Goal: Communication & Community: Answer question/provide support

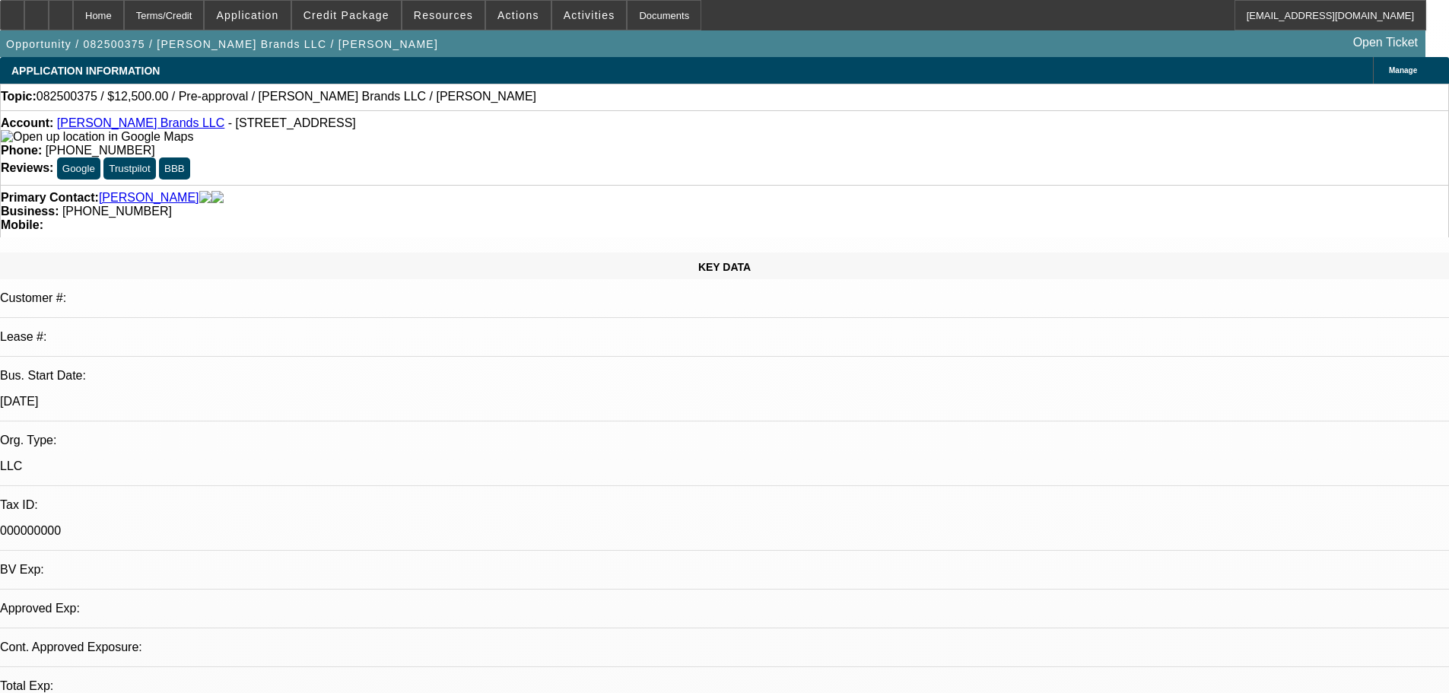
select select "0"
select select "2"
select select "0.1"
select select "4"
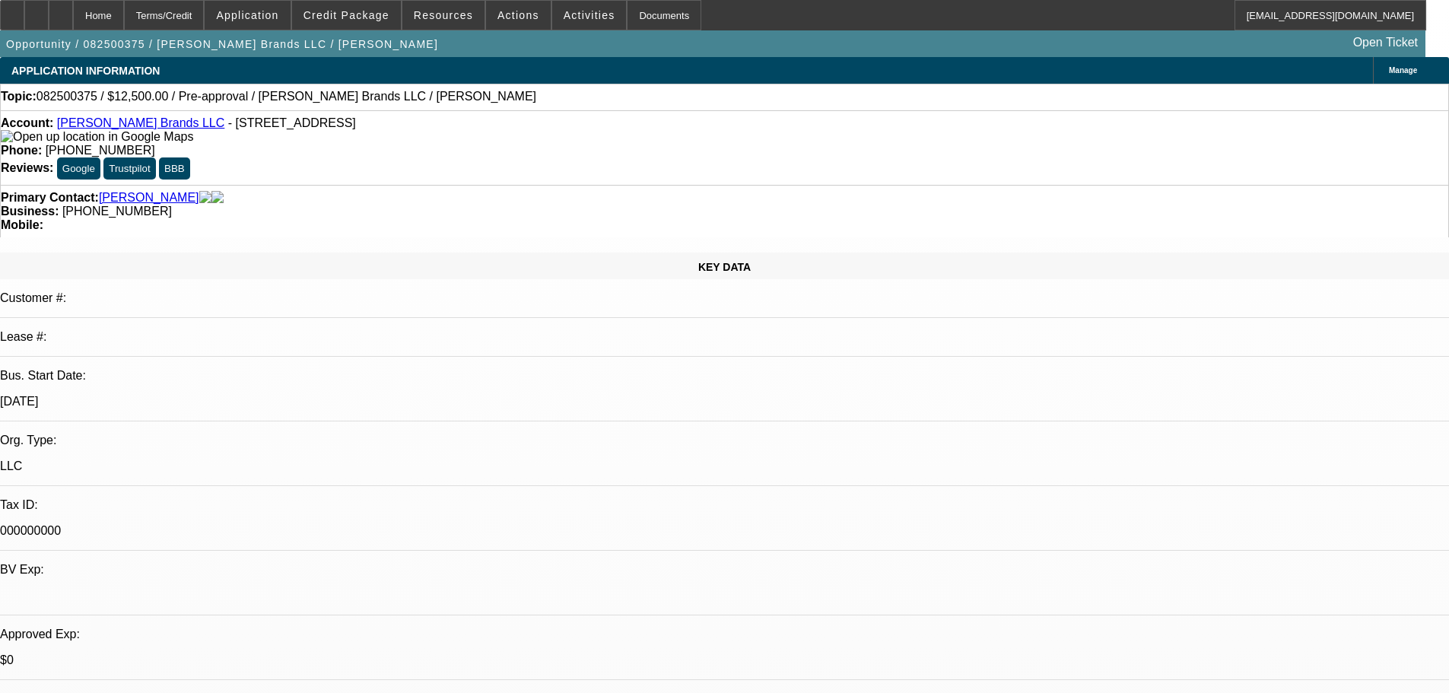
radio input "true"
type textarea "a"
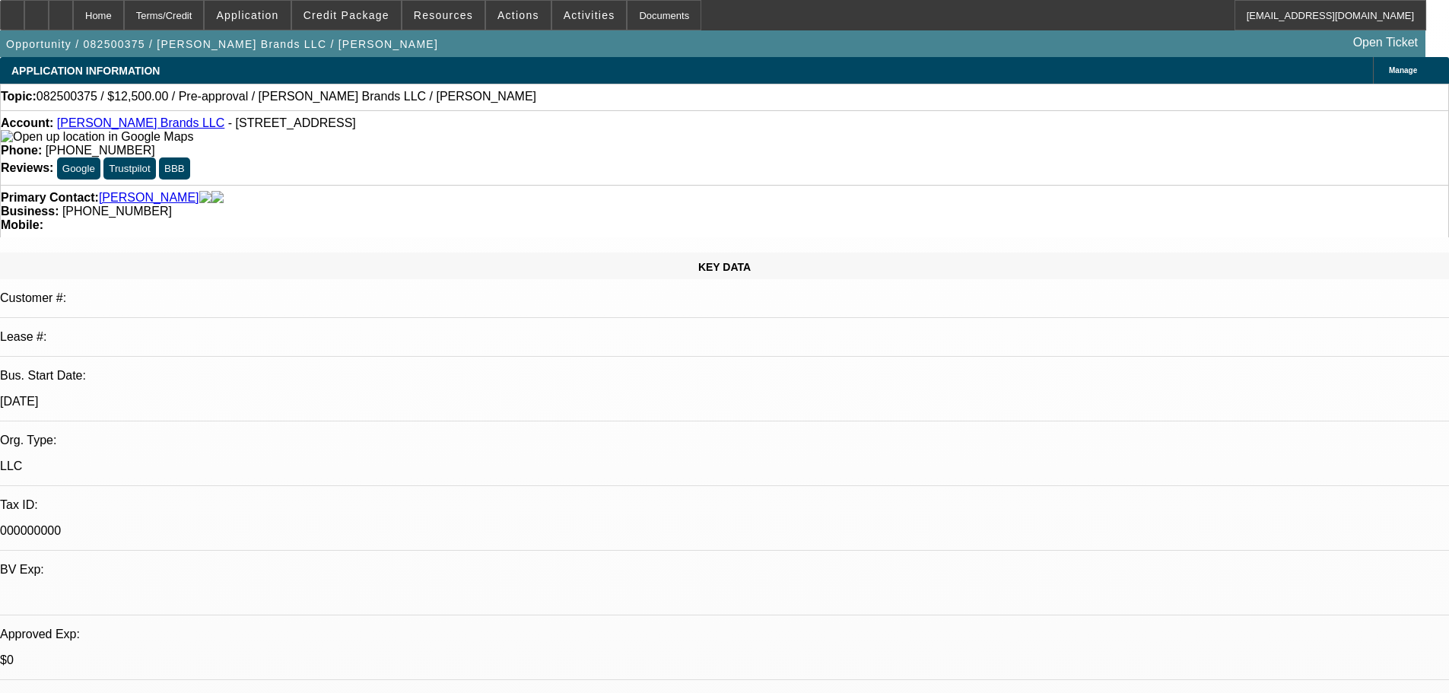
type textarea "ANDREW OPP: reviewed, looking for cheap overseas dtf. unable to do that sort of…"
radio input "true"
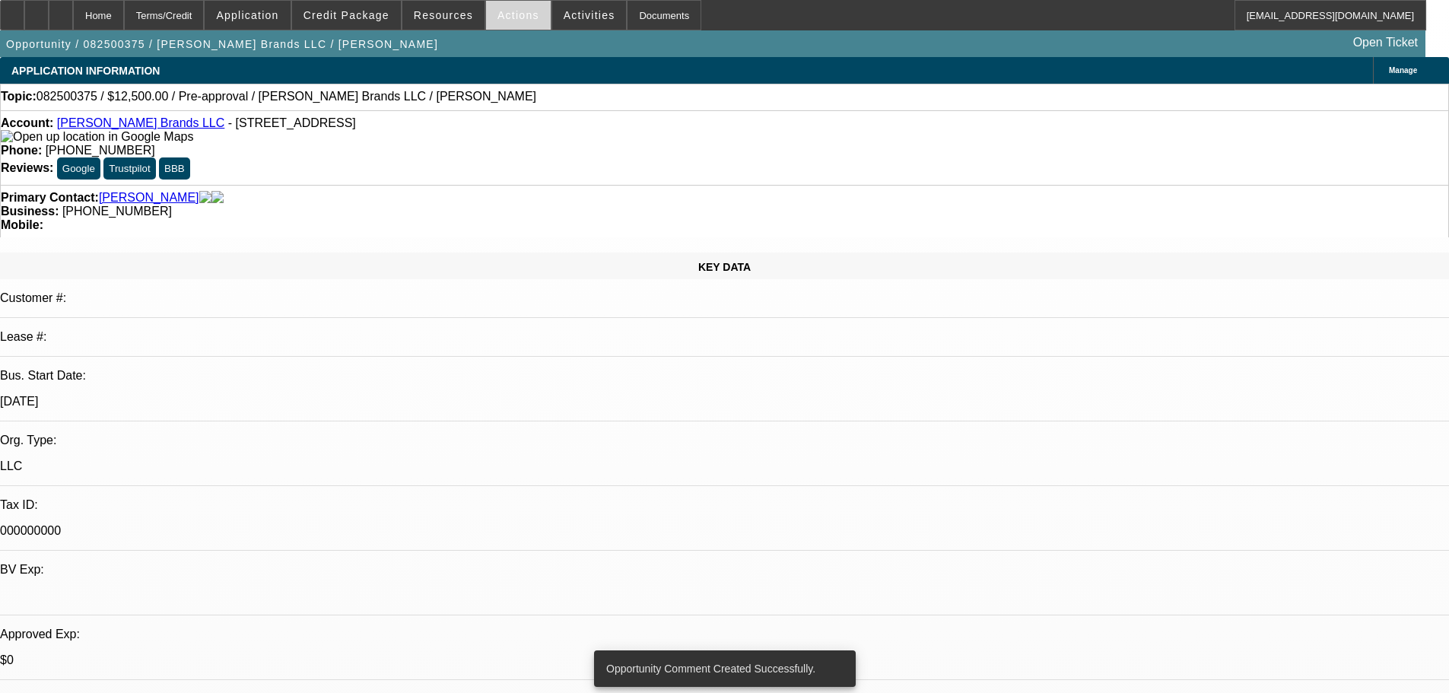
click at [516, 18] on span "Actions" at bounding box center [518, 15] width 42 height 12
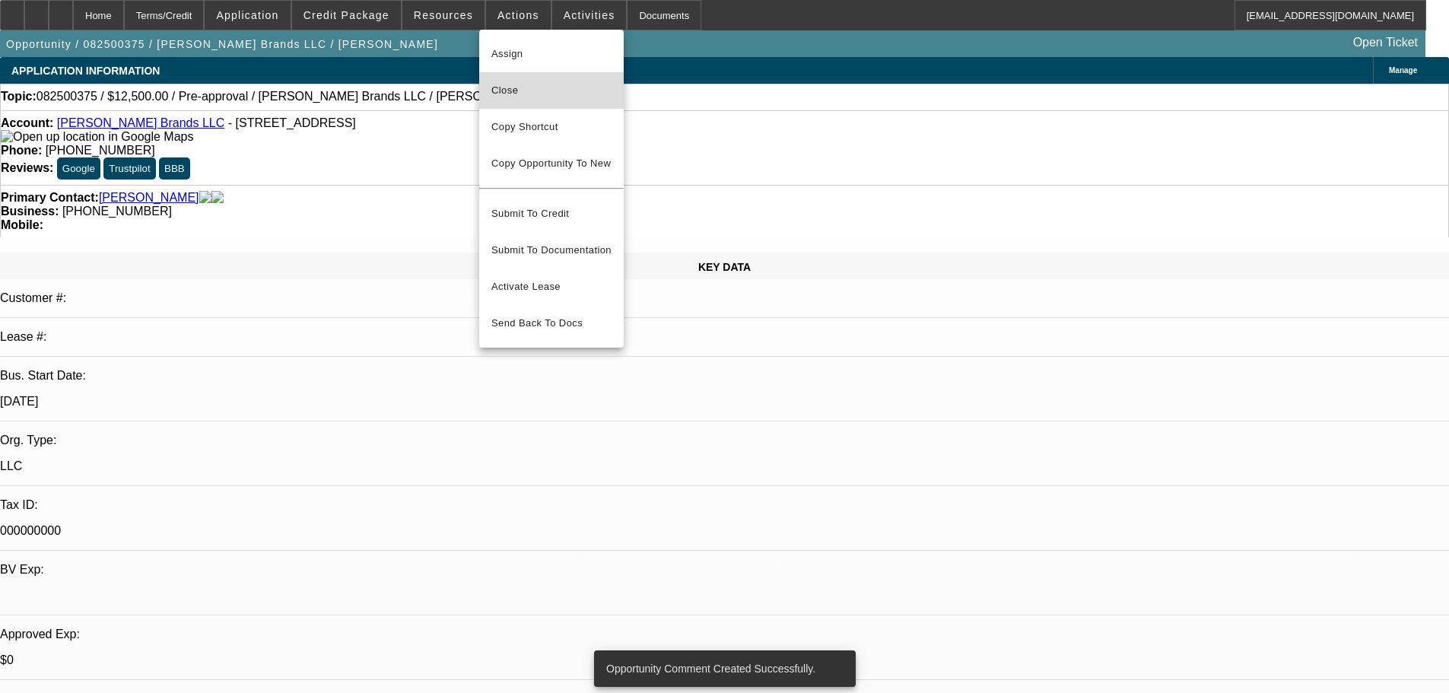
click at [555, 97] on span "Close" at bounding box center [551, 90] width 120 height 18
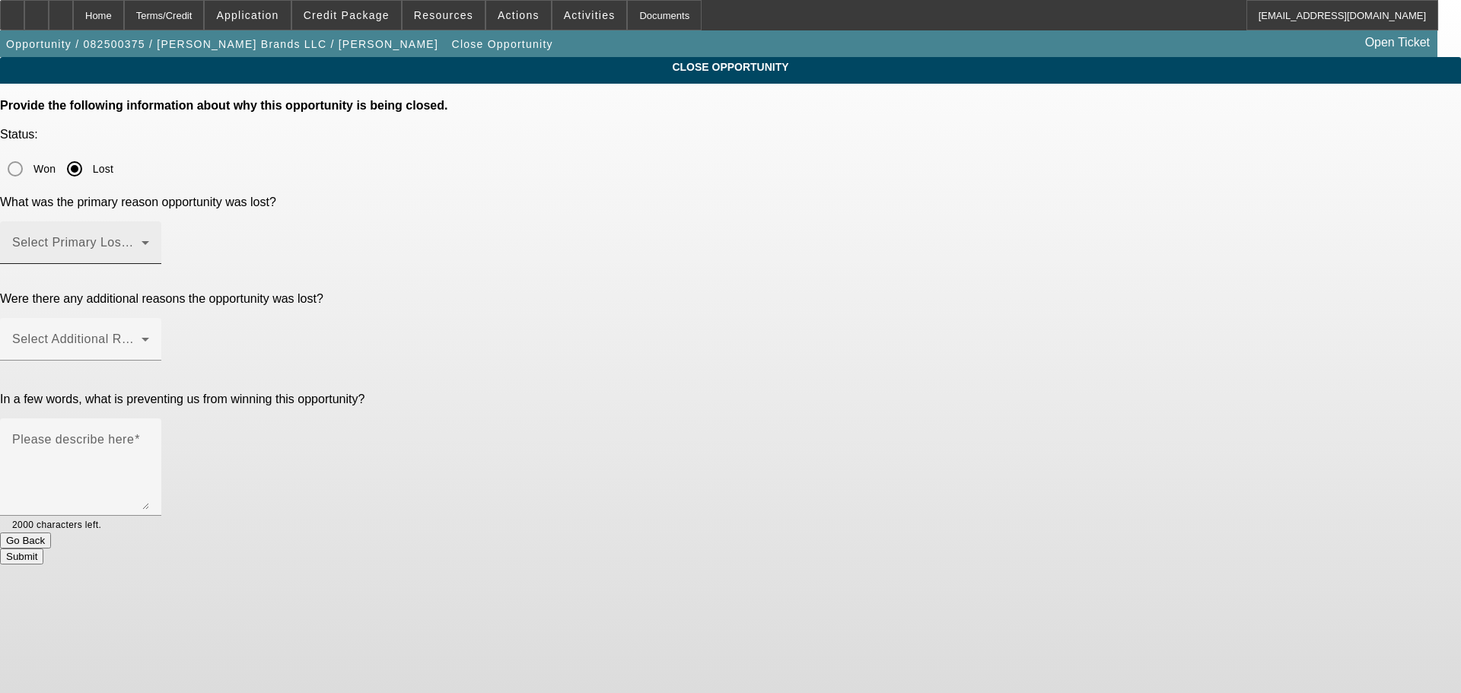
click at [149, 221] on div "Select Primary Lost Reason" at bounding box center [80, 242] width 137 height 43
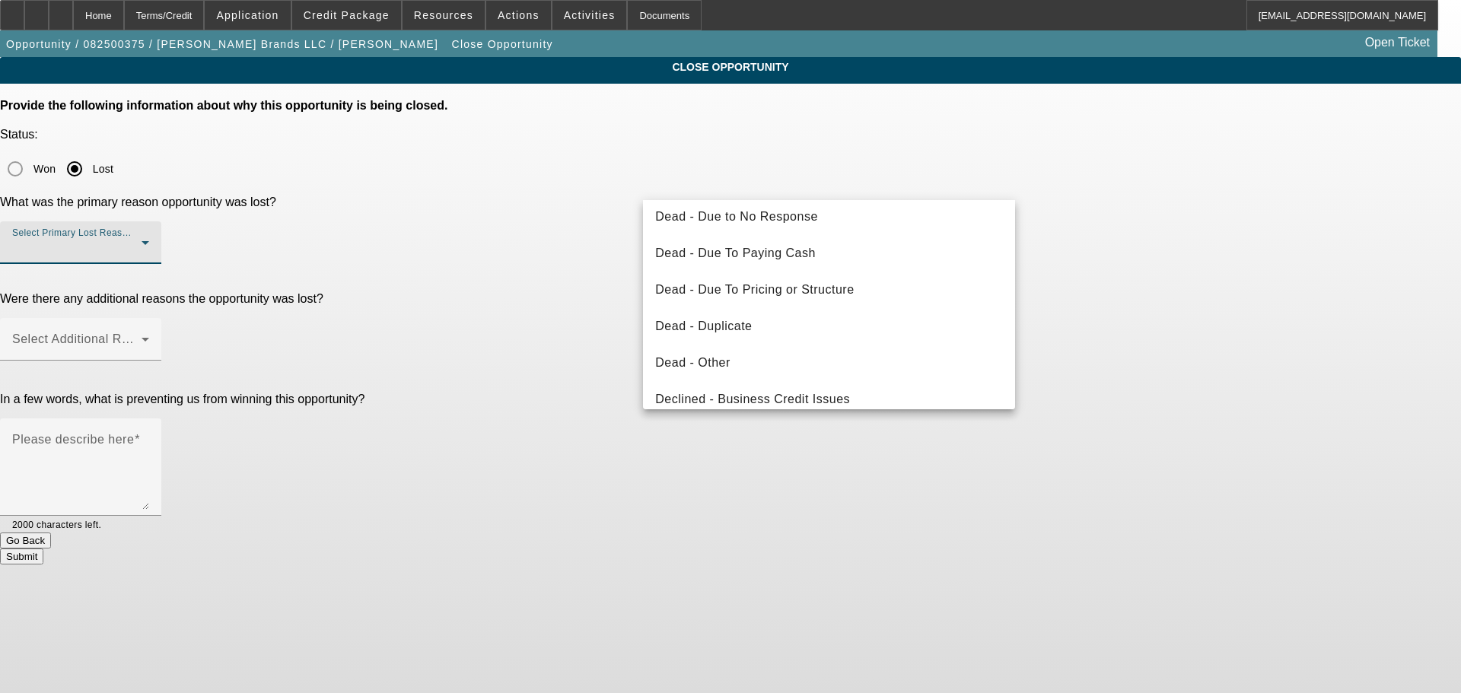
scroll to position [205, 0]
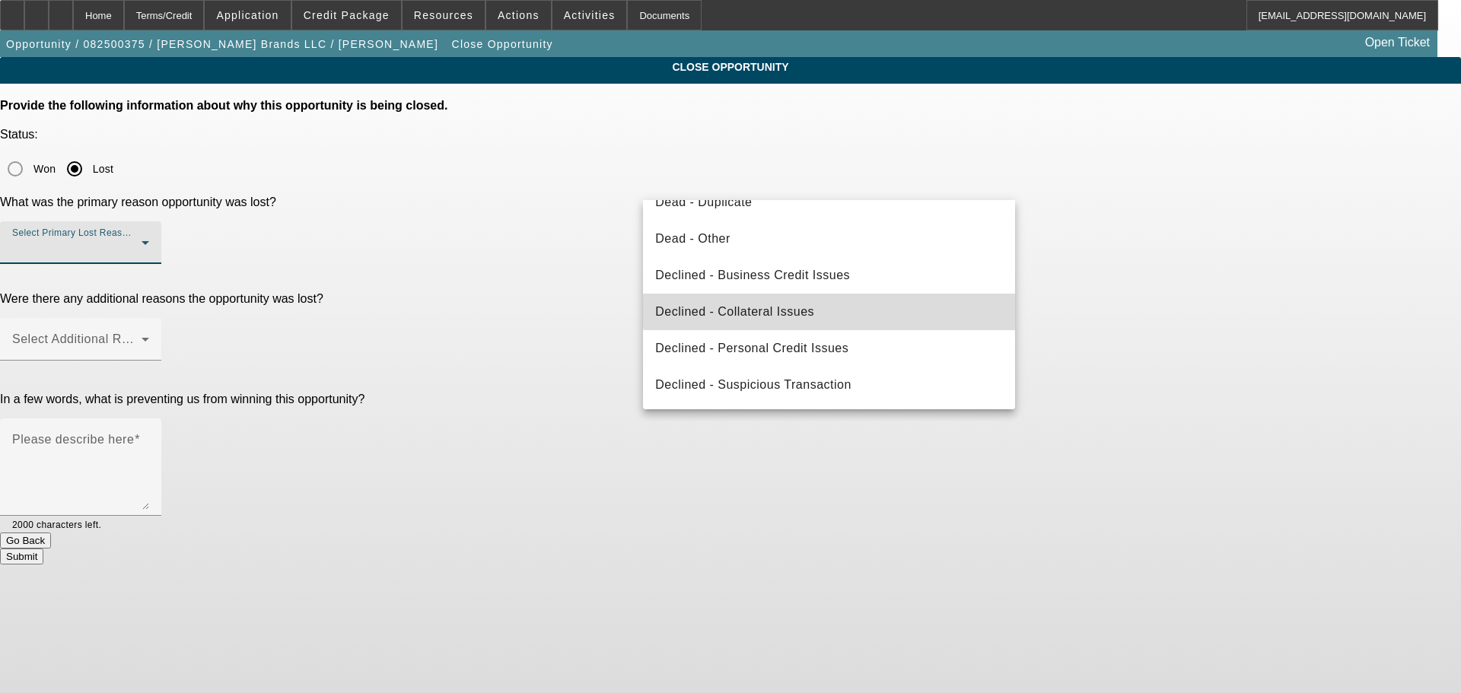
click at [876, 300] on mat-option "Declined - Collateral Issues" at bounding box center [829, 312] width 372 height 37
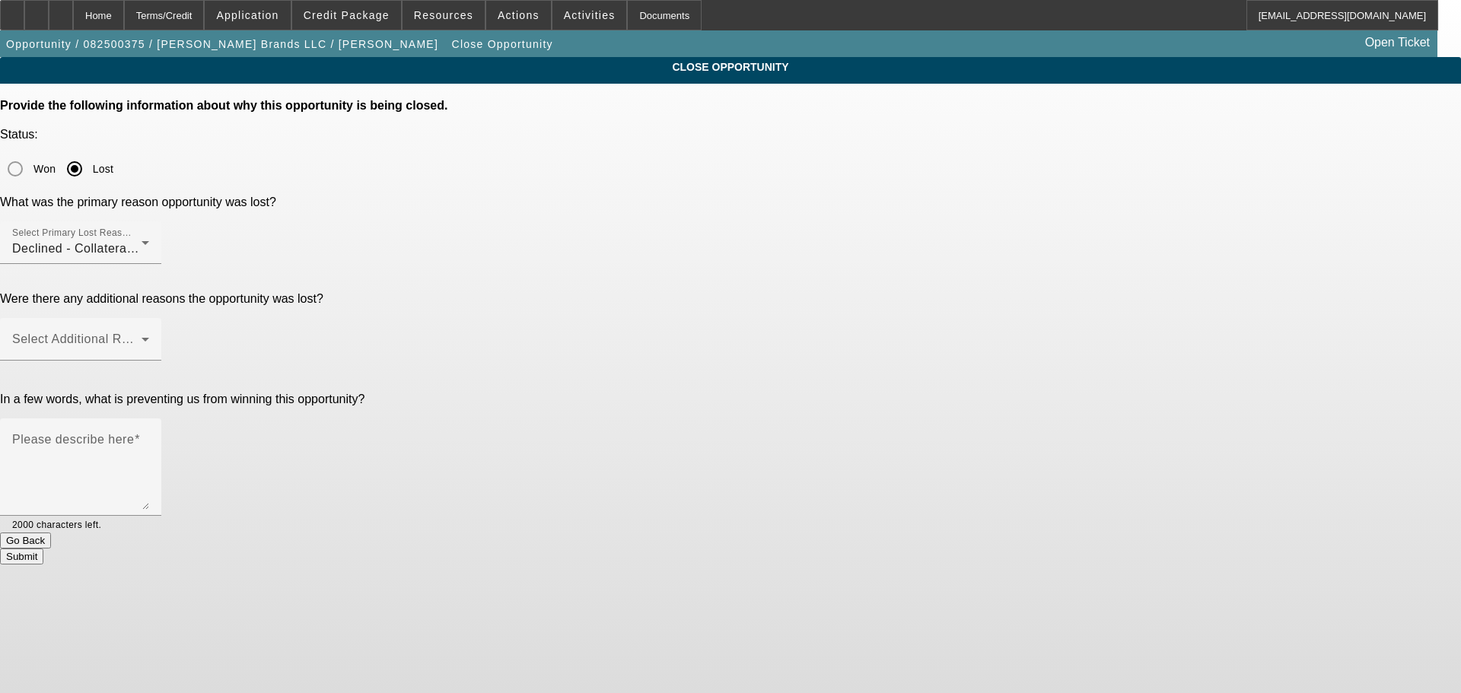
click at [1229, 214] on app-close-opportunity "CLOSE OPPORTUNITY Provide the following information about why this opportunity …" at bounding box center [730, 310] width 1461 height 507
click at [141, 336] on span at bounding box center [76, 345] width 129 height 18
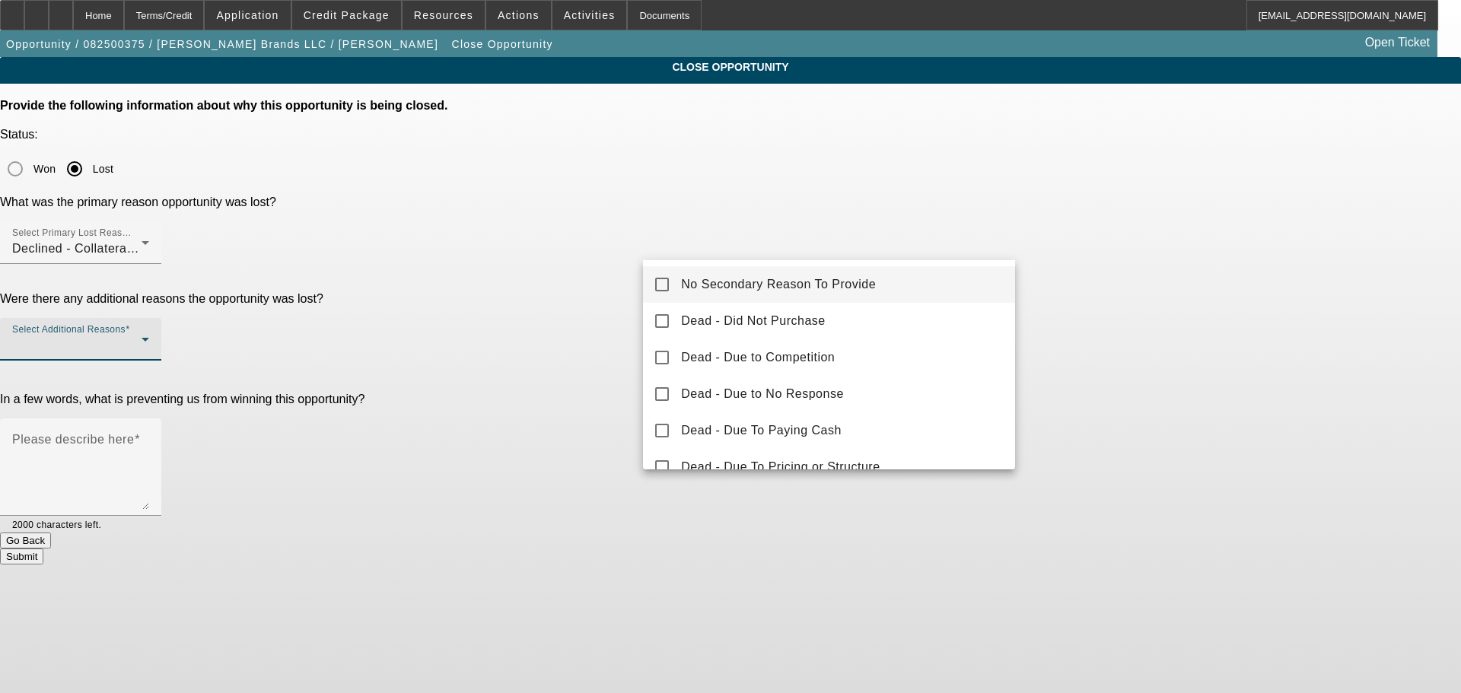
click at [923, 275] on mat-option "No Secondary Reason To Provide" at bounding box center [829, 284] width 372 height 37
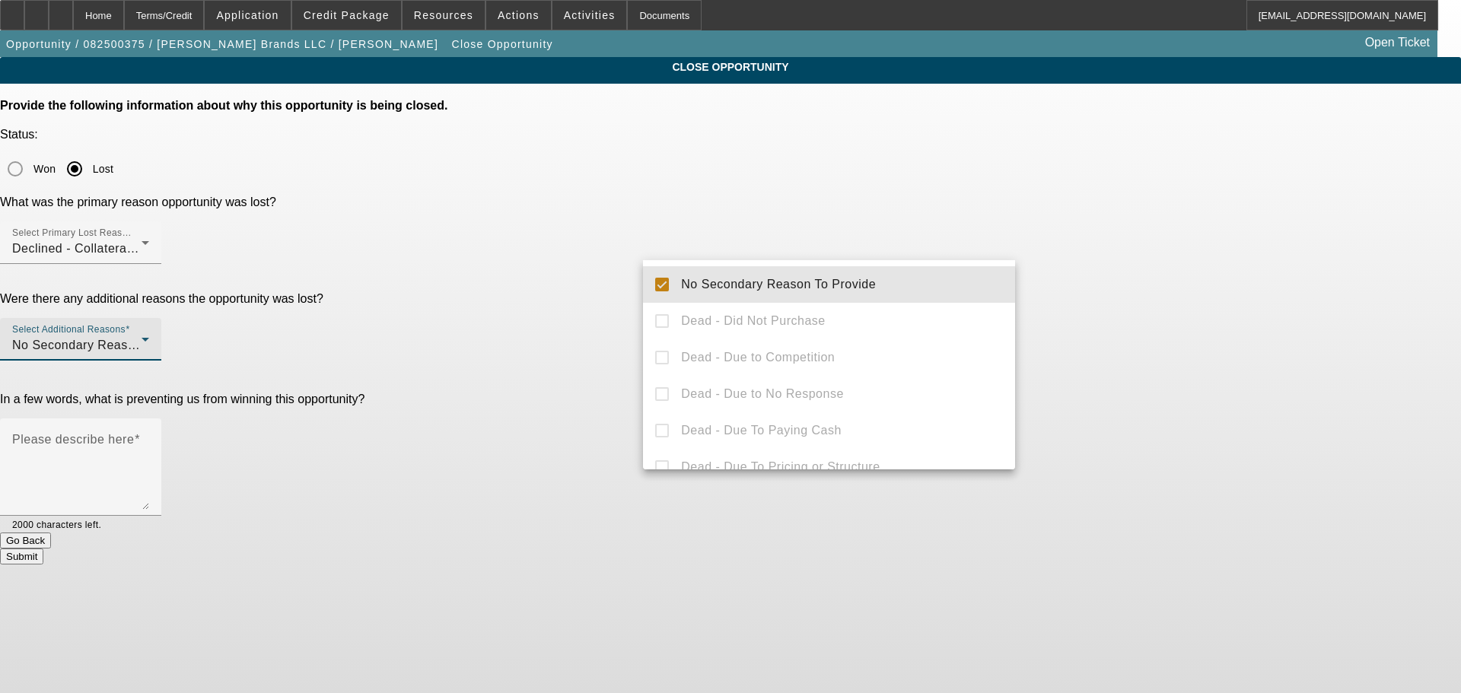
click at [1114, 271] on div at bounding box center [730, 346] width 1461 height 693
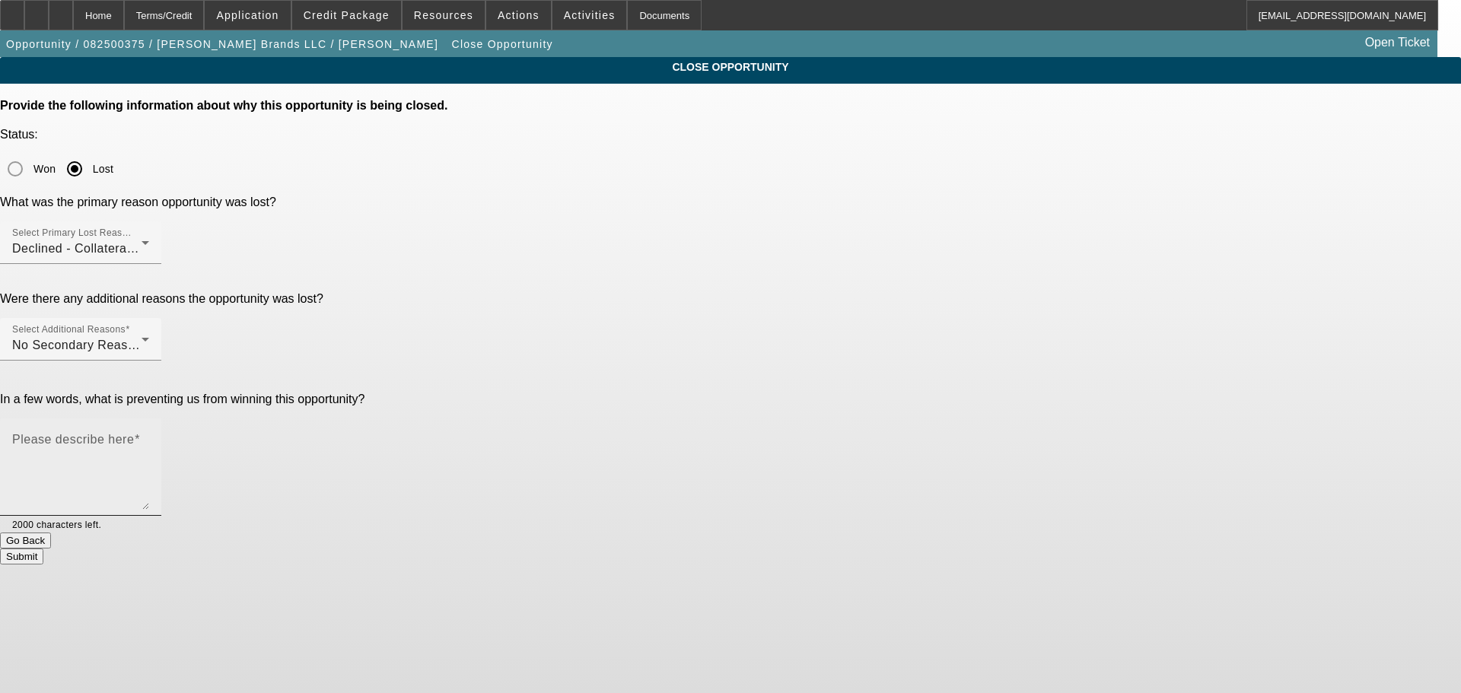
drag, startPoint x: 797, startPoint y: 338, endPoint x: 797, endPoint y: 348, distance: 9.9
click at [149, 437] on textarea "Please describe here" at bounding box center [80, 473] width 137 height 73
type textarea "C"
type textarea "Reviewed with Andrew, customer was looking to finance a cheap overseas DTF mach…"
click at [43, 548] on button "Submit" at bounding box center [21, 556] width 43 height 16
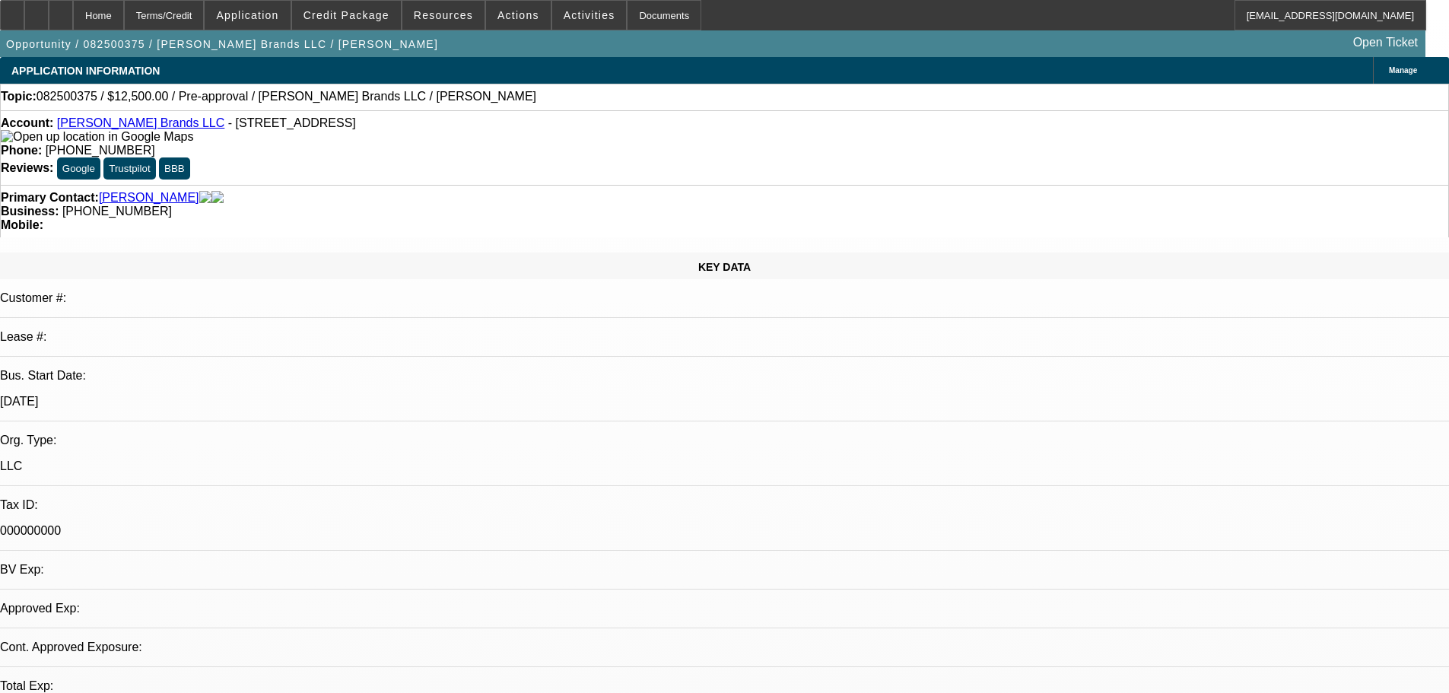
select select "0"
select select "2"
select select "0.1"
select select "4"
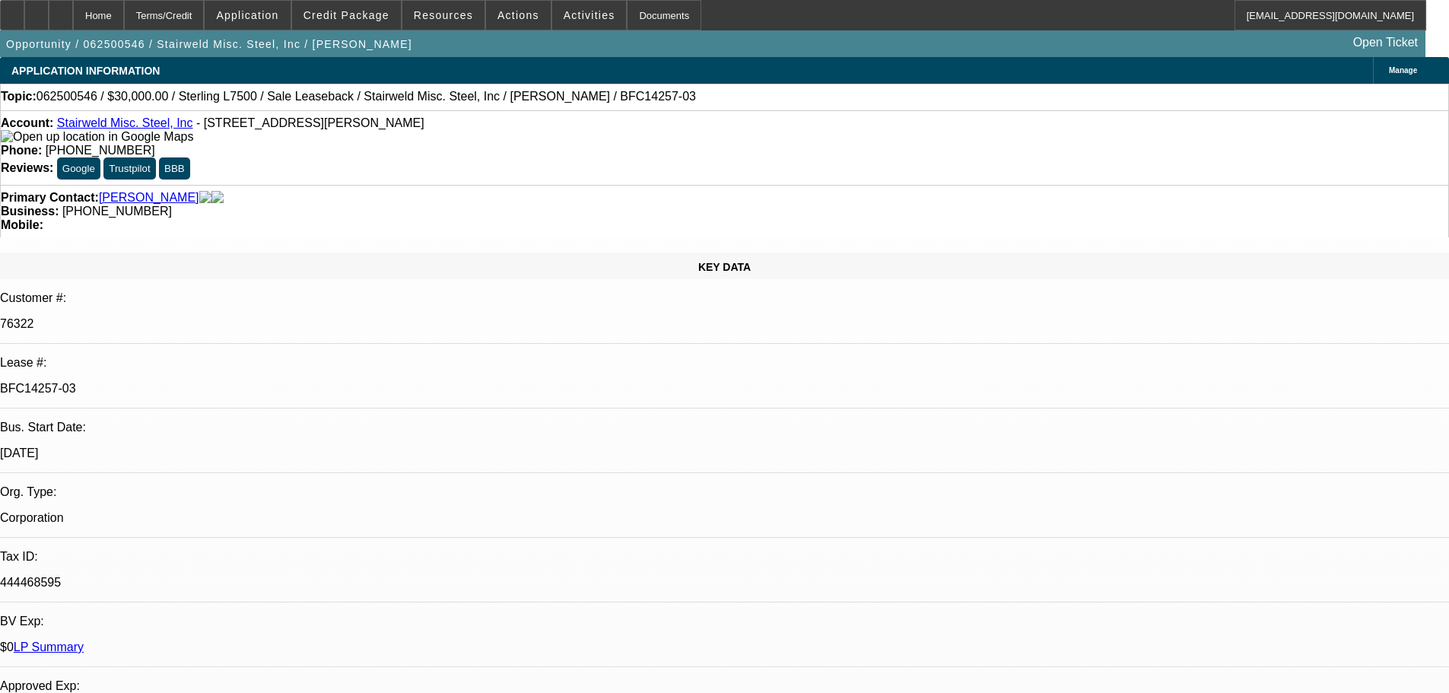
select select "0"
select select "2"
select select "0"
select select "6"
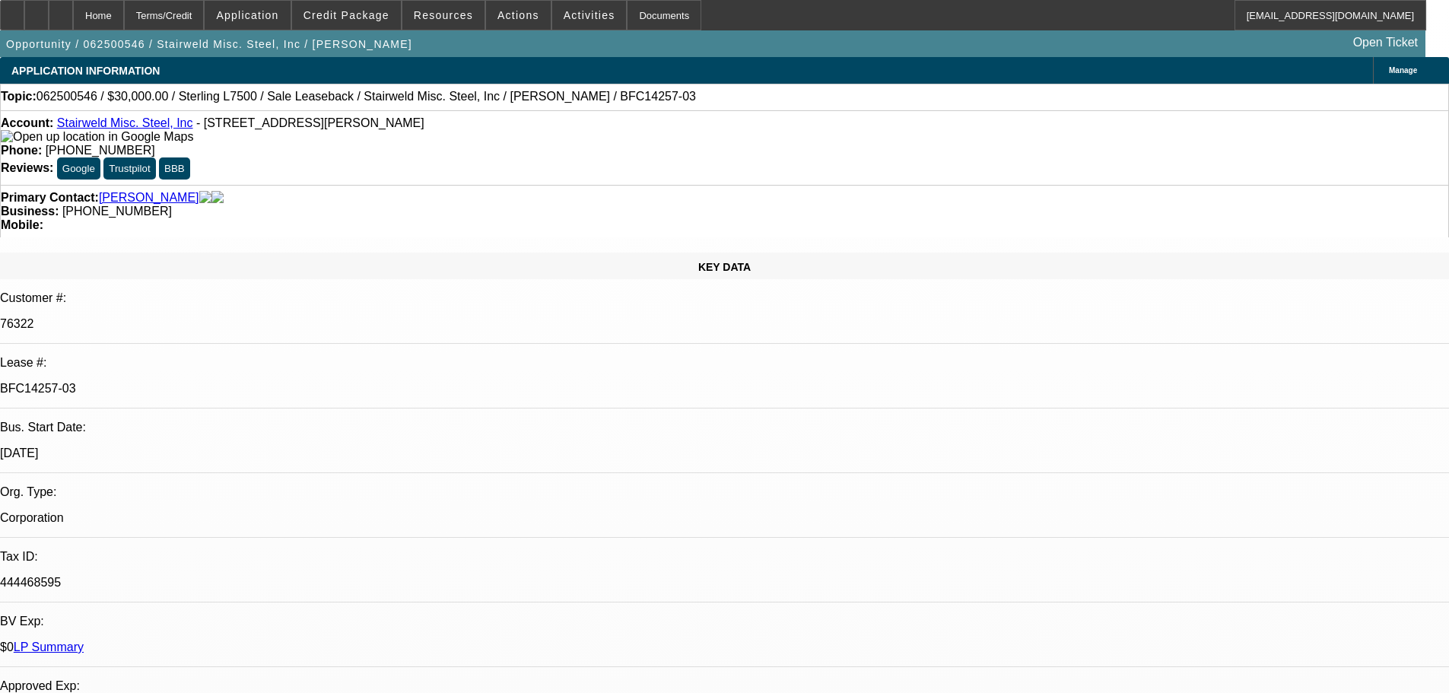
select select "0"
select select "2"
select select "0"
select select "6"
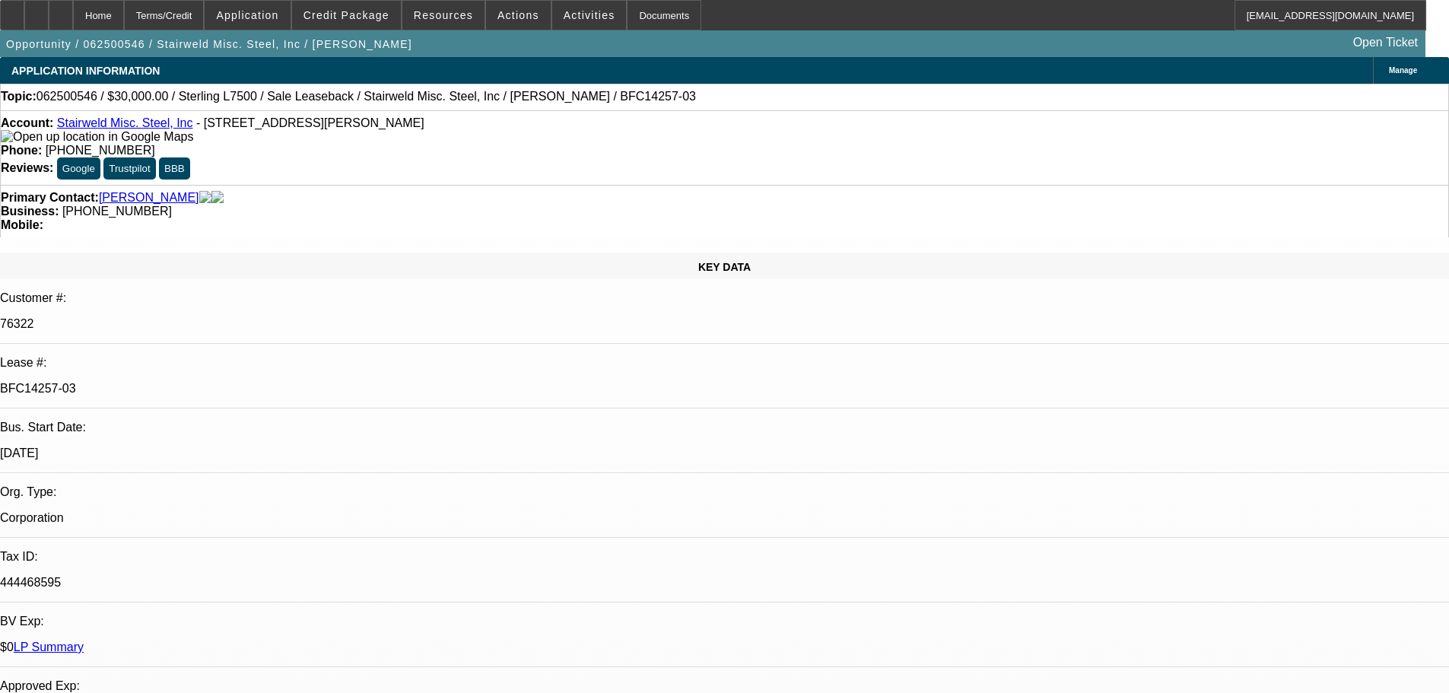
select select "0"
select select "2"
select select "0"
select select "6"
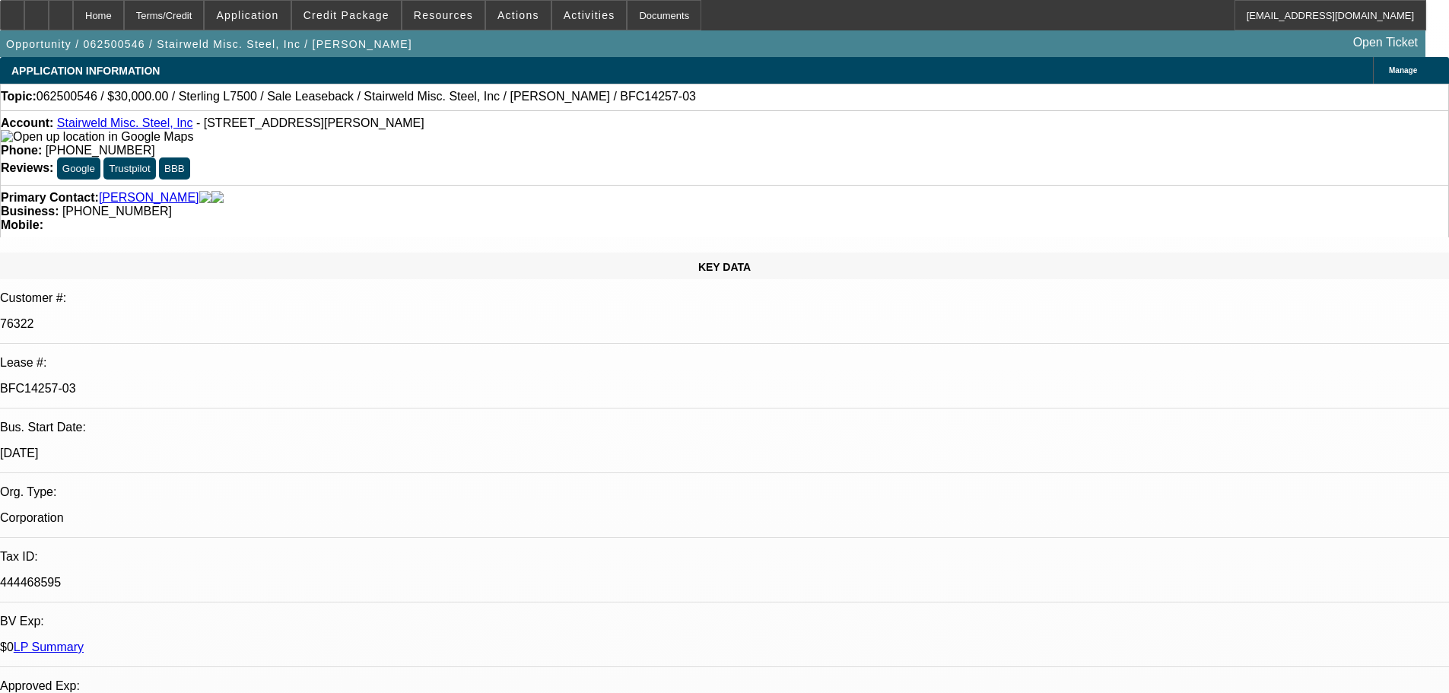
select select "0"
select select "2"
select select "0"
select select "6"
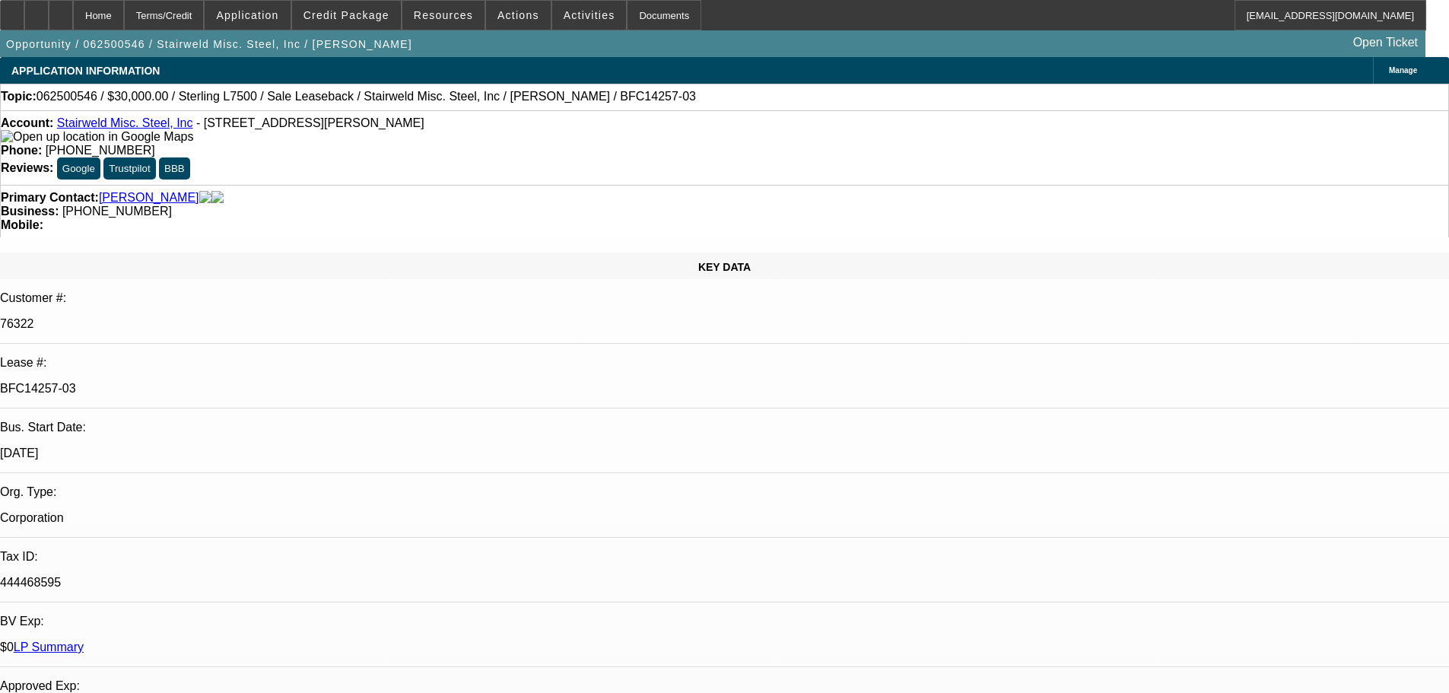
scroll to position [199, 0]
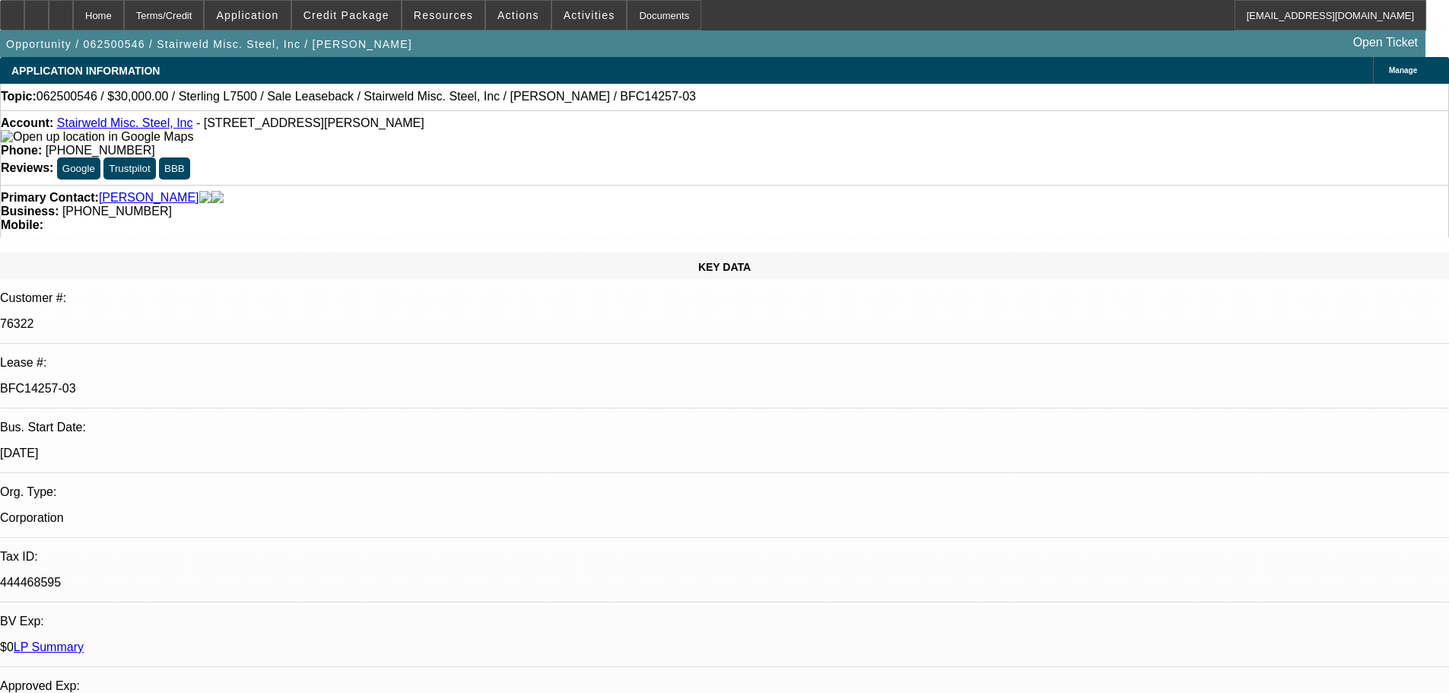
scroll to position [199, 0]
drag, startPoint x: 1349, startPoint y: 502, endPoint x: 1265, endPoint y: 509, distance: 84.0
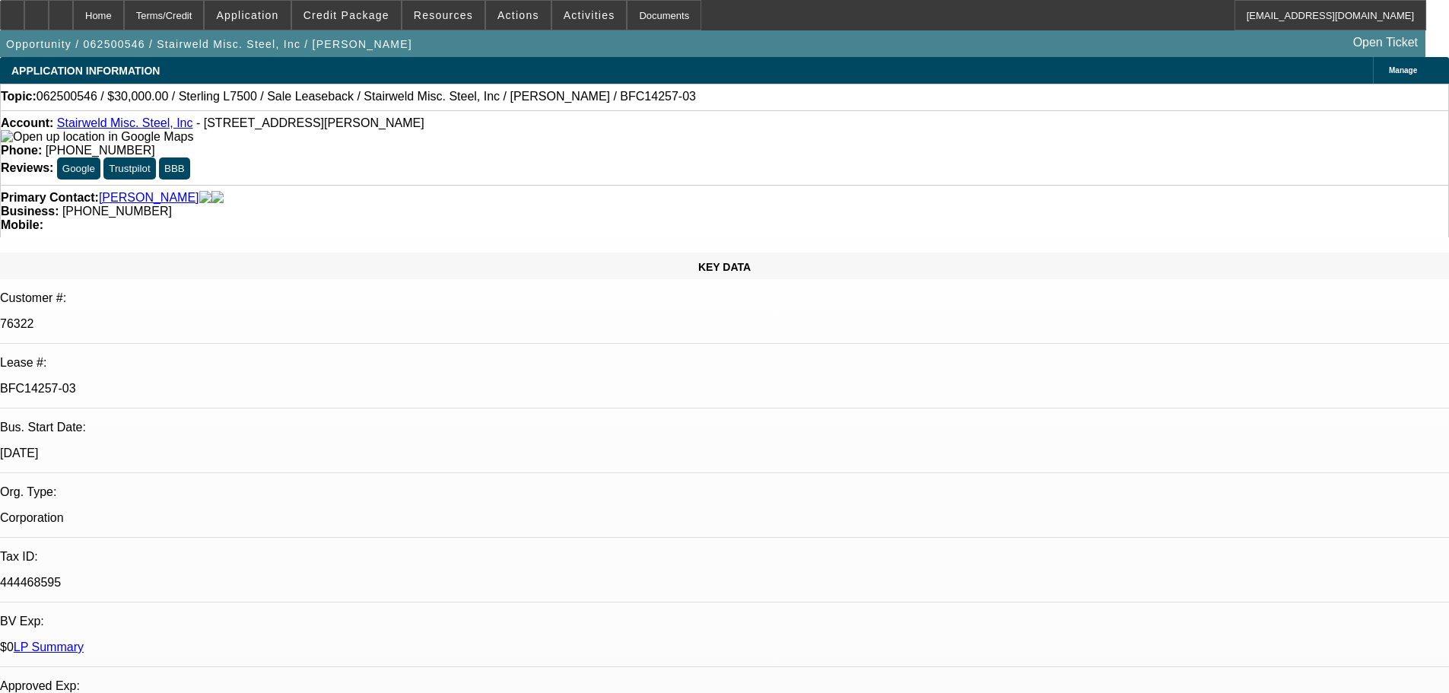
copy div "(304) 558-3900"
drag, startPoint x: 1235, startPoint y: 176, endPoint x: 1247, endPoint y: 145, distance: 33.5
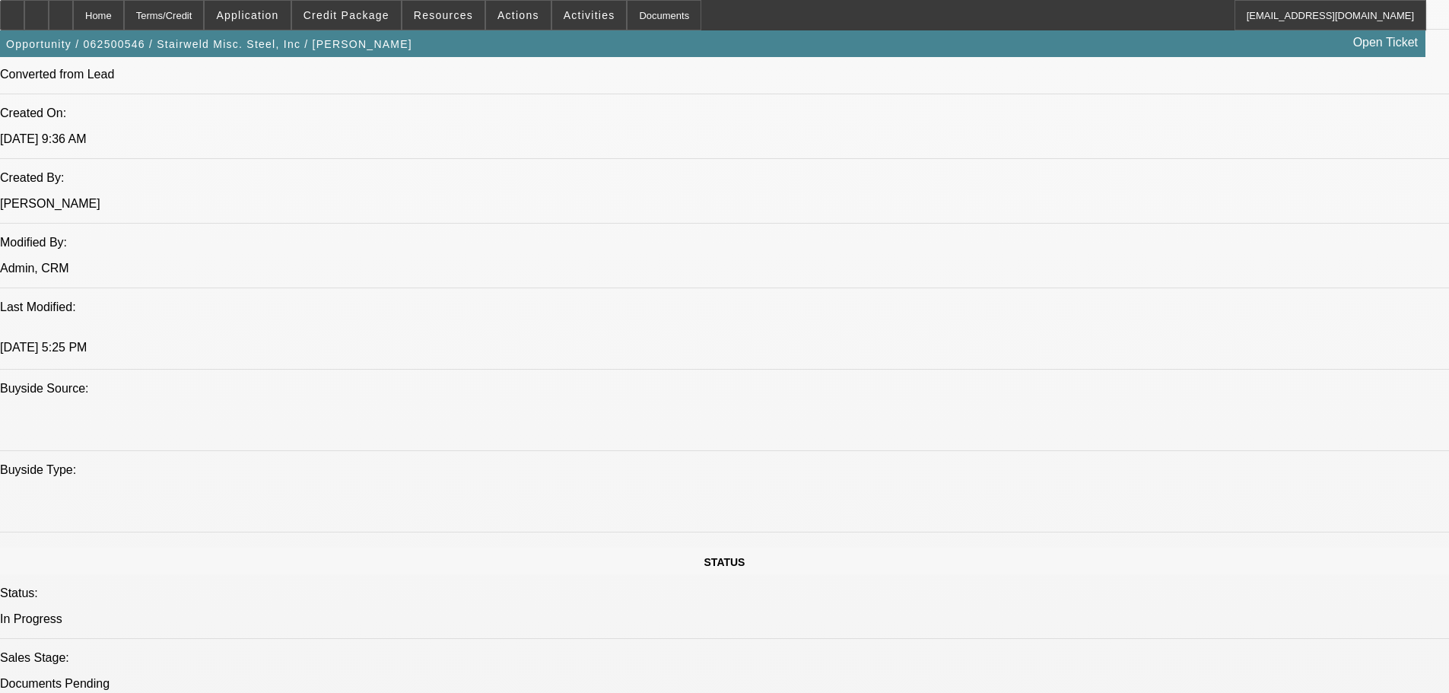
scroll to position [1369, 0]
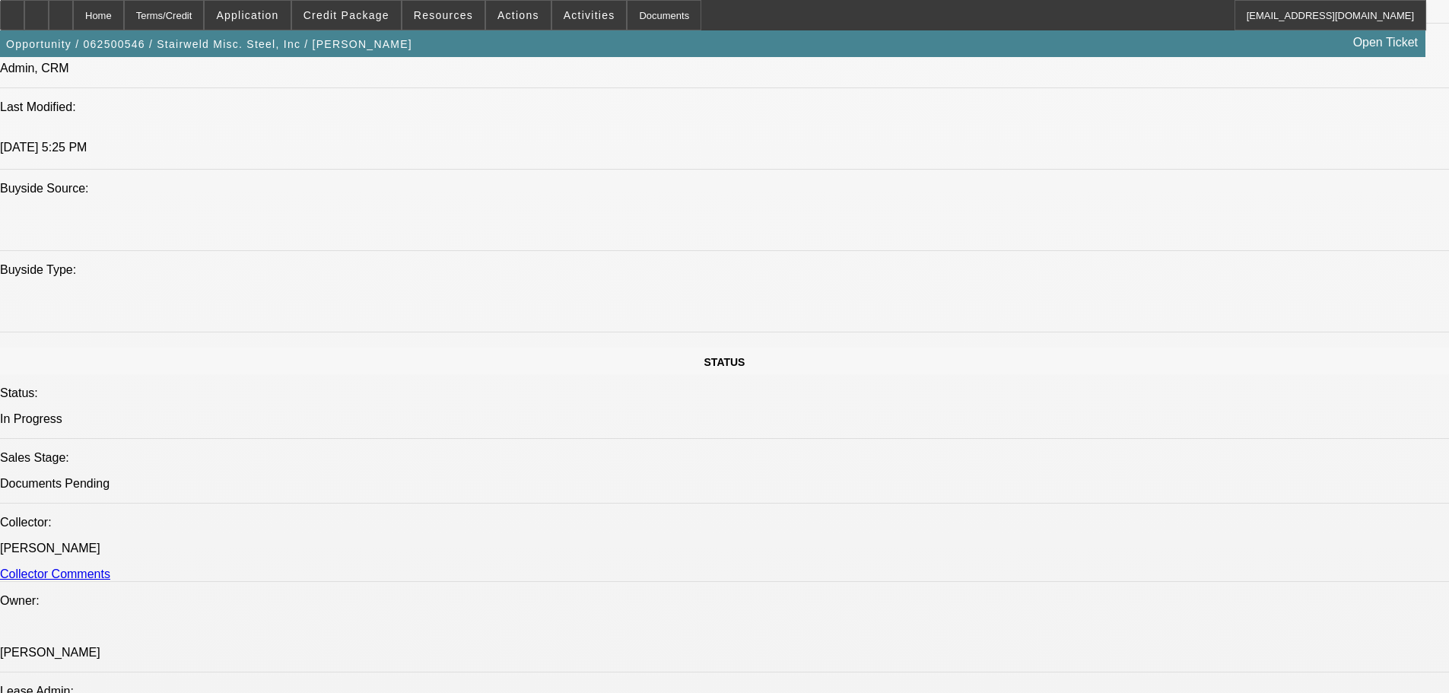
scroll to position [0, 0]
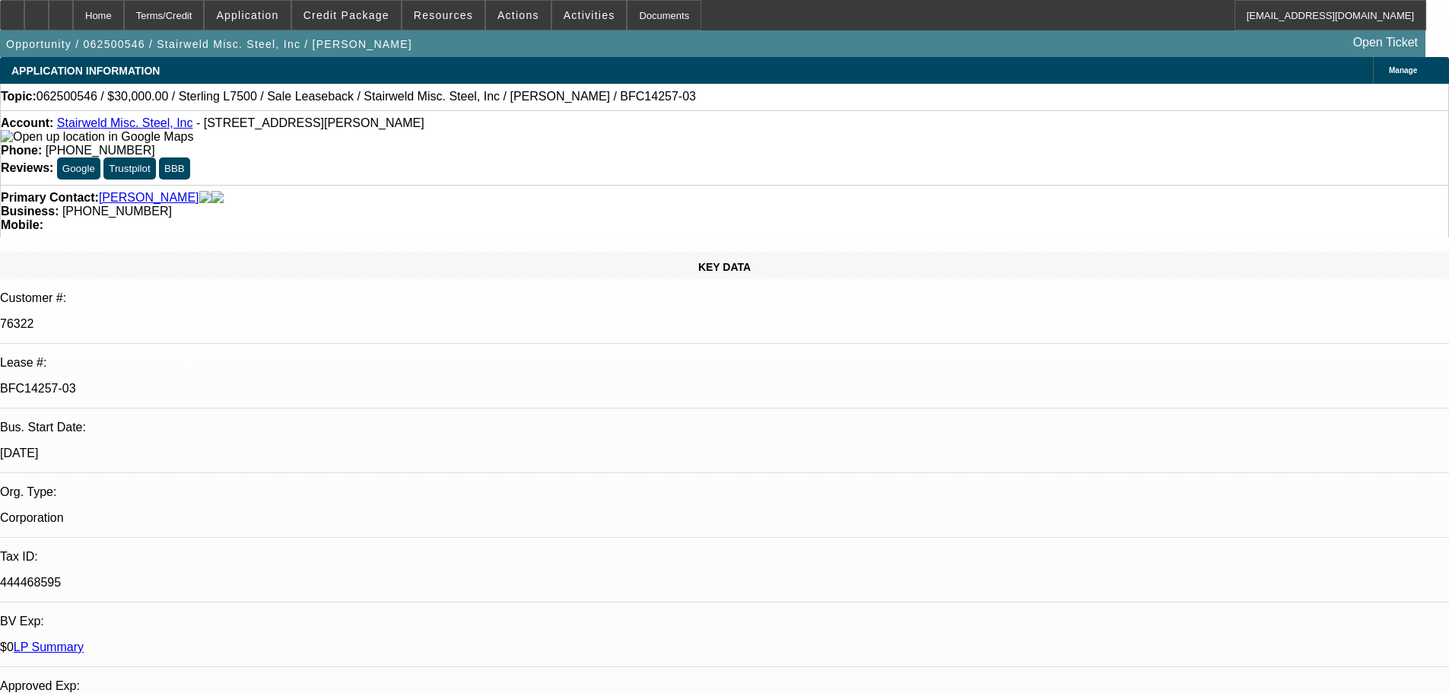
drag, startPoint x: 993, startPoint y: 195, endPoint x: 993, endPoint y: 67, distance: 127.8
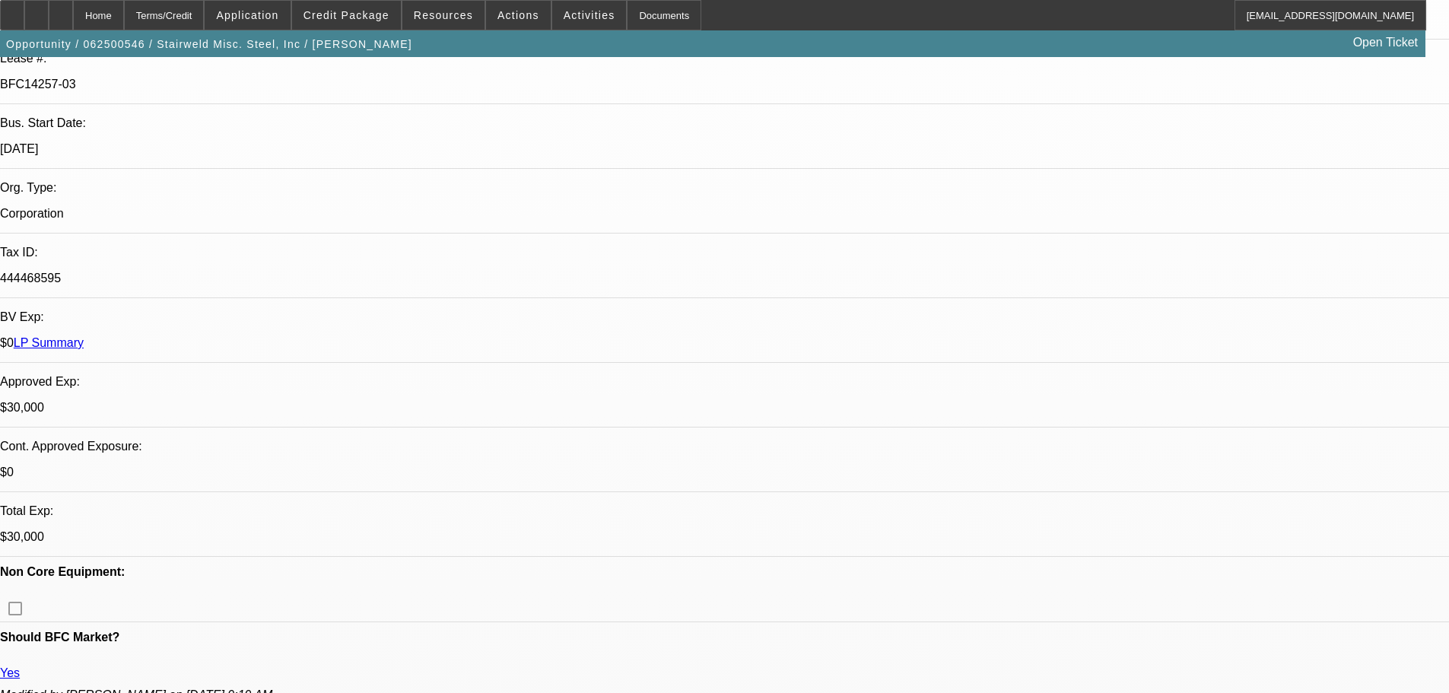
drag, startPoint x: 1358, startPoint y: 504, endPoint x: 1267, endPoint y: 505, distance: 91.3
copy div "(304) 558-3900"
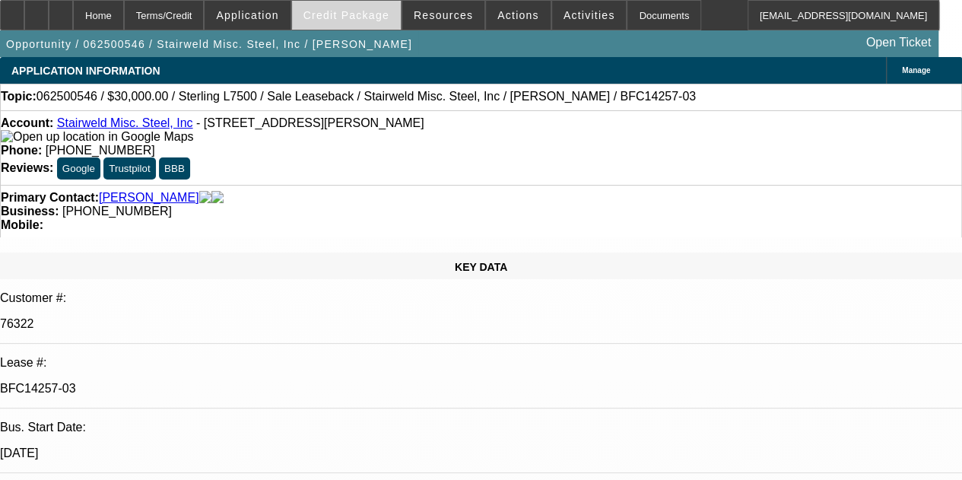
click at [341, 8] on span at bounding box center [346, 15] width 109 height 37
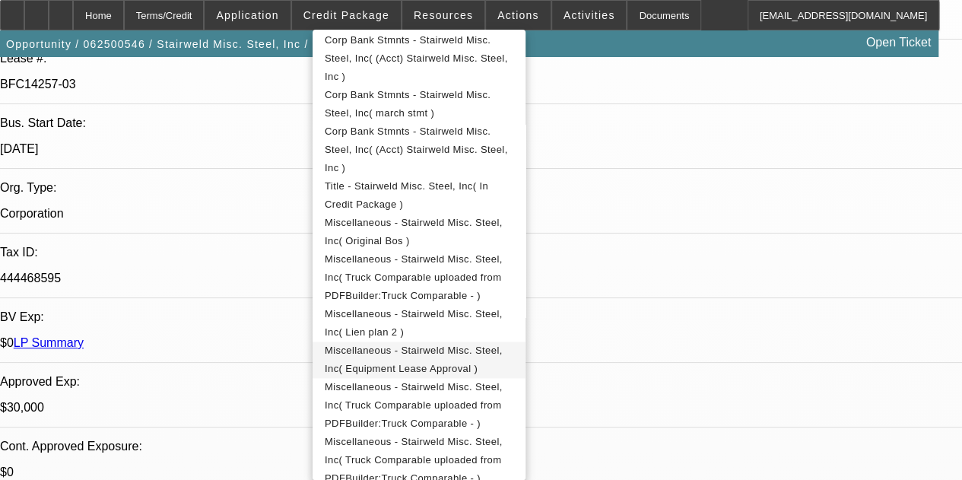
scroll to position [825, 0]
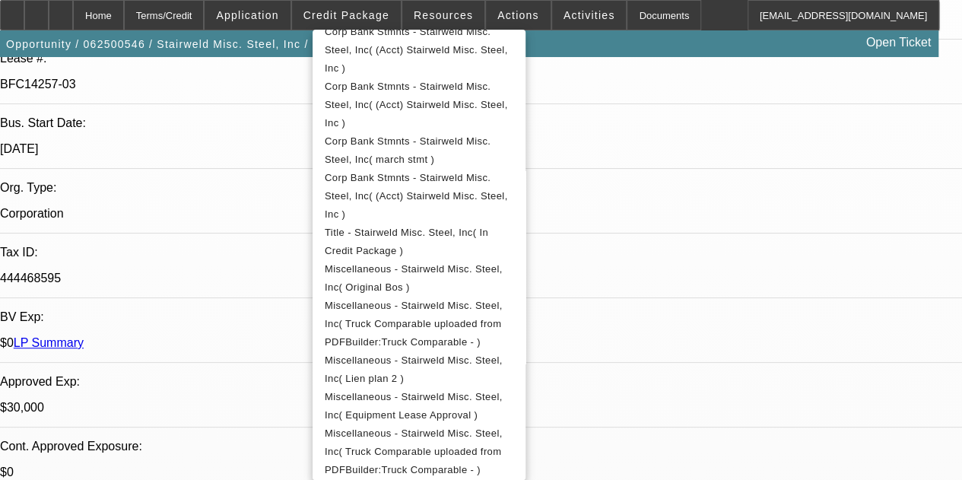
click at [217, 197] on div at bounding box center [481, 240] width 962 height 480
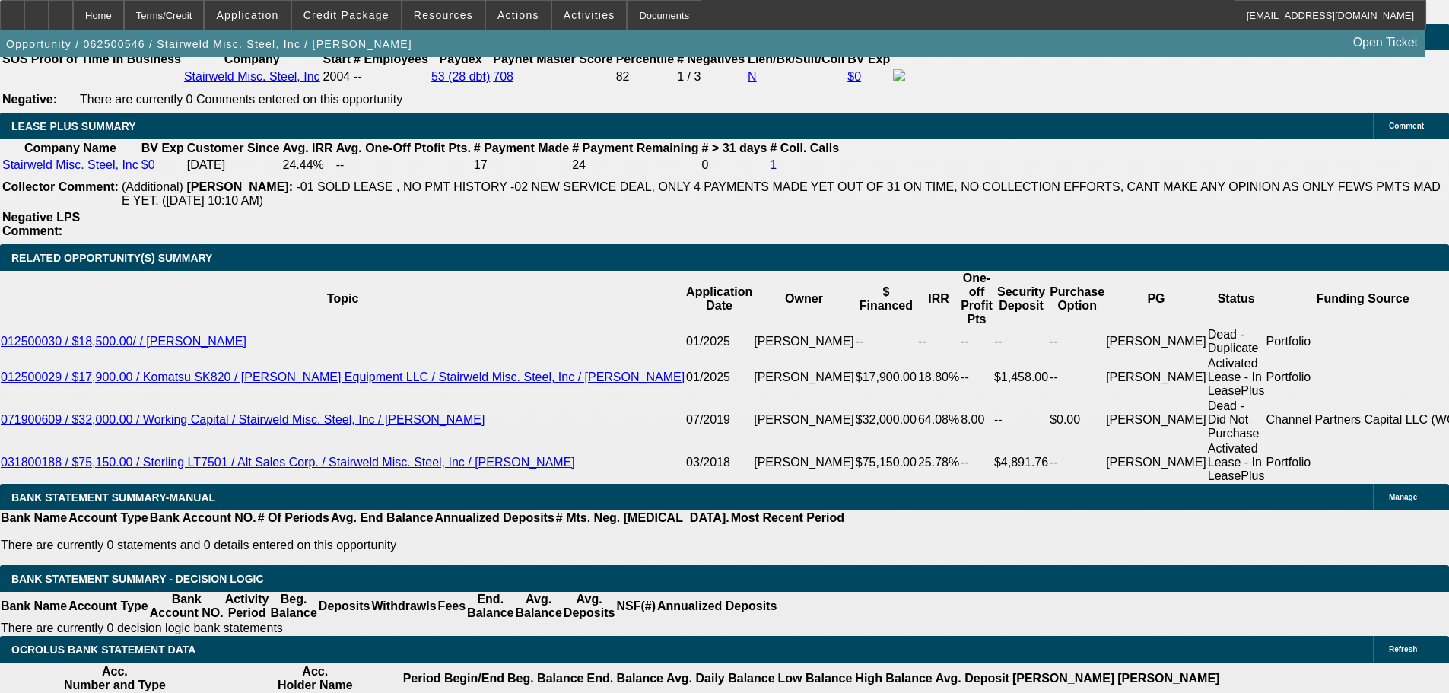
scroll to position [2536, 0]
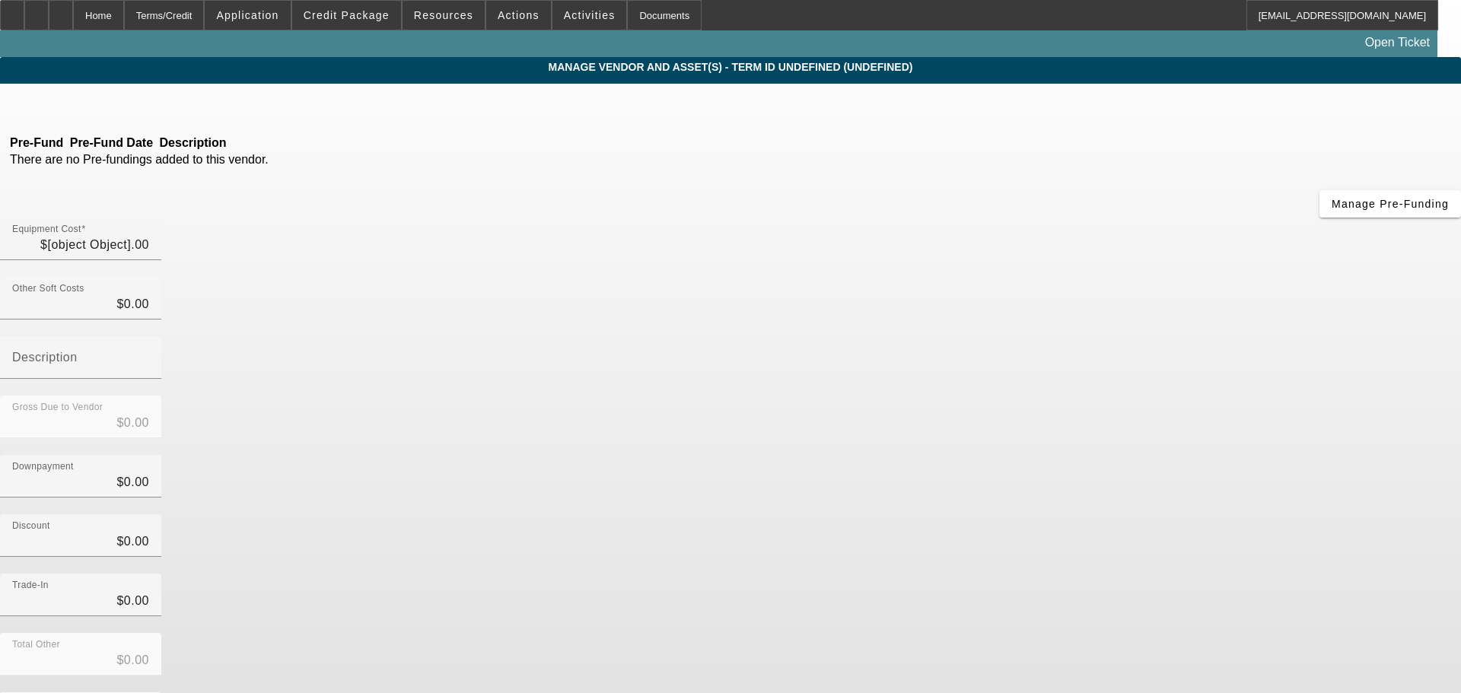
type input "$30,000.00"
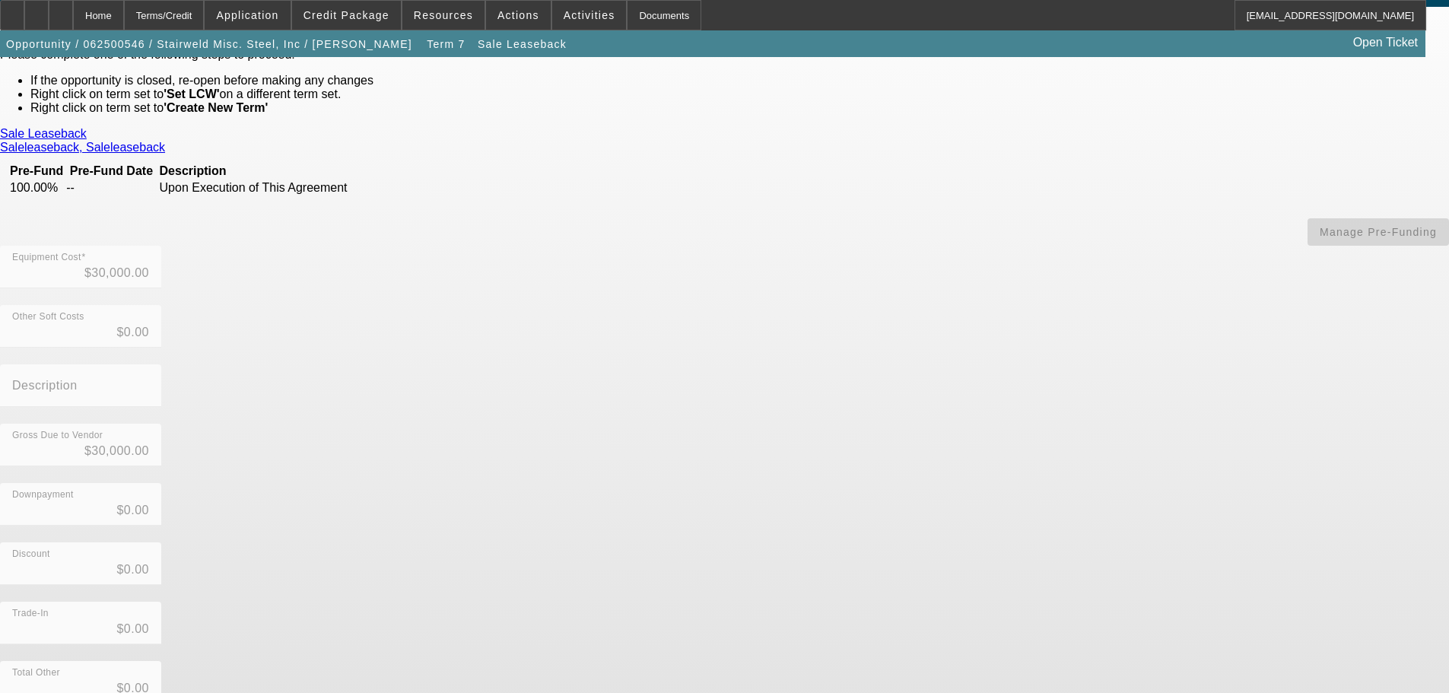
scroll to position [121, 0]
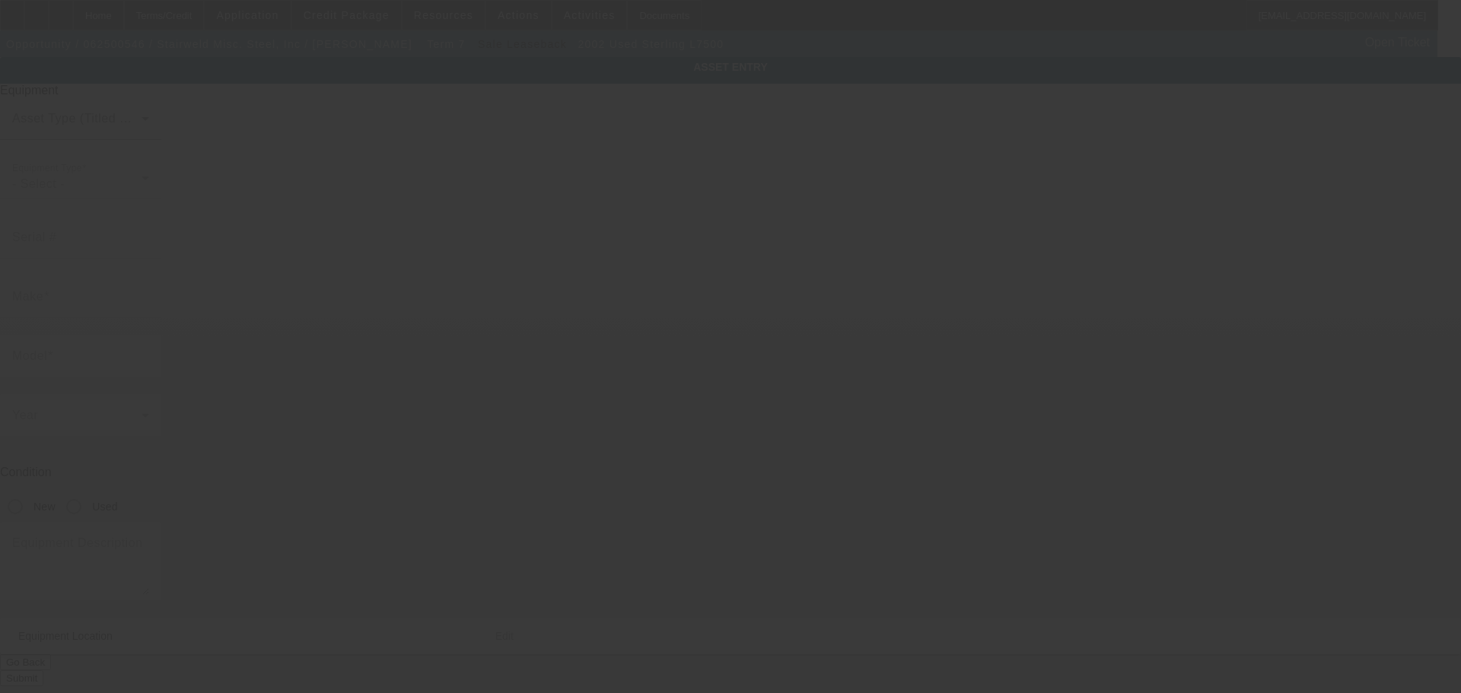
type input "2FZHATAK52AH62156"
type input "Sterling"
type input "L7500"
radio input "true"
type textarea "with"
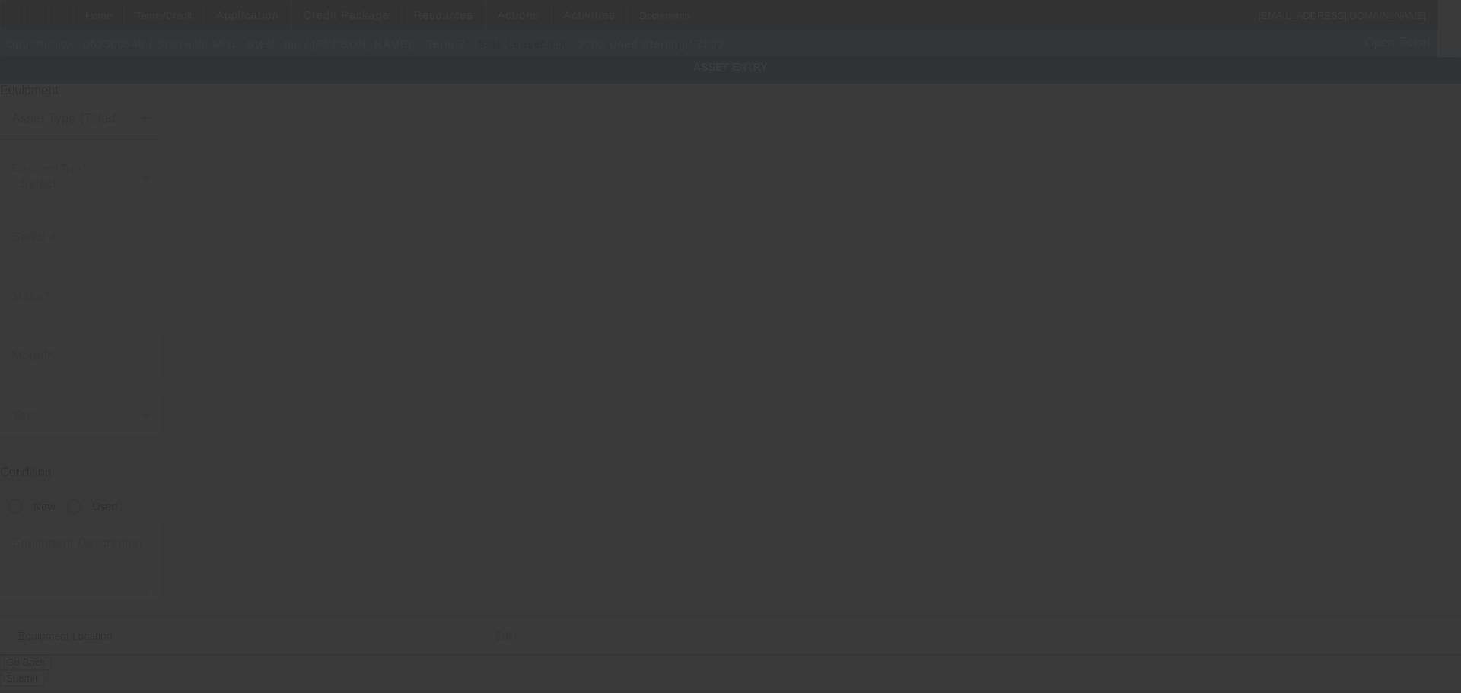
type input "8126 Moncove Lake Rd"
type input "Gap Mills"
type input "24941"
type input "Monroe"
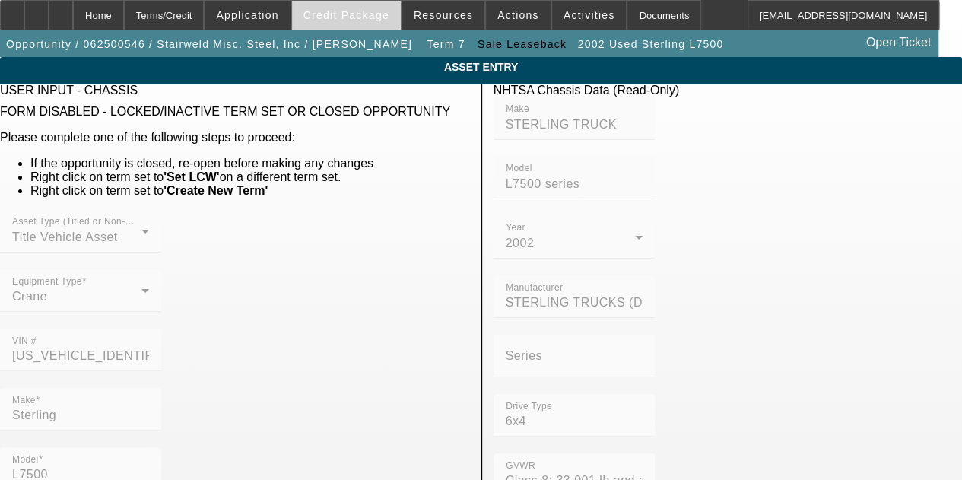
click at [370, 21] on span at bounding box center [346, 15] width 109 height 37
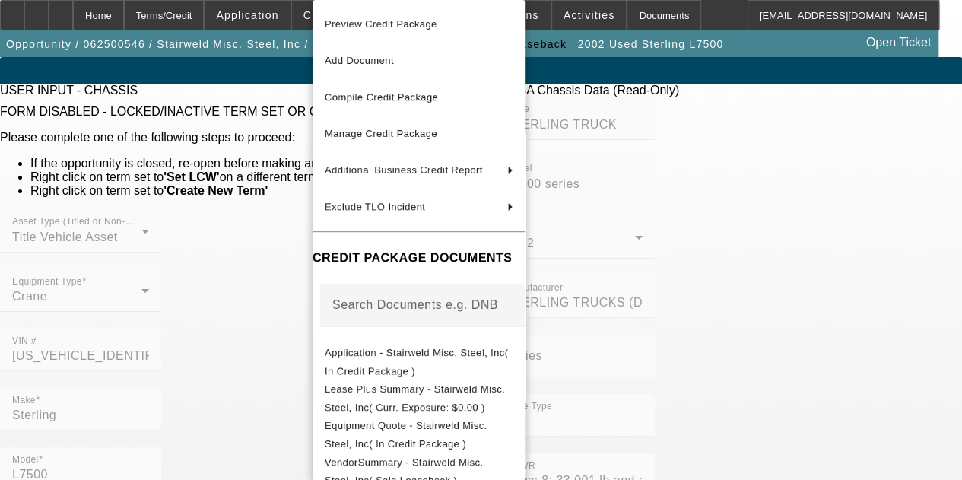
click at [10, 161] on div at bounding box center [481, 240] width 962 height 480
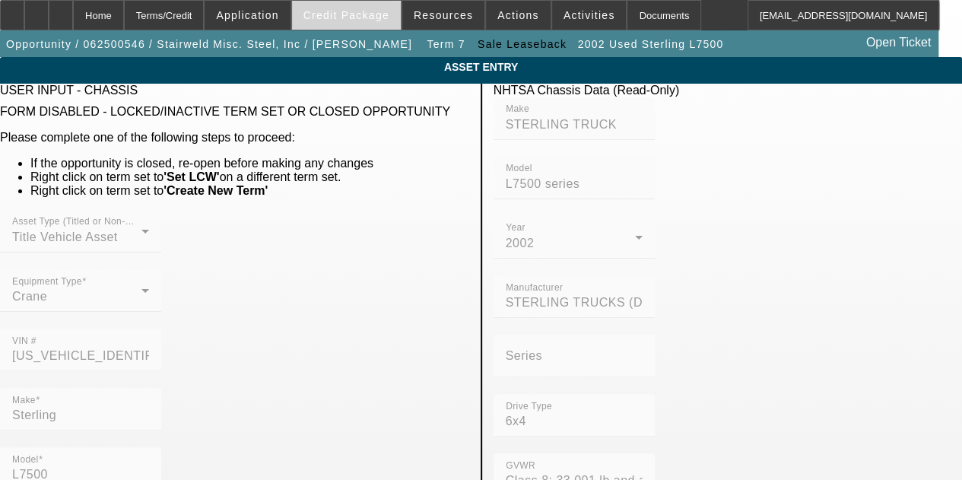
click at [382, 19] on span "Credit Package" at bounding box center [347, 15] width 86 height 12
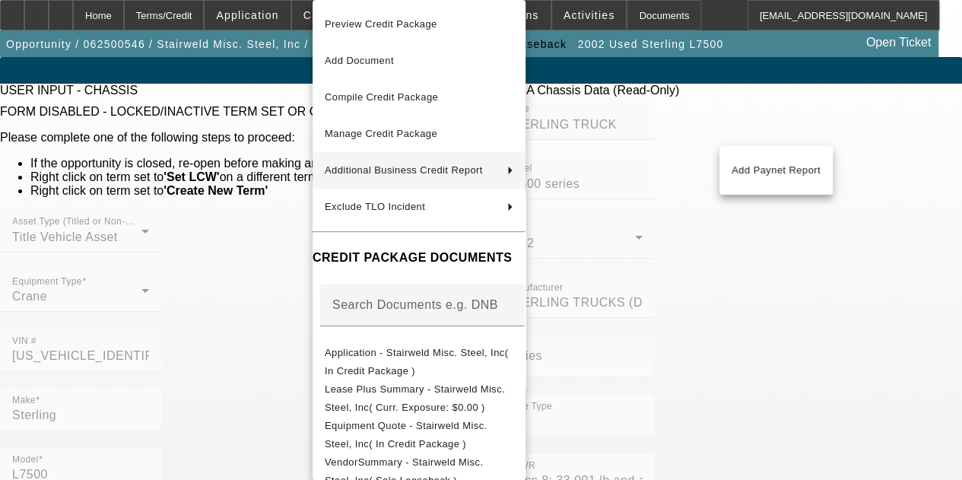
click at [205, 86] on div at bounding box center [481, 240] width 962 height 480
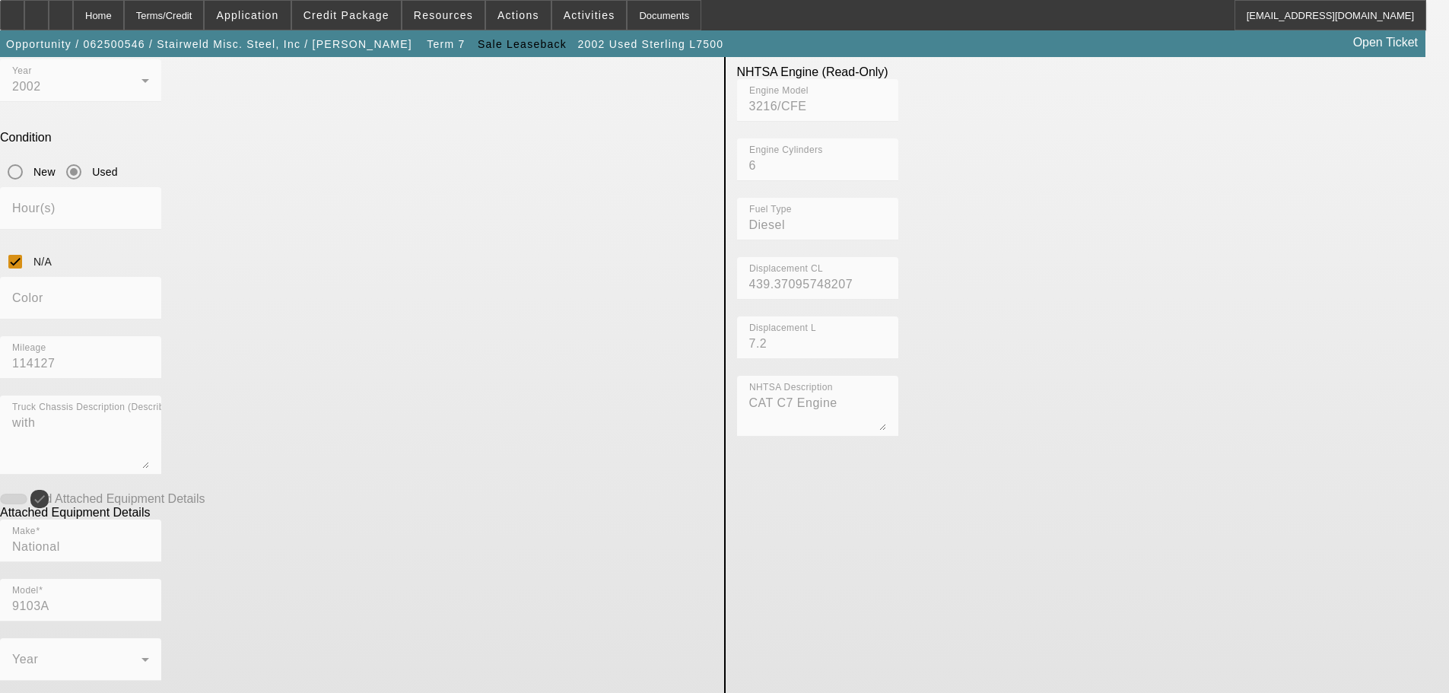
scroll to position [289, 0]
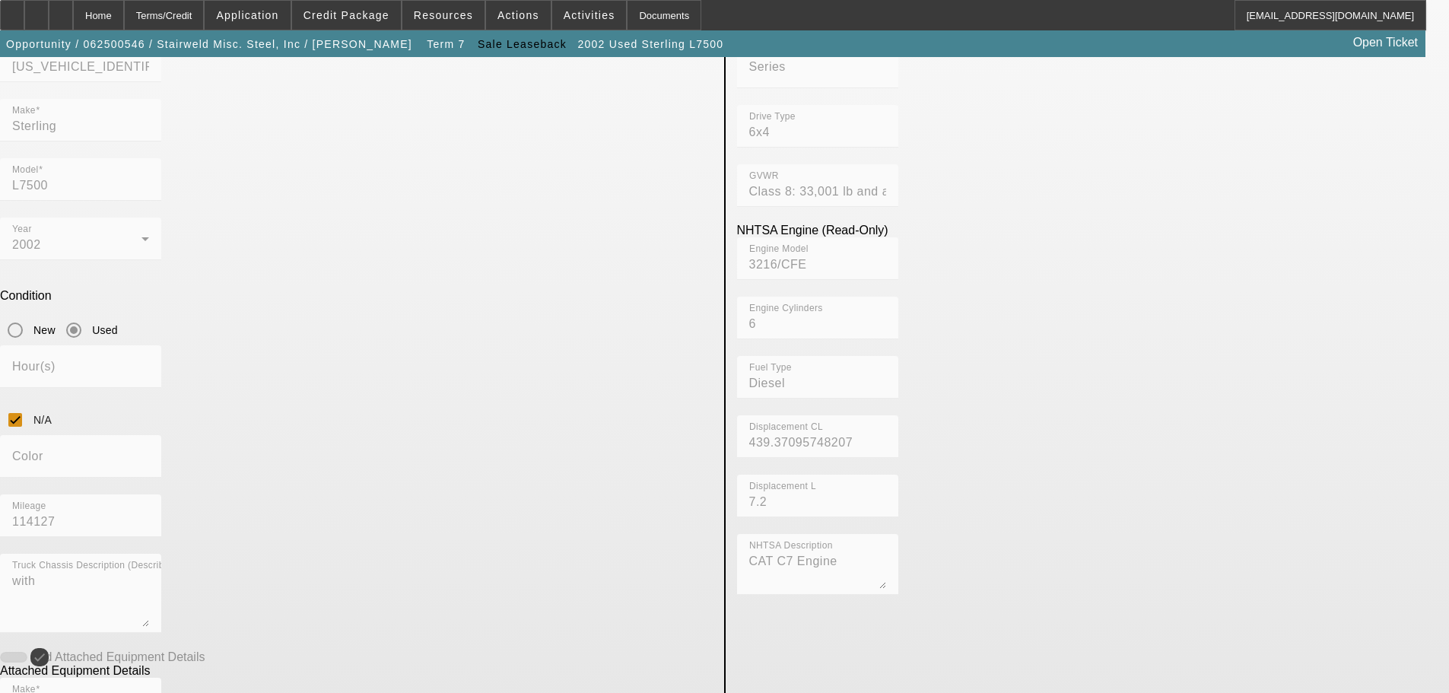
drag, startPoint x: 1143, startPoint y: 567, endPoint x: 1127, endPoint y: 354, distance: 214.3
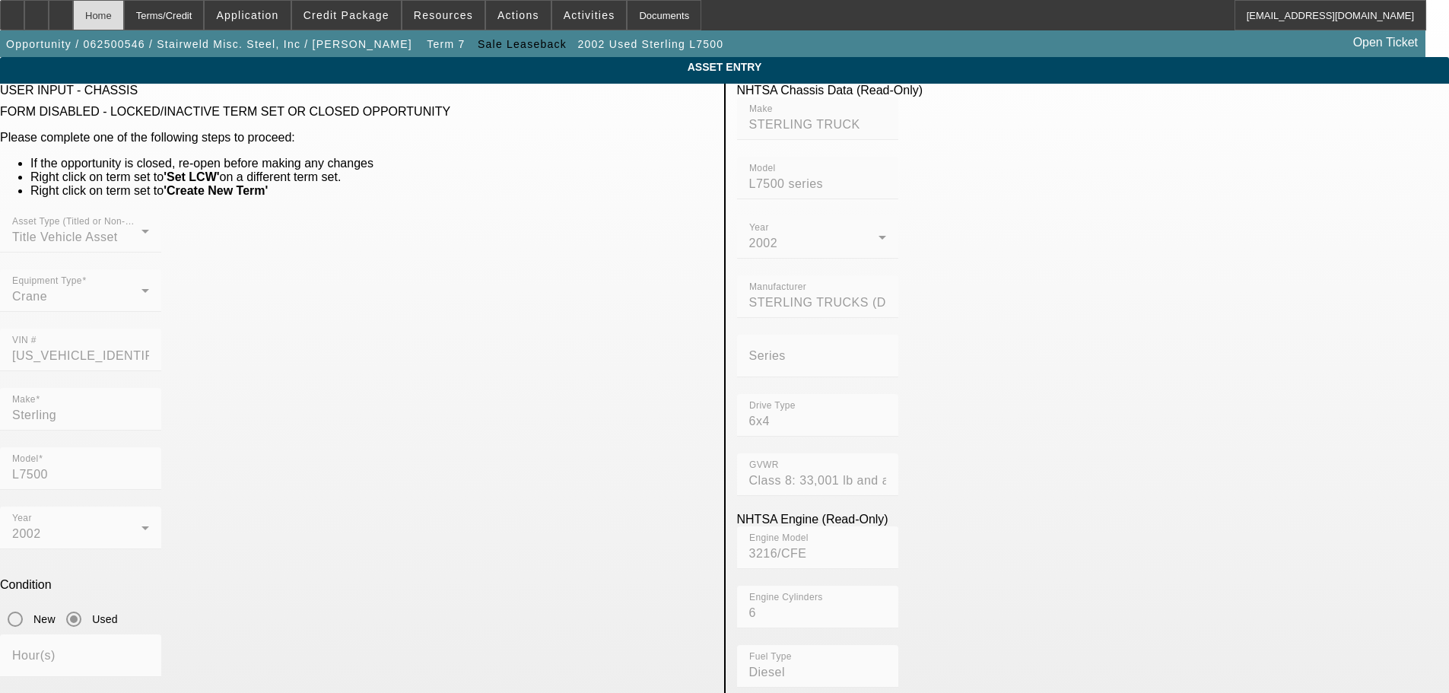
click at [123, 13] on div "Home" at bounding box center [98, 15] width 51 height 30
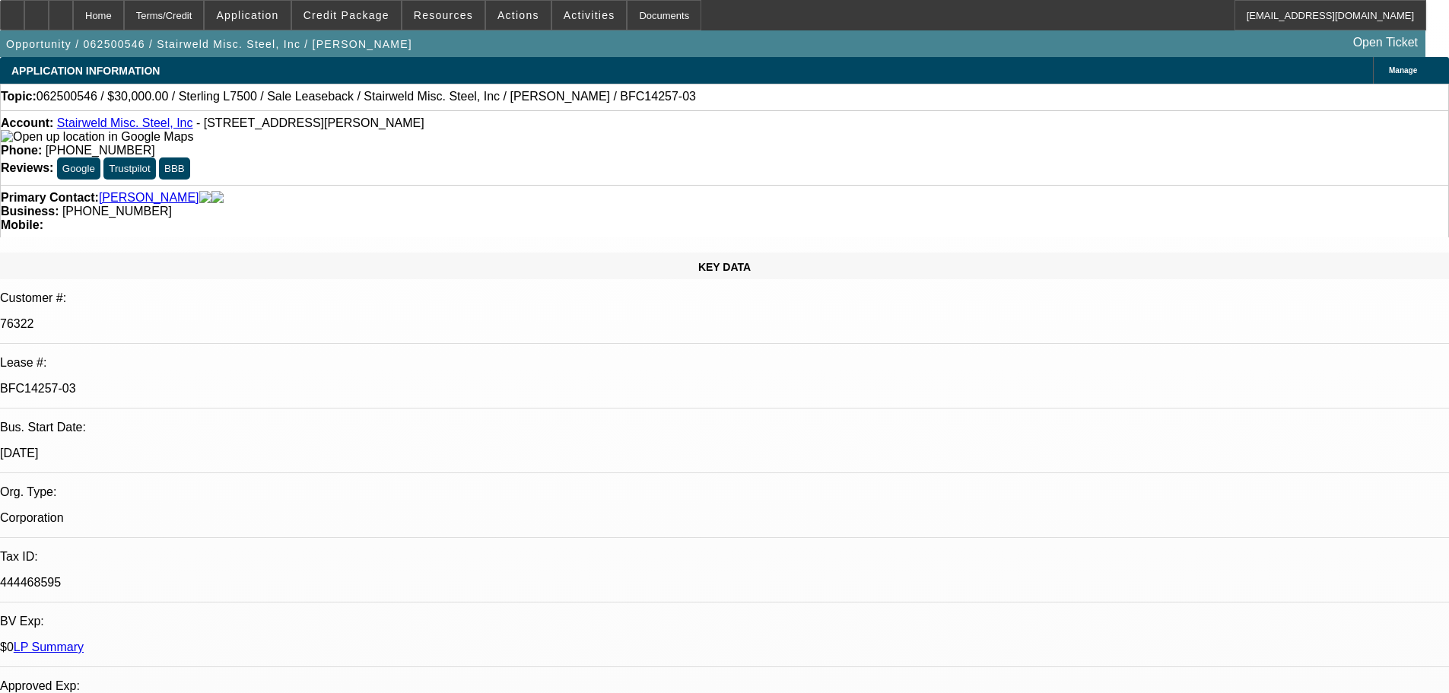
select select "0"
select select "2"
select select "0"
select select "6"
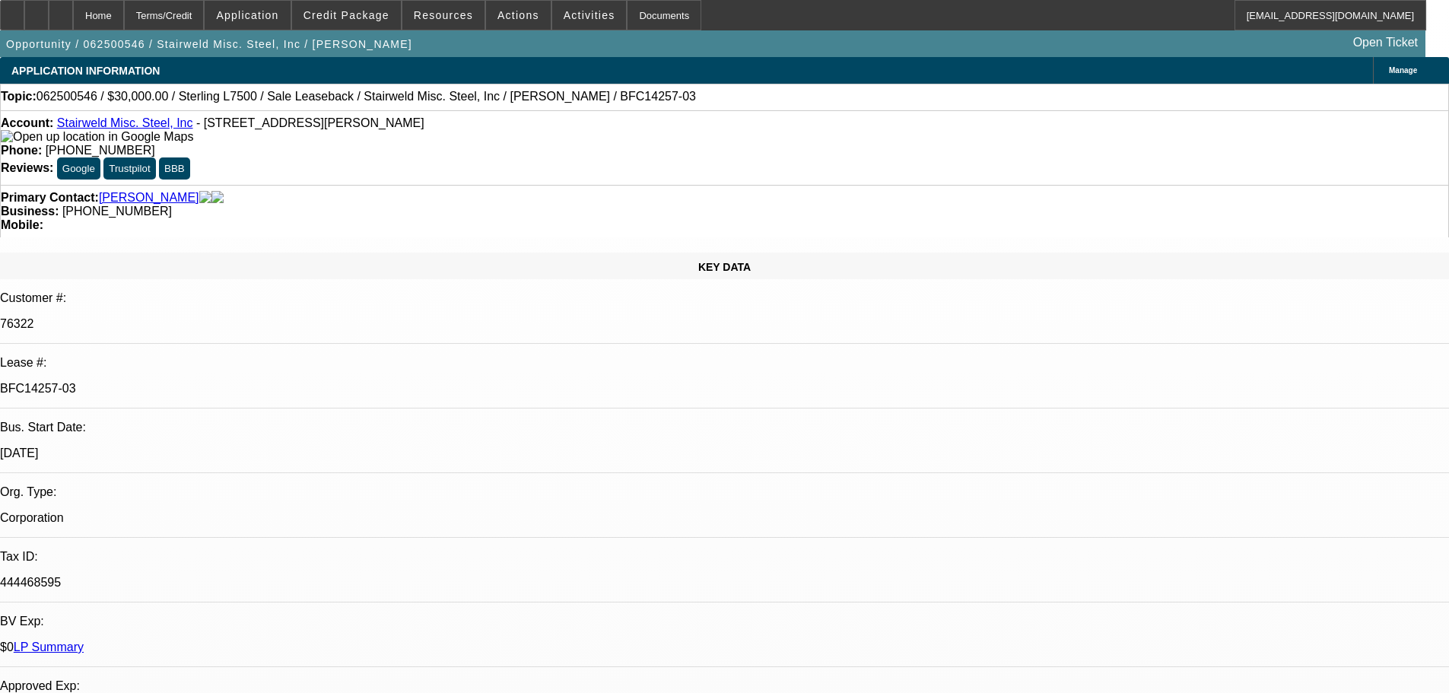
select select "0"
select select "2"
select select "0"
select select "6"
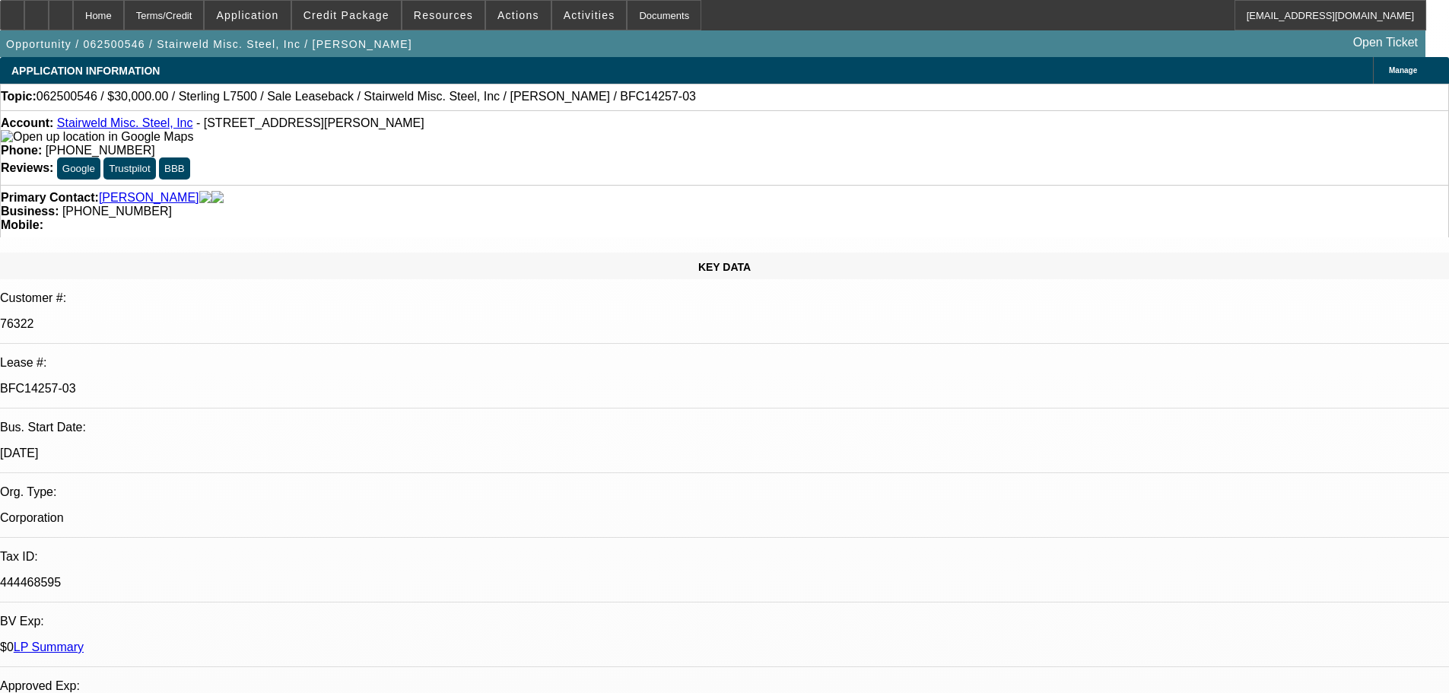
select select "0"
select select "2"
select select "0"
select select "6"
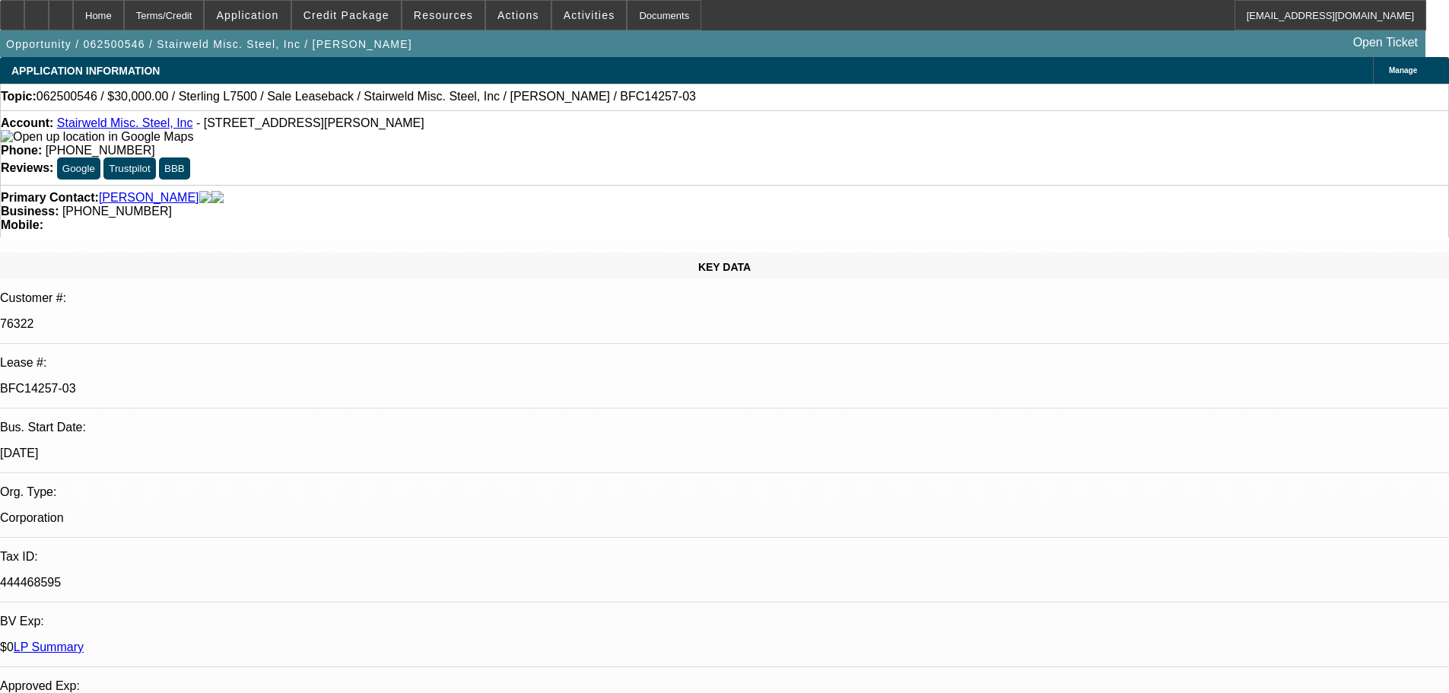
select select "0"
select select "2"
select select "0"
select select "6"
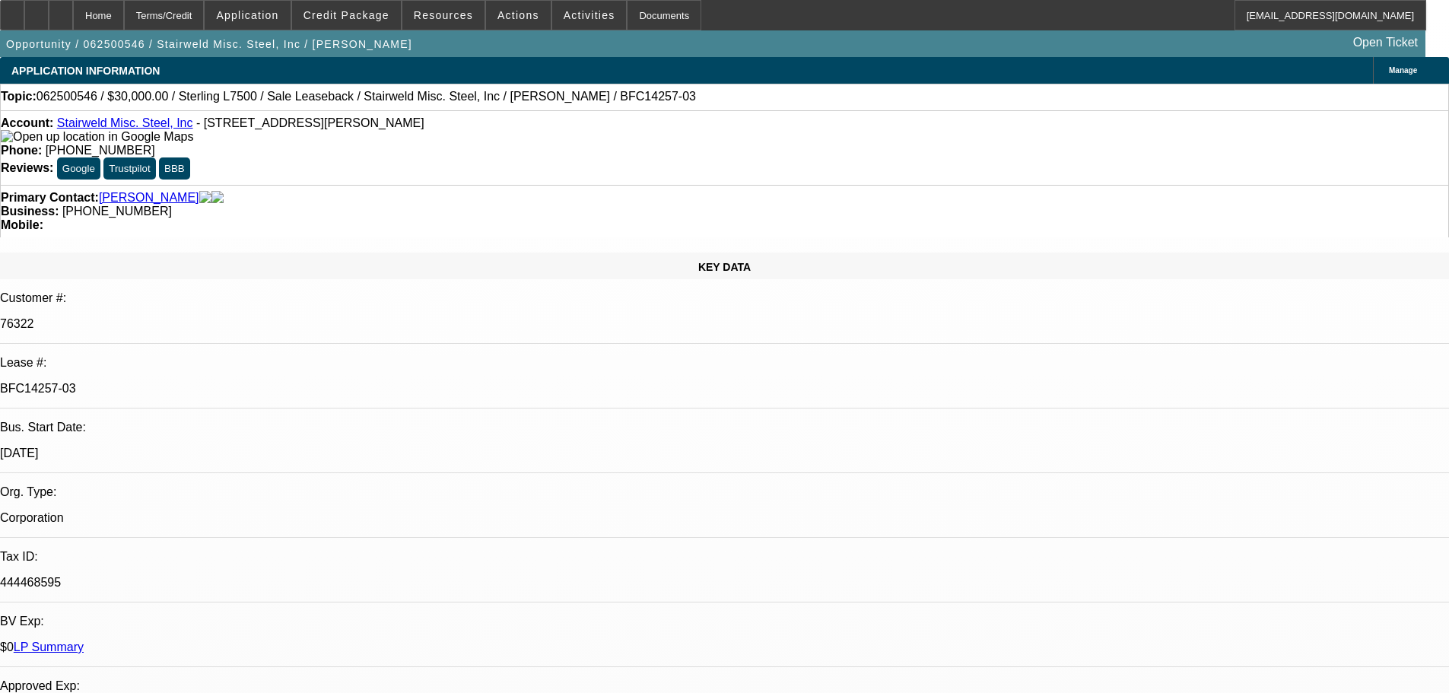
click at [370, 29] on span at bounding box center [346, 15] width 109 height 37
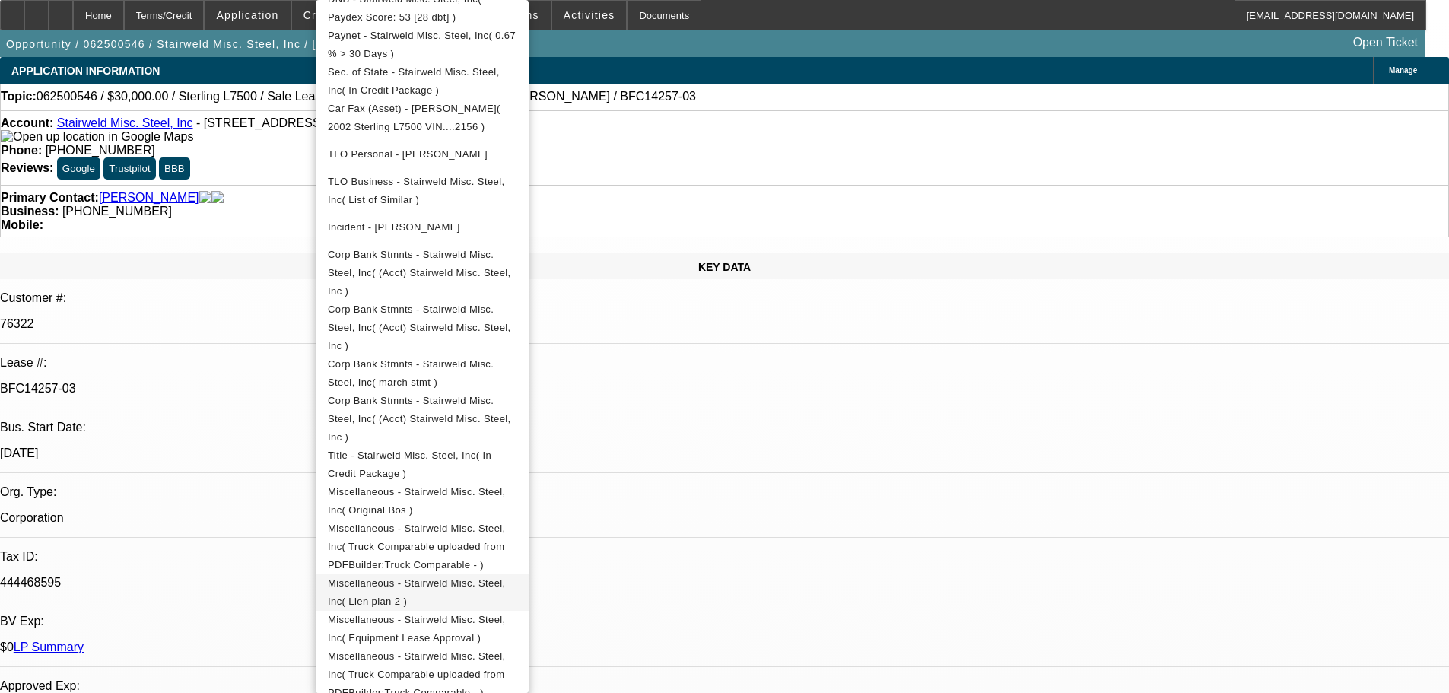
scroll to position [609, 0]
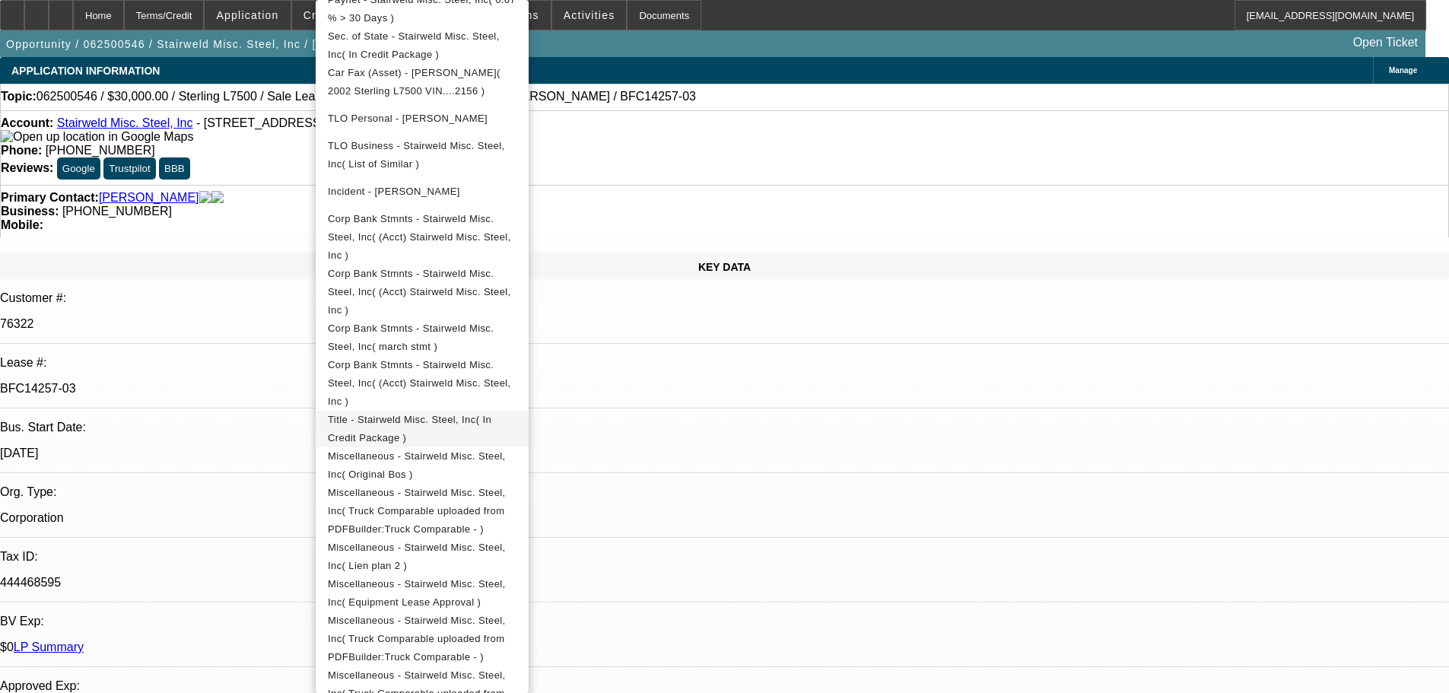
click at [491, 414] on span "Title - Stairweld Misc. Steel, Inc( In Credit Package )" at bounding box center [410, 429] width 164 height 30
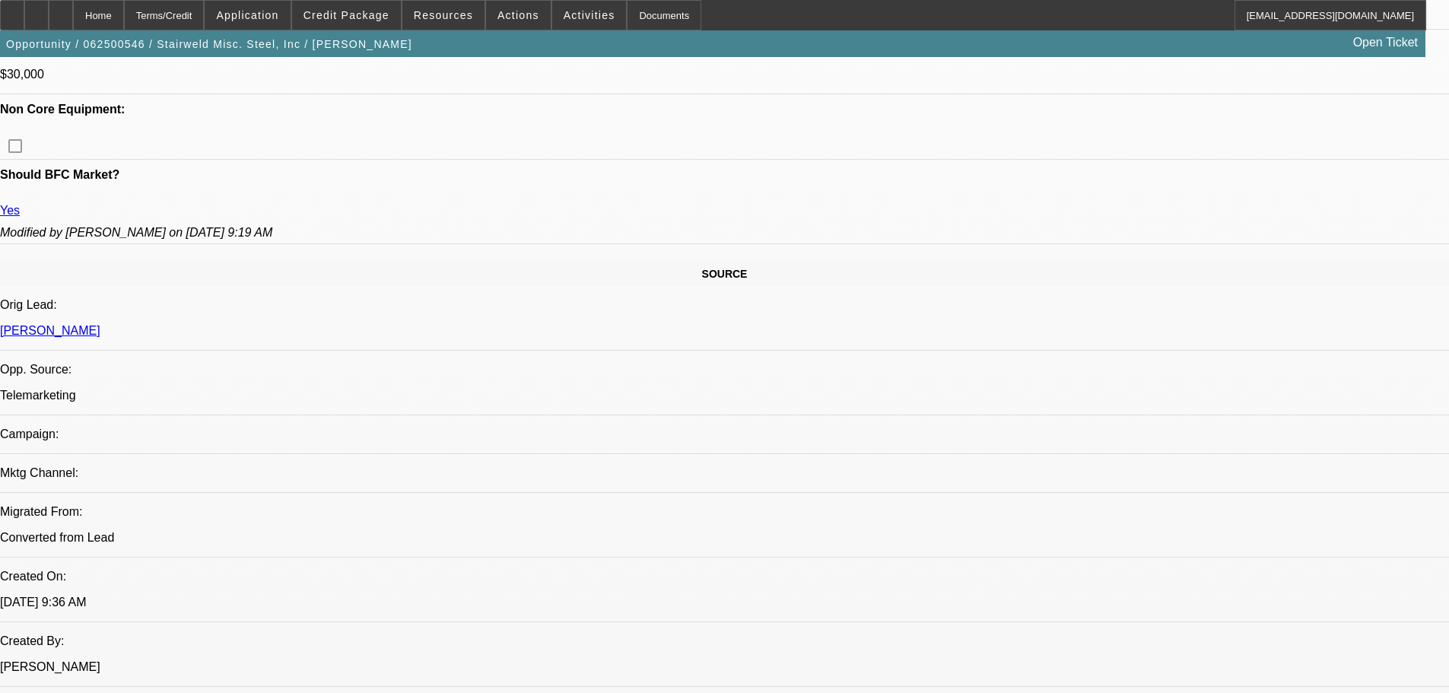
scroll to position [989, 0]
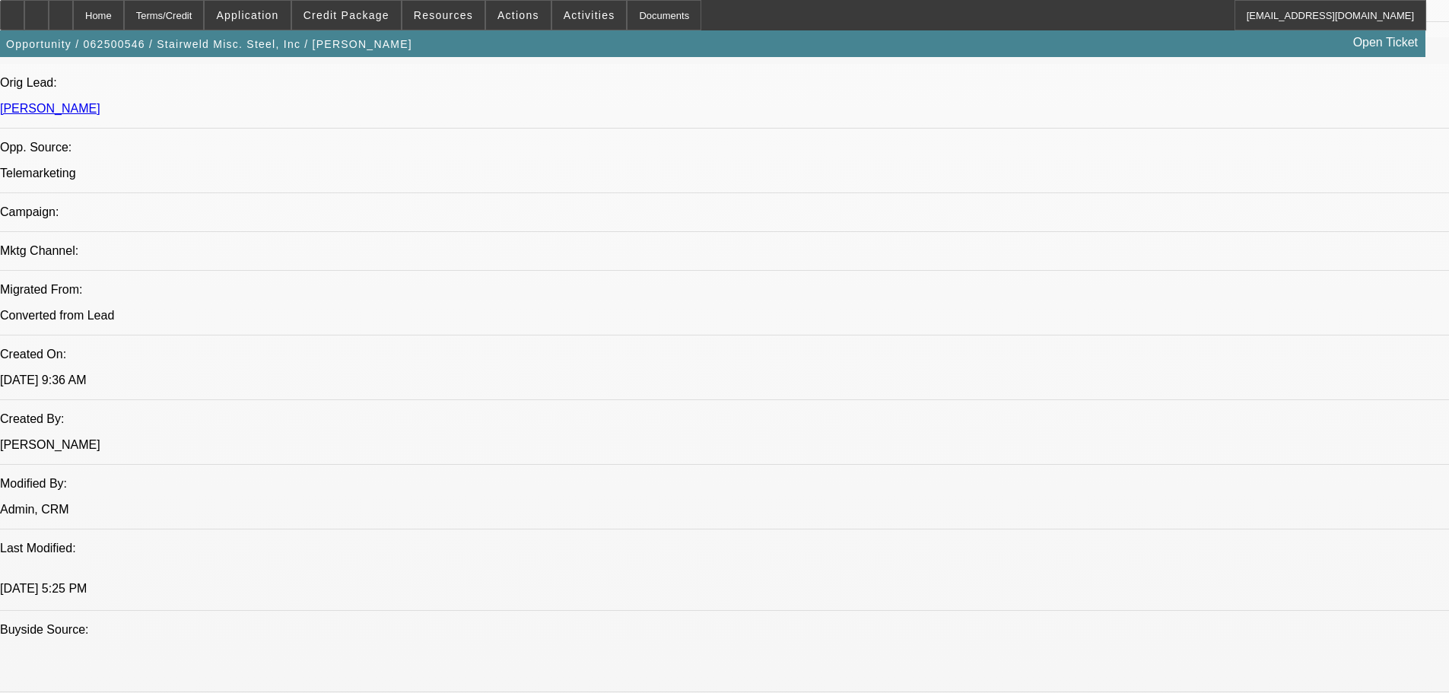
drag, startPoint x: 1349, startPoint y: 547, endPoint x: 987, endPoint y: 529, distance: 362.5
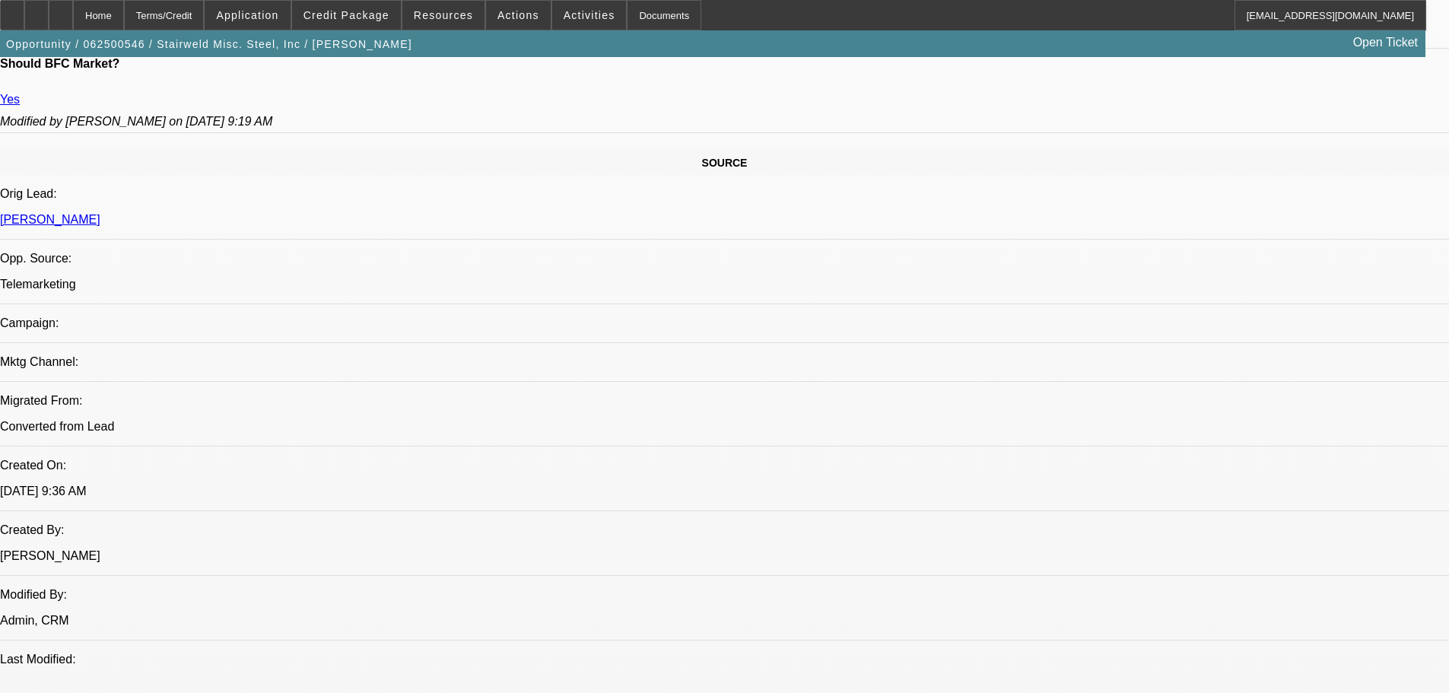
scroll to position [761, 0]
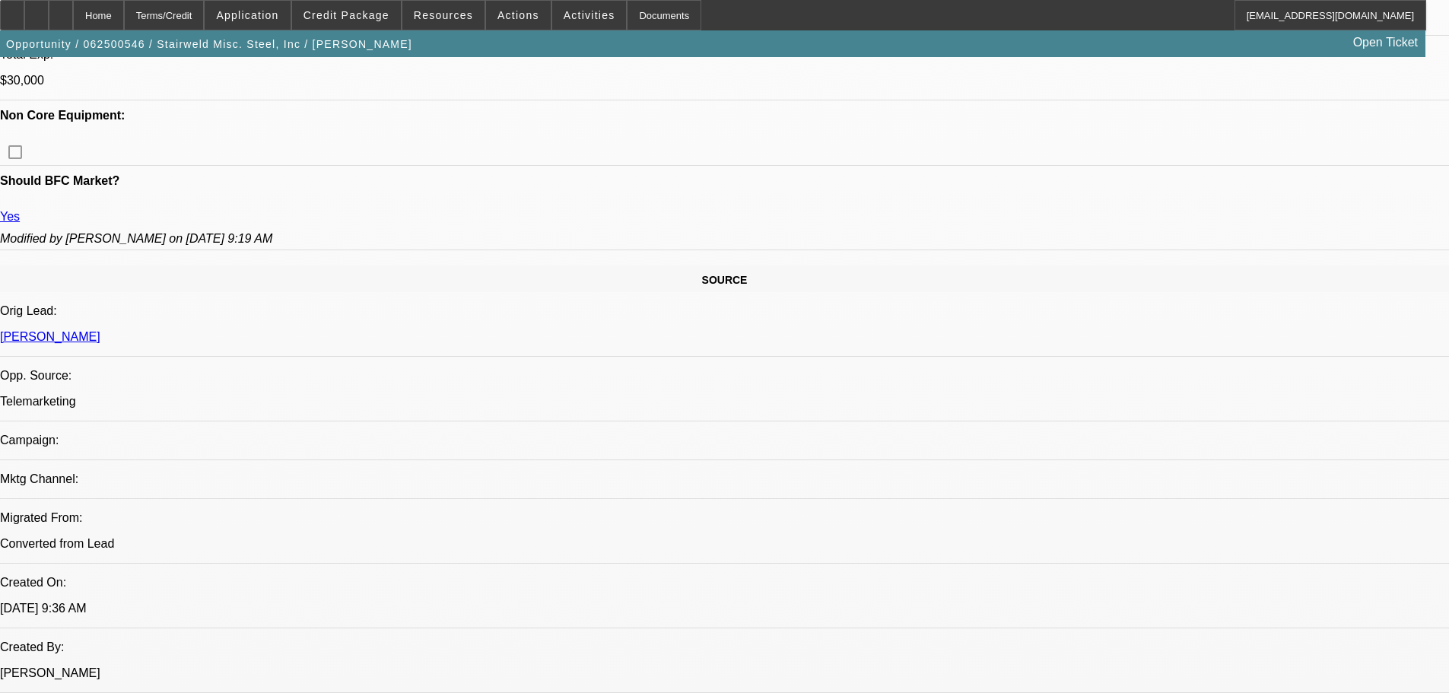
click at [401, 17] on span at bounding box center [346, 15] width 109 height 37
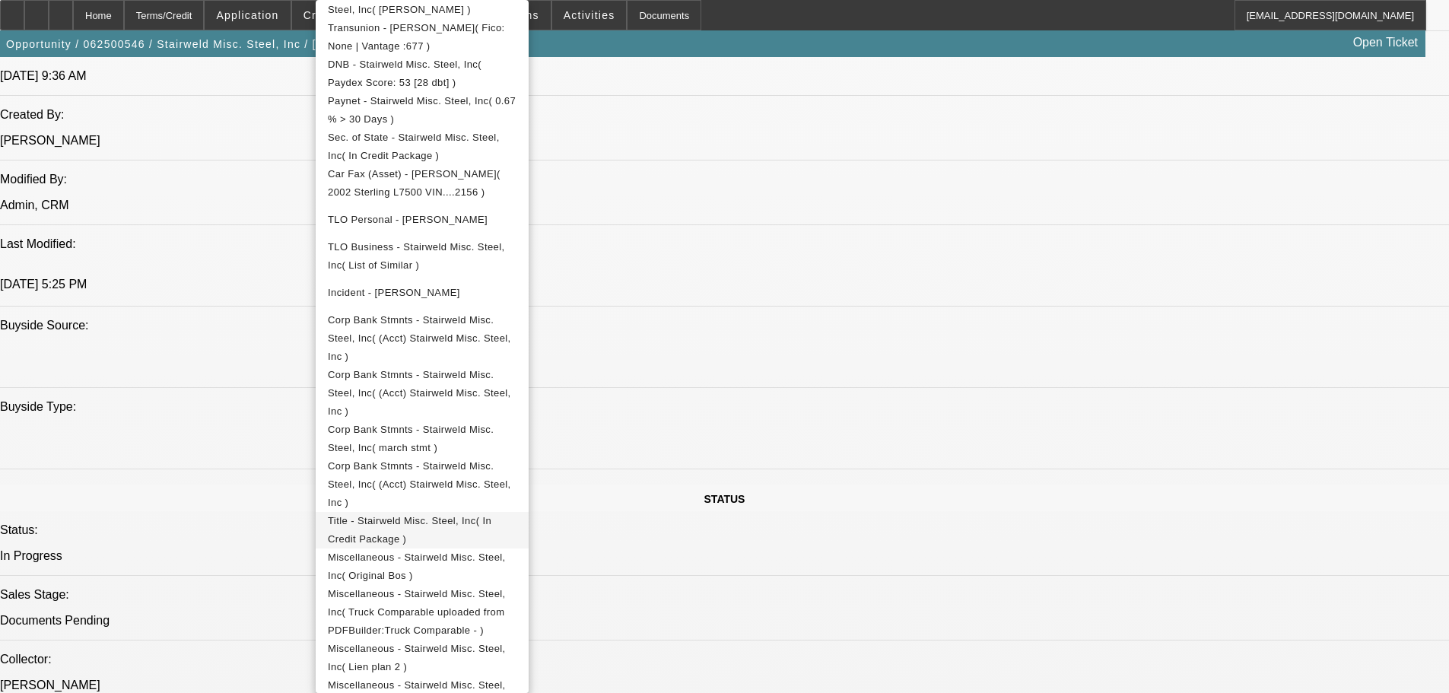
scroll to position [508, 0]
click at [426, 511] on button "Title - Stairweld Misc. Steel, Inc( In Credit Package )" at bounding box center [422, 529] width 213 height 37
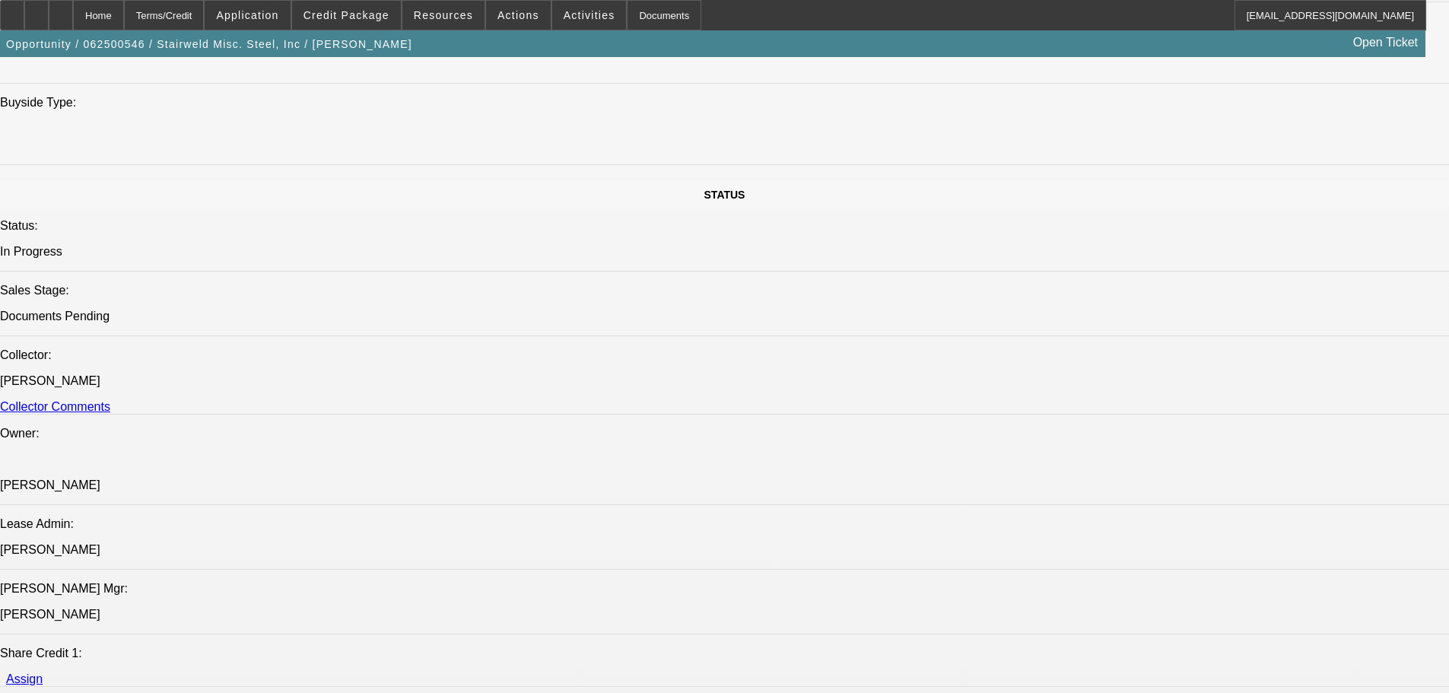
scroll to position [927, 0]
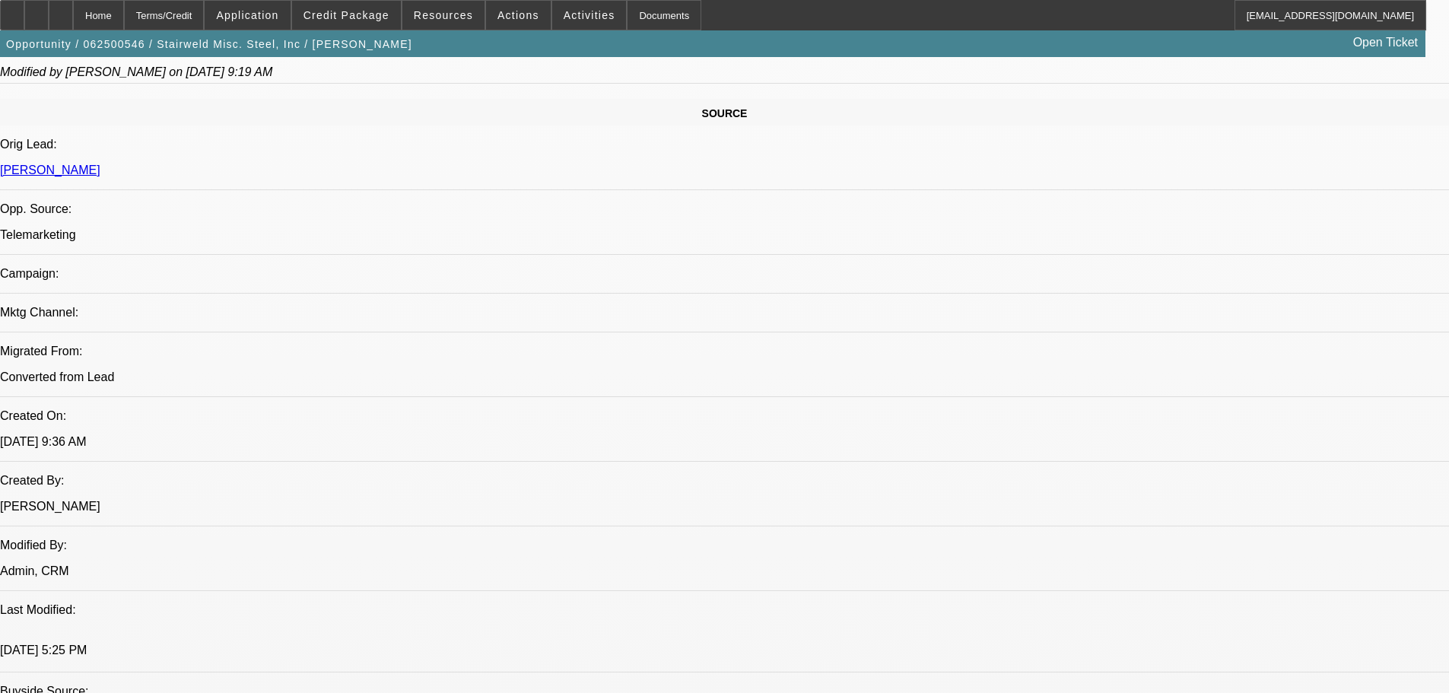
drag, startPoint x: 541, startPoint y: 466, endPoint x: 554, endPoint y: 136, distance: 329.6
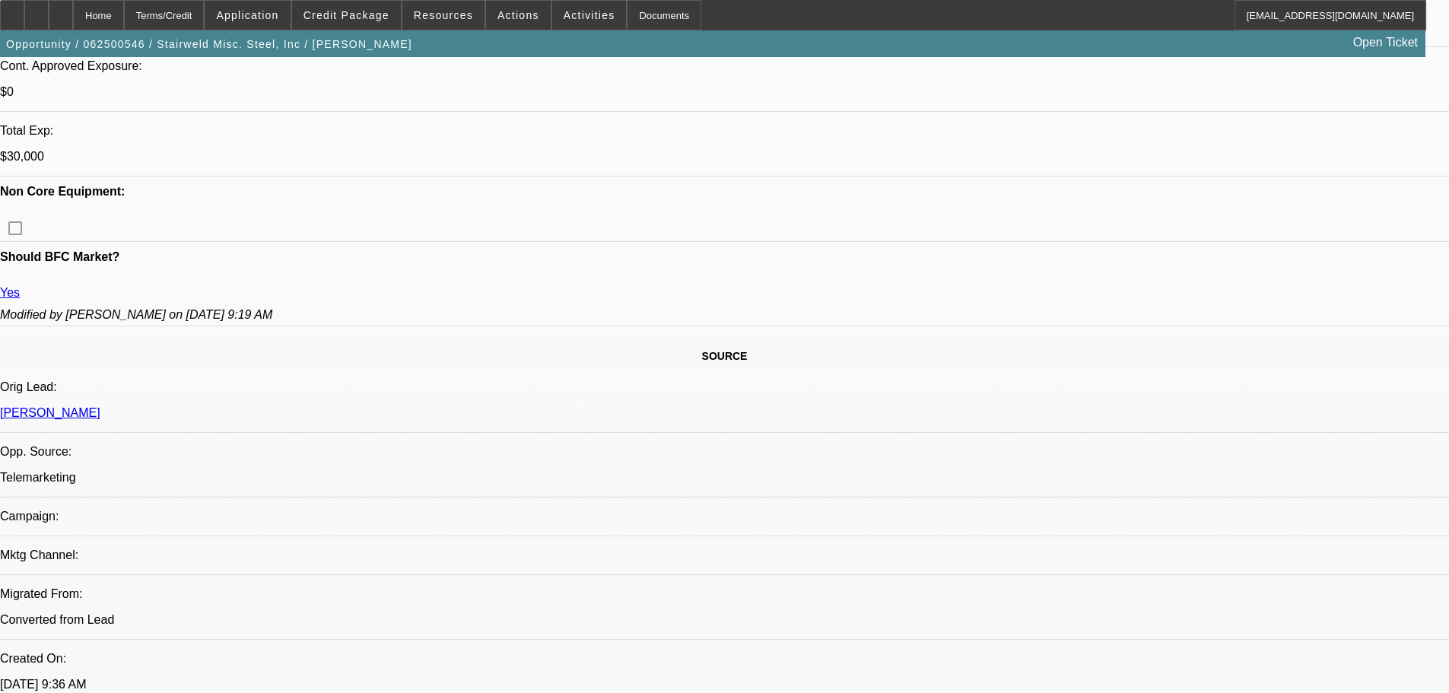
scroll to position [0, 0]
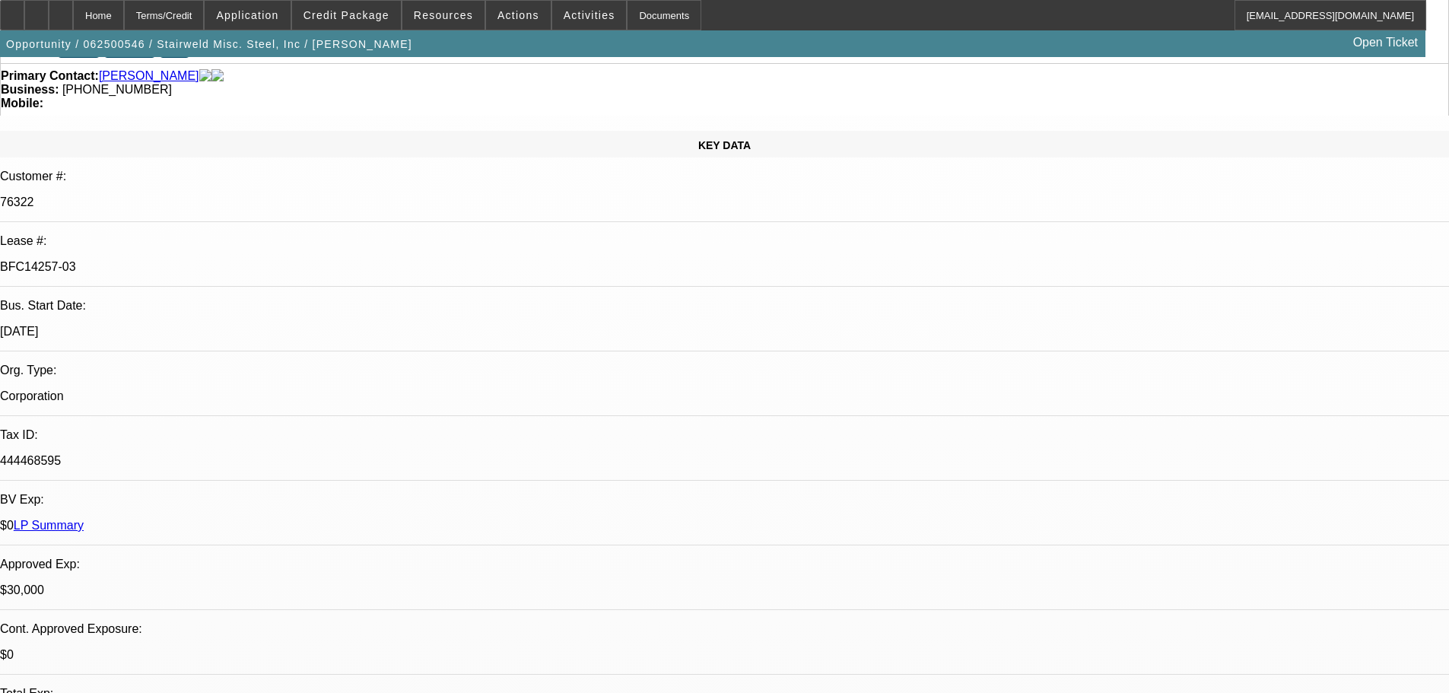
drag, startPoint x: 682, startPoint y: 397, endPoint x: 708, endPoint y: 275, distance: 124.4
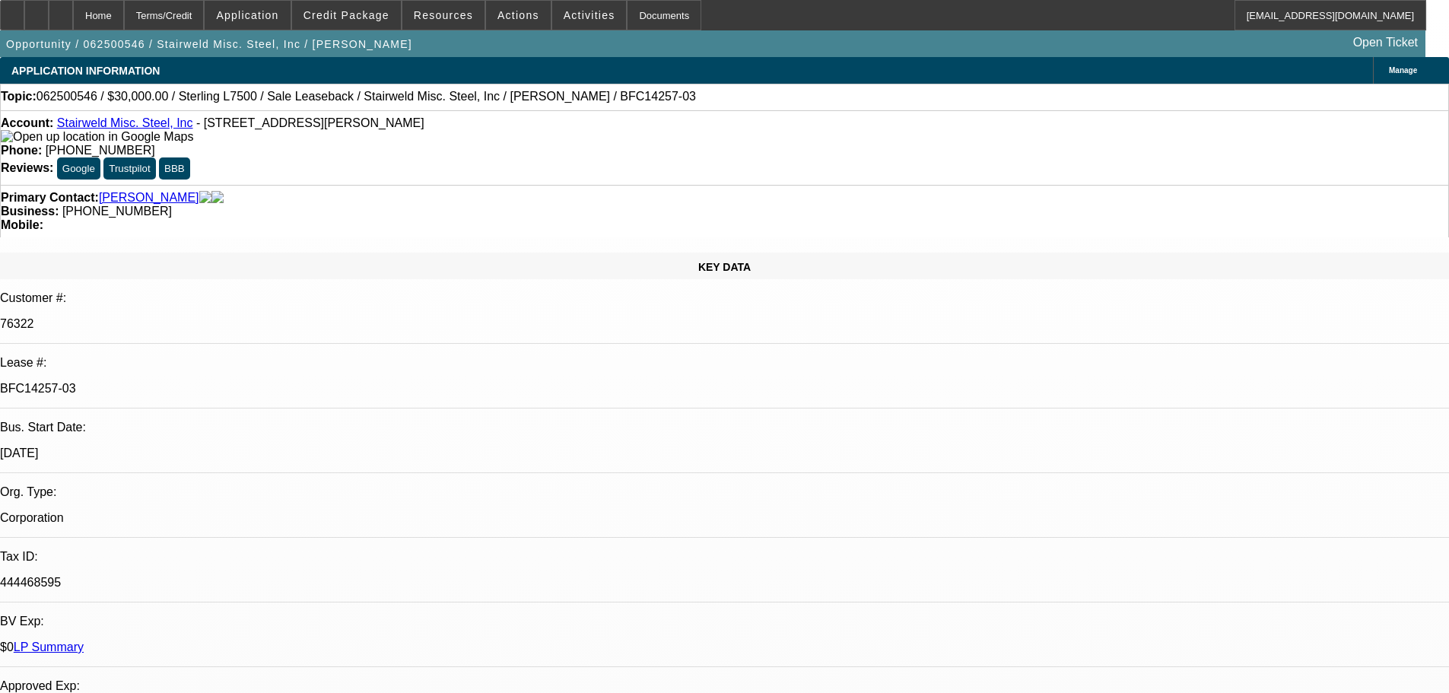
drag, startPoint x: 1254, startPoint y: 192, endPoint x: 1238, endPoint y: 154, distance: 41.7
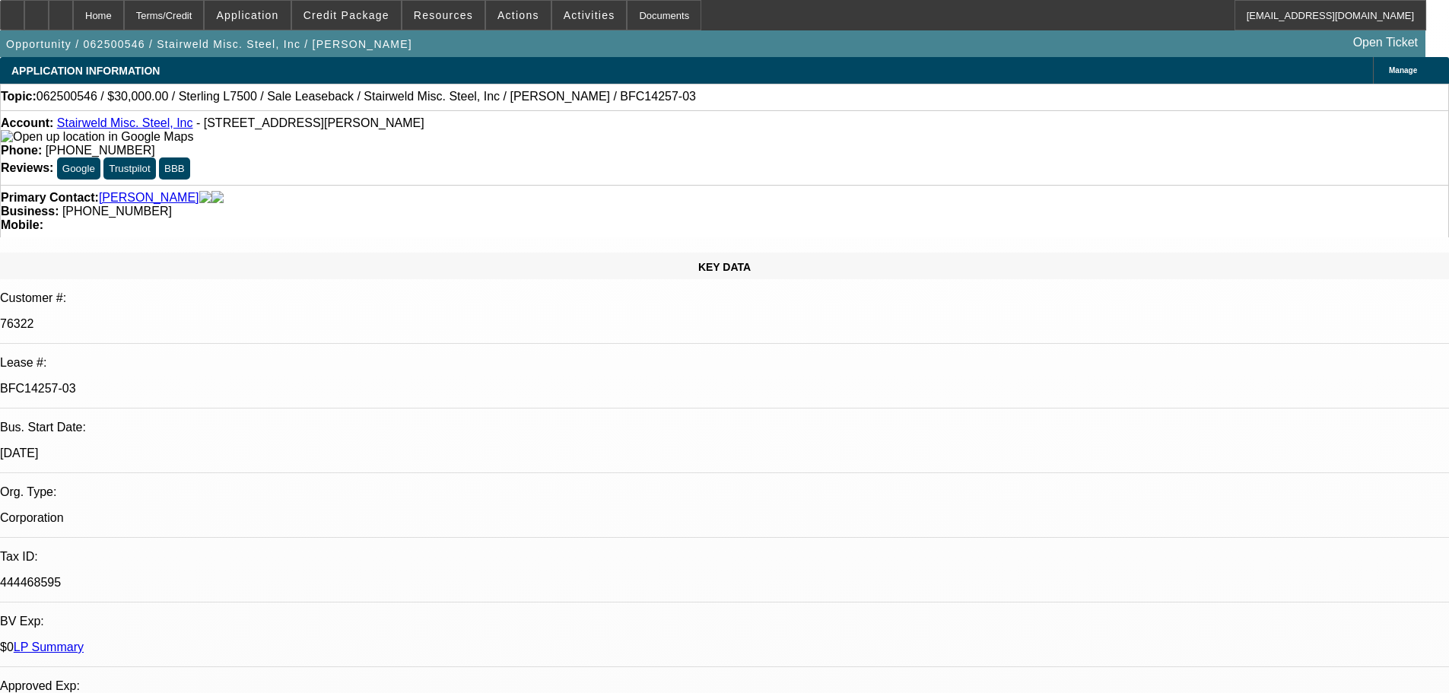
drag, startPoint x: 965, startPoint y: 393, endPoint x: 935, endPoint y: 195, distance: 200.0
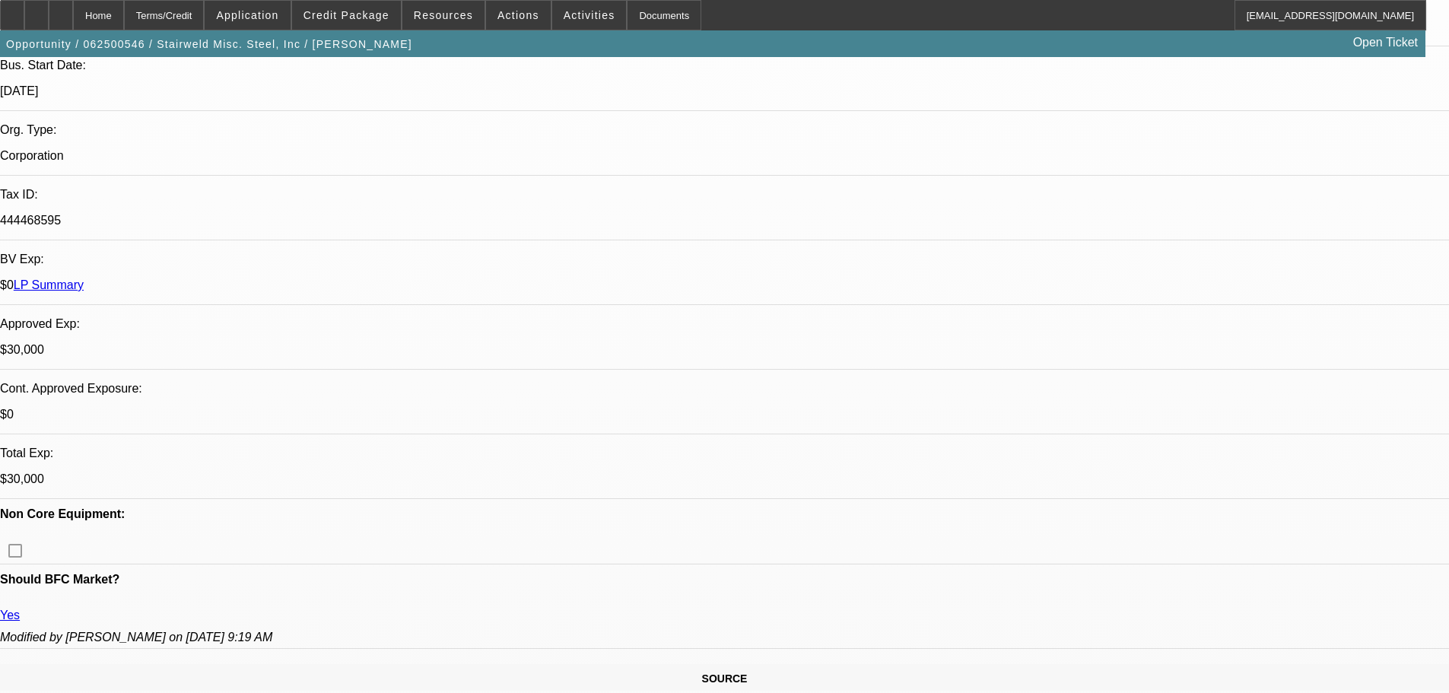
scroll to position [456, 0]
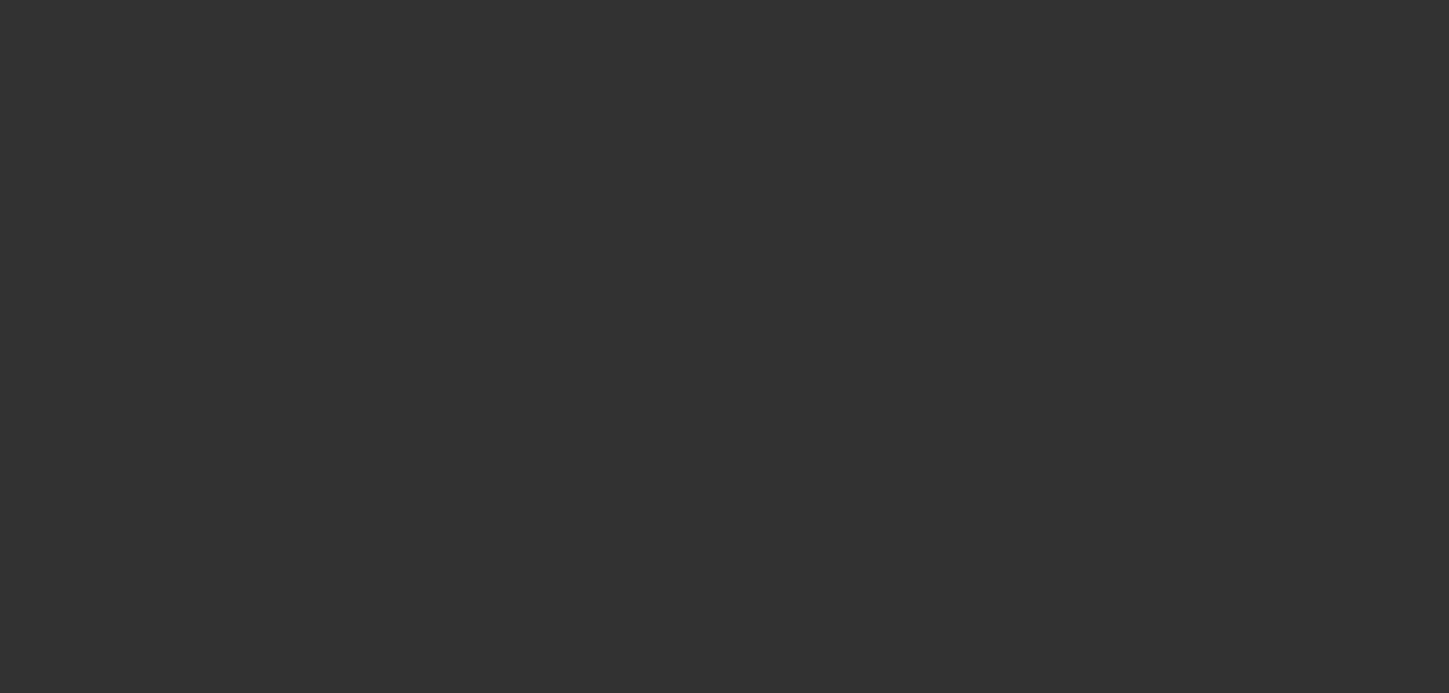
scroll to position [0, 0]
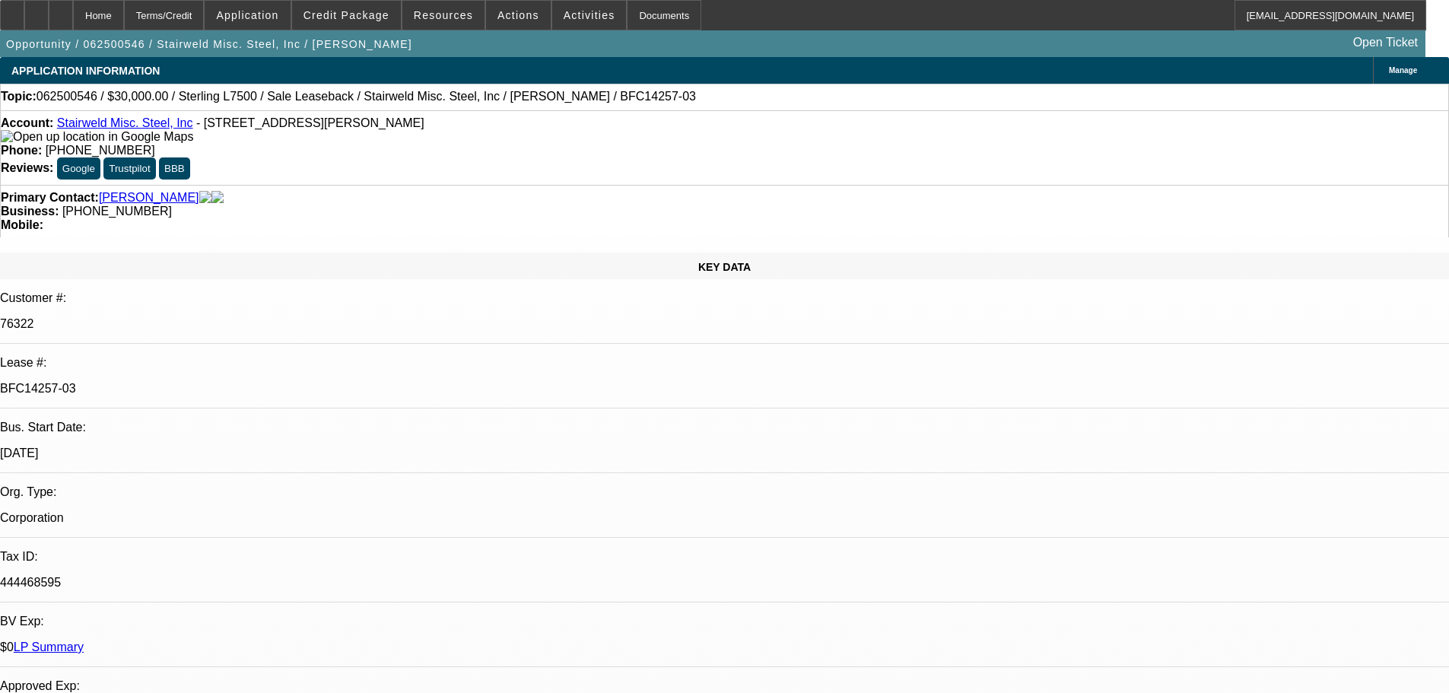
drag, startPoint x: 1225, startPoint y: 376, endPoint x: 1234, endPoint y: 364, distance: 14.1
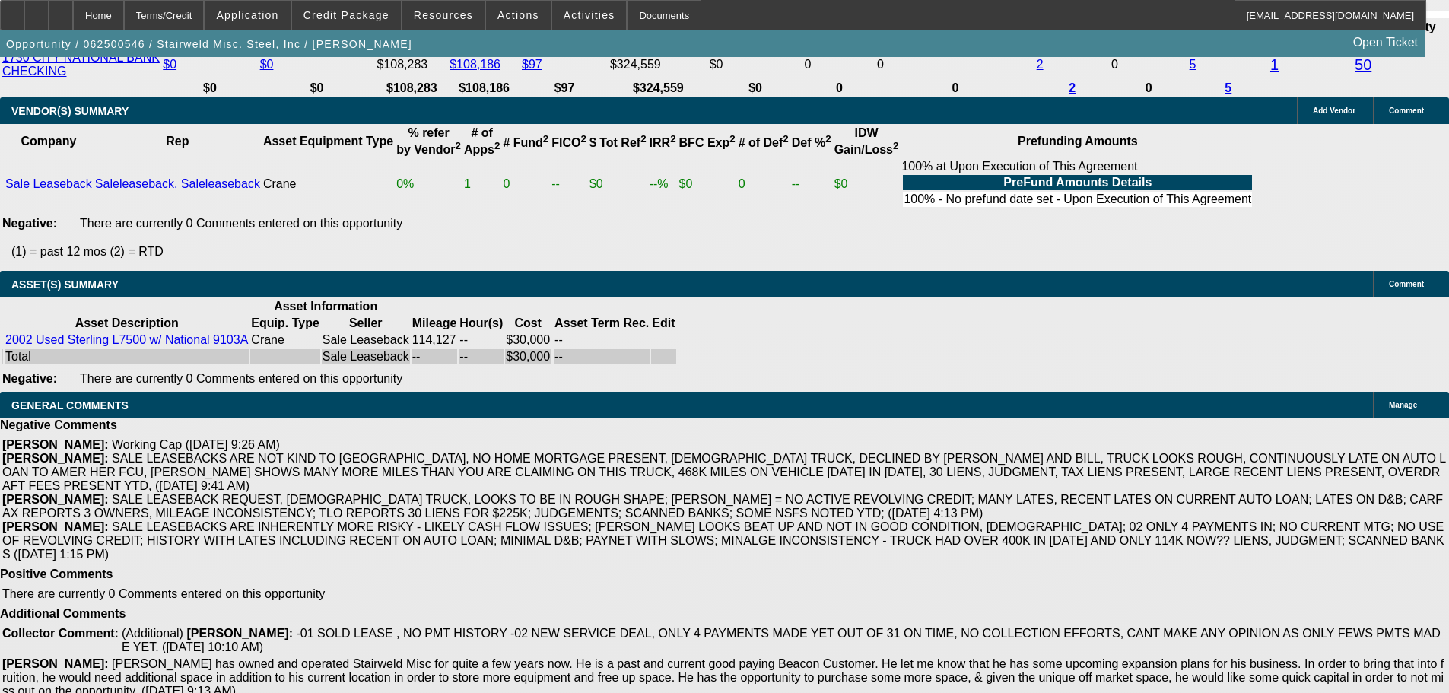
drag, startPoint x: 464, startPoint y: 447, endPoint x: 600, endPoint y: 615, distance: 216.9
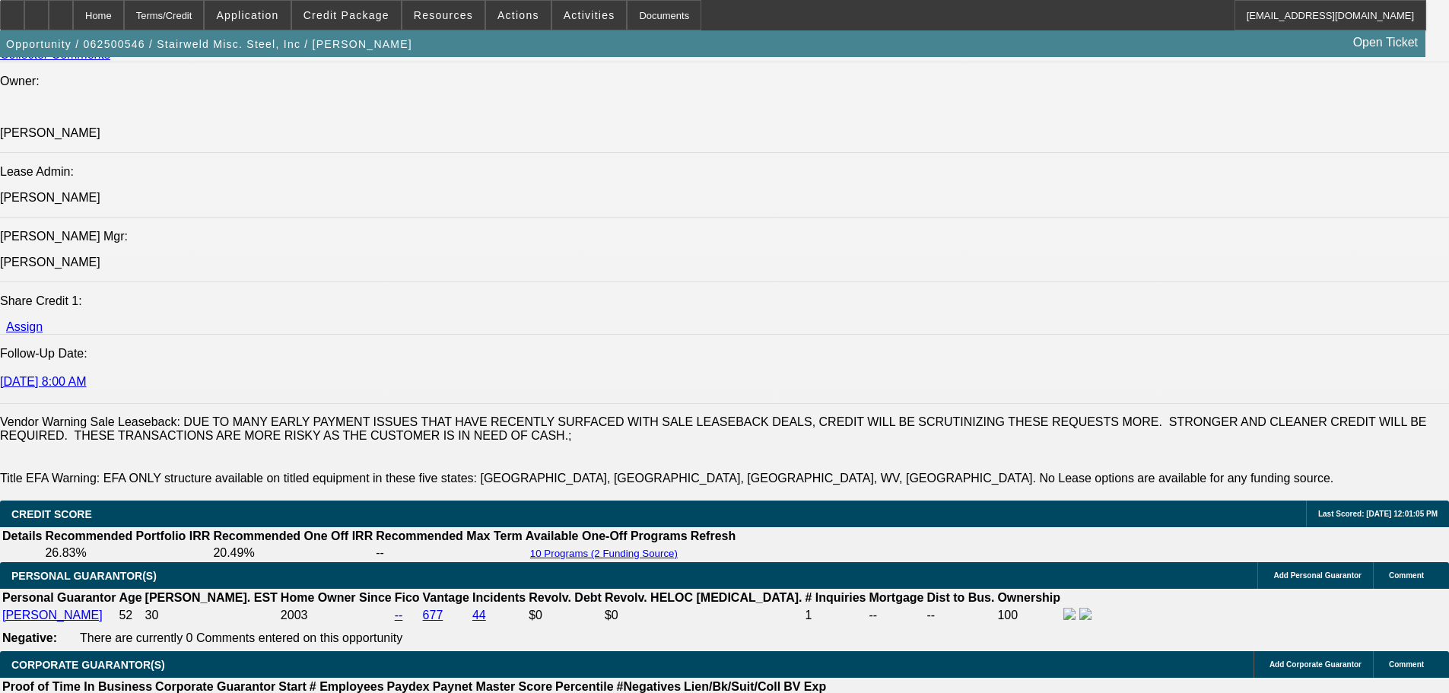
scroll to position [1937, 0]
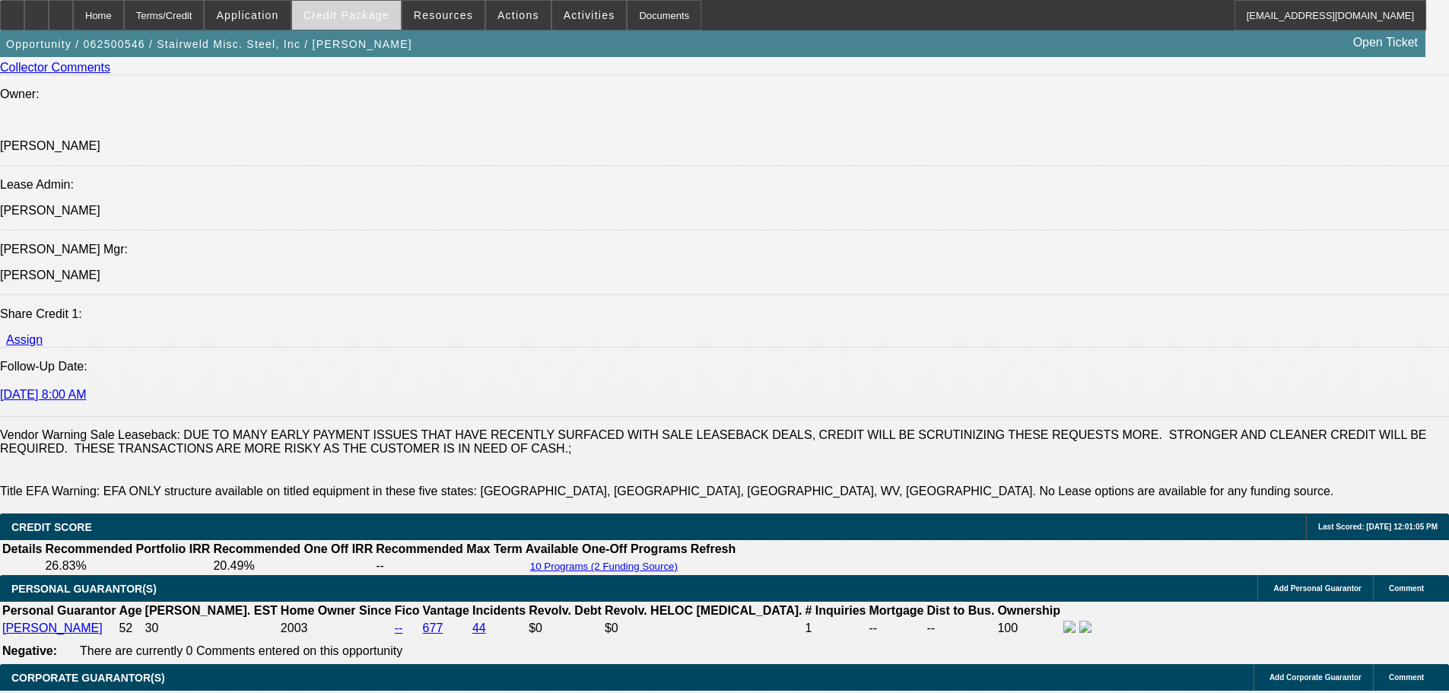
click at [389, 21] on span "Credit Package" at bounding box center [347, 15] width 86 height 12
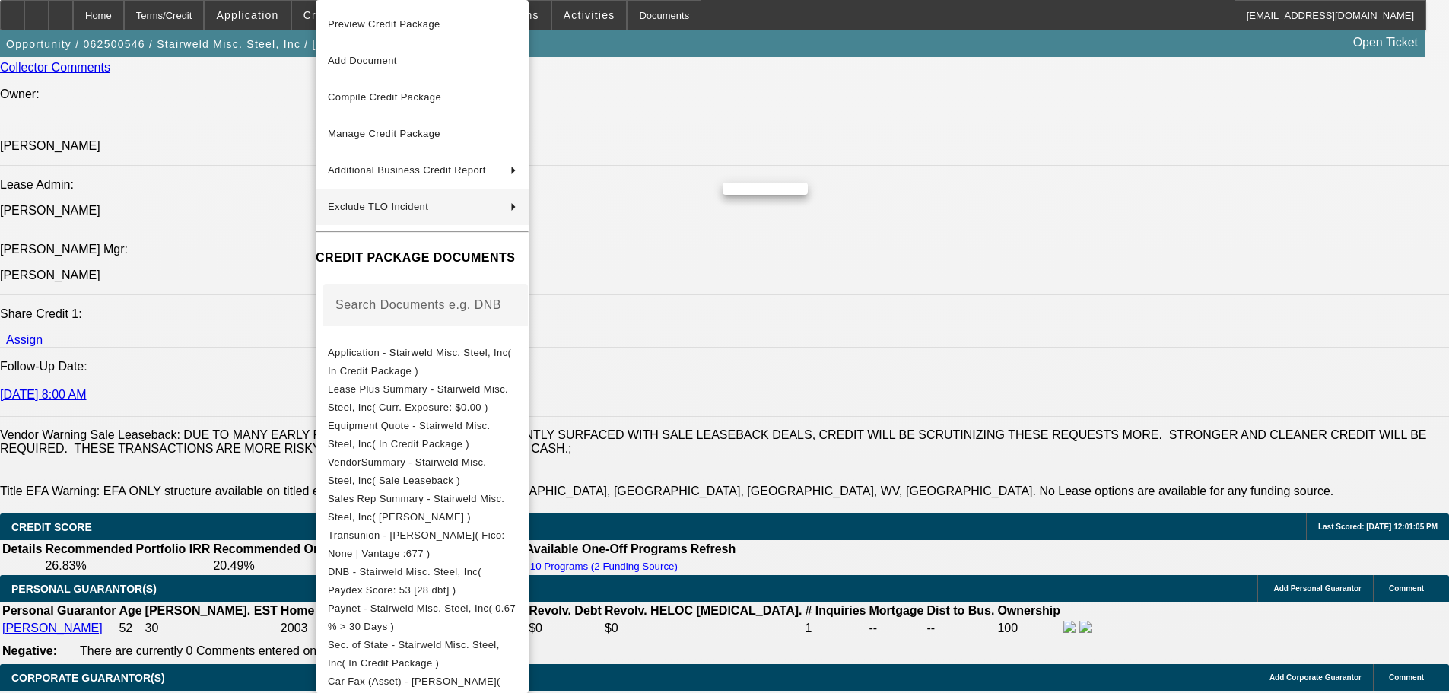
click at [974, 442] on div at bounding box center [724, 346] width 1449 height 693
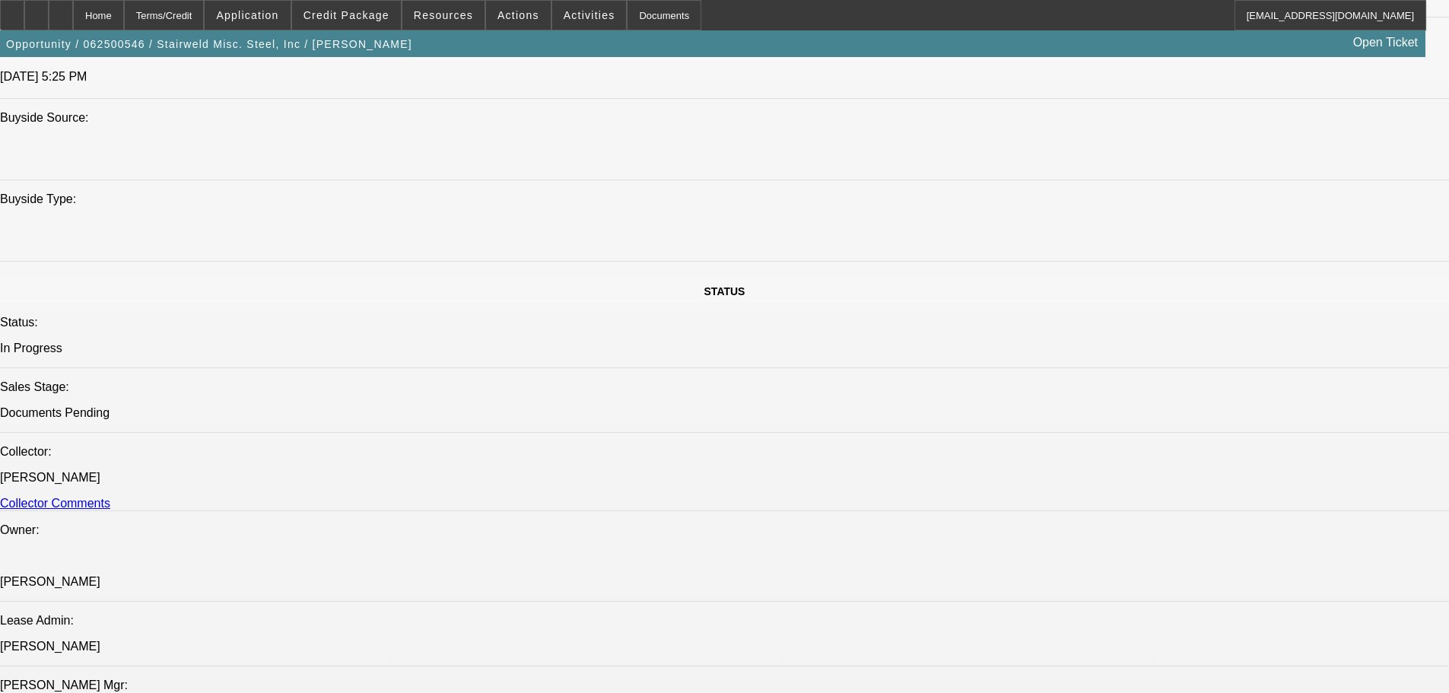
scroll to position [0, 0]
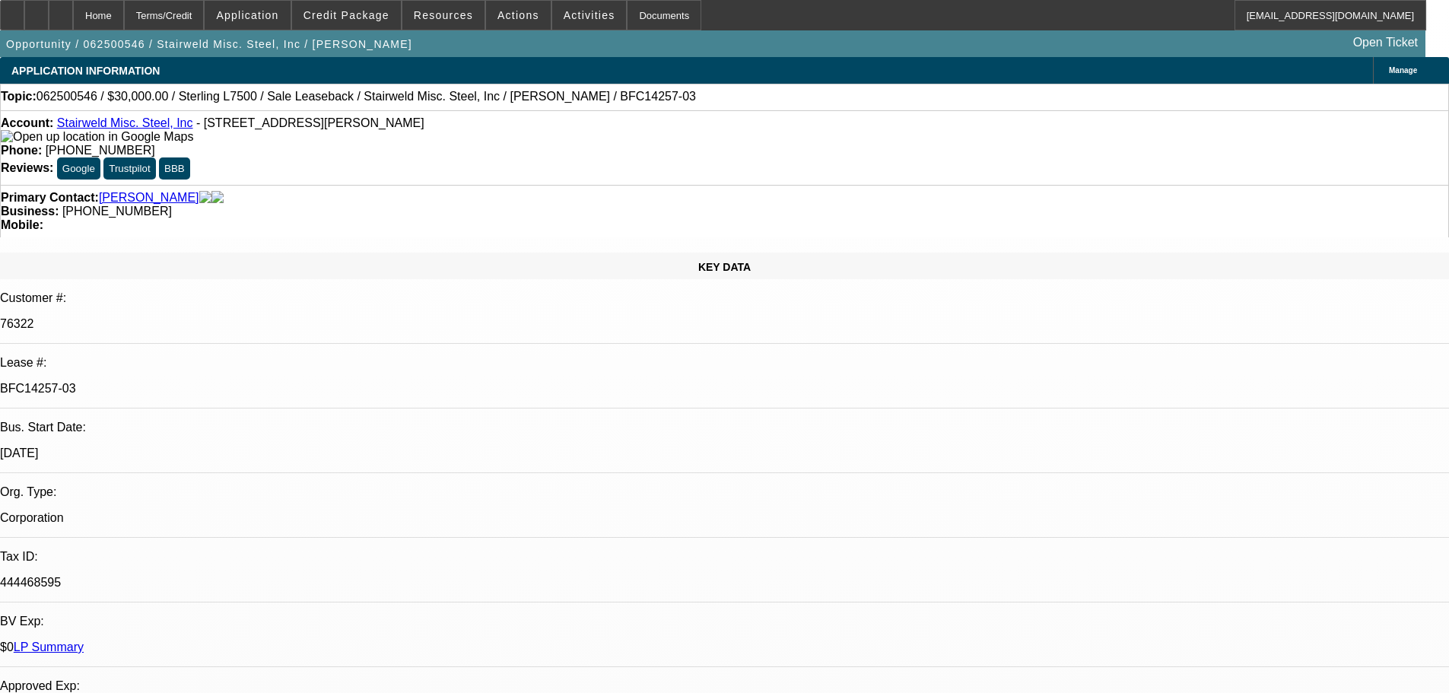
drag, startPoint x: 958, startPoint y: 481, endPoint x: 988, endPoint y: 103, distance: 379.2
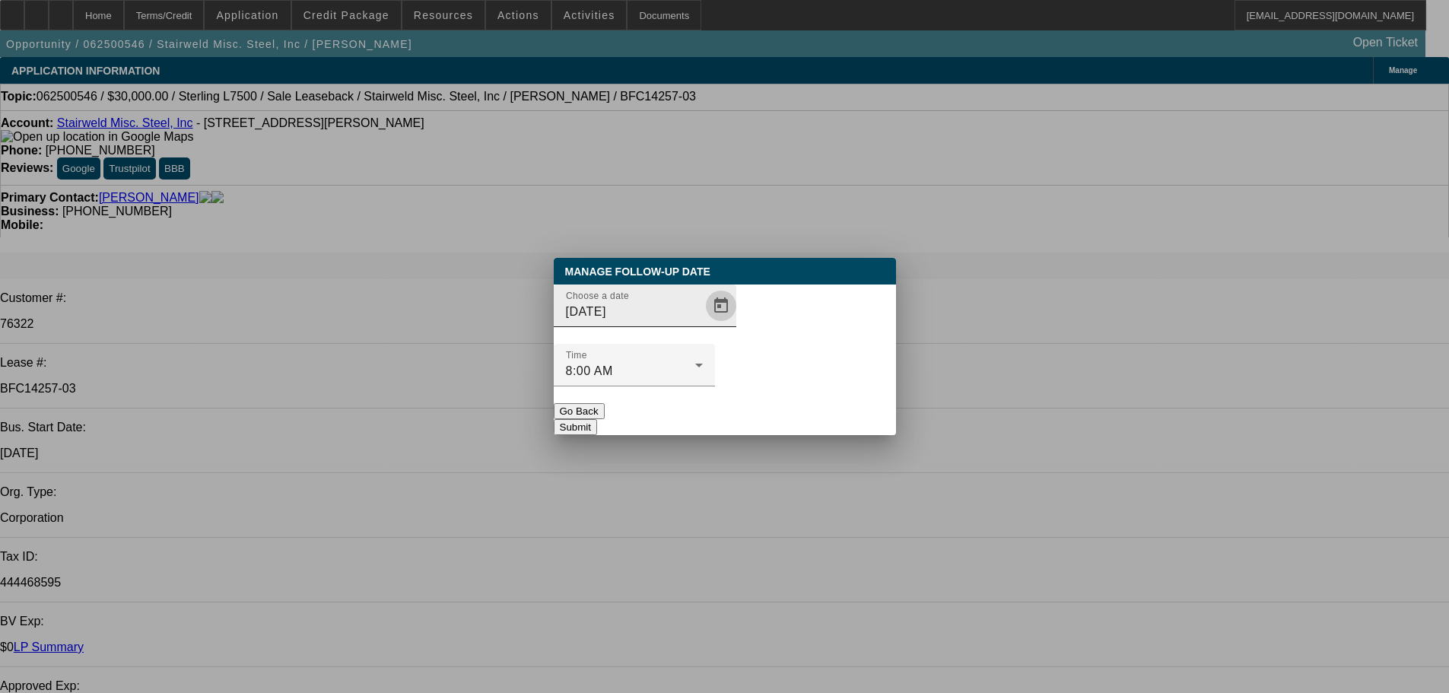
click at [703, 324] on span "Open calendar" at bounding box center [721, 306] width 37 height 37
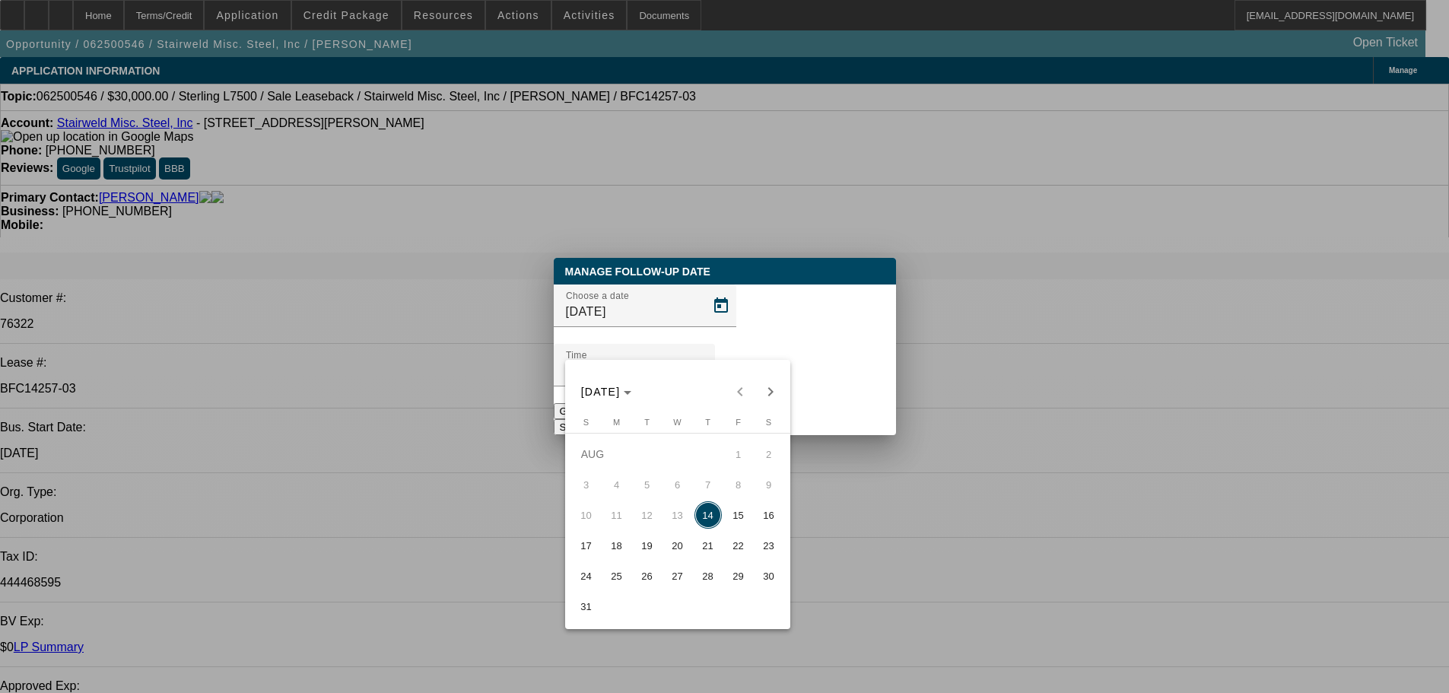
click at [625, 549] on span "18" at bounding box center [616, 545] width 27 height 27
type input "8/18/2025"
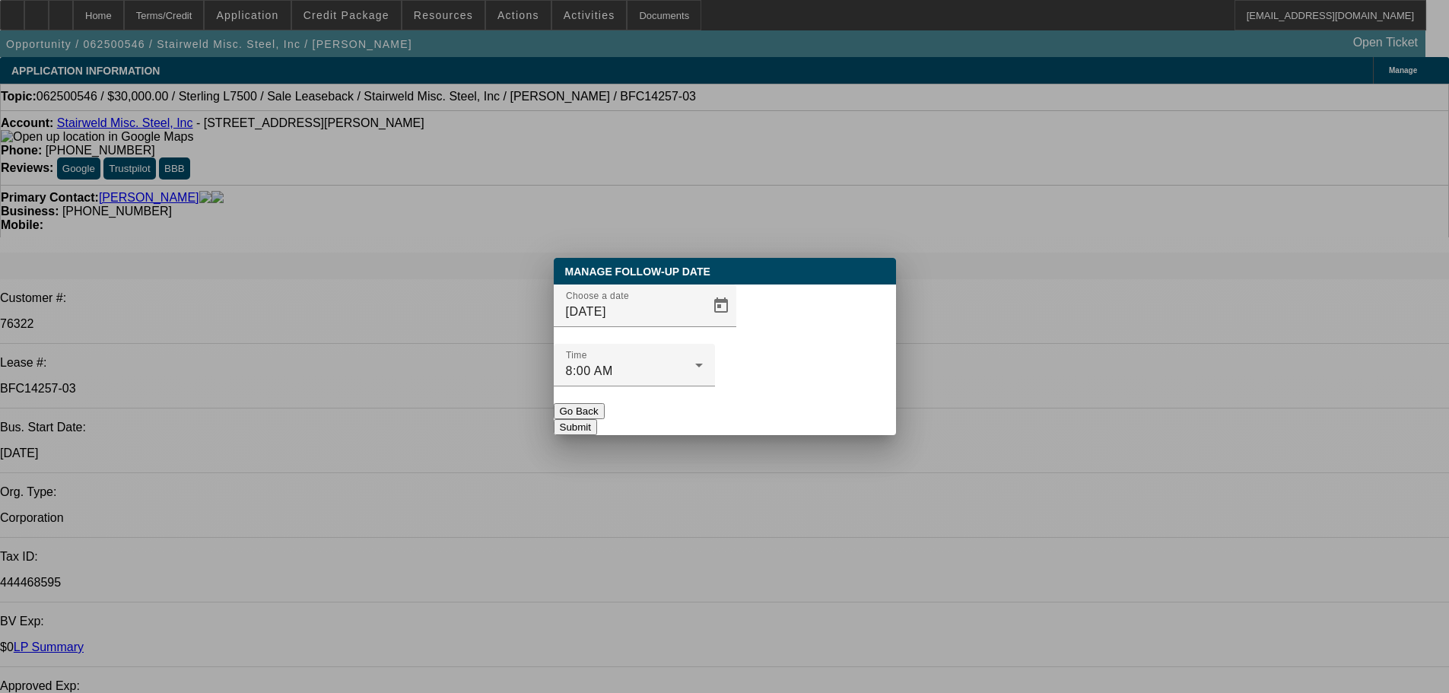
click at [597, 419] on button "Submit" at bounding box center [575, 427] width 43 height 16
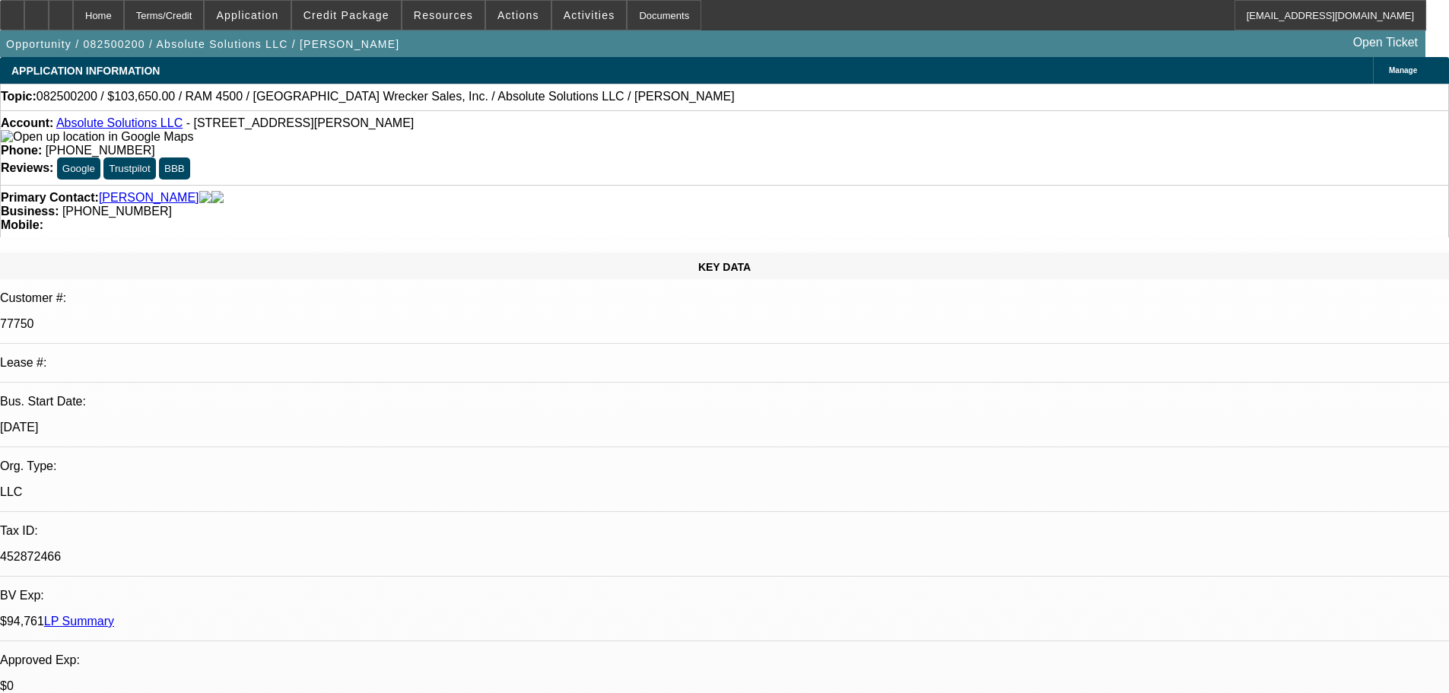
select select "0"
select select "6"
select select "0"
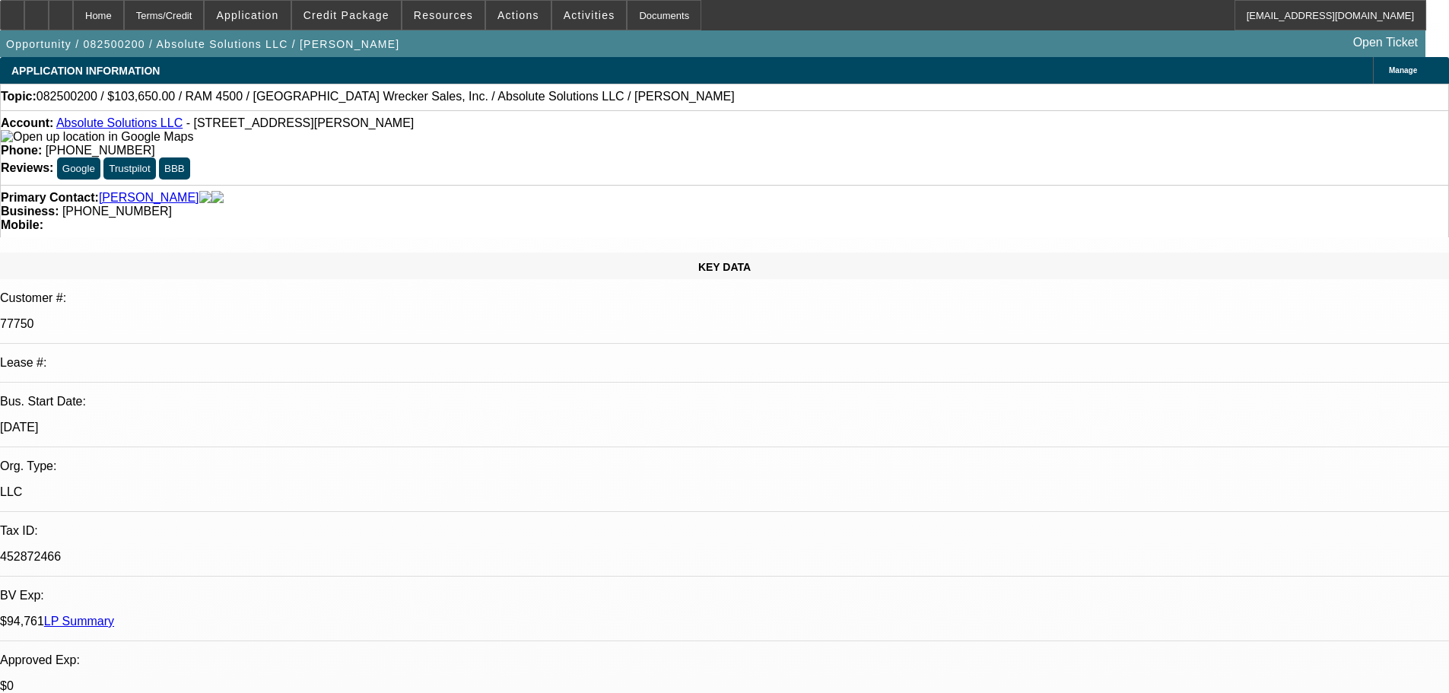
select select "0"
select select "6"
select select "0"
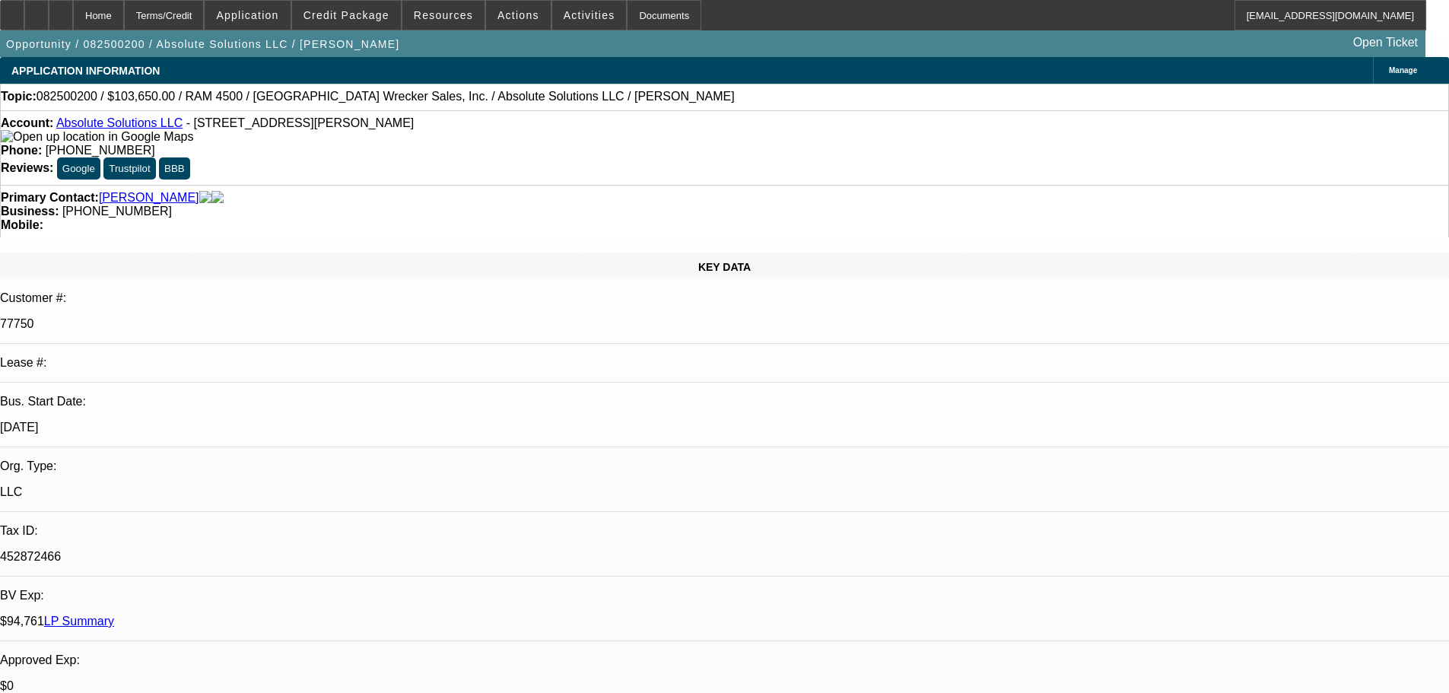
select select "0"
select select "6"
select select "0"
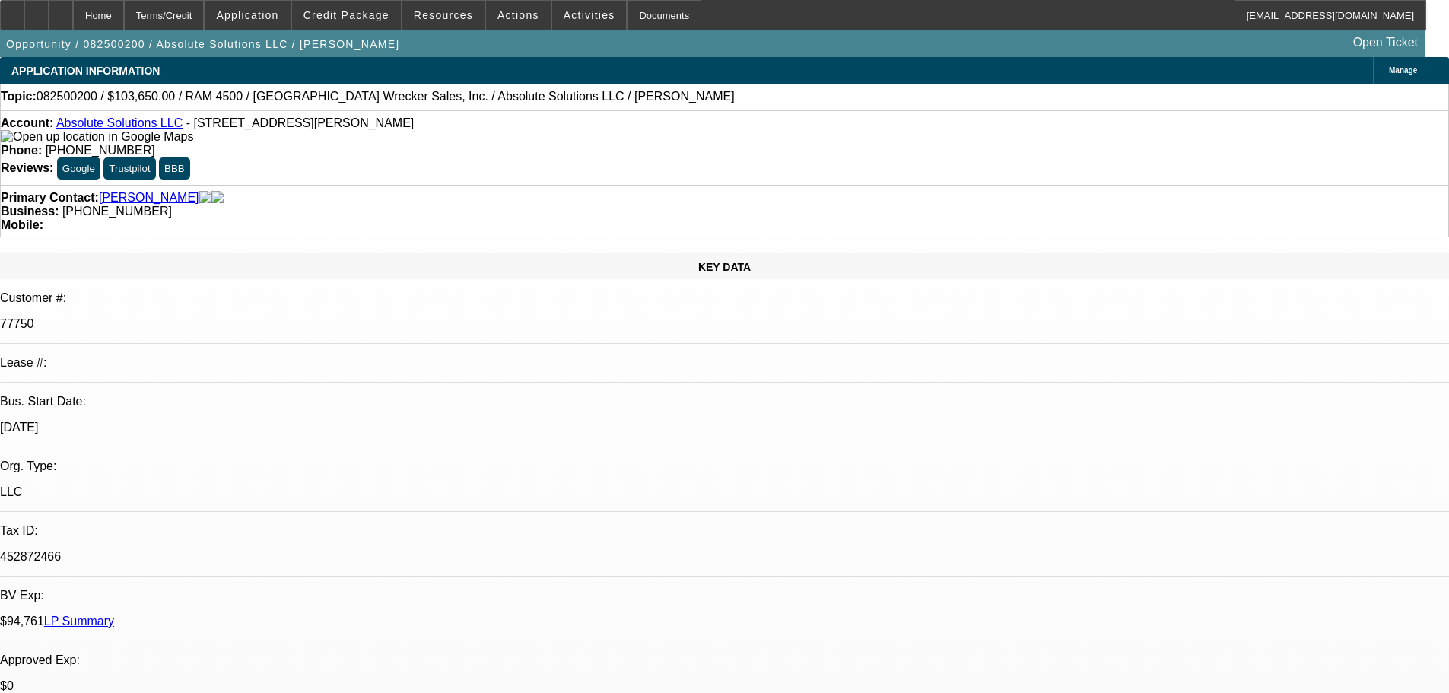
select select "6"
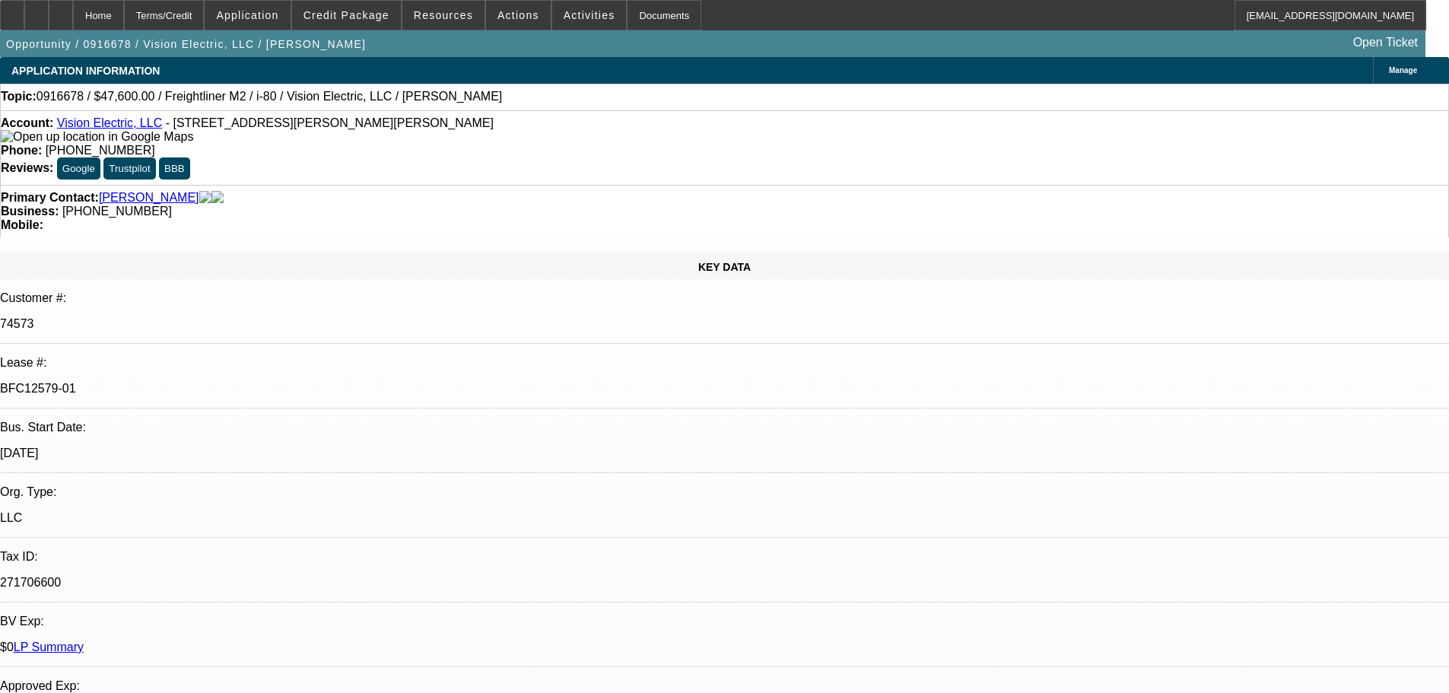
select select "0"
select select "2"
select select "0"
select select "6"
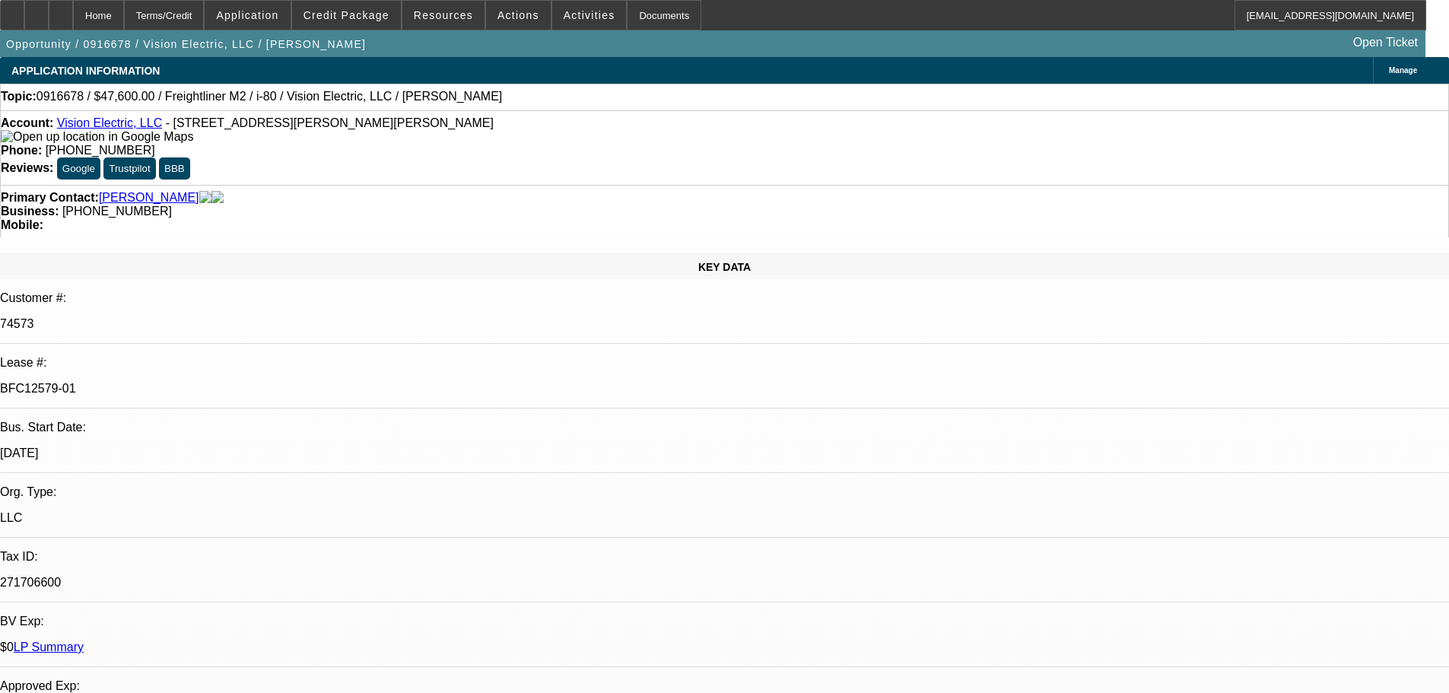
select select "0"
select select "2"
select select "0"
select select "6"
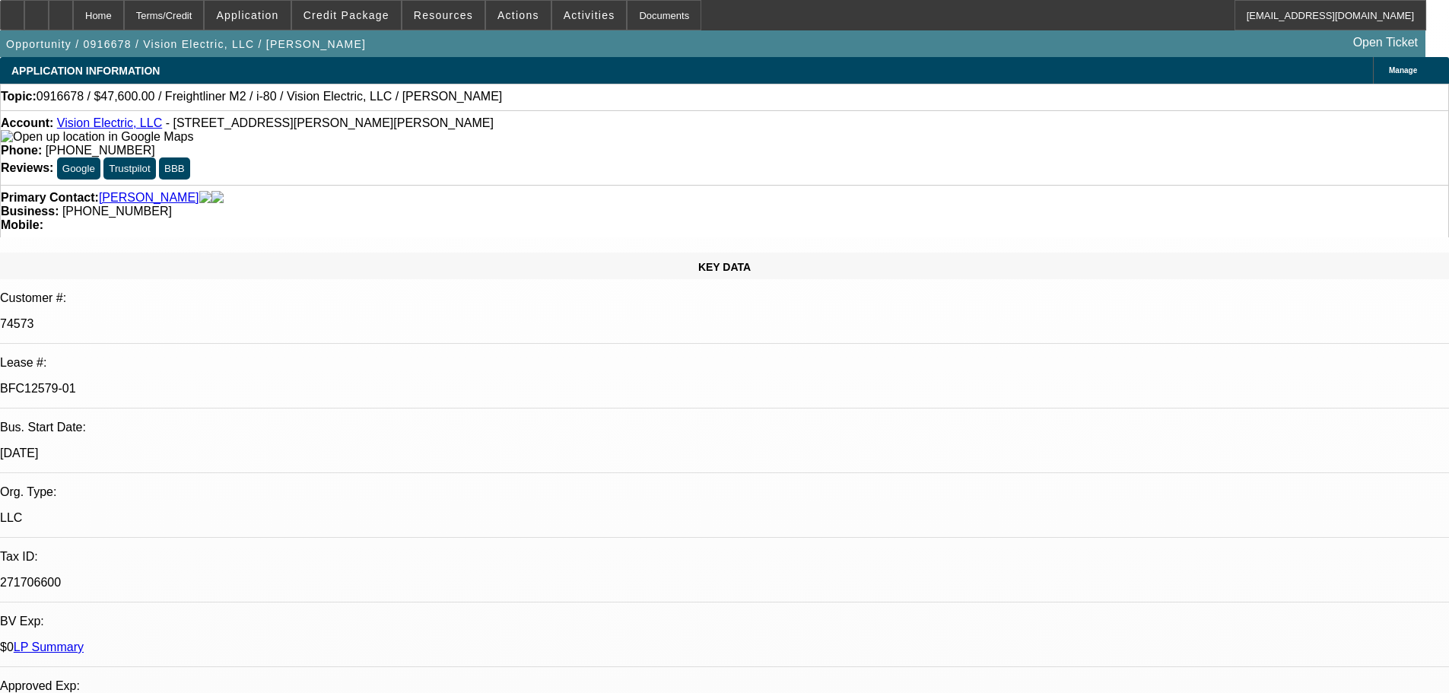
select select "0"
select select "2"
select select "0"
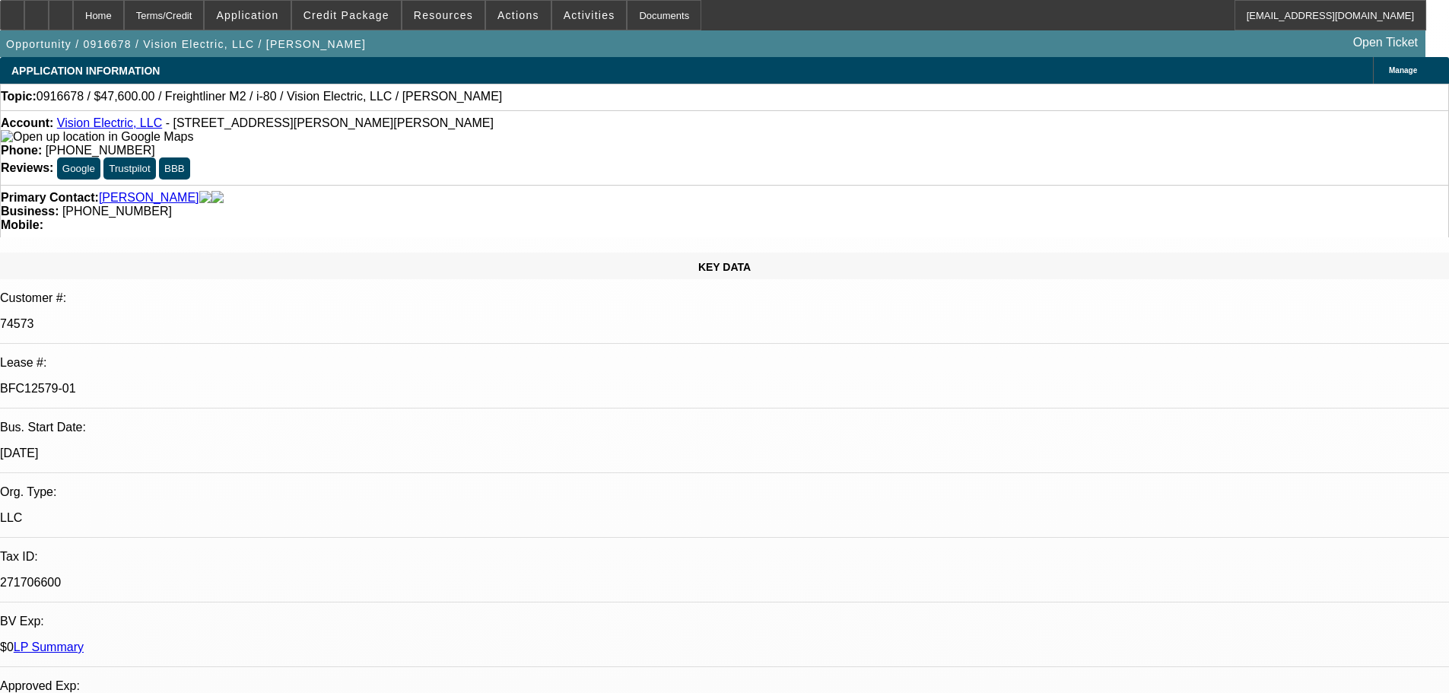
select select "0"
select select "2"
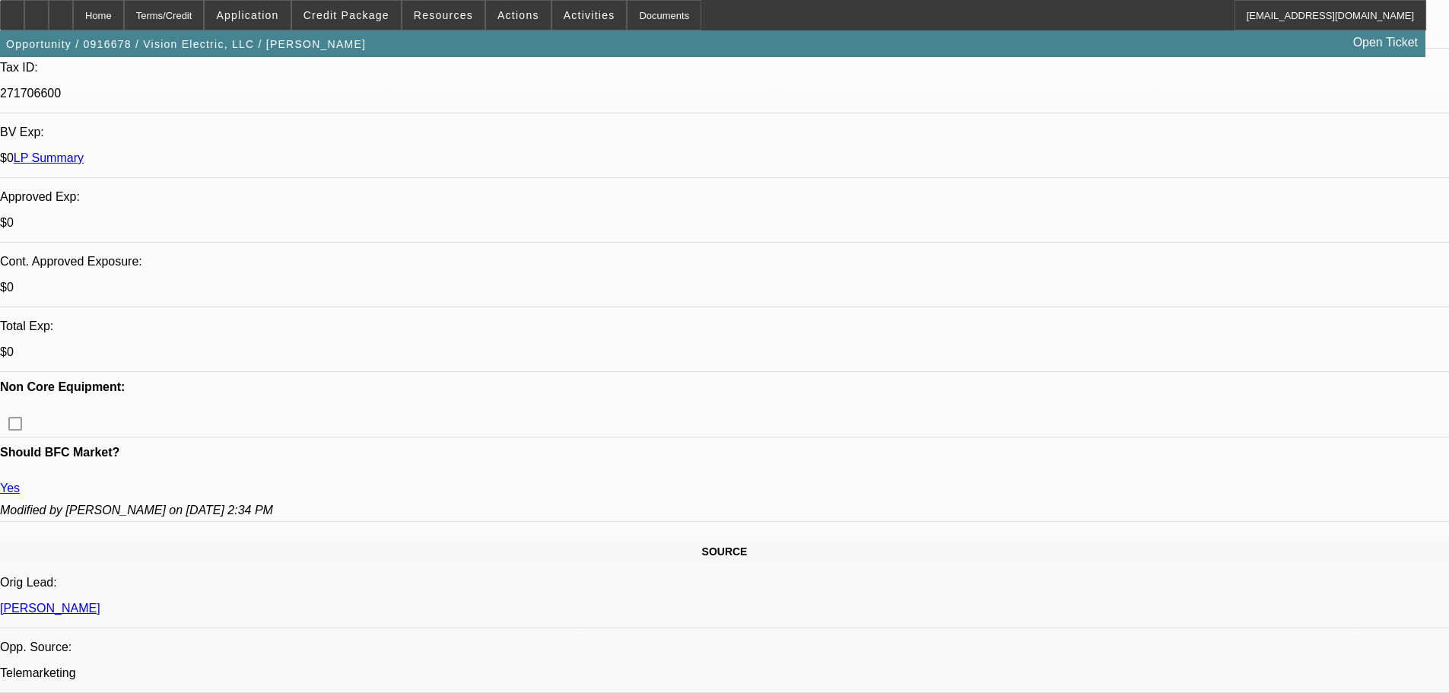
scroll to position [2333, 0]
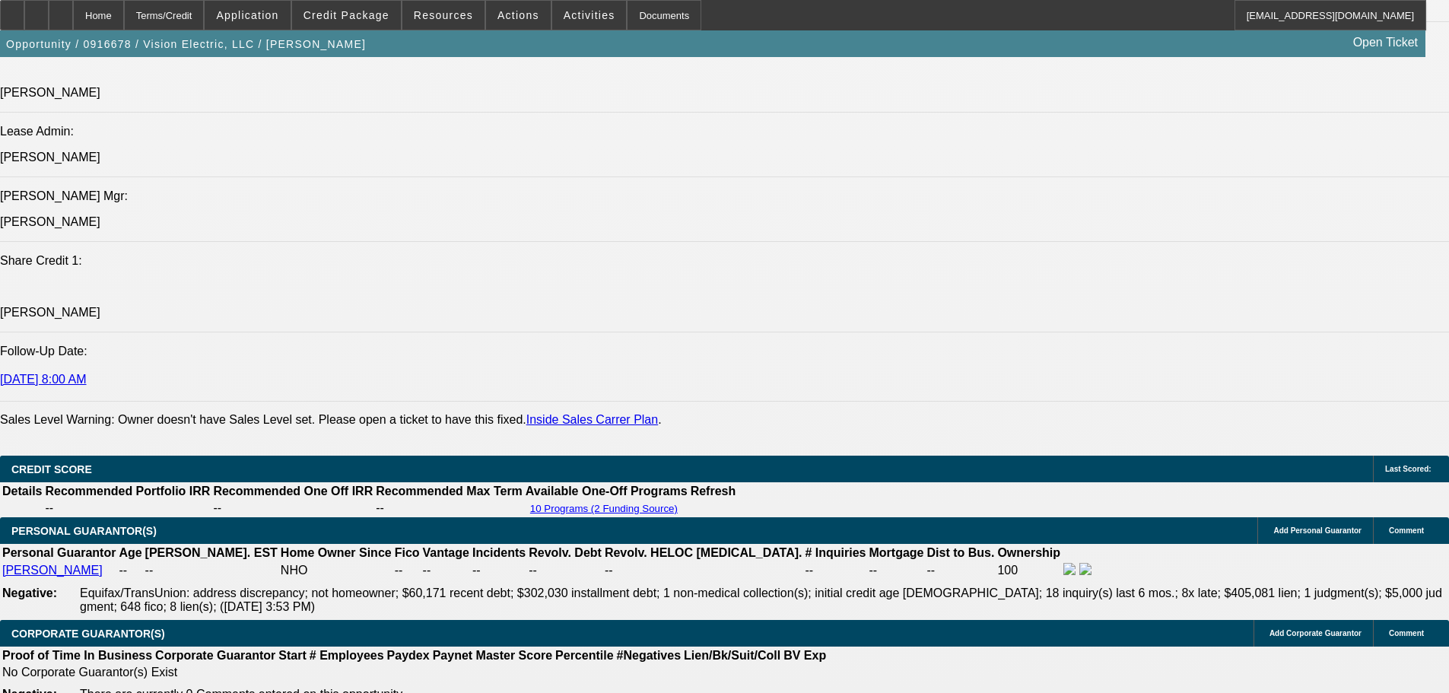
drag, startPoint x: 361, startPoint y: 587, endPoint x: 391, endPoint y: 573, distance: 33.7
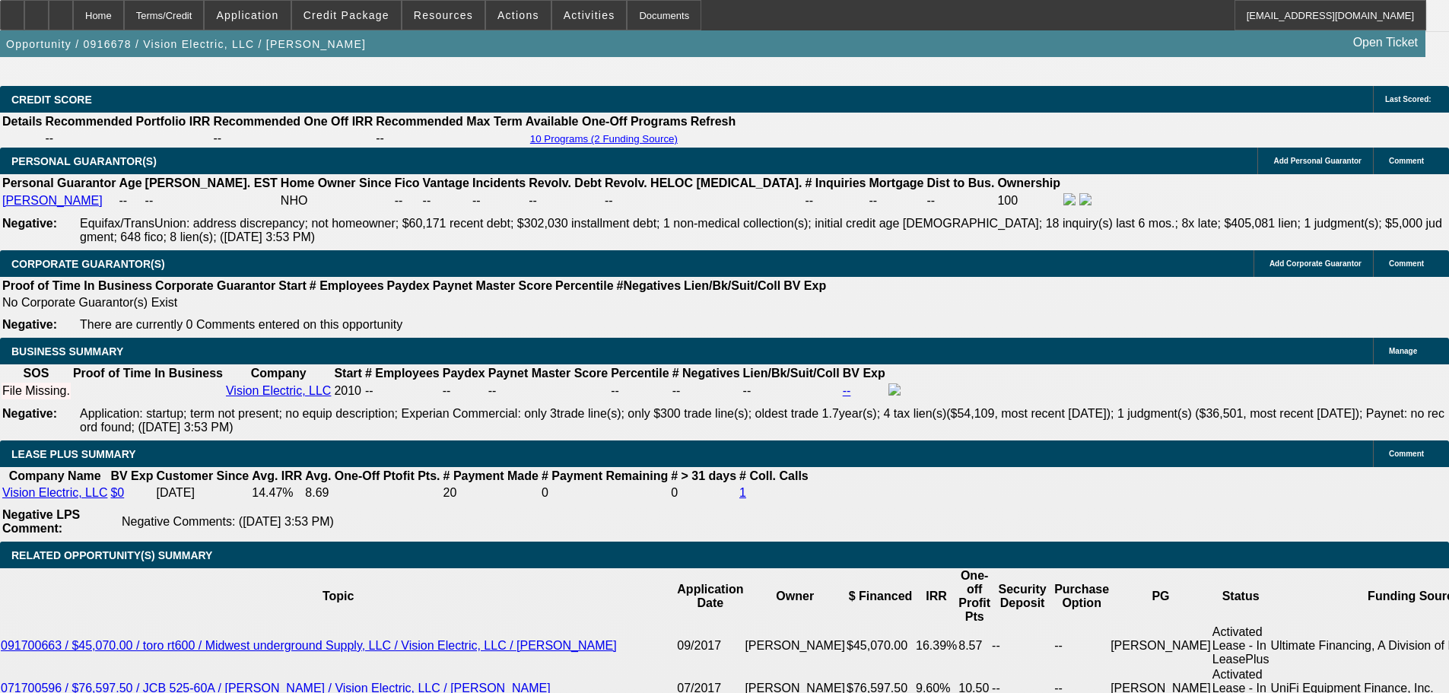
scroll to position [2181, 0]
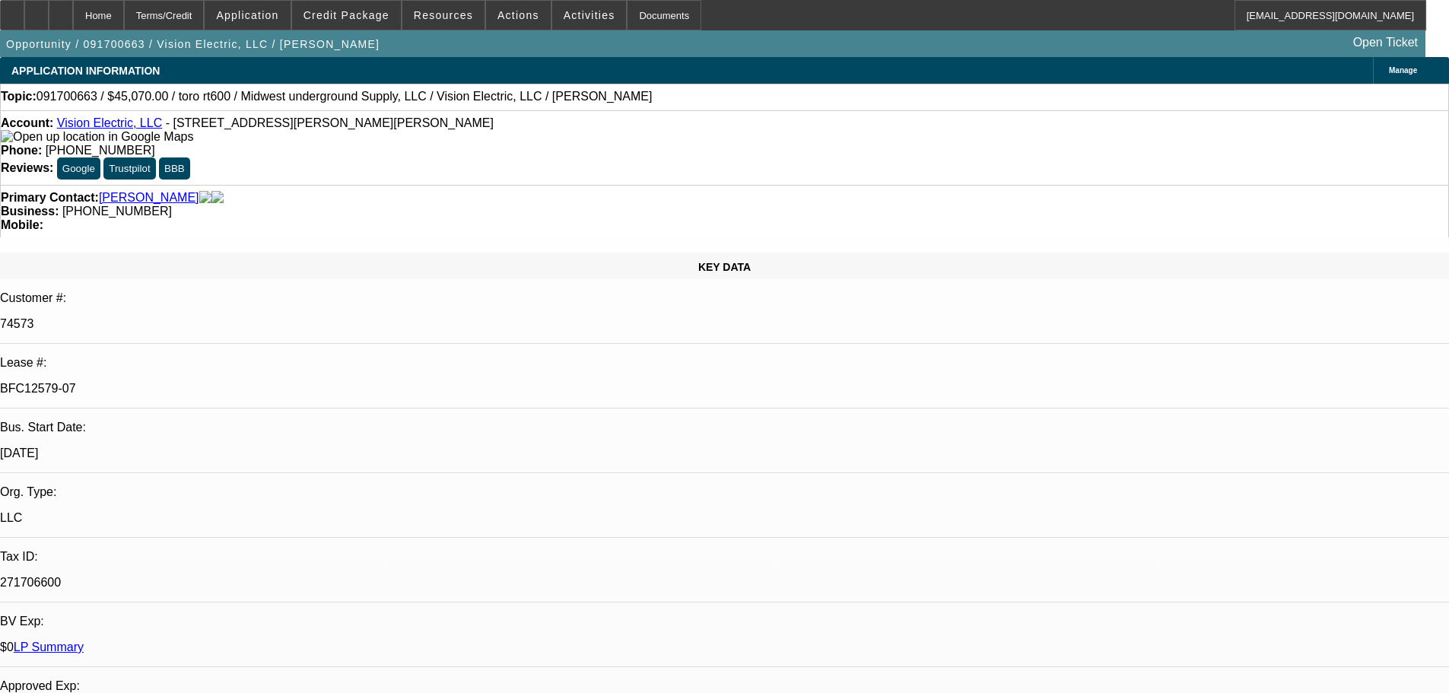
select select "0"
select select "6"
select select "0"
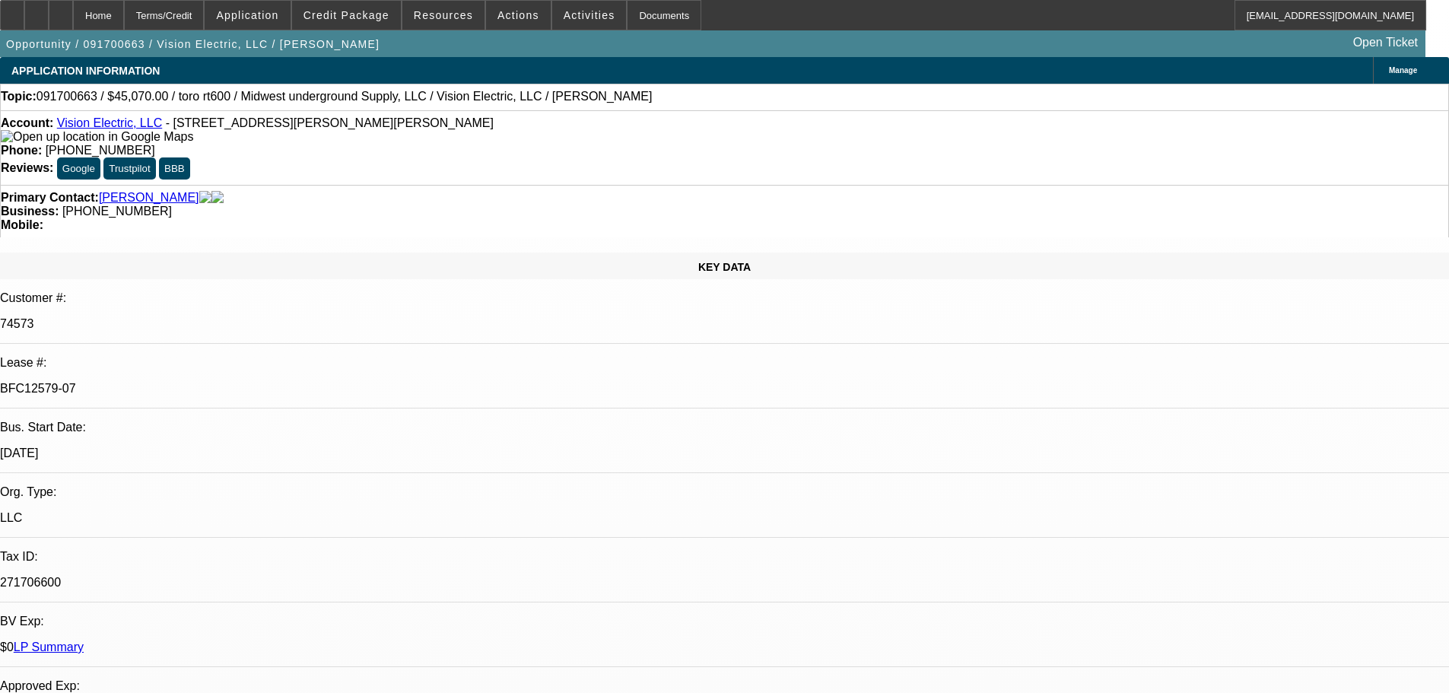
select select "0"
select select "6"
select select "0"
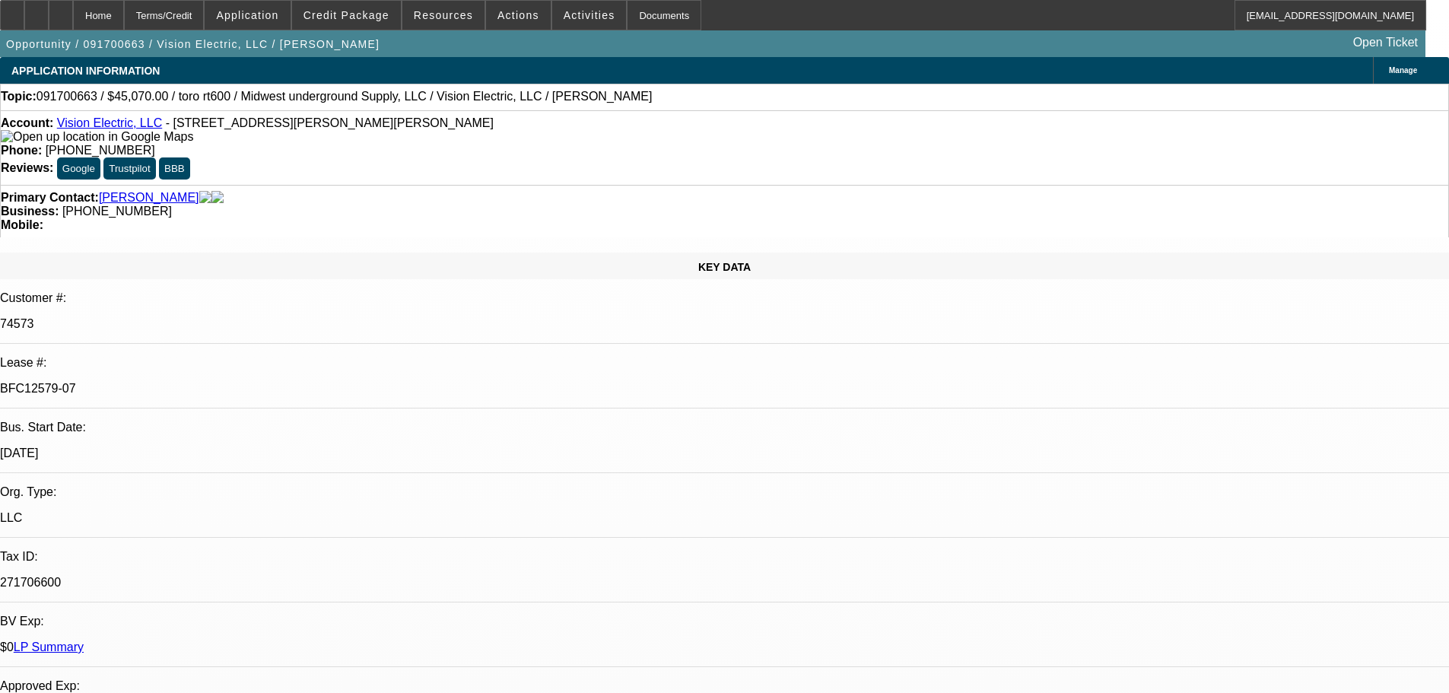
select select "0"
select select "6"
select select "0"
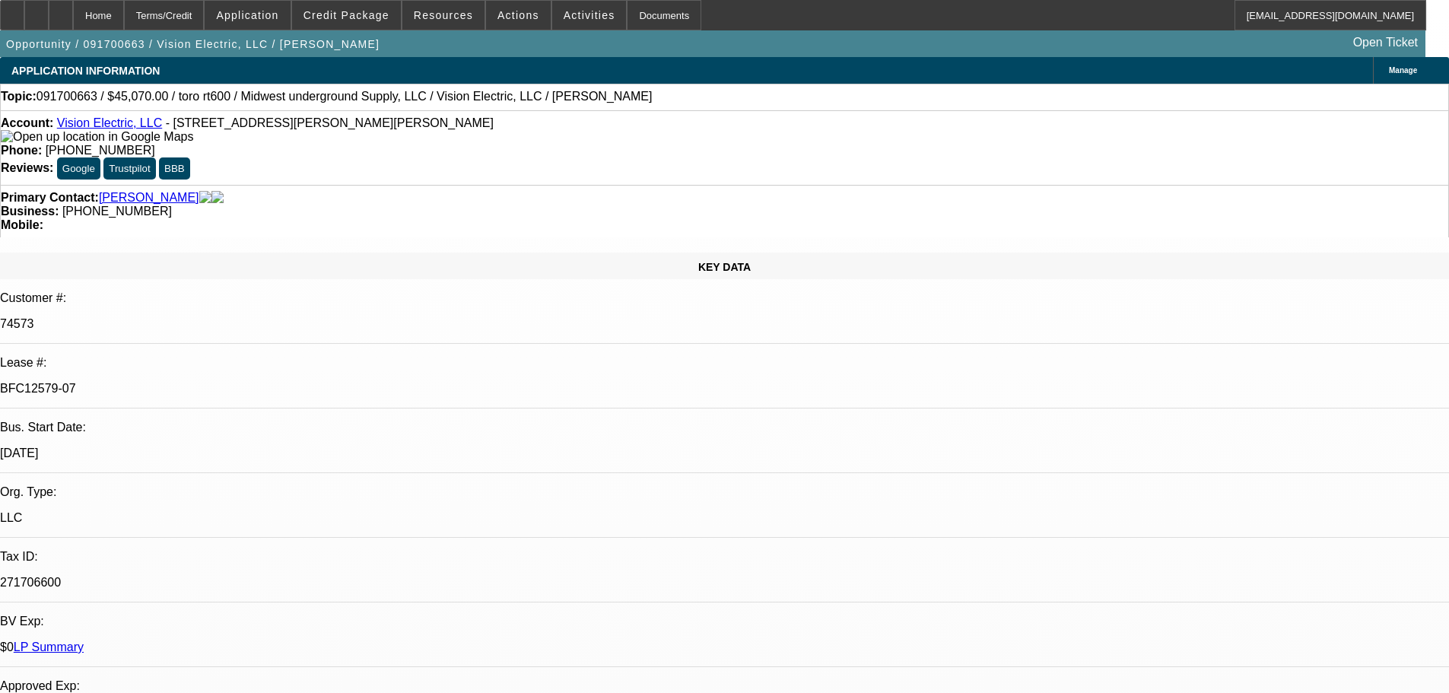
select select "2"
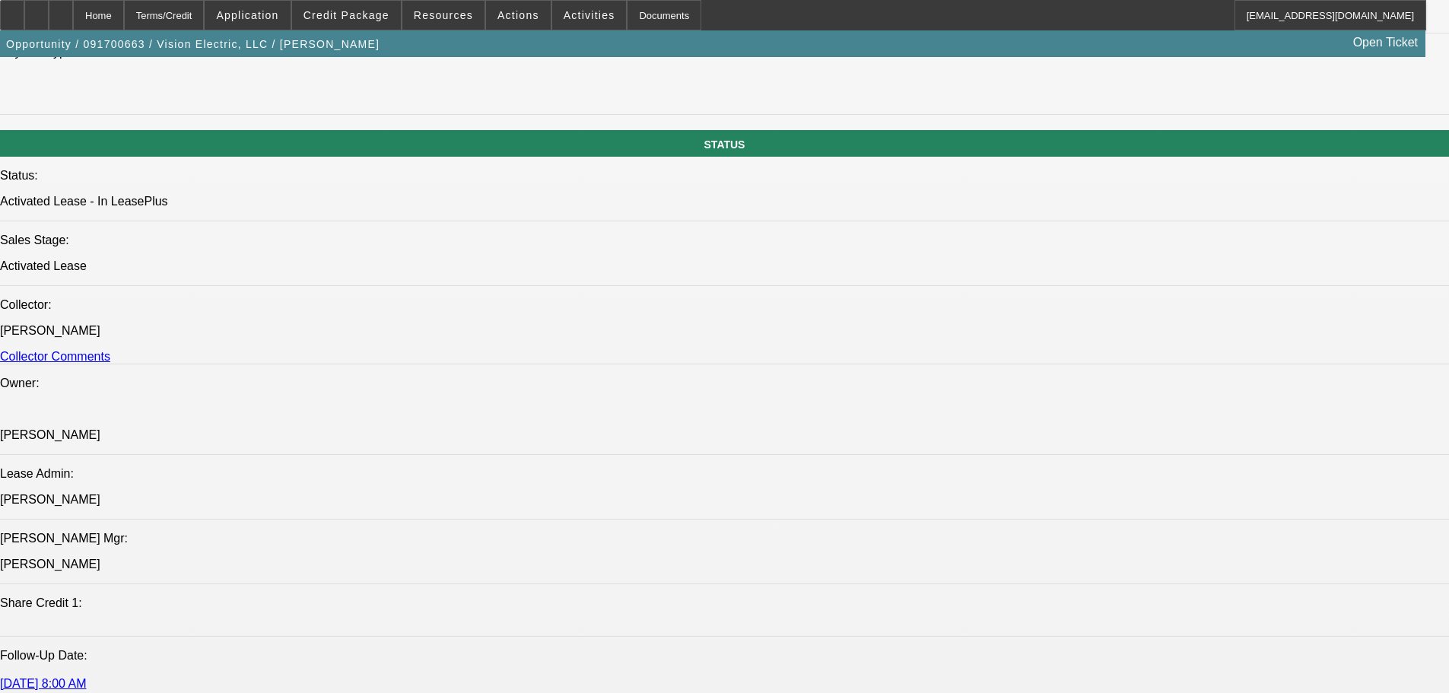
drag, startPoint x: 627, startPoint y: 470, endPoint x: 612, endPoint y: 603, distance: 133.9
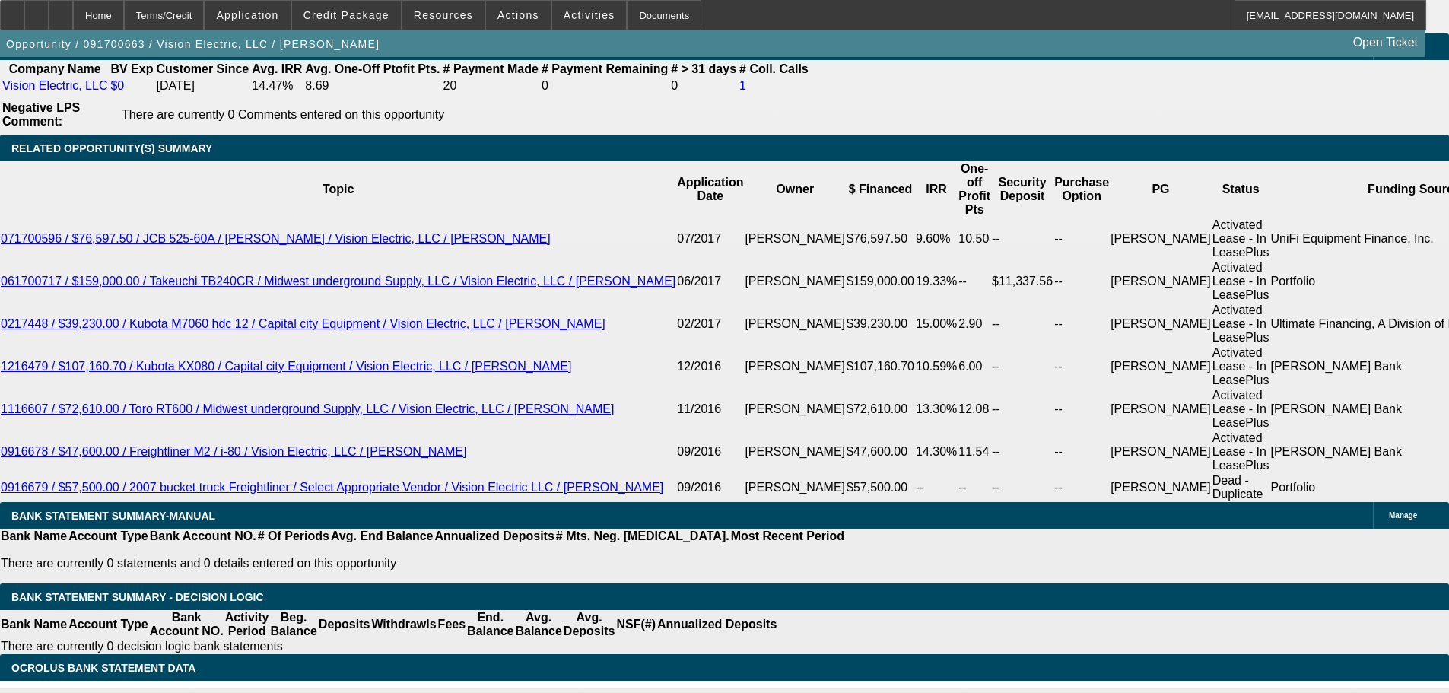
drag, startPoint x: 682, startPoint y: 424, endPoint x: 677, endPoint y: 480, distance: 55.8
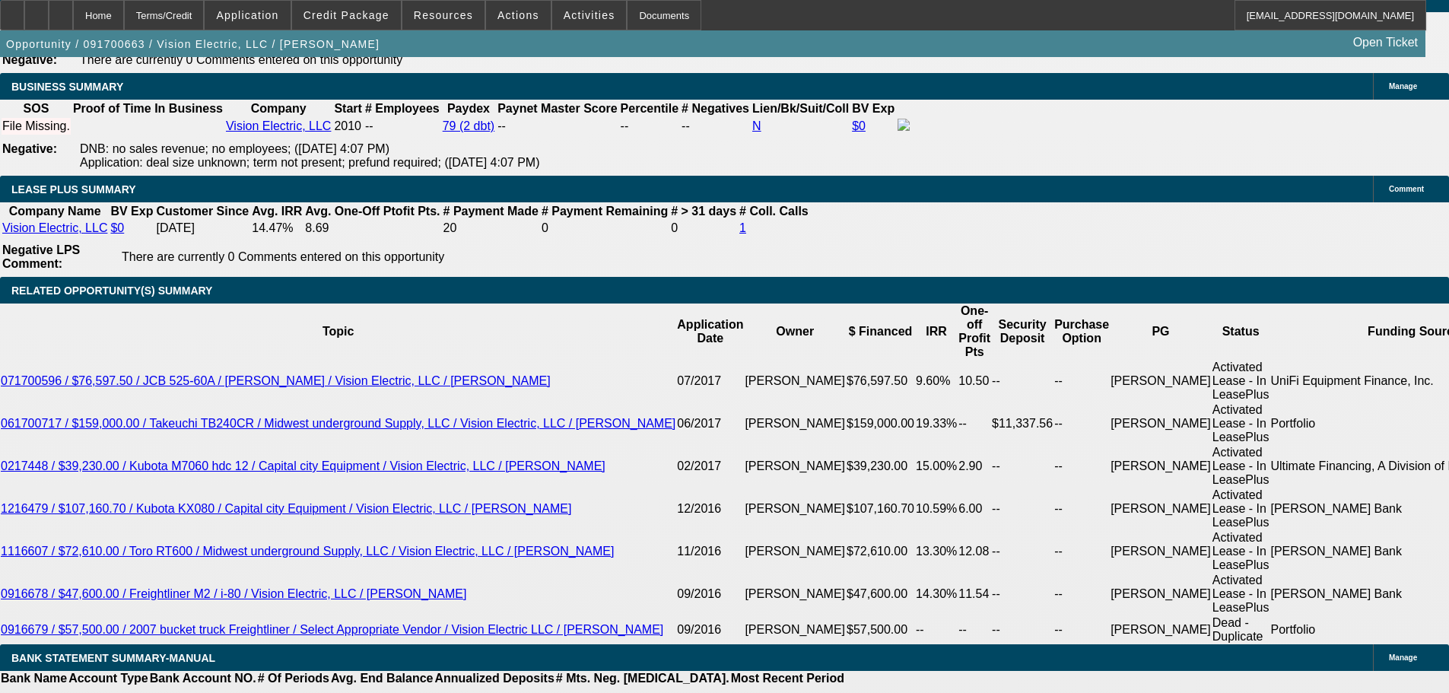
scroll to position [2516, 0]
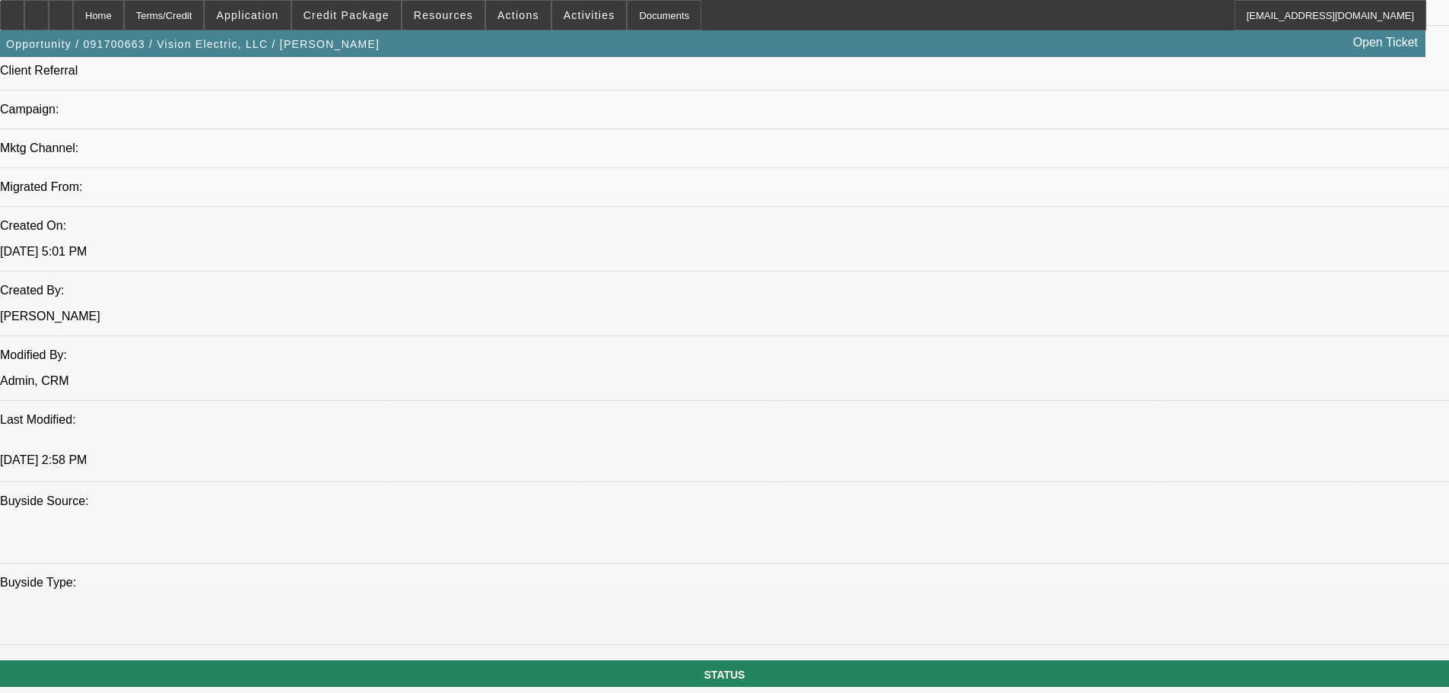
drag, startPoint x: 638, startPoint y: 440, endPoint x: 619, endPoint y: 199, distance: 241.1
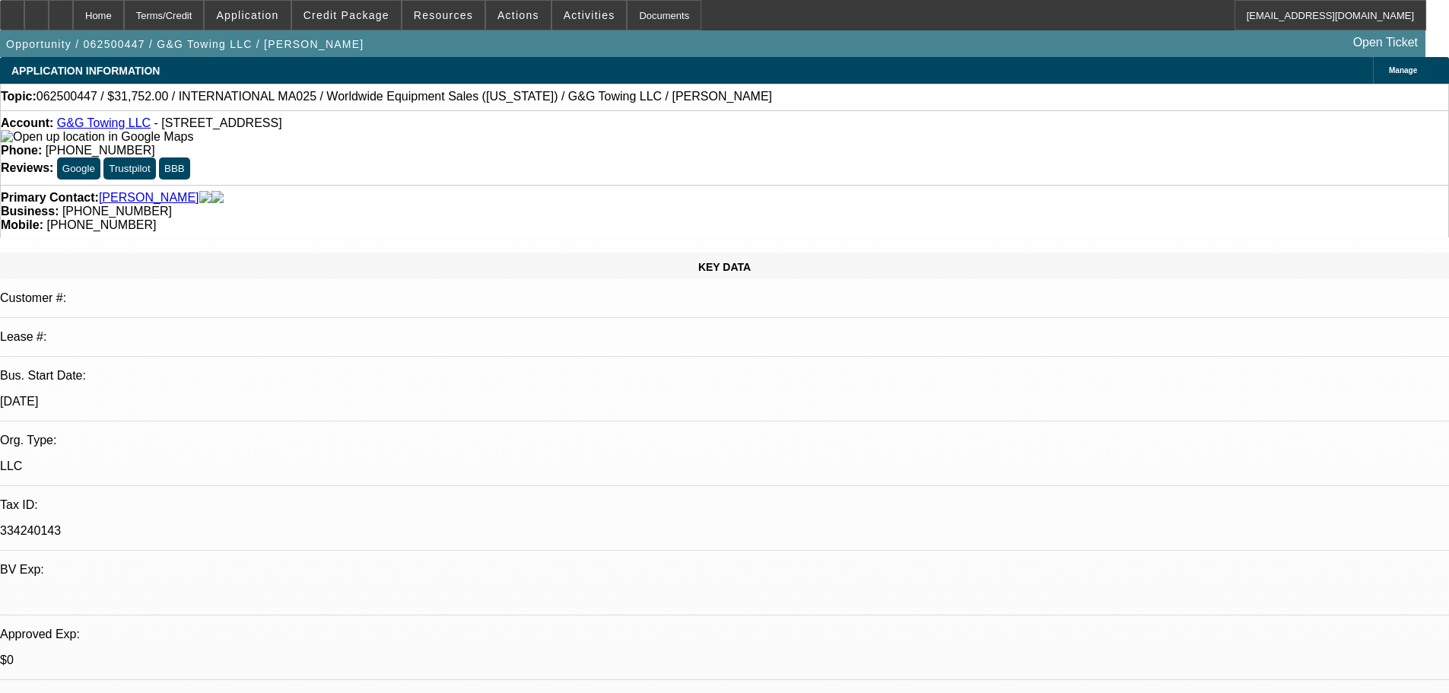
select select "0"
select select "2"
select select "0.1"
select select "4"
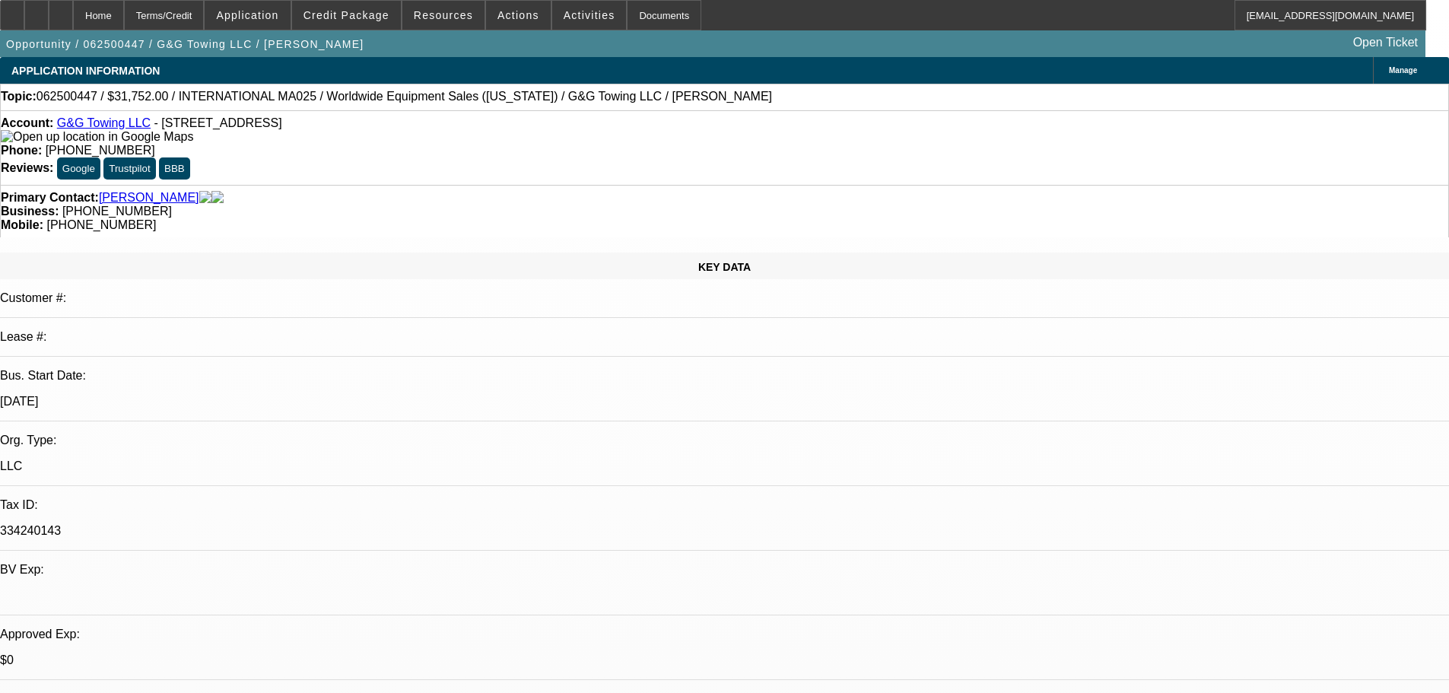
select select "0"
select select "2"
select select "0.1"
select select "4"
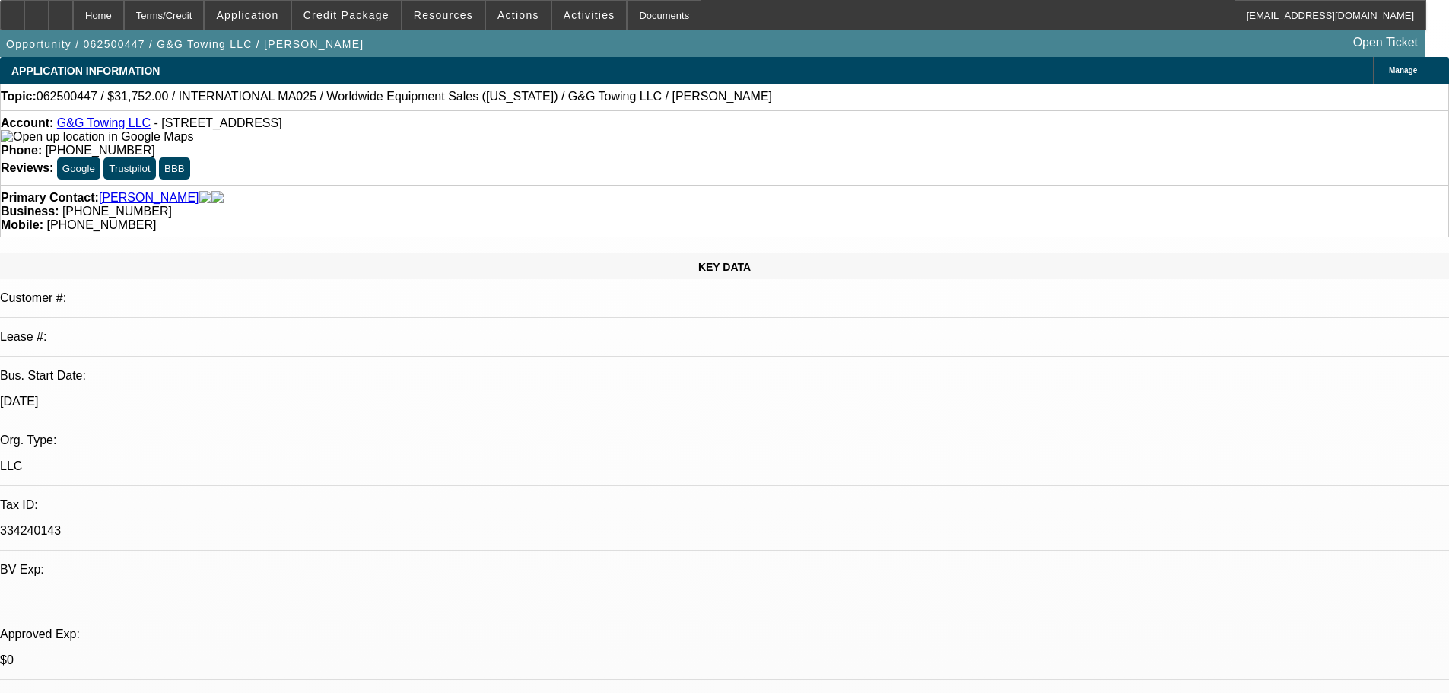
select select "0"
select select "2"
select select "0.1"
select select "4"
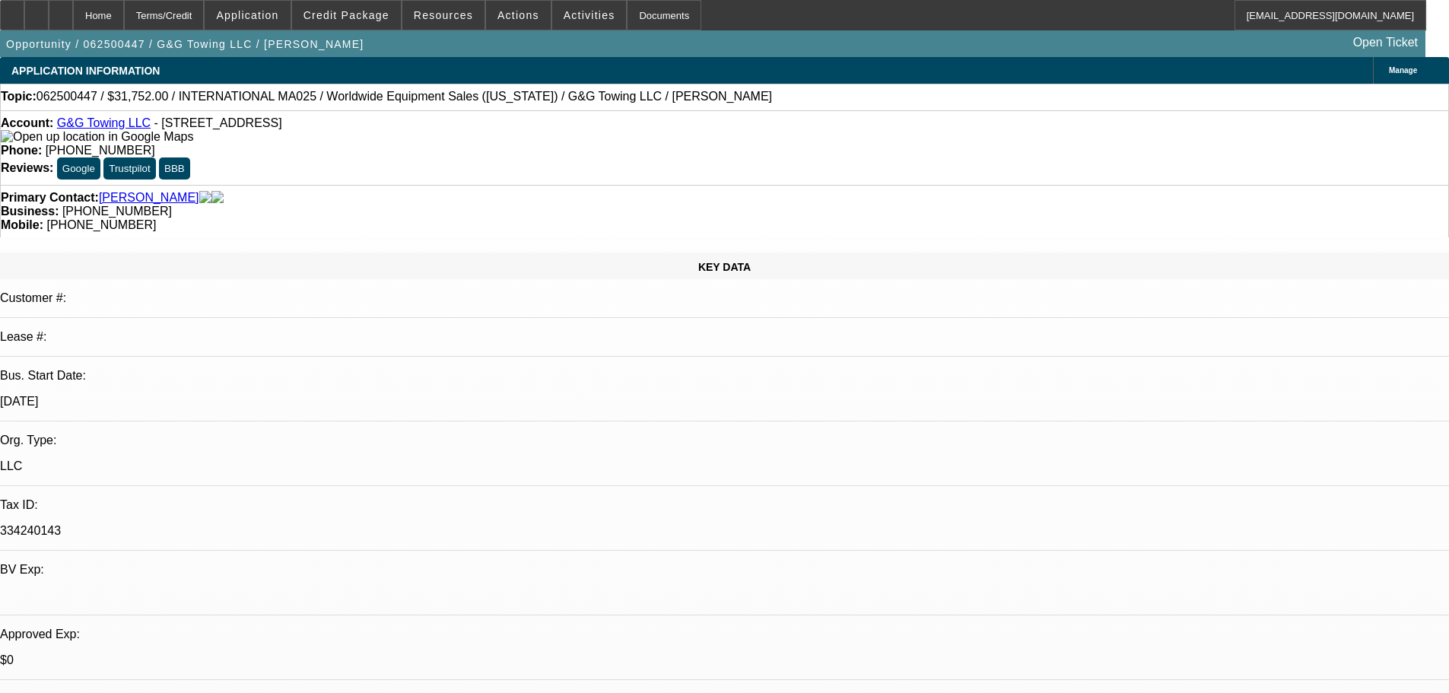
select select "0"
select select "2"
select select "0.1"
select select "4"
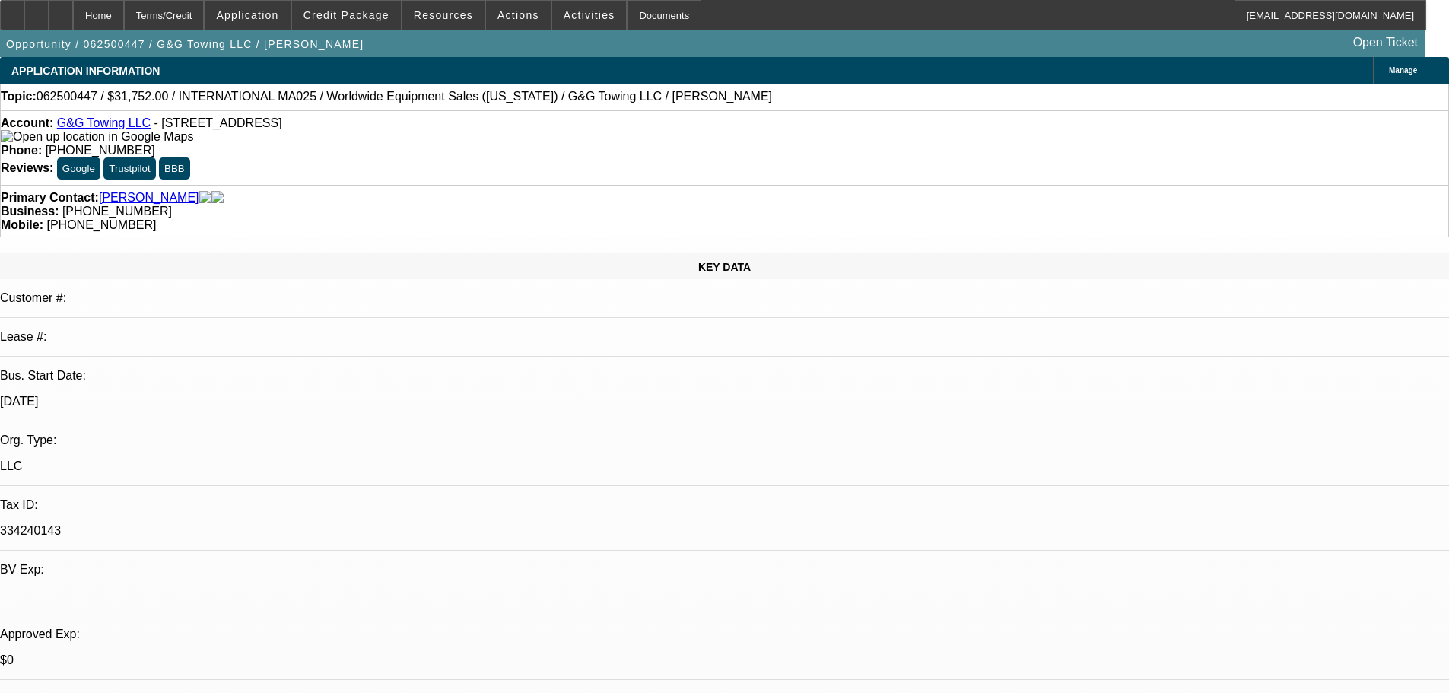
scroll to position [532, 0]
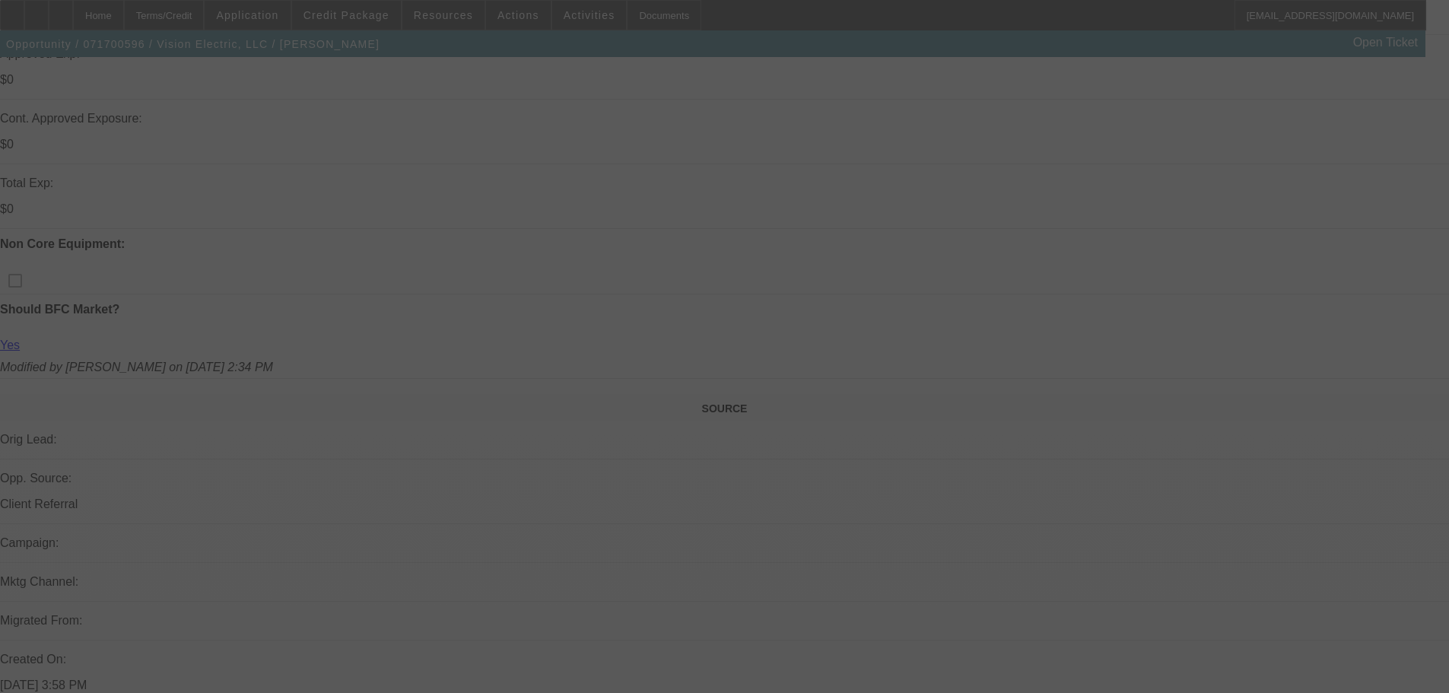
drag, startPoint x: 523, startPoint y: 387, endPoint x: 520, endPoint y: 648, distance: 260.9
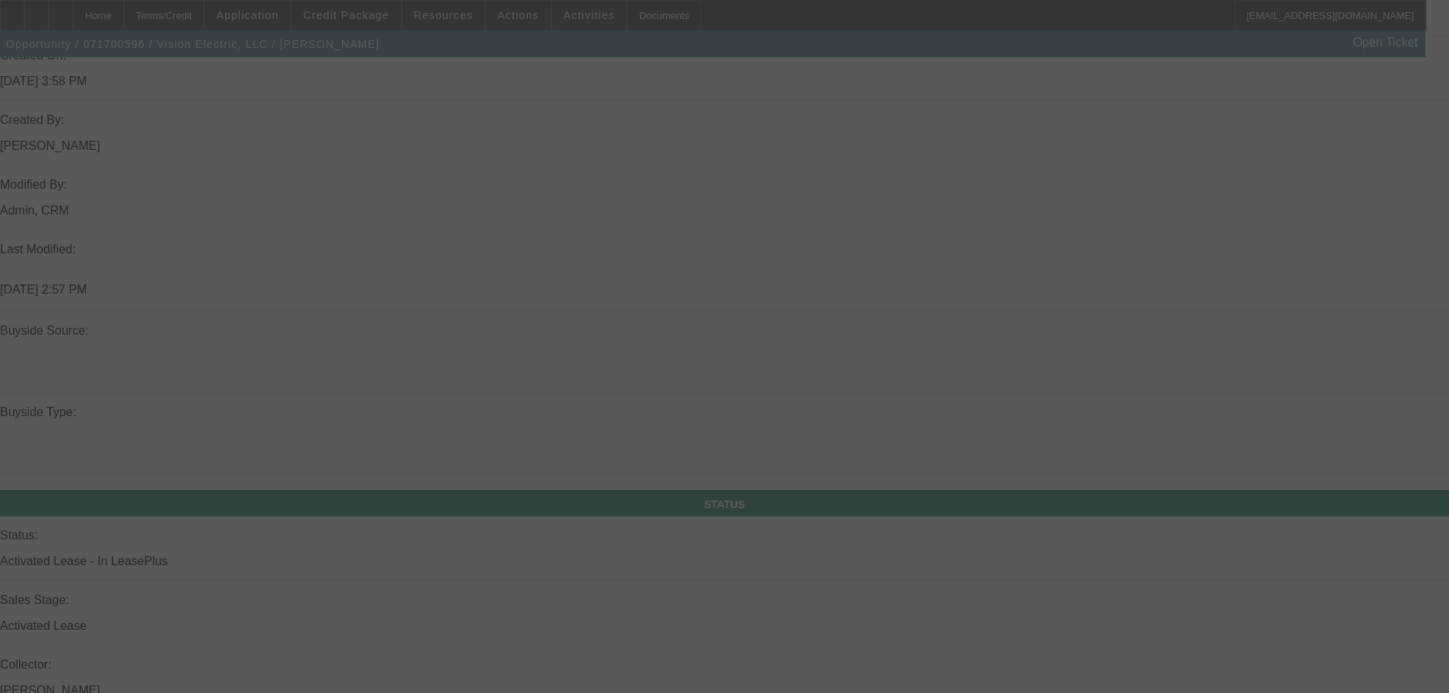
drag, startPoint x: 514, startPoint y: 345, endPoint x: 511, endPoint y: 235, distance: 110.3
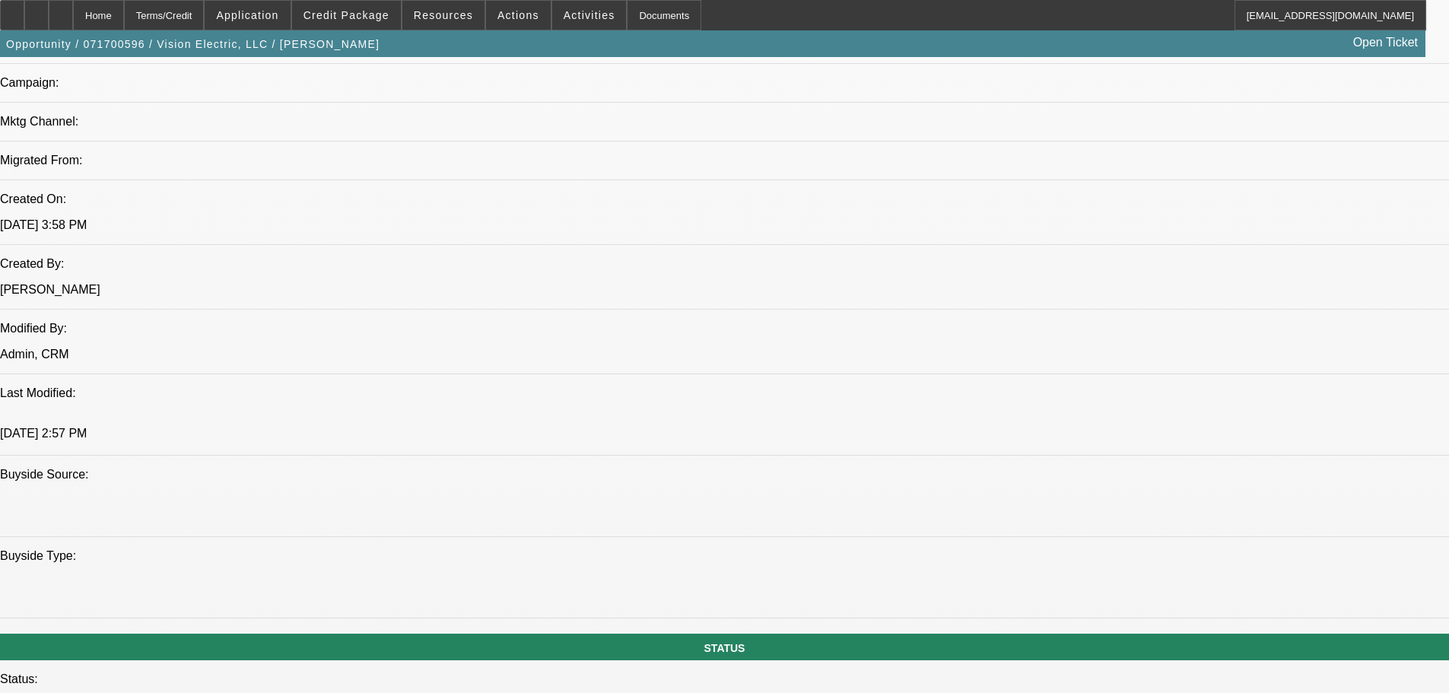
select select "0"
select select "6"
select select "0"
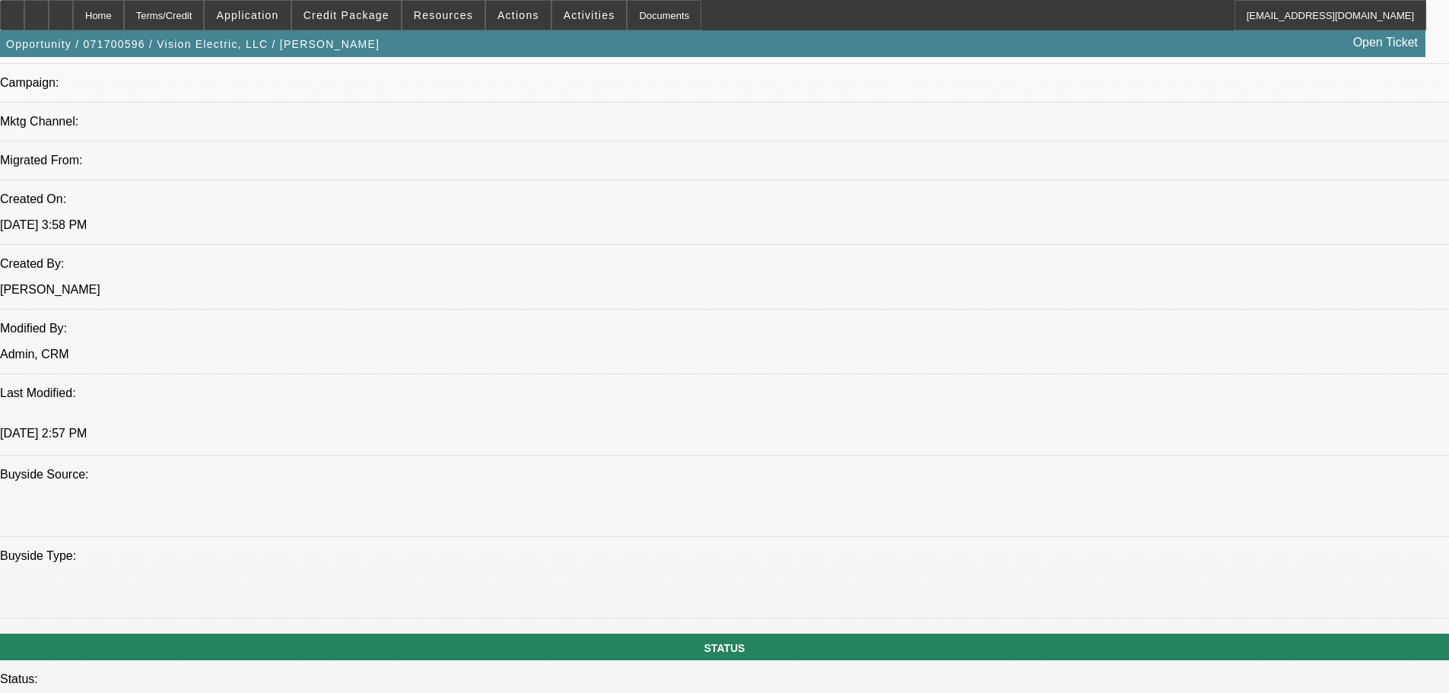
select select "0"
select select "6"
select select "0"
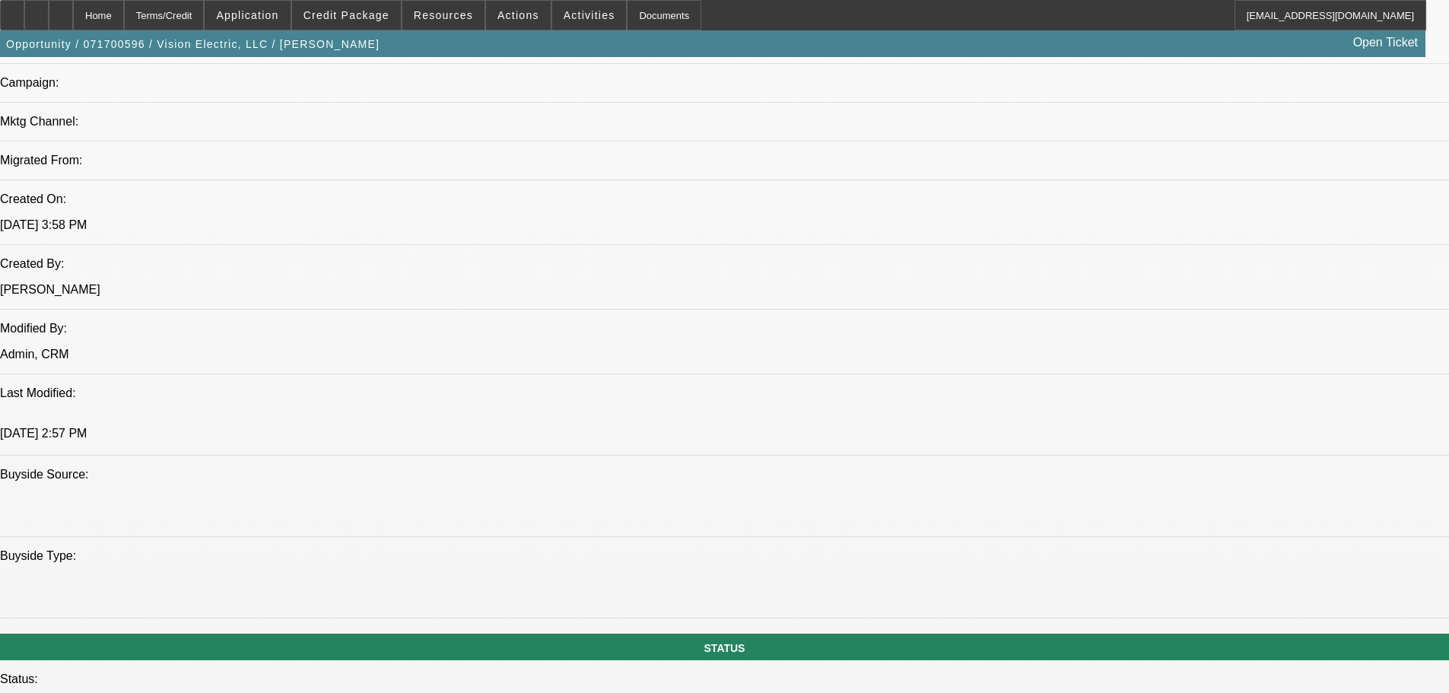
select select "0"
select select "6"
select select "0"
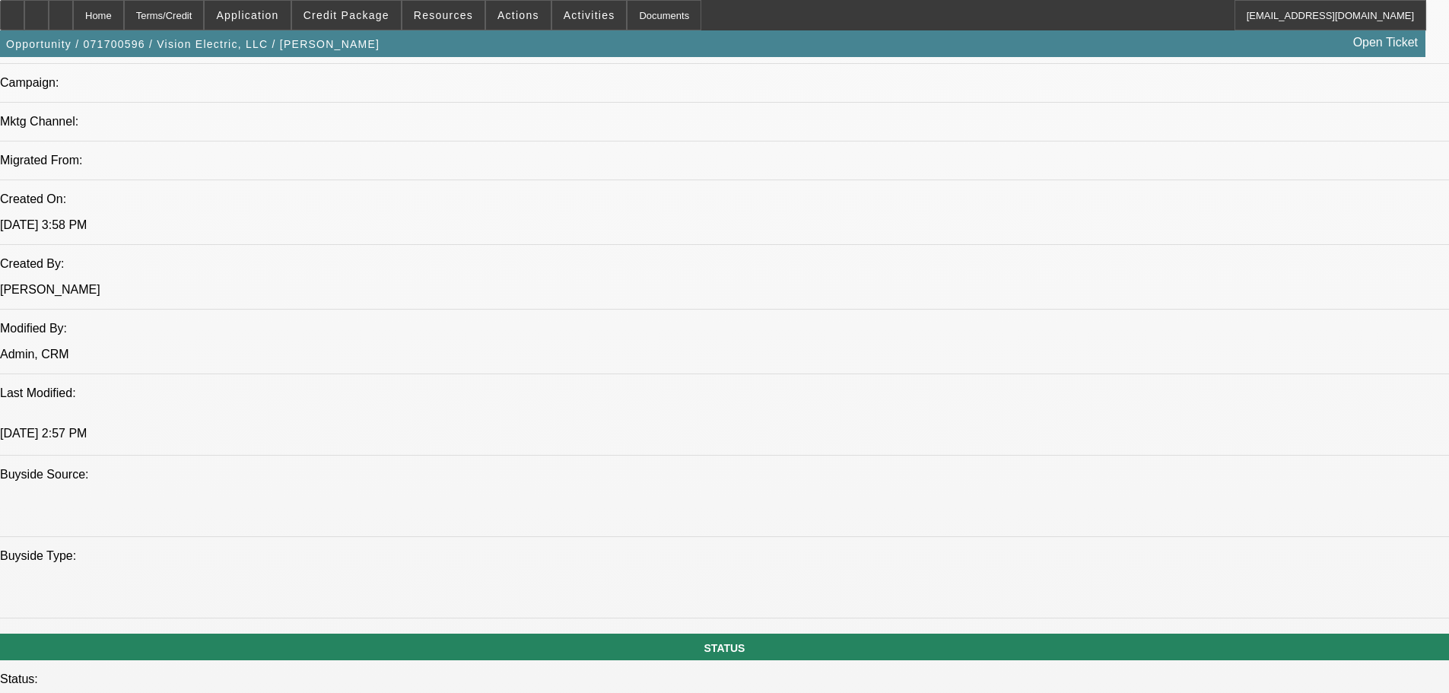
select select "6"
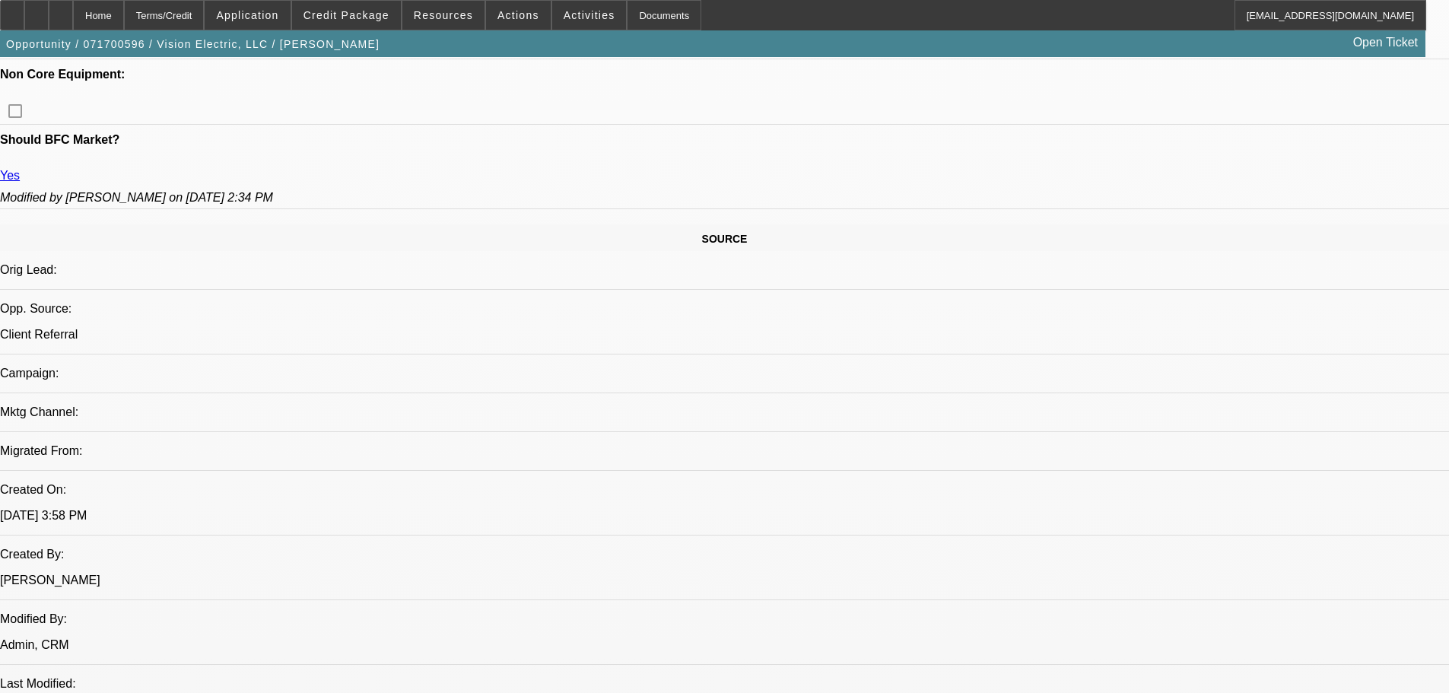
drag, startPoint x: 489, startPoint y: 174, endPoint x: 478, endPoint y: 339, distance: 165.5
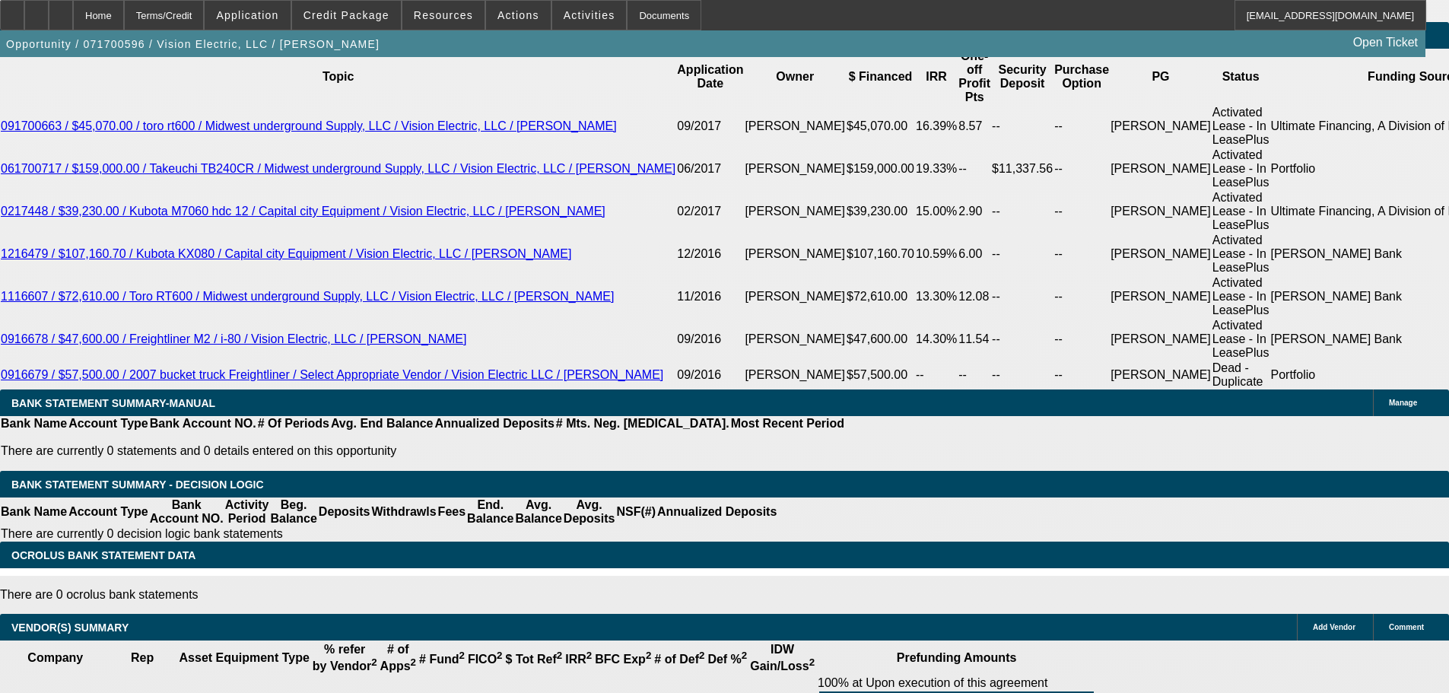
drag, startPoint x: 538, startPoint y: 345, endPoint x: 530, endPoint y: 310, distance: 36.6
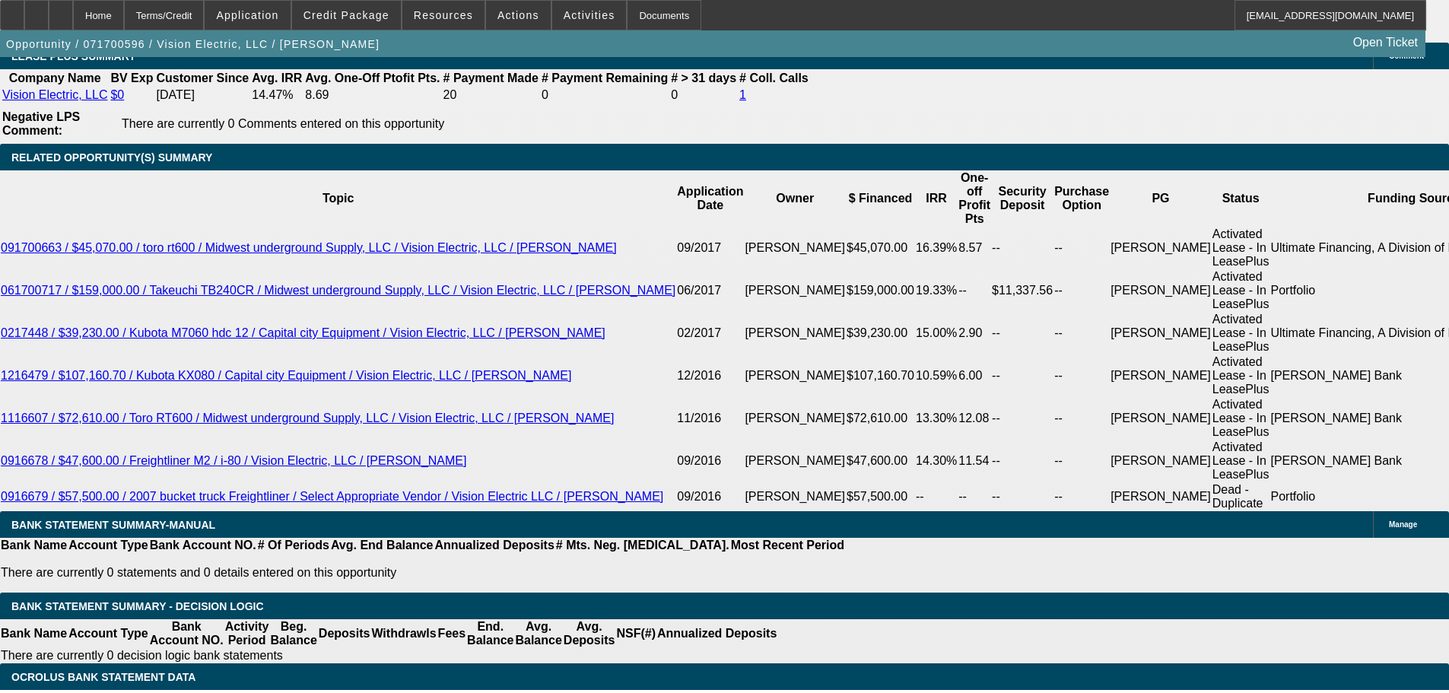
drag, startPoint x: 530, startPoint y: 472, endPoint x: 512, endPoint y: 417, distance: 58.5
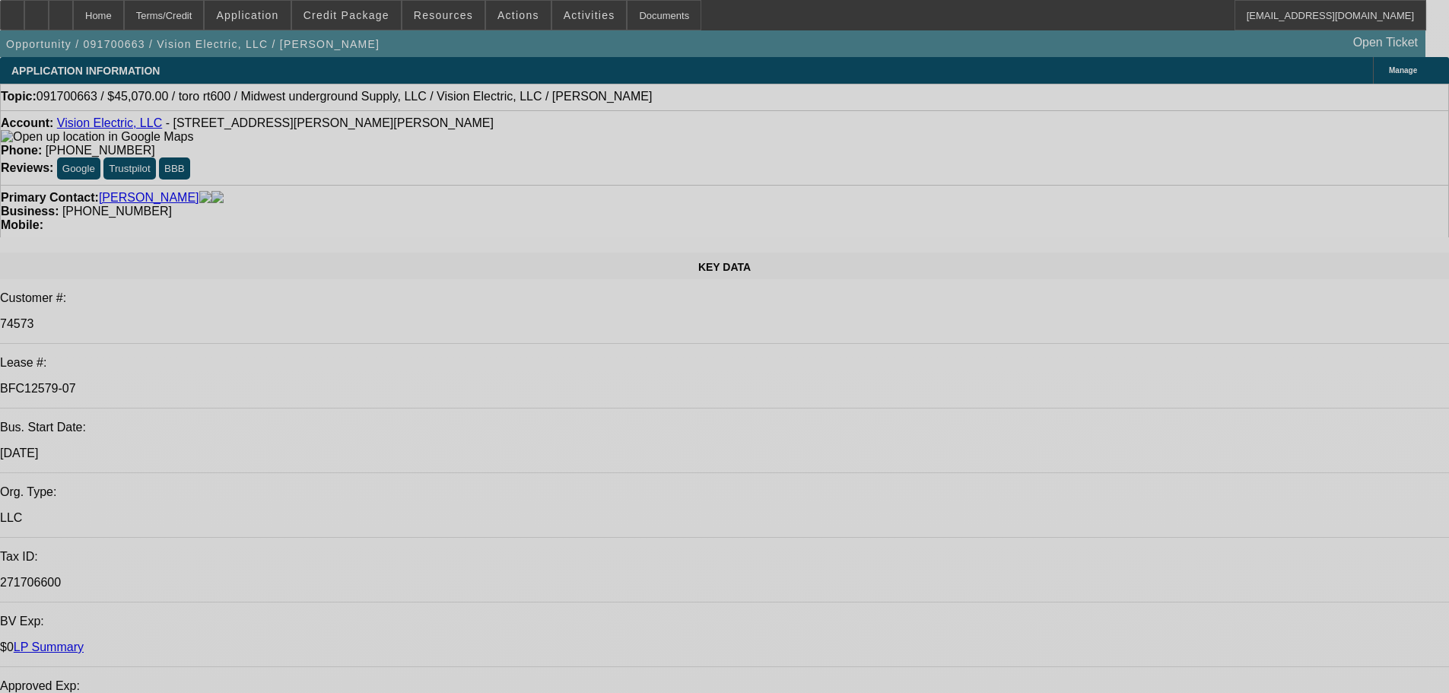
select select "0"
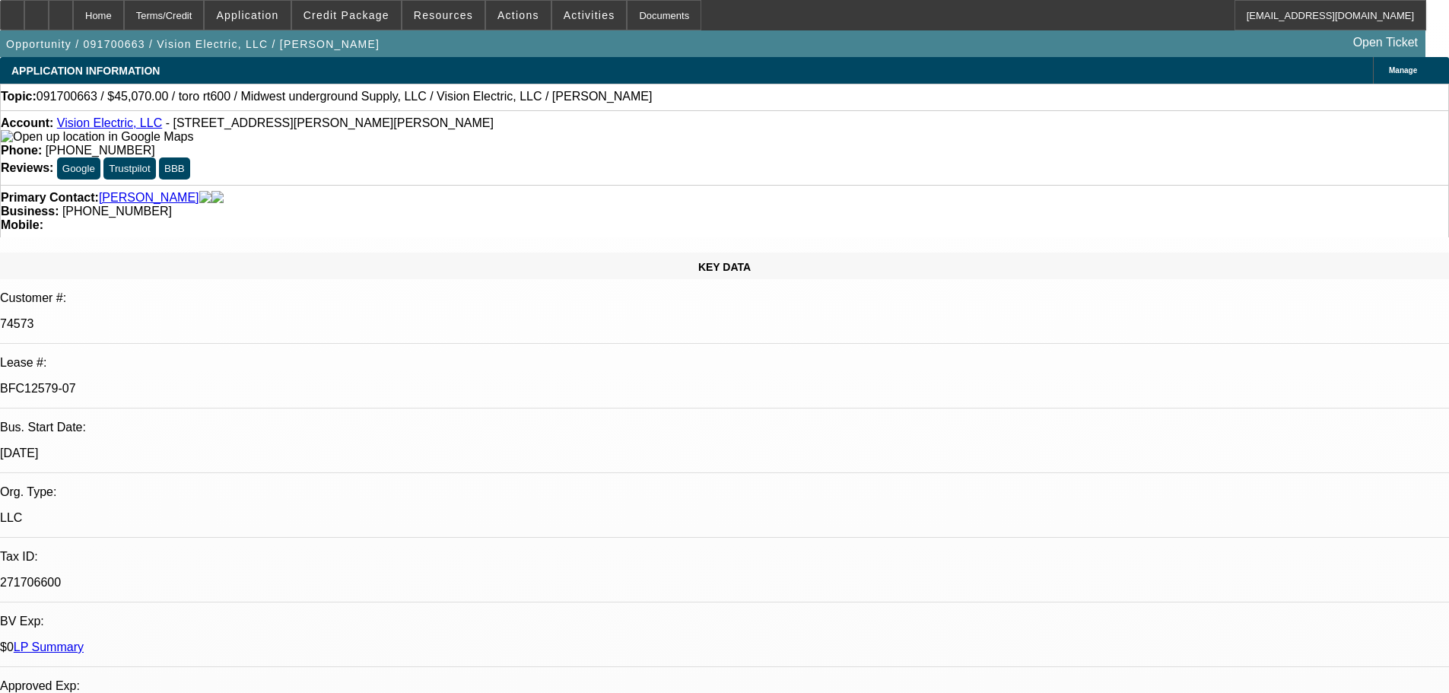
select select "0"
select select "6"
select select "0"
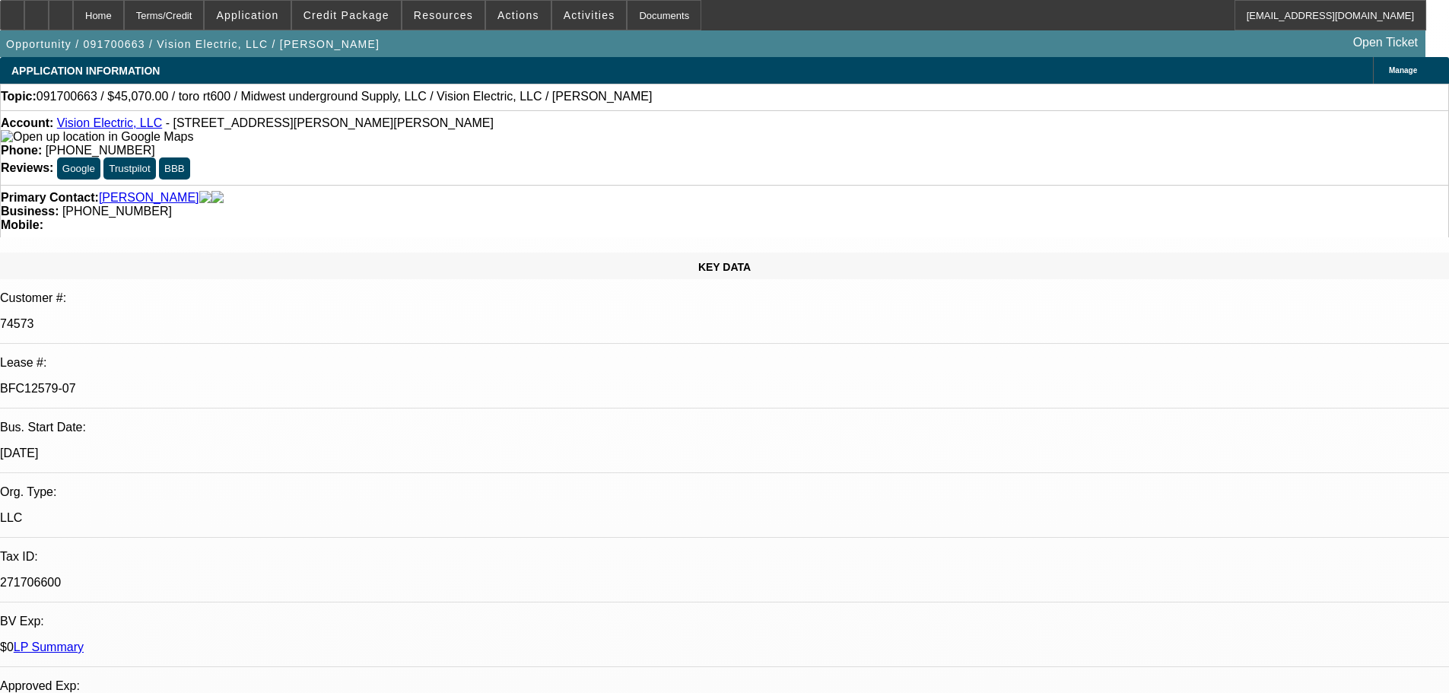
select select "0"
select select "6"
select select "0"
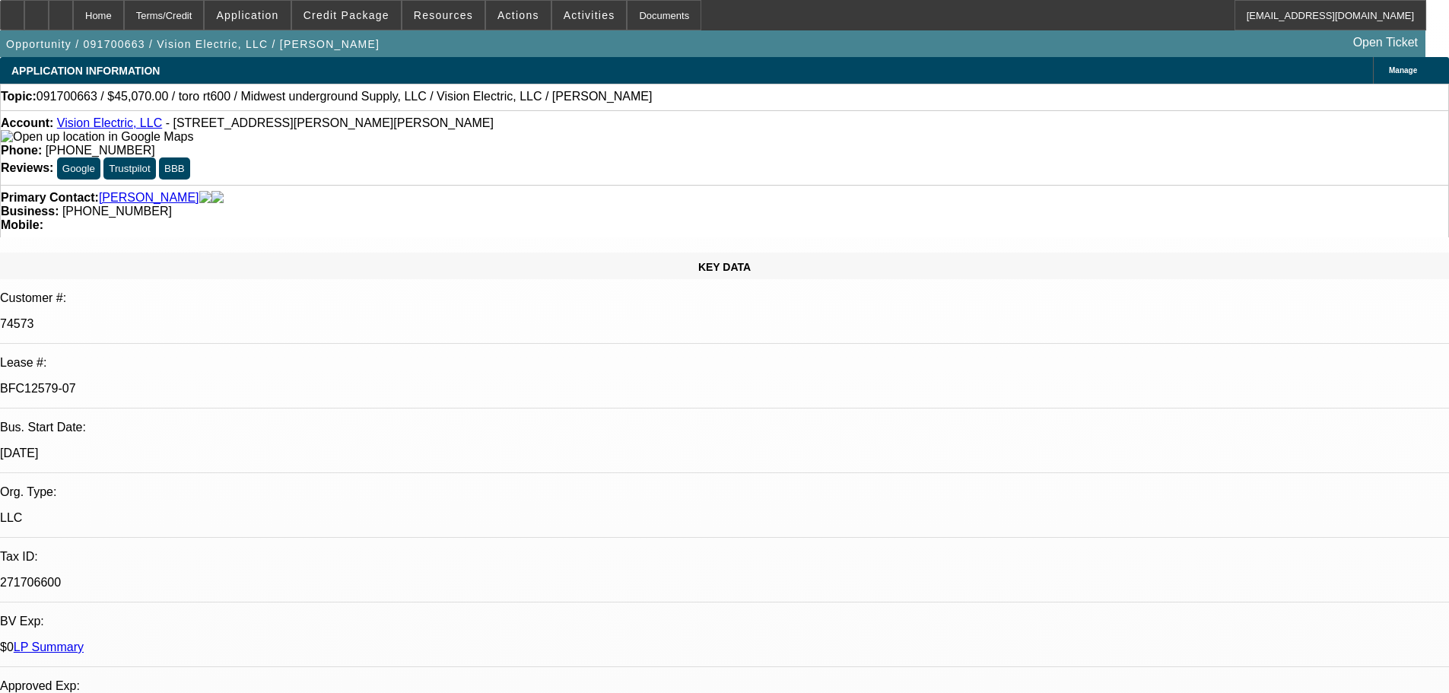
select select "6"
select select "0"
select select "2"
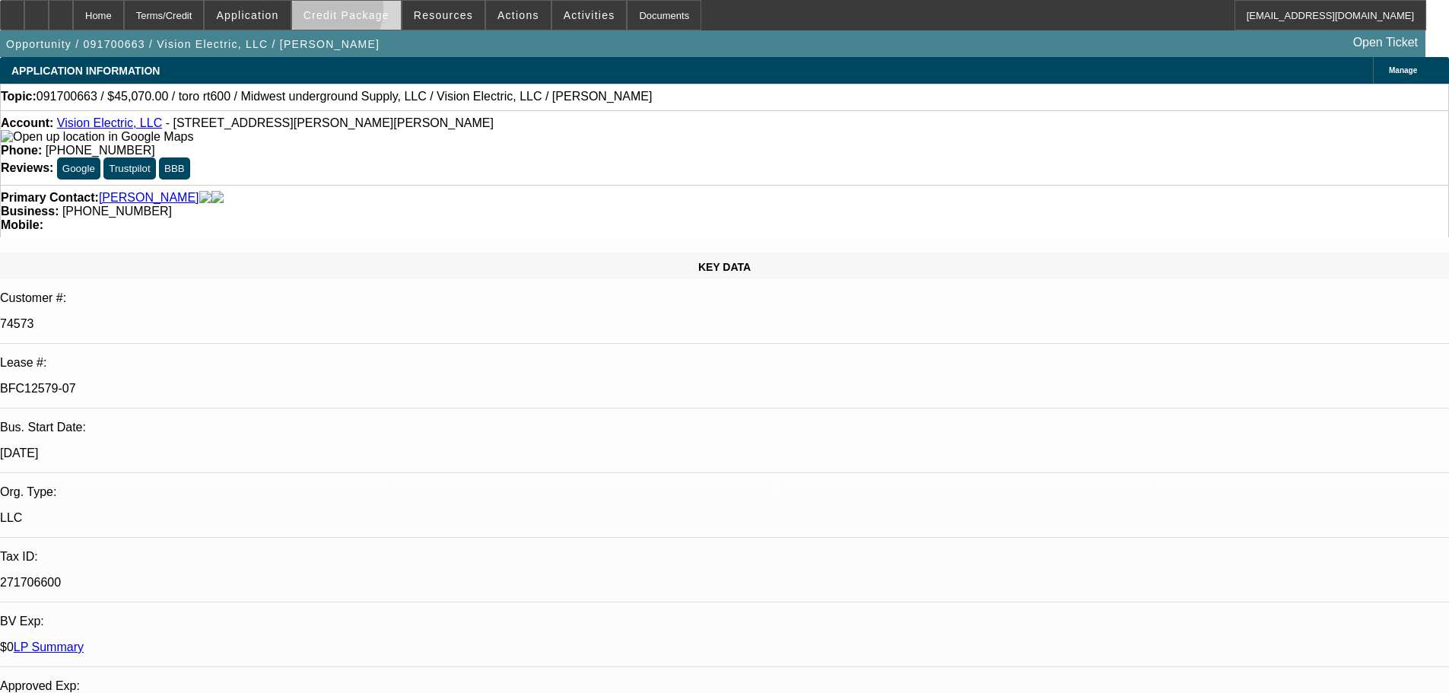
click at [346, 13] on span "Credit Package" at bounding box center [347, 15] width 86 height 12
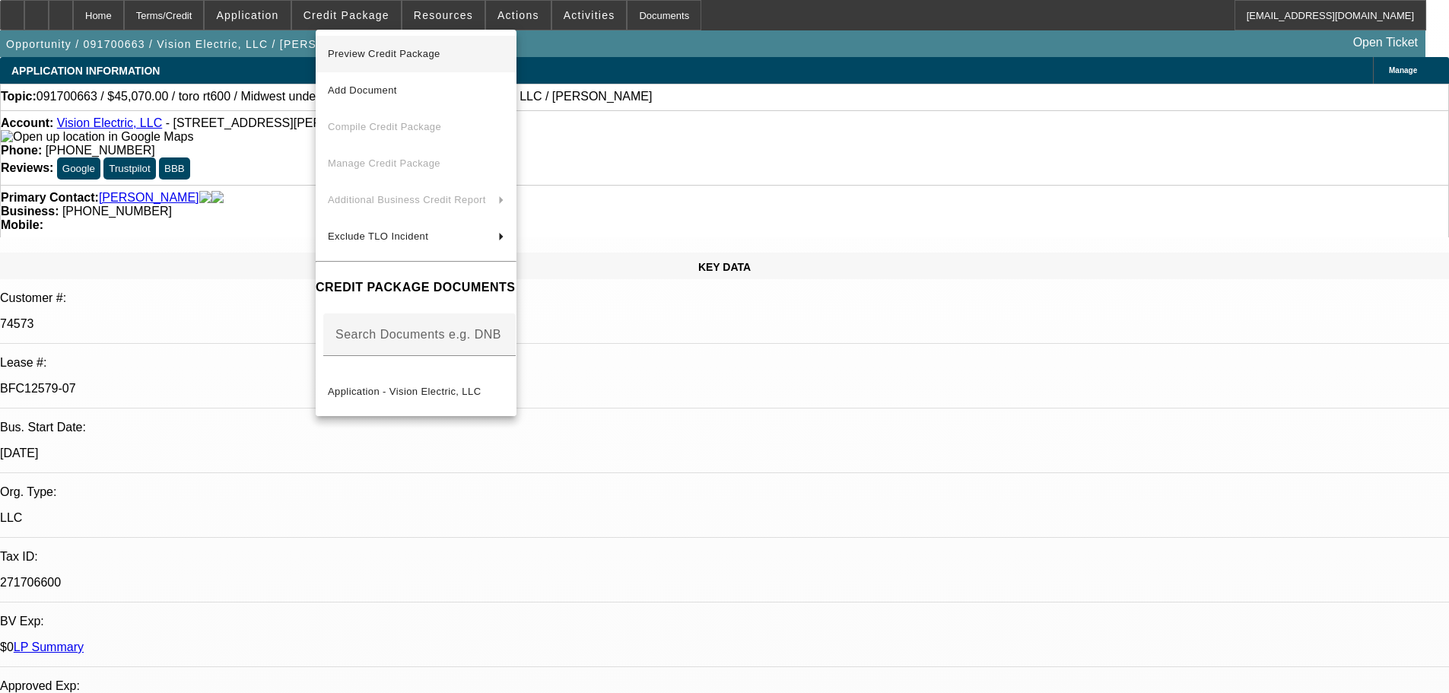
click at [453, 63] on button "Preview Credit Package" at bounding box center [416, 54] width 201 height 37
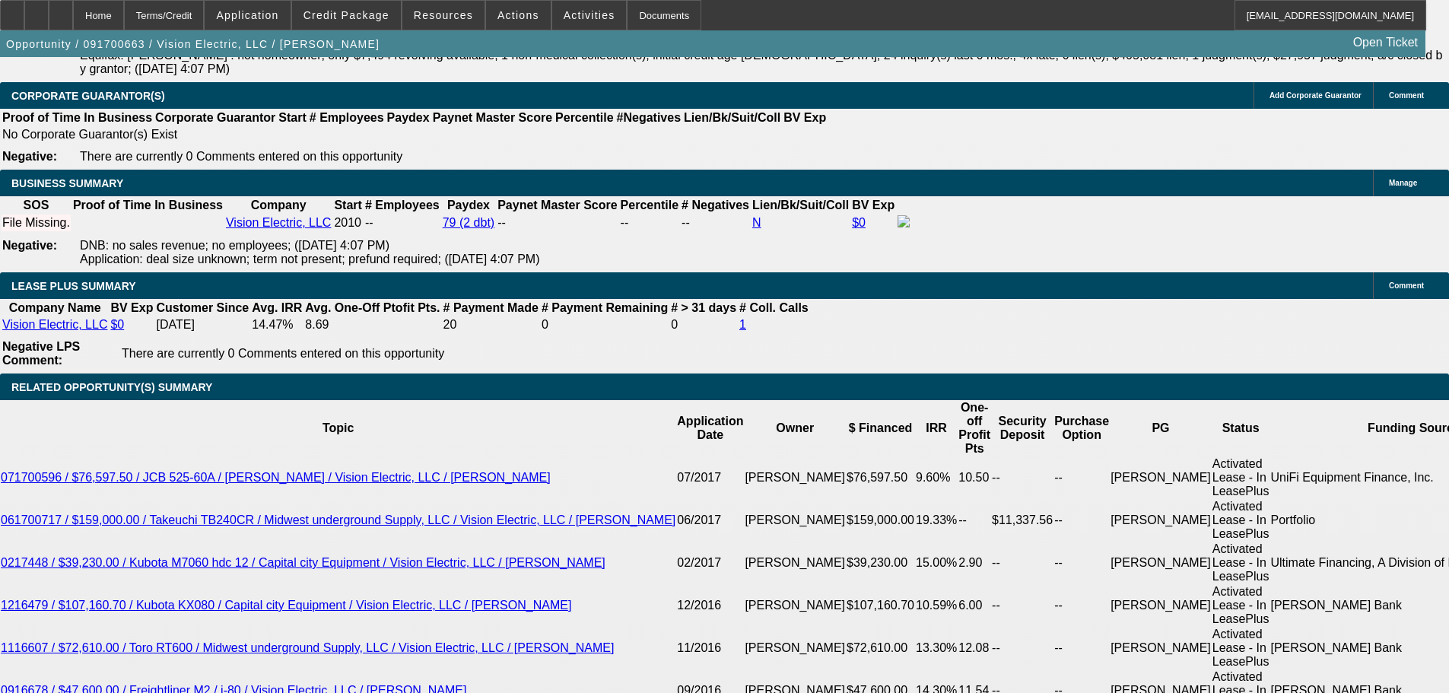
drag, startPoint x: 469, startPoint y: 218, endPoint x: 556, endPoint y: 305, distance: 123.7
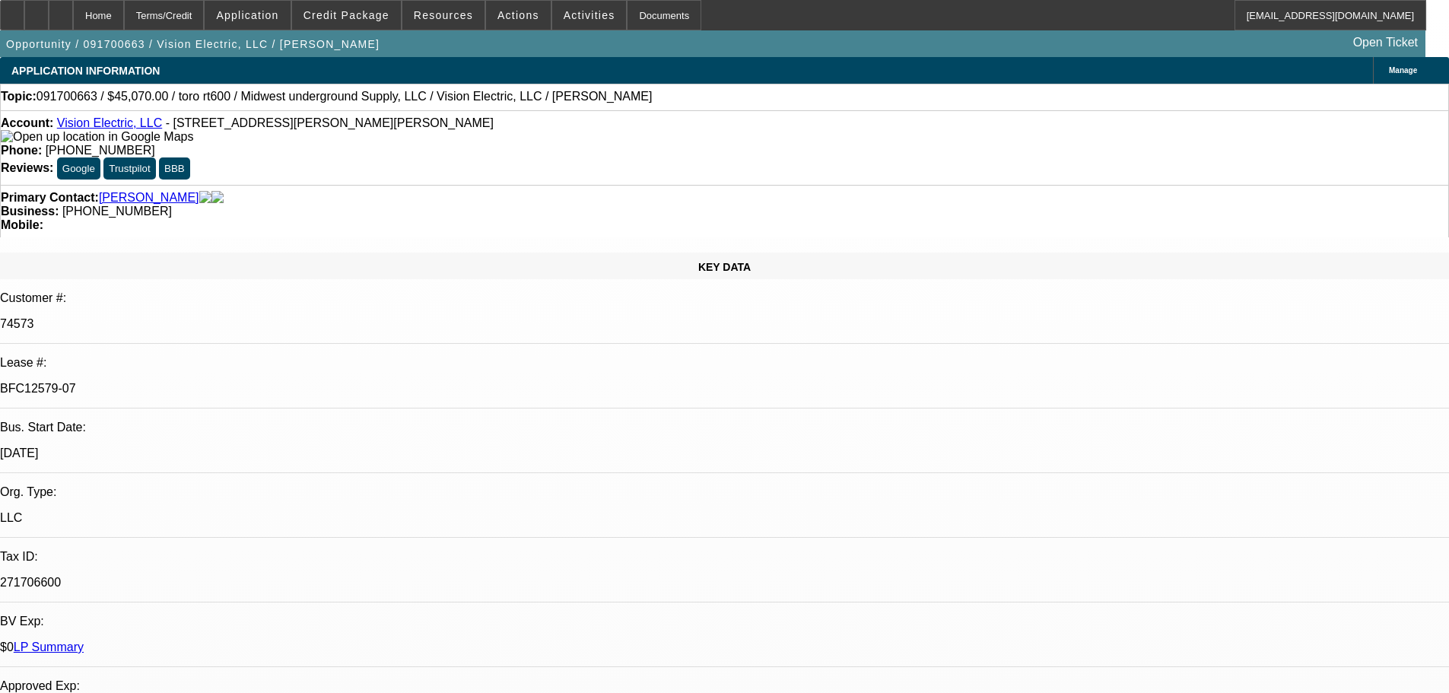
drag, startPoint x: 592, startPoint y: 539, endPoint x: 567, endPoint y: 203, distance: 337.1
drag, startPoint x: 571, startPoint y: 221, endPoint x: 586, endPoint y: -17, distance: 237.8
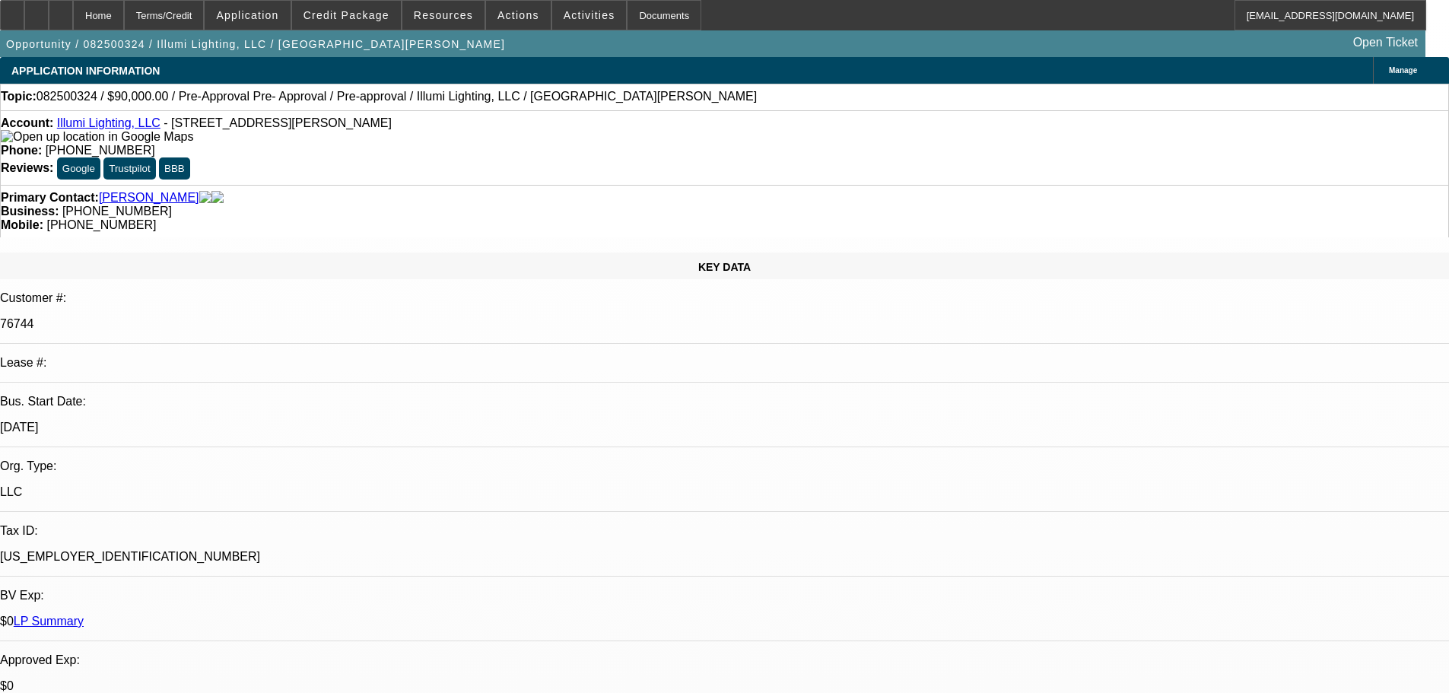
select select "0"
select select "3"
select select "0"
select select "6"
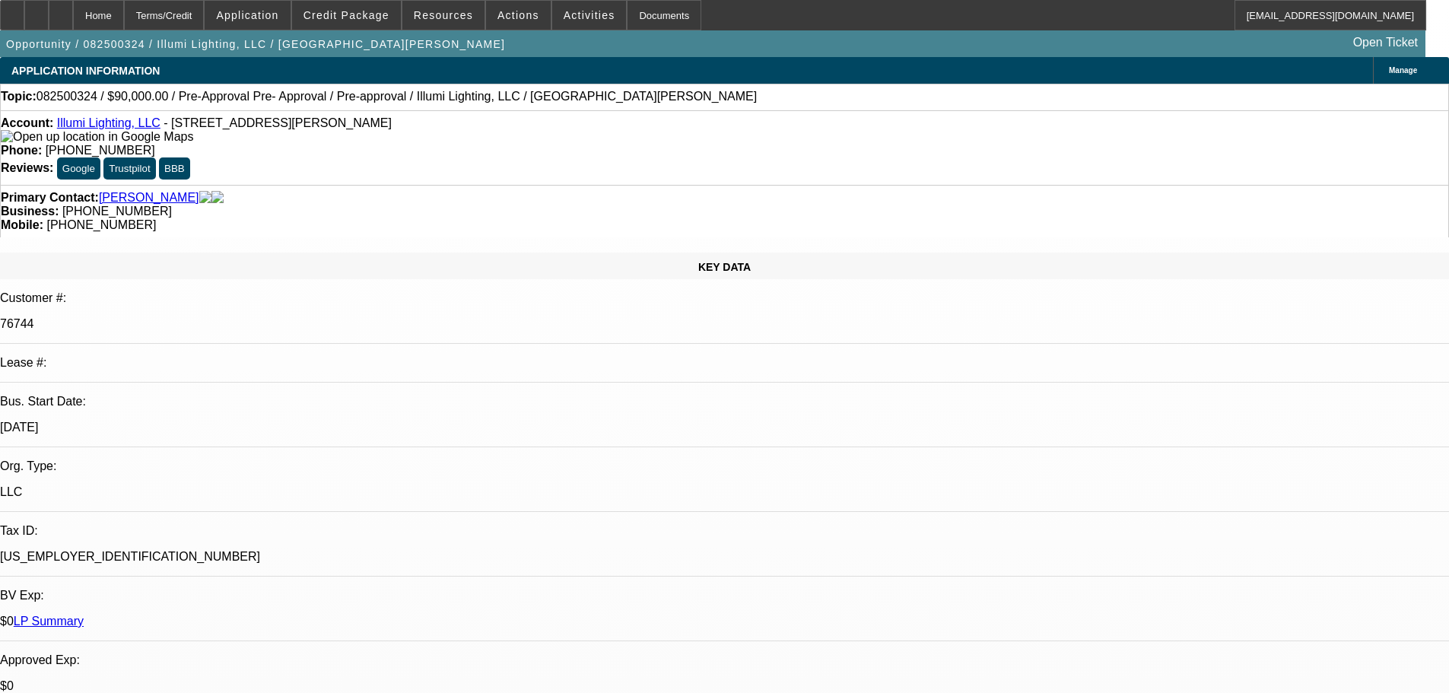
select select "0"
select select "3"
select select "0"
select select "6"
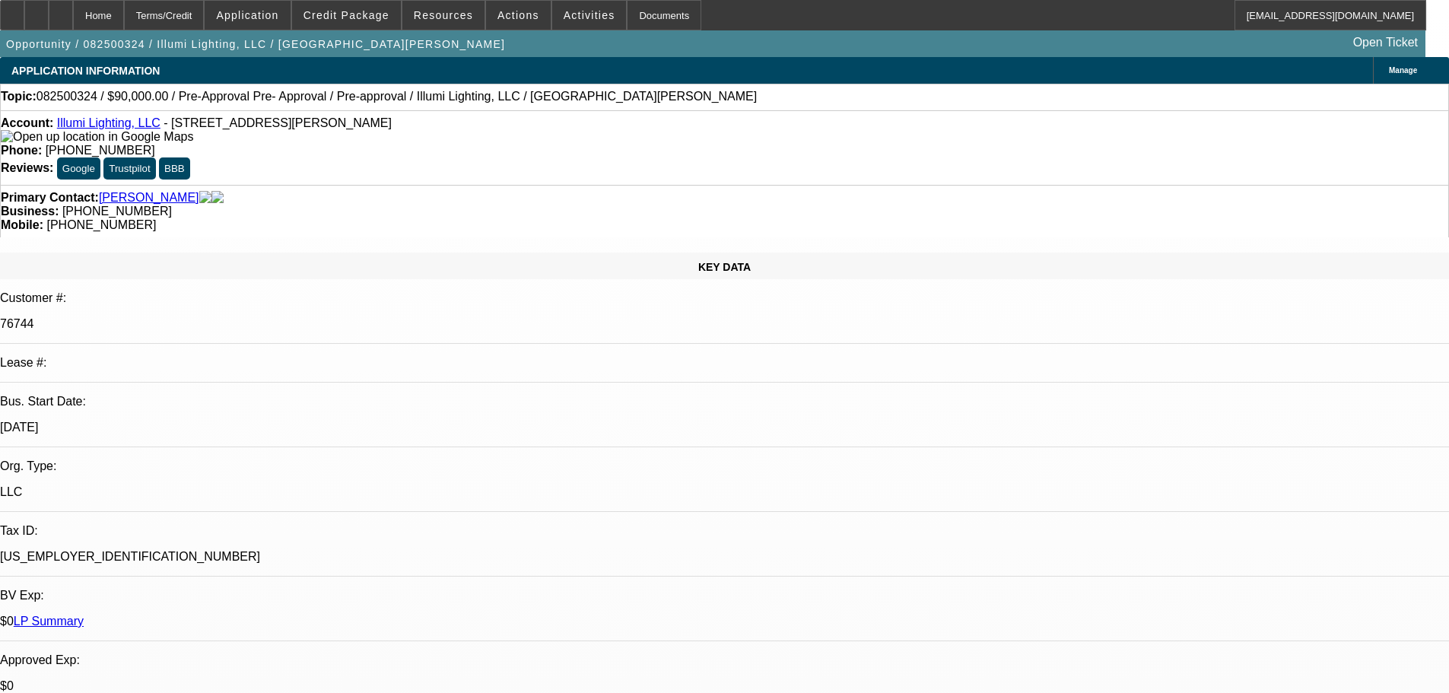
click at [111, 20] on div "Home" at bounding box center [98, 15] width 51 height 30
click at [73, 20] on div at bounding box center [61, 15] width 24 height 30
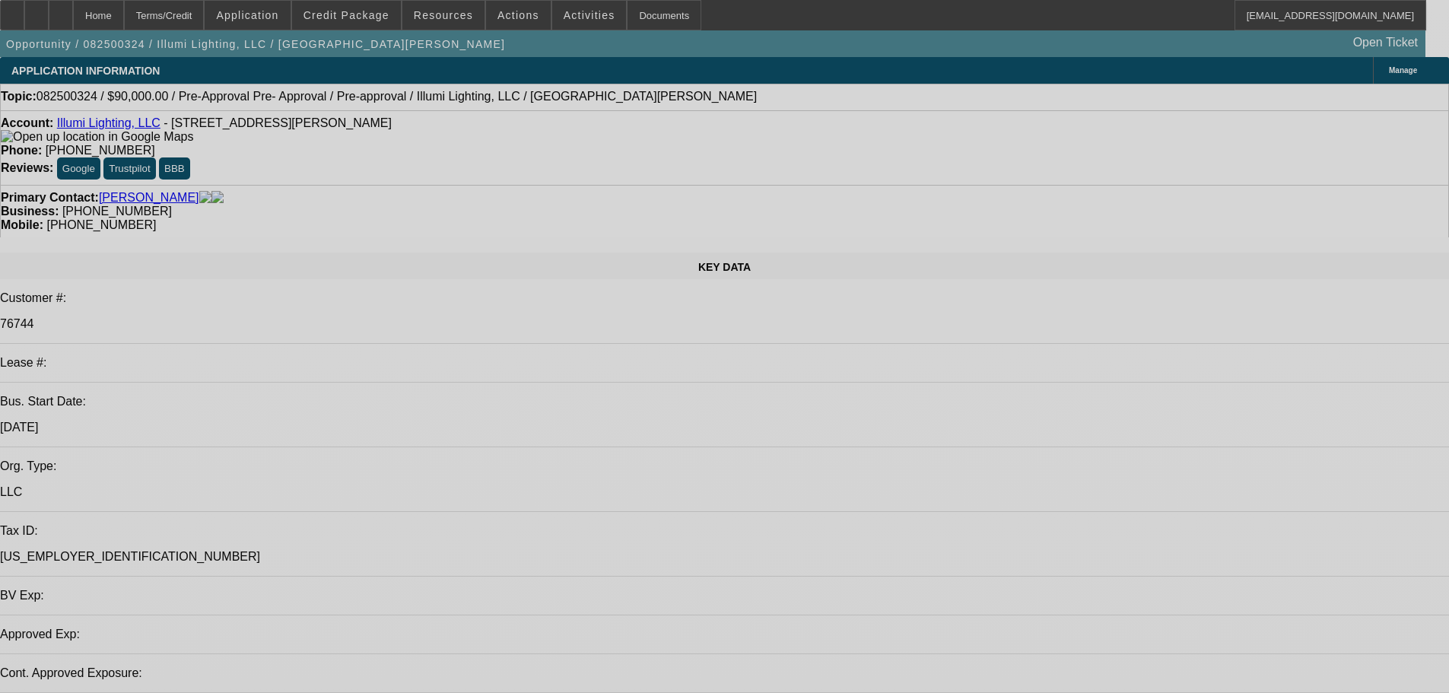
select select "0"
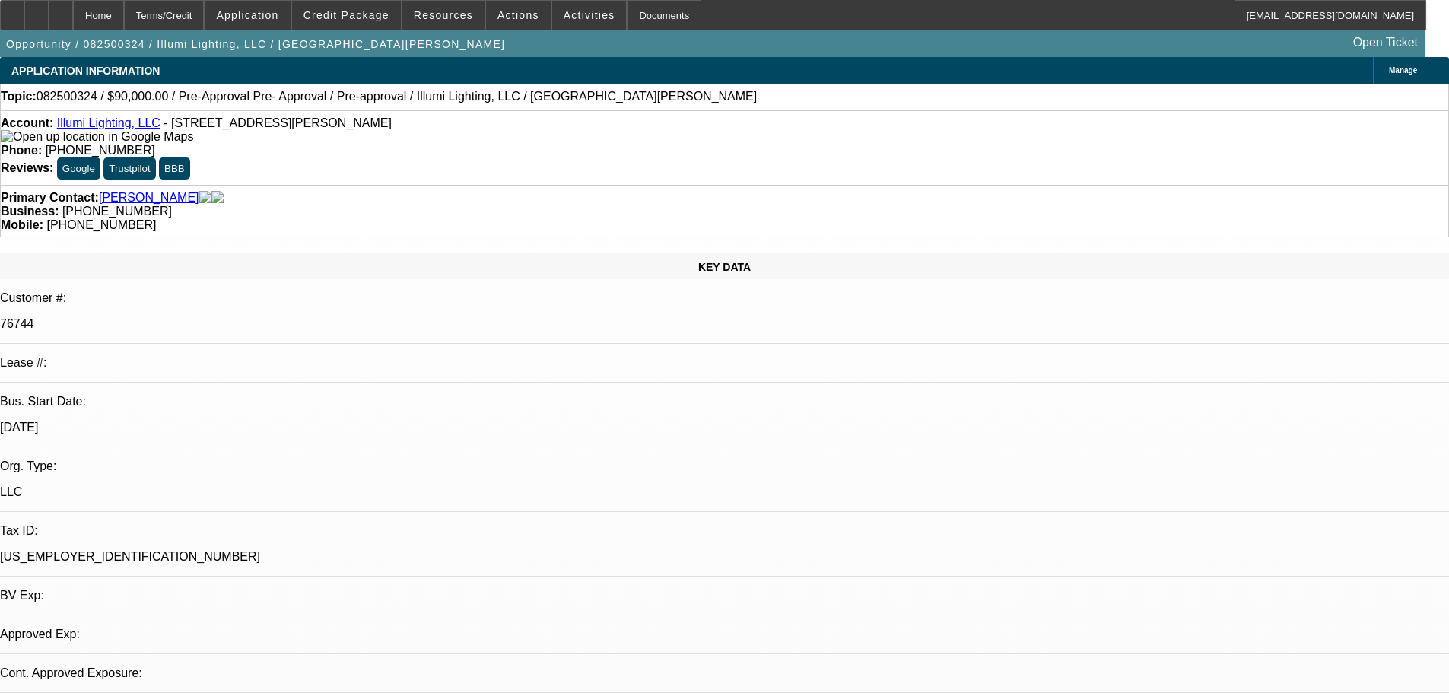
select select "3"
select select "0"
select select "6"
select select "0"
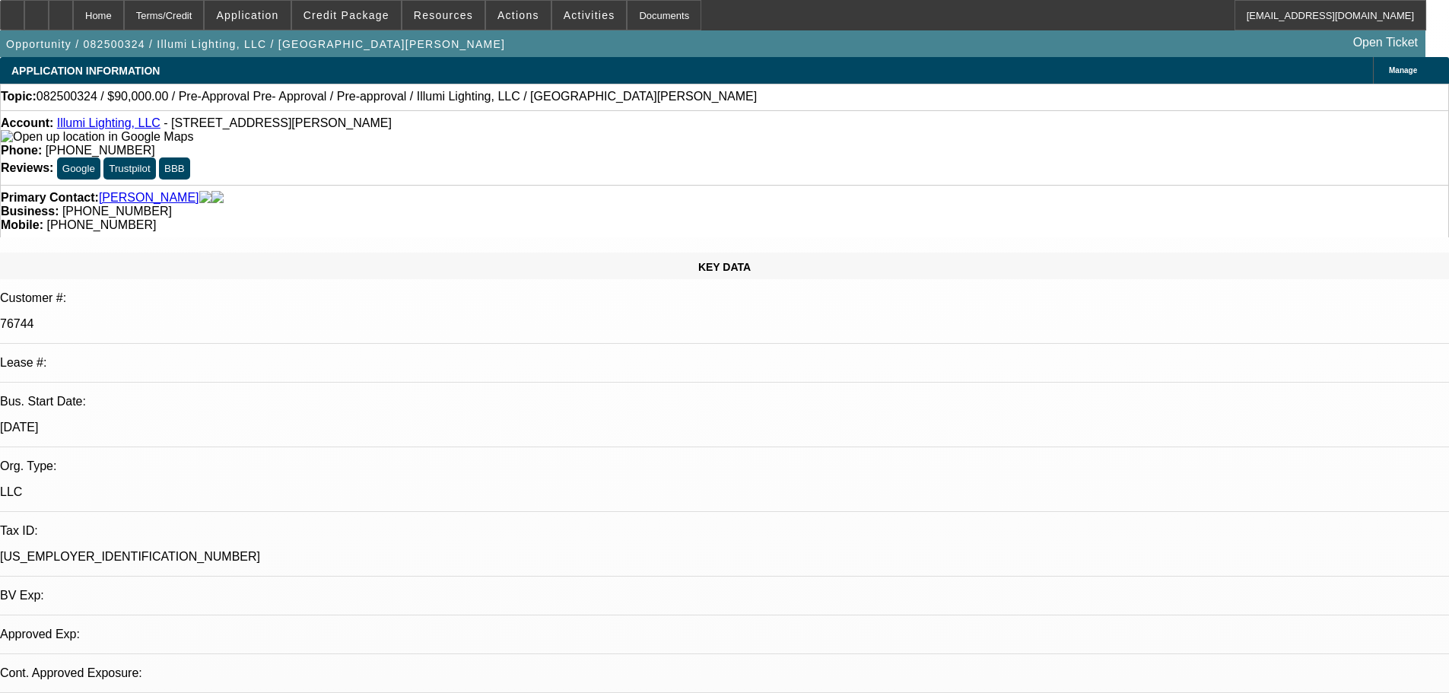
select select "3"
select select "0"
select select "6"
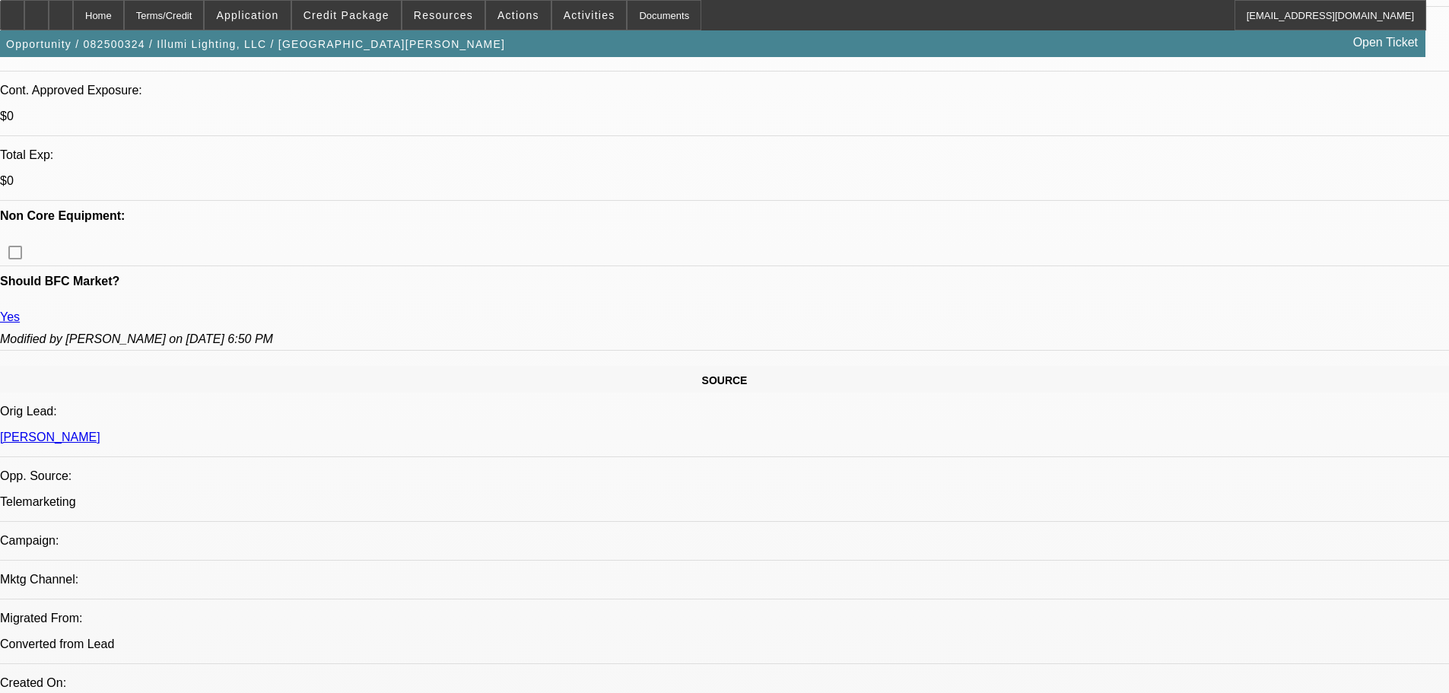
drag, startPoint x: 509, startPoint y: 281, endPoint x: 481, endPoint y: 123, distance: 160.0
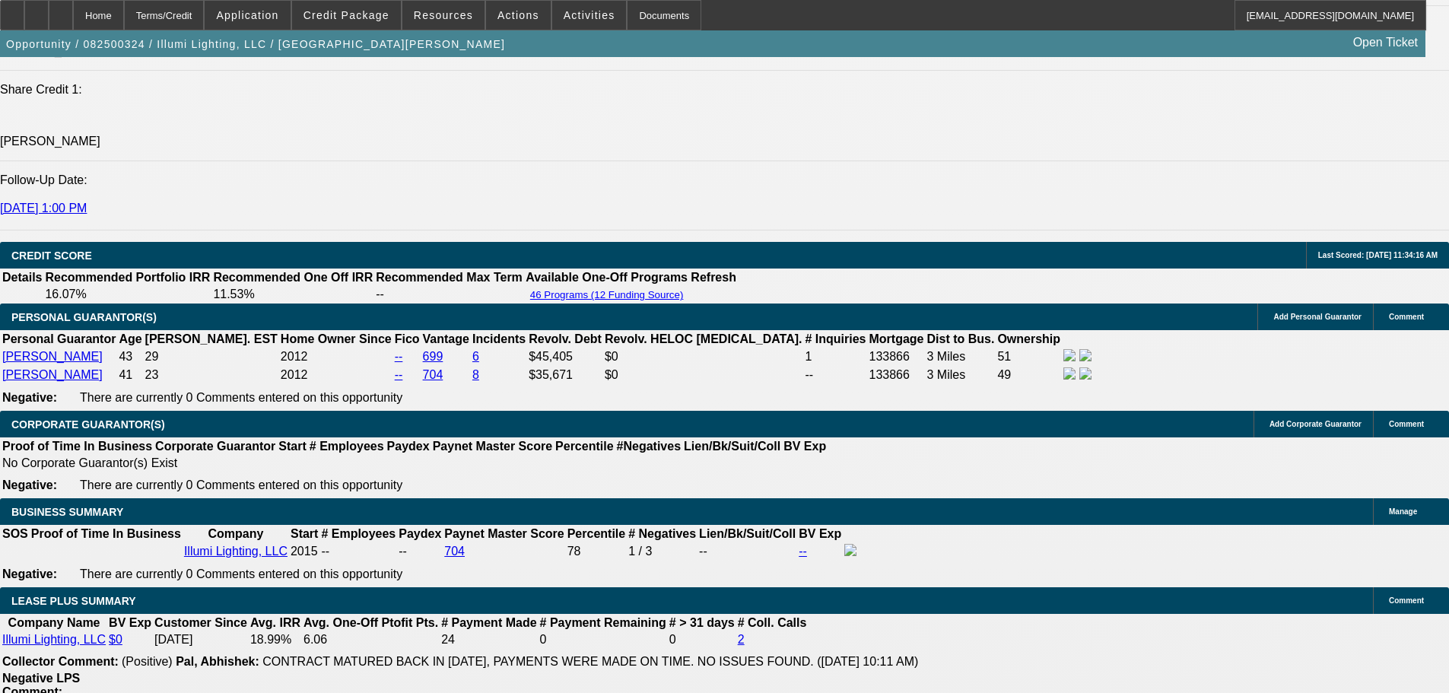
drag, startPoint x: 507, startPoint y: 453, endPoint x: 489, endPoint y: 274, distance: 180.4
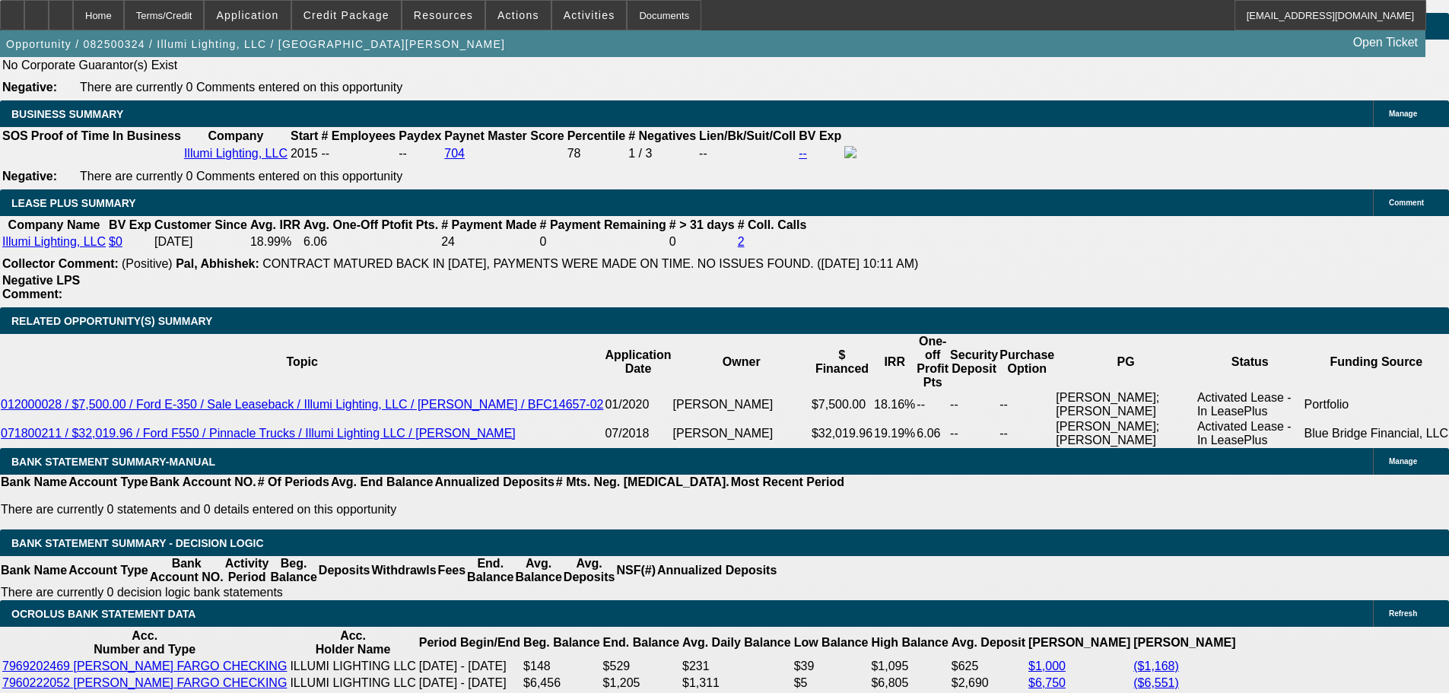
drag, startPoint x: 477, startPoint y: 331, endPoint x: 453, endPoint y: 453, distance: 124.1
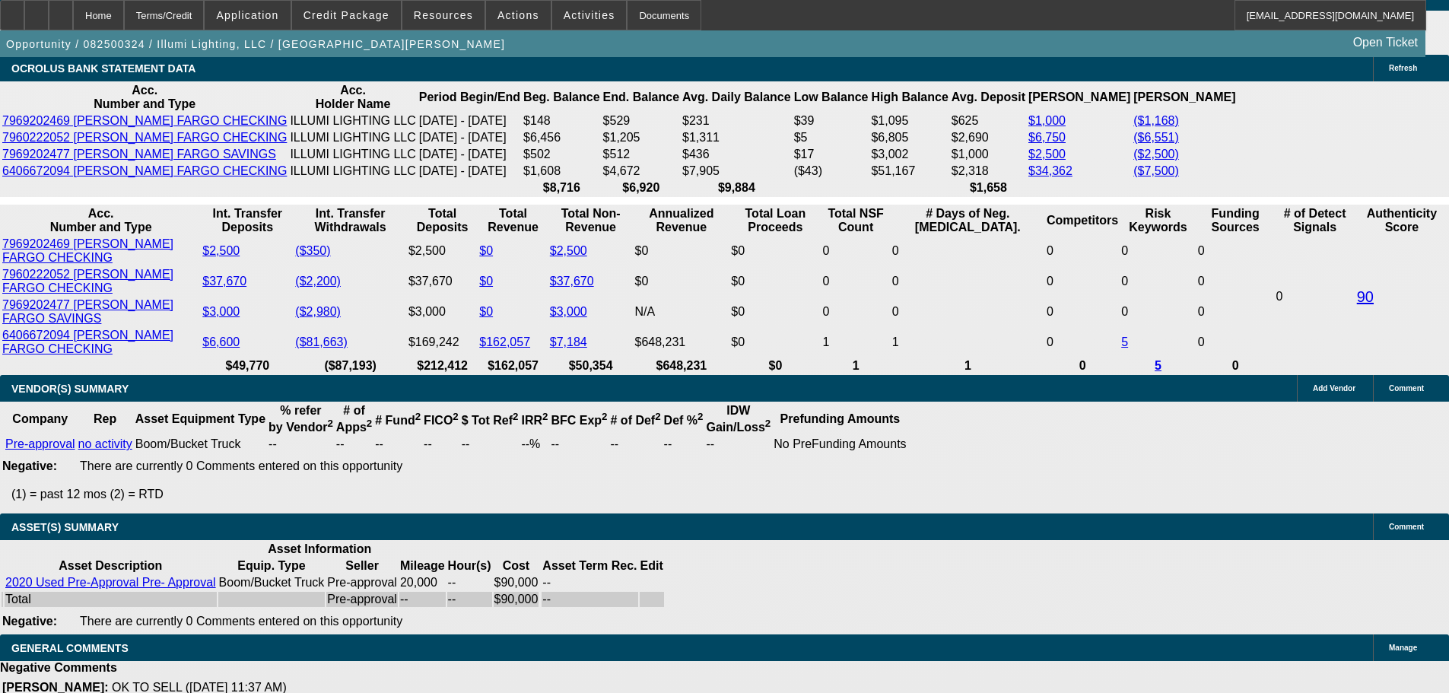
drag, startPoint x: 777, startPoint y: 602, endPoint x: 753, endPoint y: 588, distance: 27.7
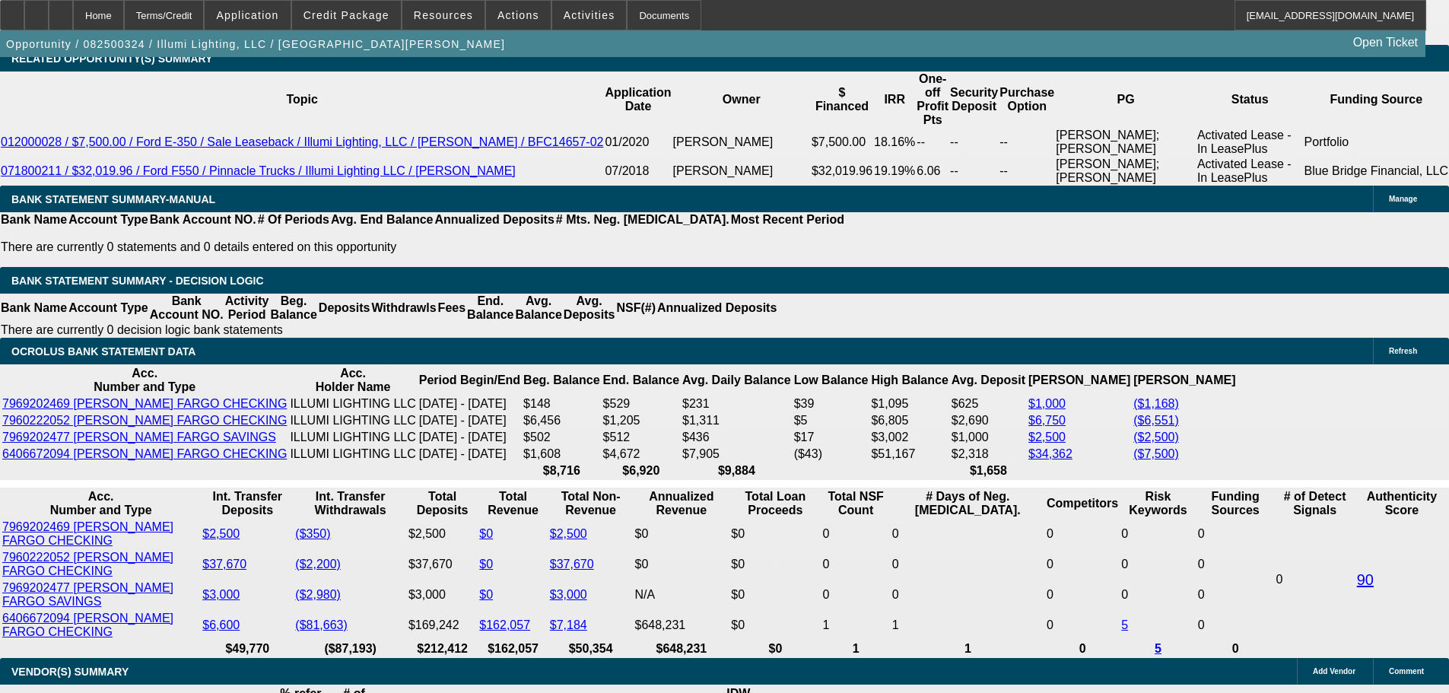
drag, startPoint x: 726, startPoint y: 518, endPoint x: 705, endPoint y: 449, distance: 72.4
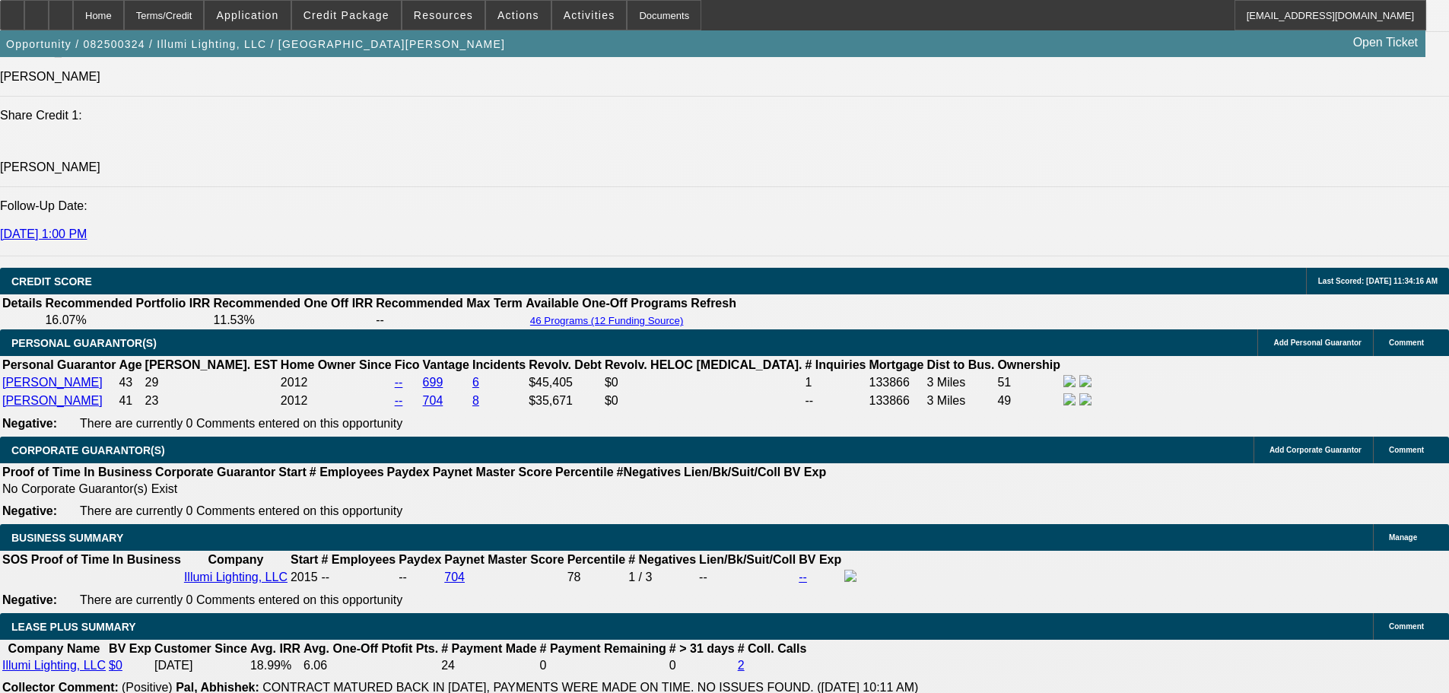
scroll to position [709, 0]
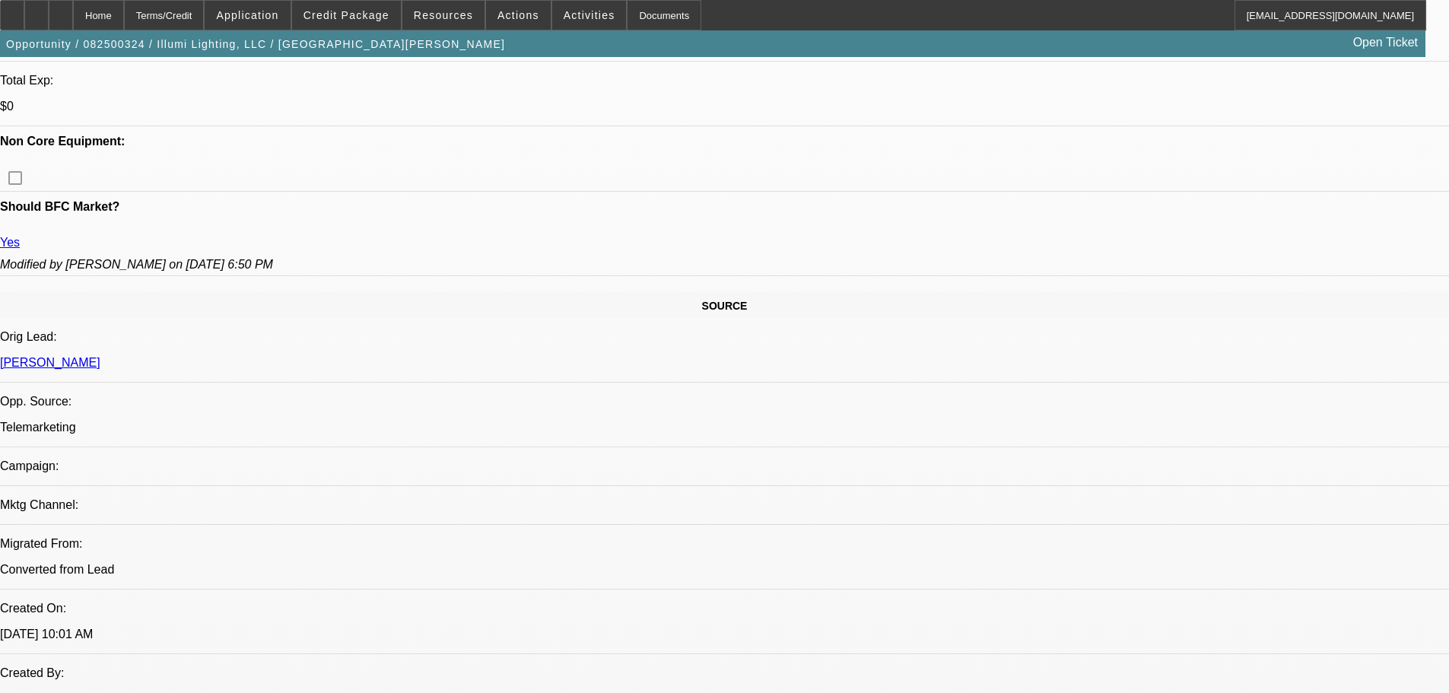
drag, startPoint x: 699, startPoint y: 462, endPoint x: 700, endPoint y: 197, distance: 264.7
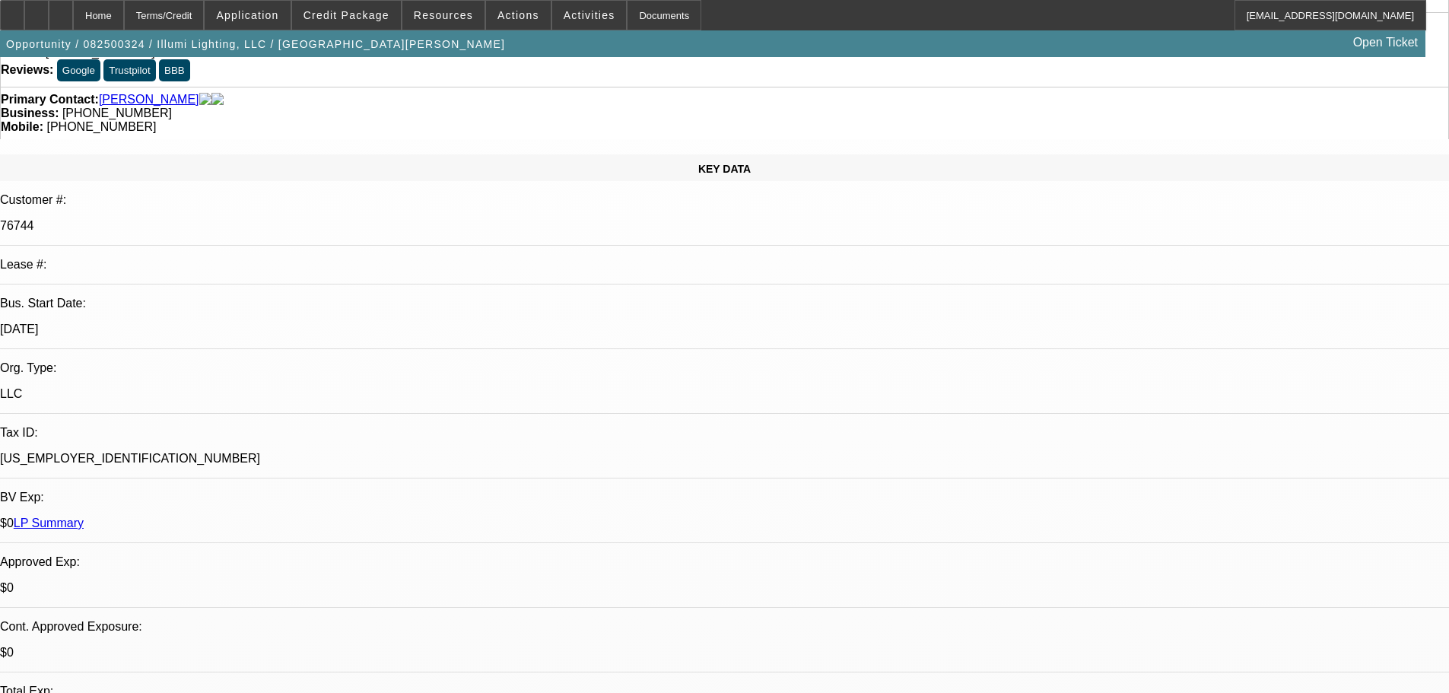
scroll to position [228, 0]
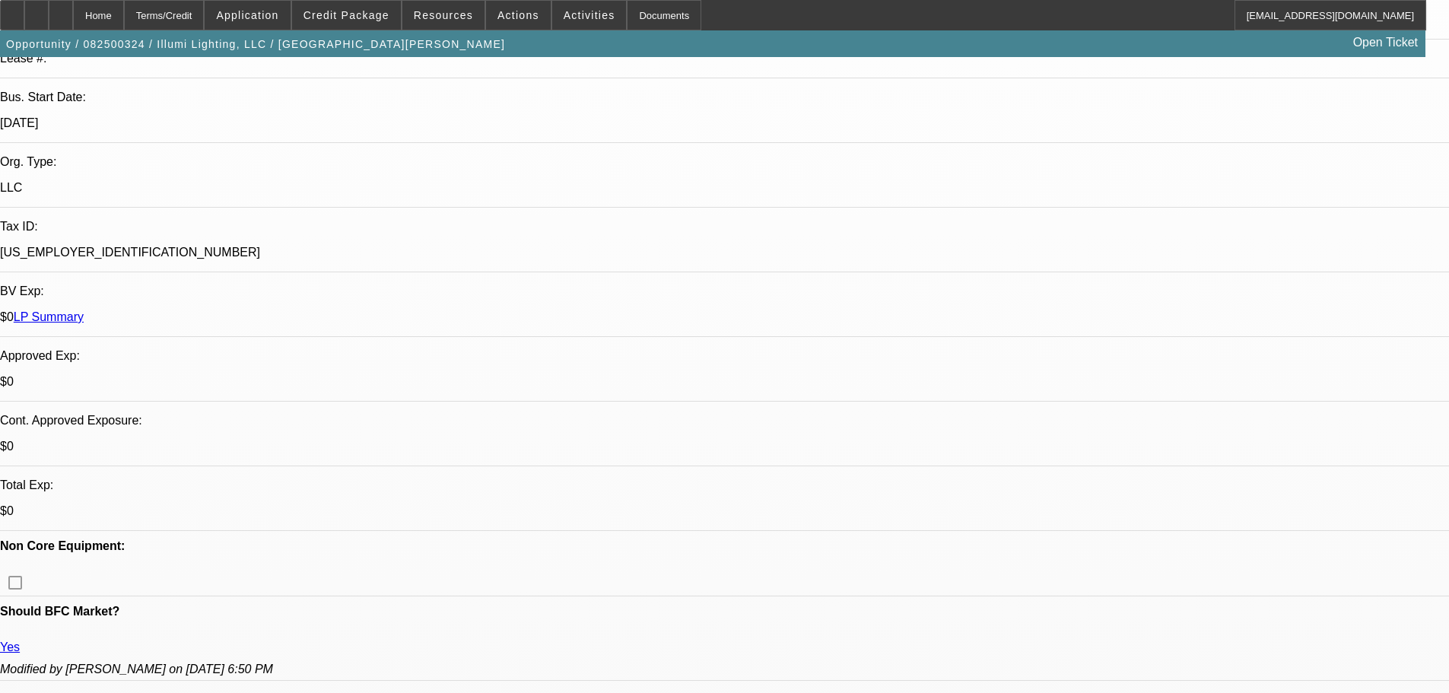
drag, startPoint x: 586, startPoint y: 656, endPoint x: 586, endPoint y: 522, distance: 133.9
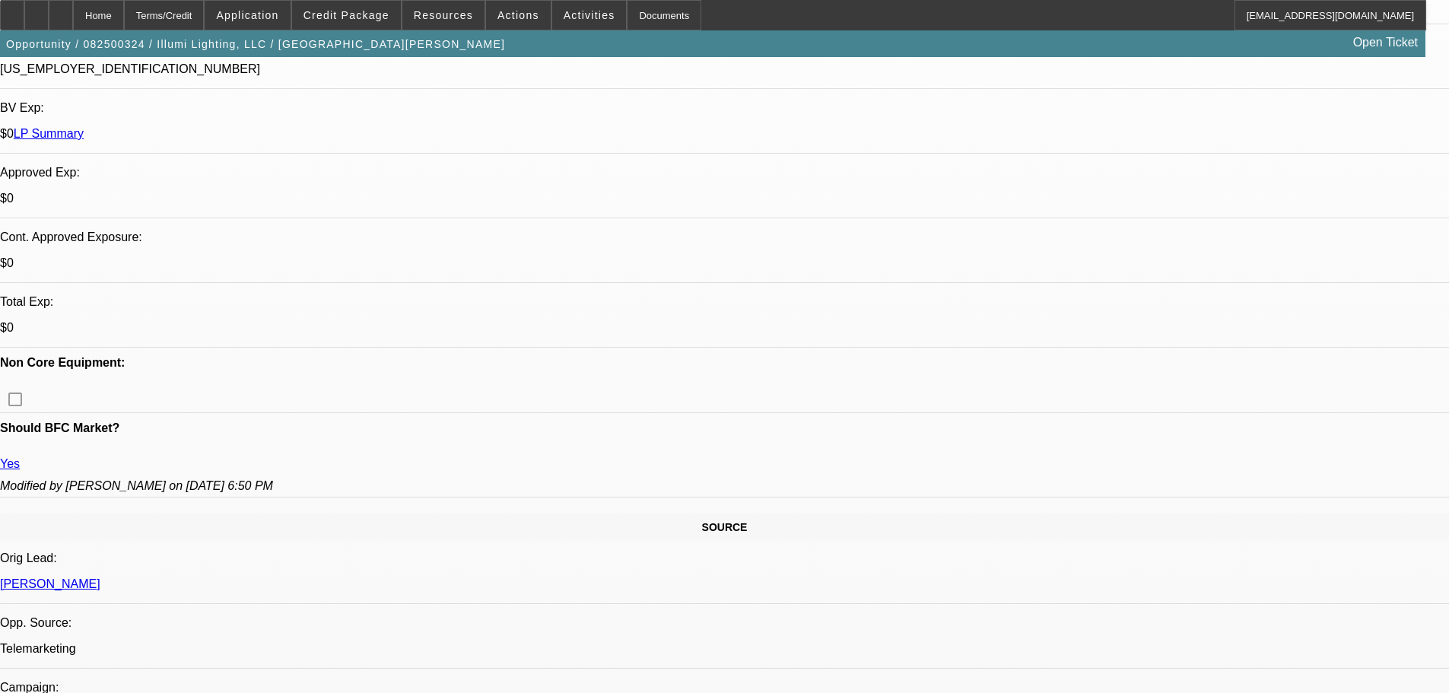
drag, startPoint x: 488, startPoint y: 474, endPoint x: 483, endPoint y: 519, distance: 45.2
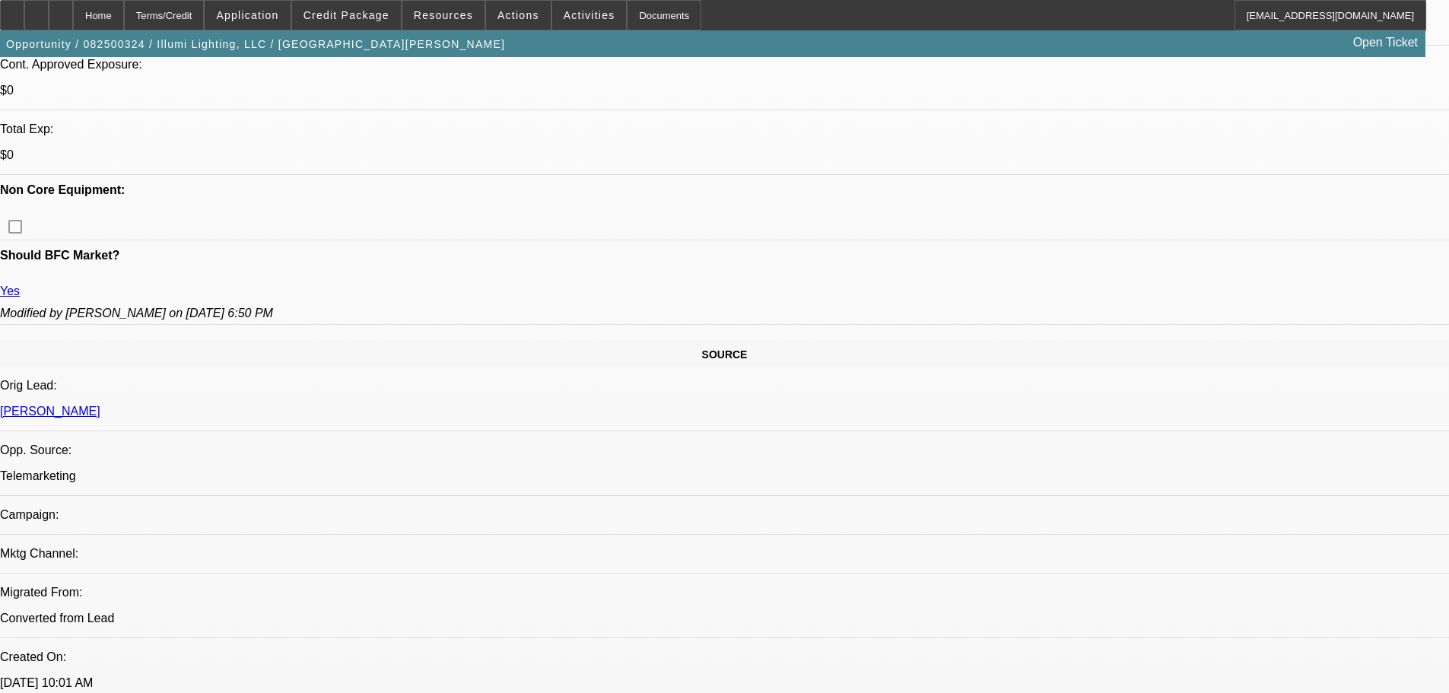
scroll to position [866, 0]
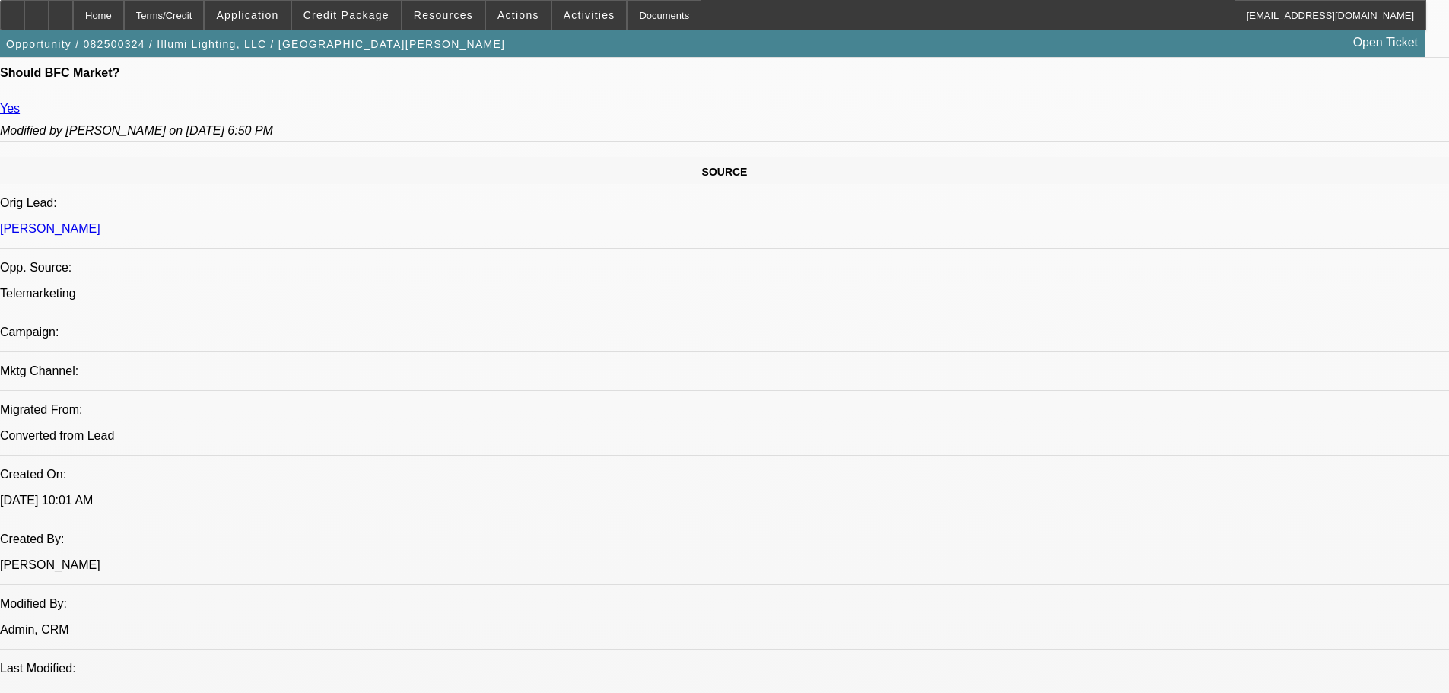
drag, startPoint x: 437, startPoint y: 510, endPoint x: 428, endPoint y: 558, distance: 47.9
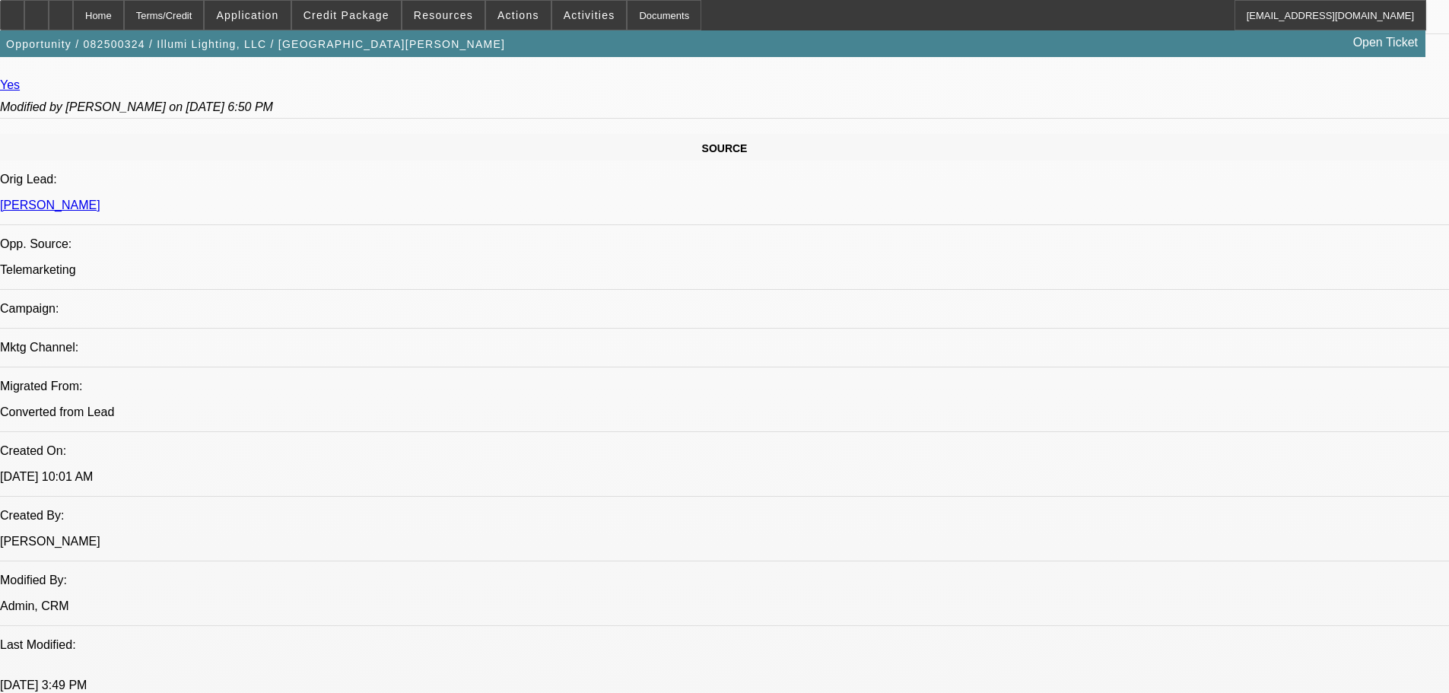
scroll to position [337, 0]
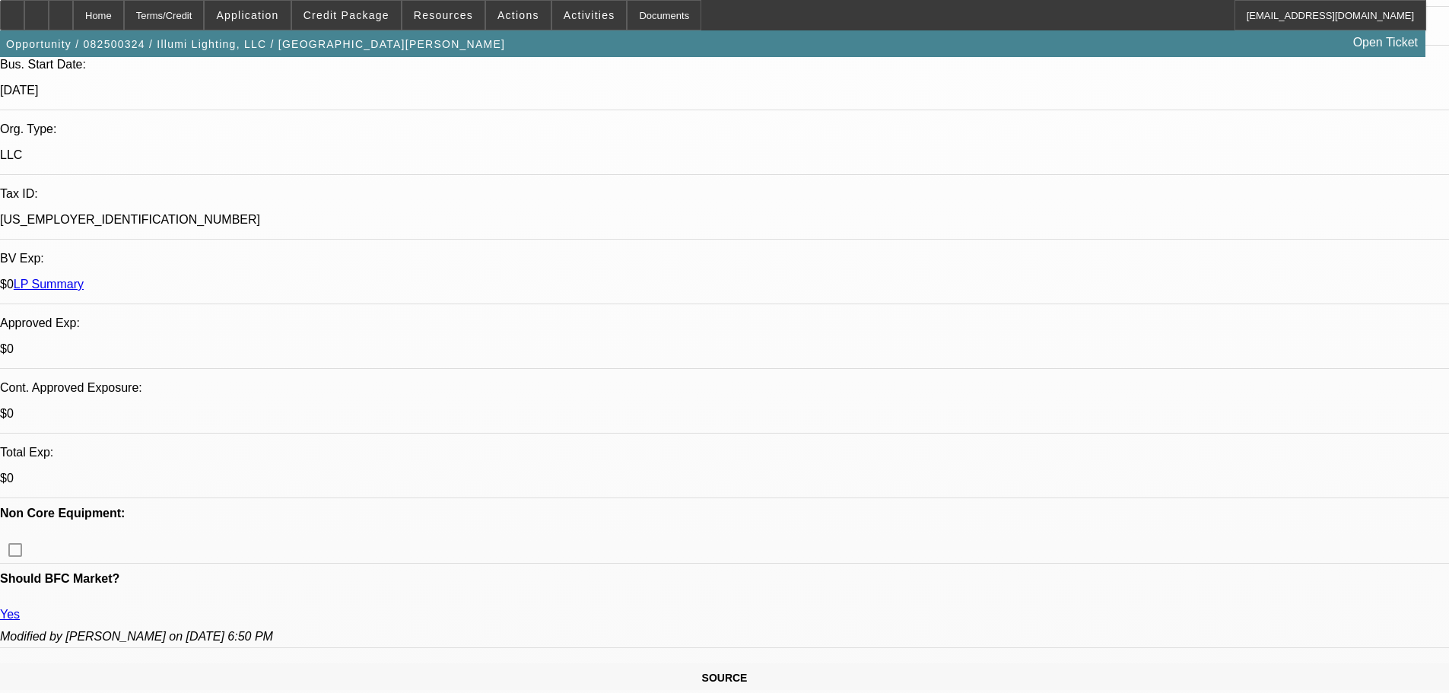
drag, startPoint x: 466, startPoint y: 497, endPoint x: 491, endPoint y: 206, distance: 291.7
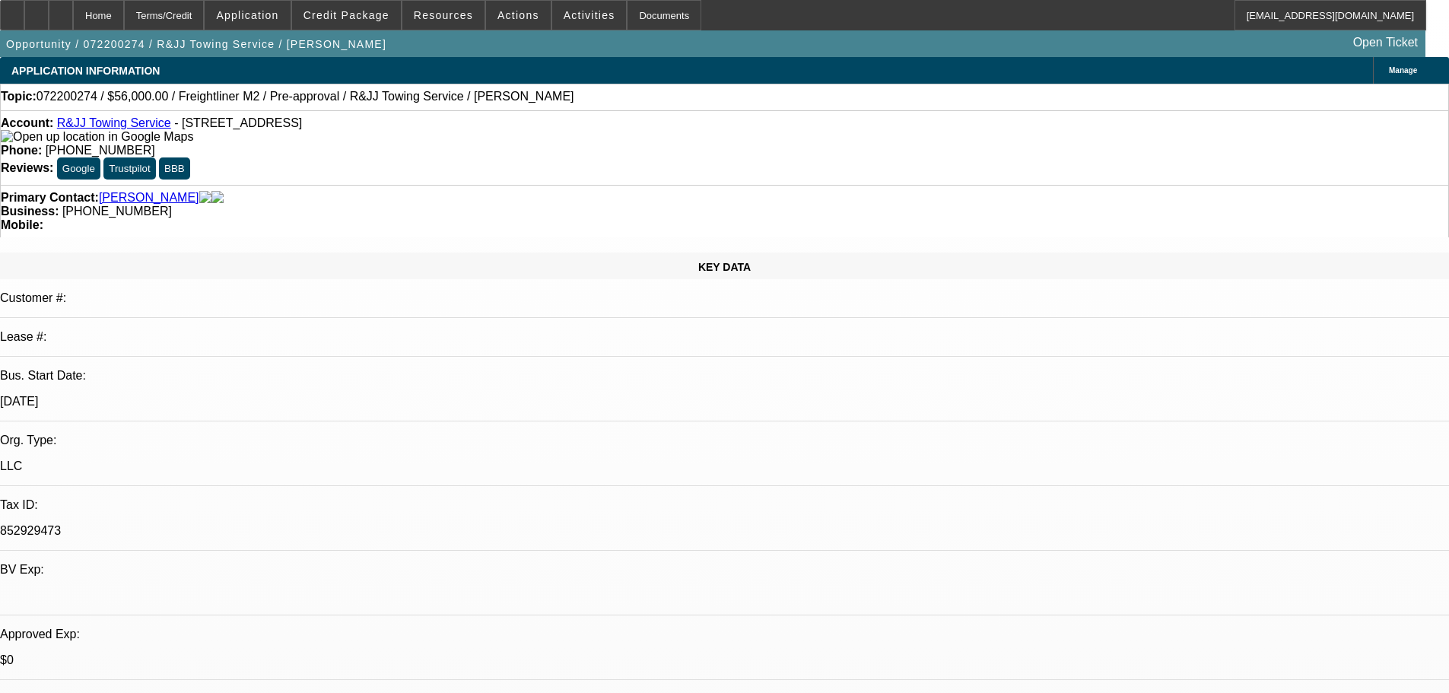
select select "0.2"
select select "2"
select select "0.1"
select select "4"
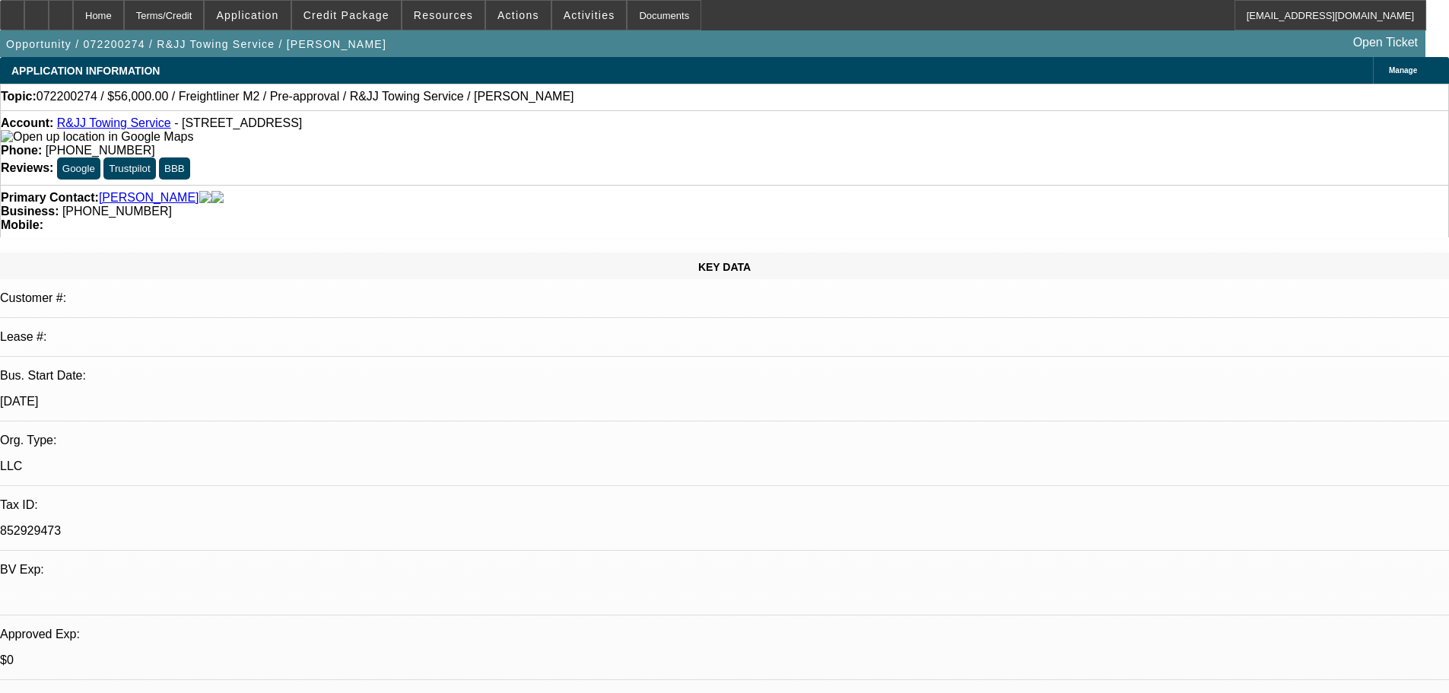
select select "0.15"
select select "2"
select select "0.1"
select select "4"
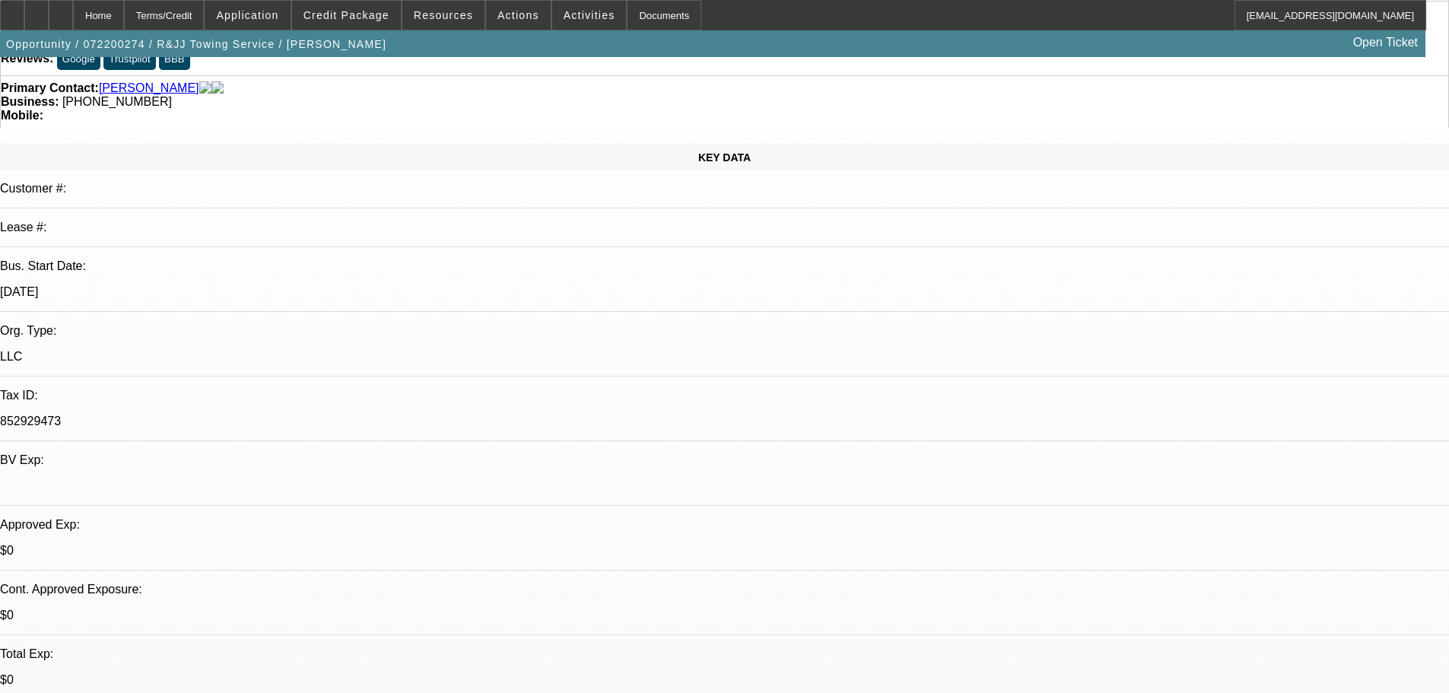
drag, startPoint x: 805, startPoint y: 504, endPoint x: 805, endPoint y: 539, distance: 35.0
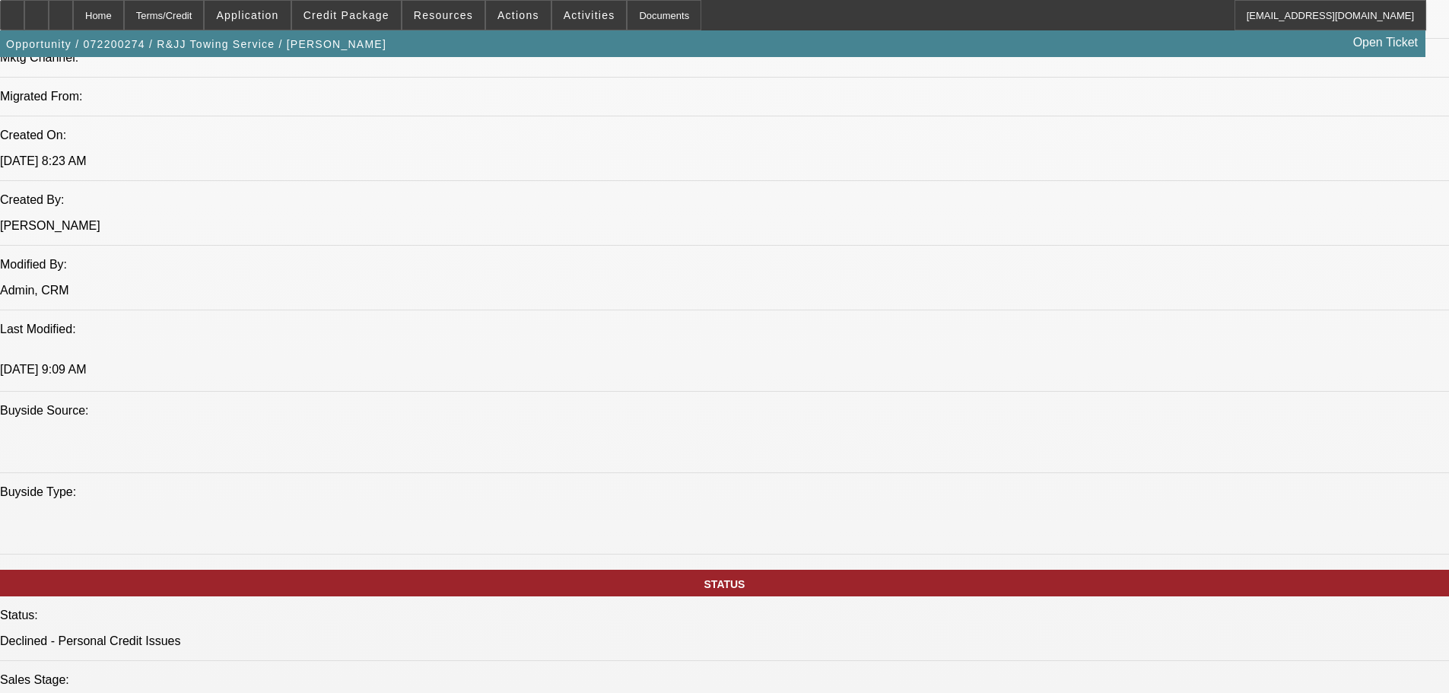
drag, startPoint x: 587, startPoint y: 596, endPoint x: 650, endPoint y: 437, distance: 171.1
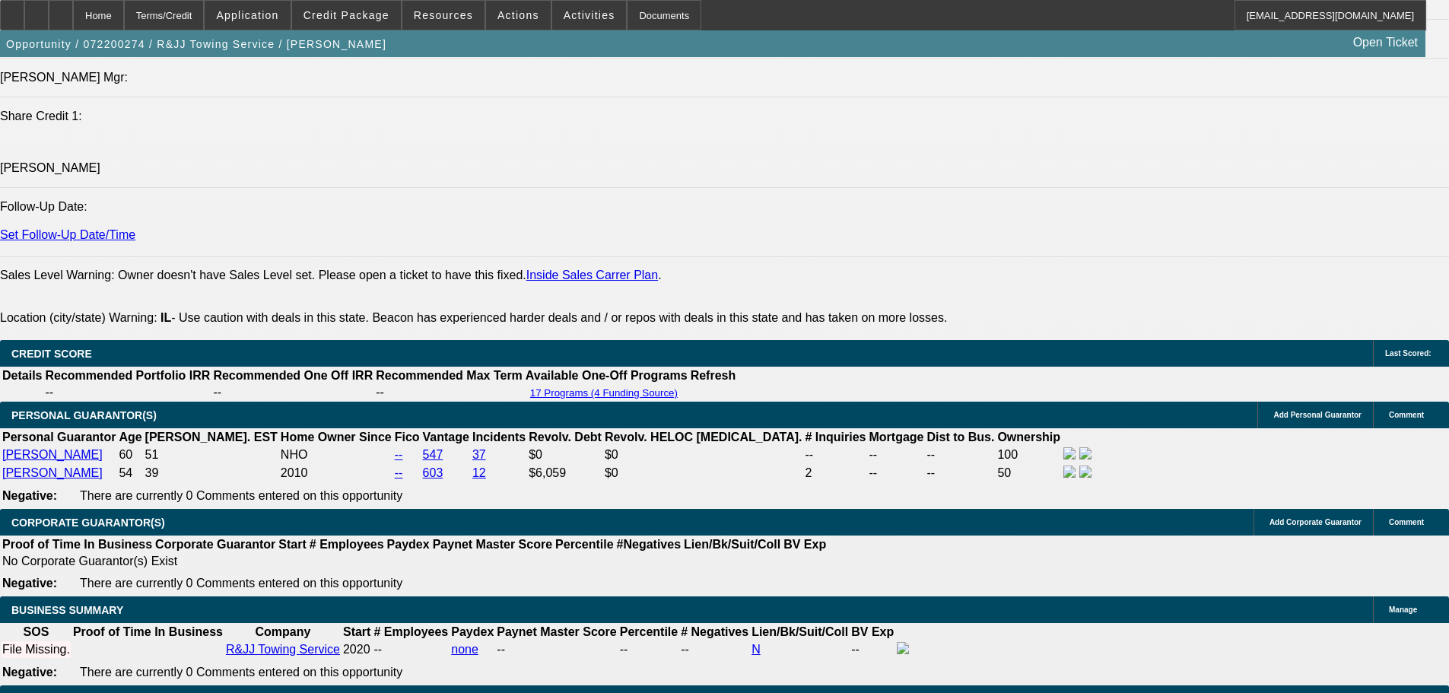
drag, startPoint x: 678, startPoint y: 635, endPoint x: 647, endPoint y: 363, distance: 274.1
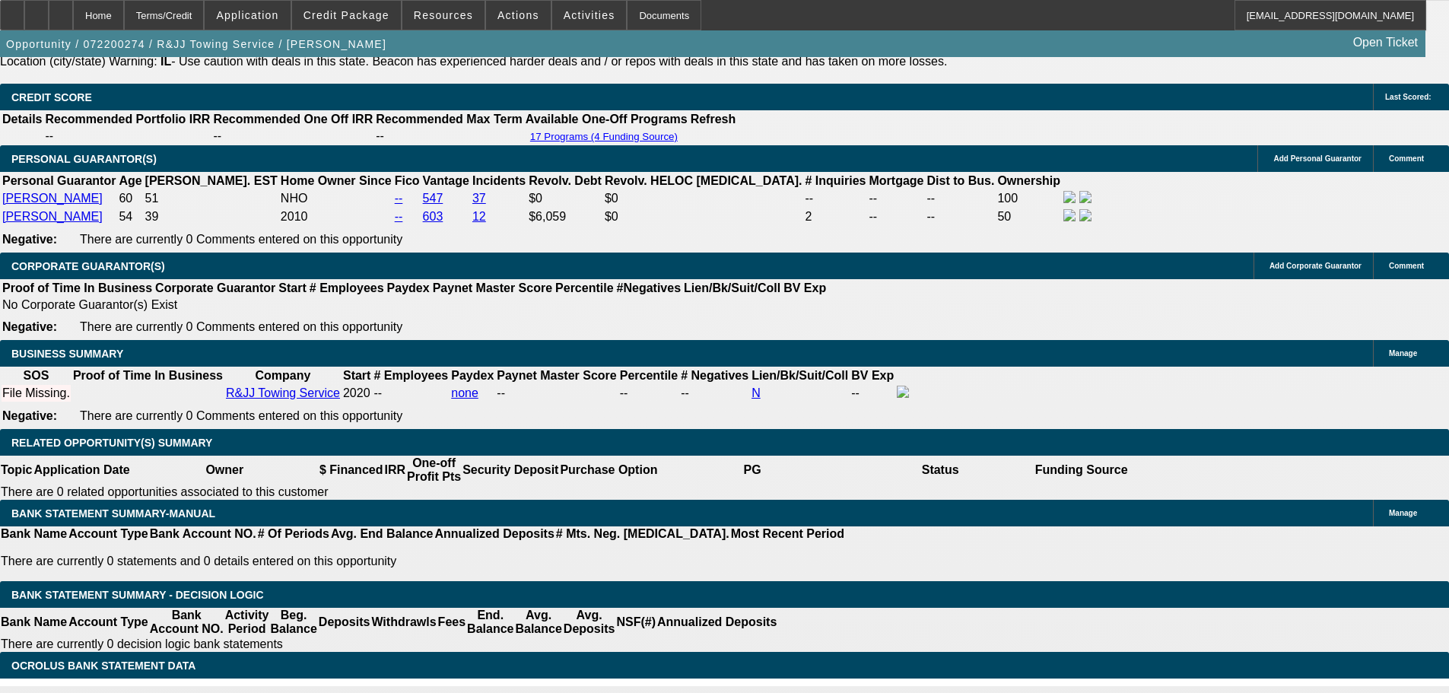
scroll to position [2096, 0]
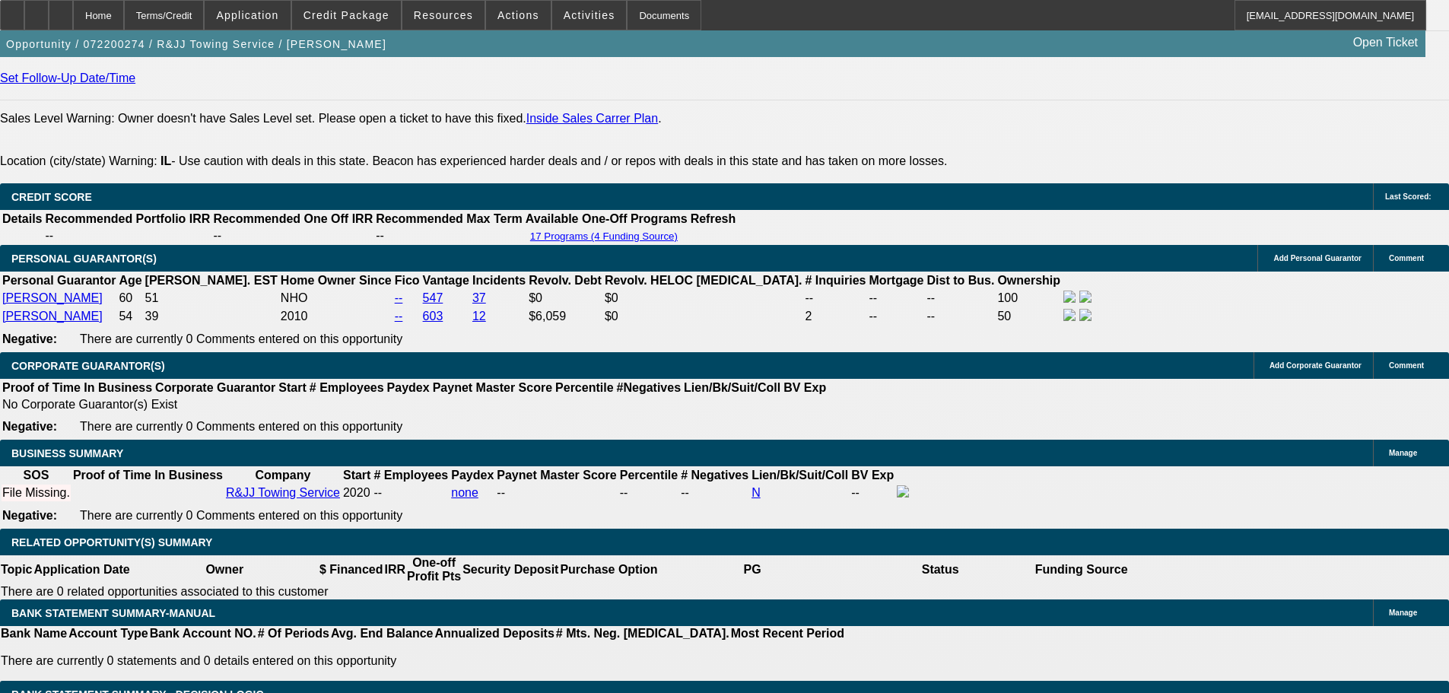
drag, startPoint x: 714, startPoint y: 424, endPoint x: 704, endPoint y: 320, distance: 104.0
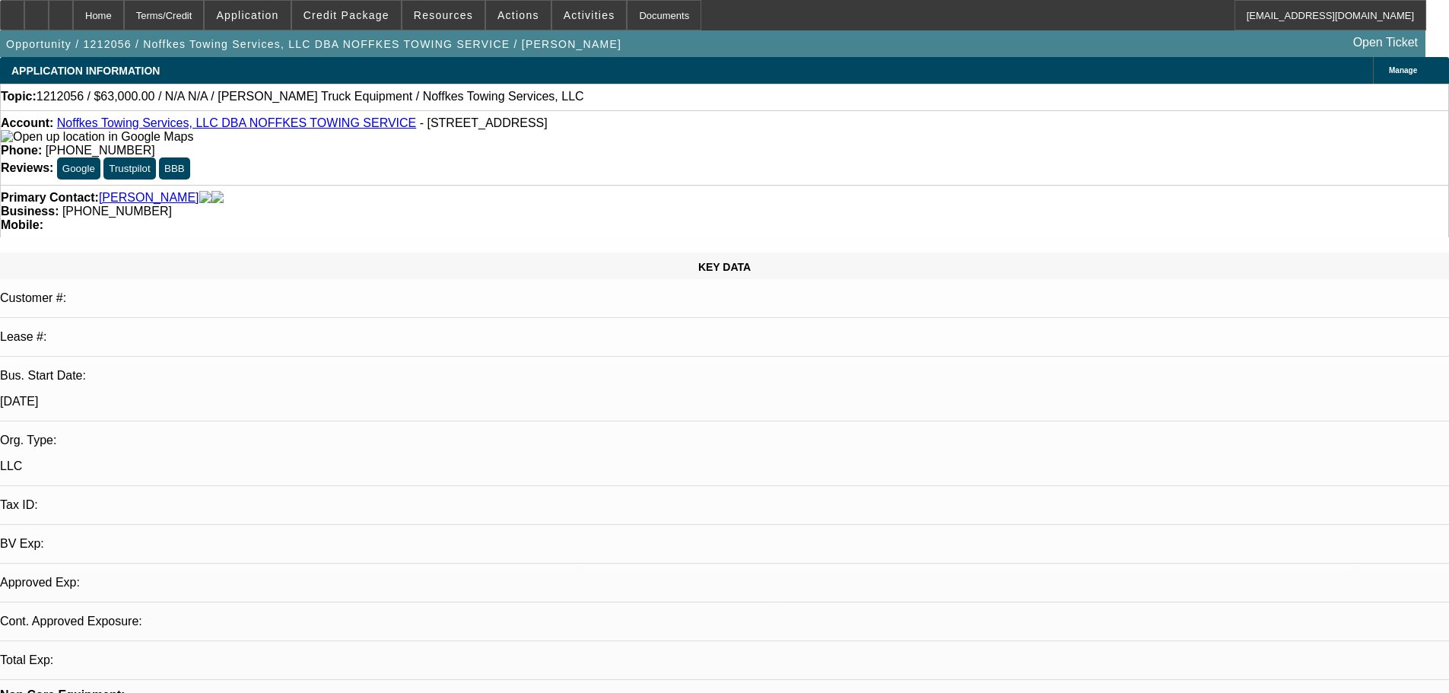
select select "0"
select select "2"
select select "0"
select select "6"
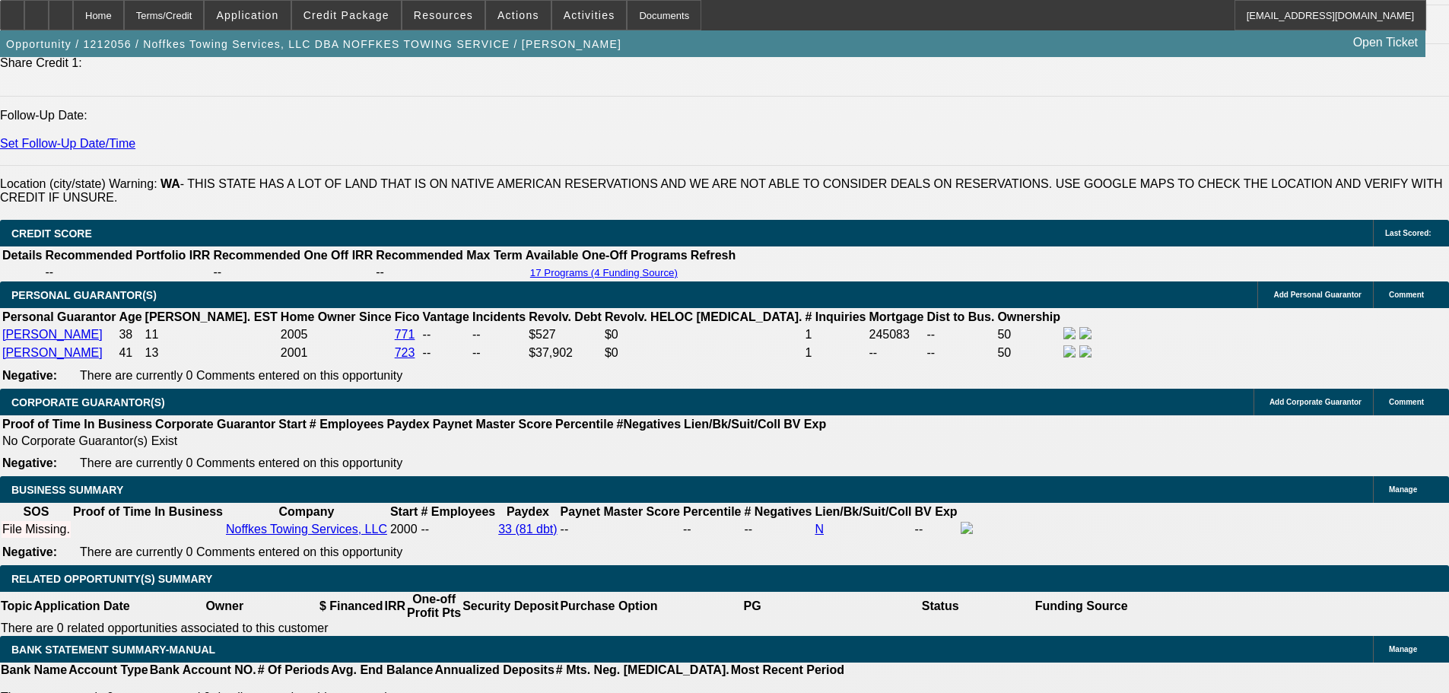
drag, startPoint x: 911, startPoint y: 344, endPoint x: 901, endPoint y: 561, distance: 217.0
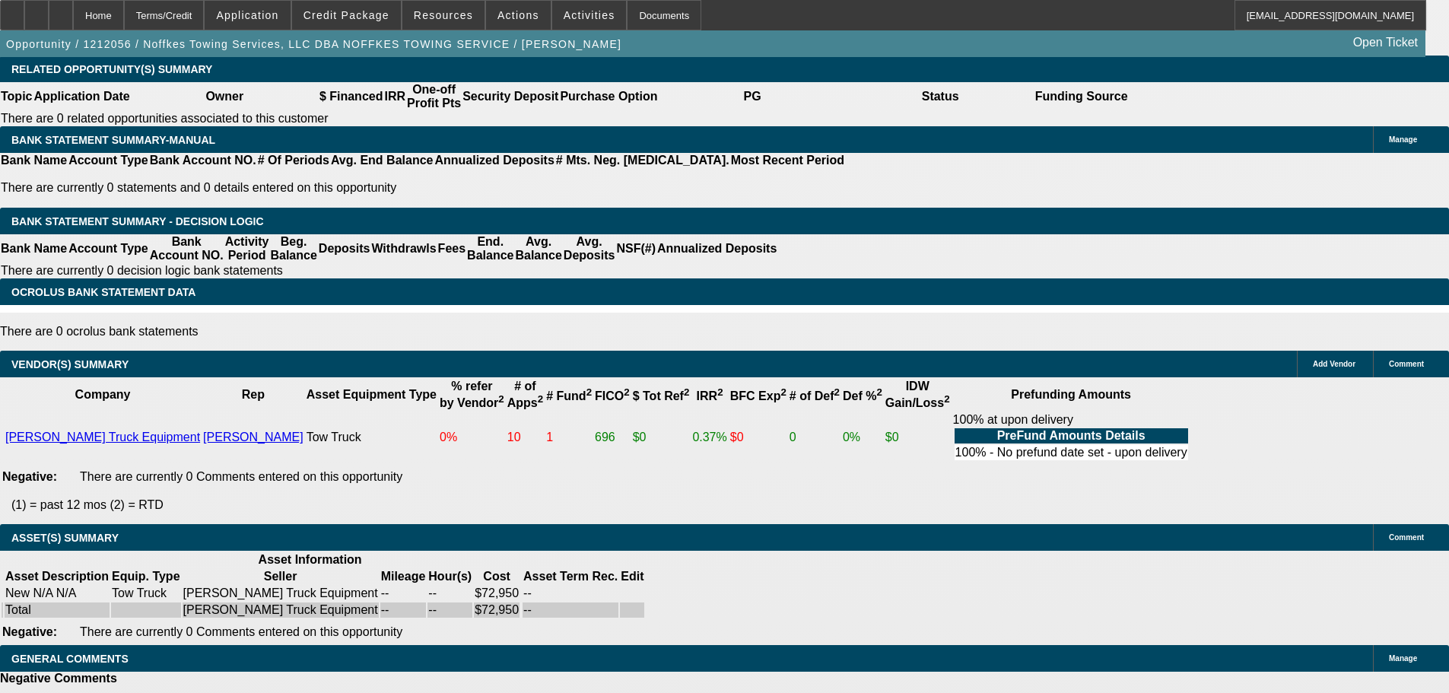
drag, startPoint x: 771, startPoint y: 504, endPoint x: 742, endPoint y: 415, distance: 93.6
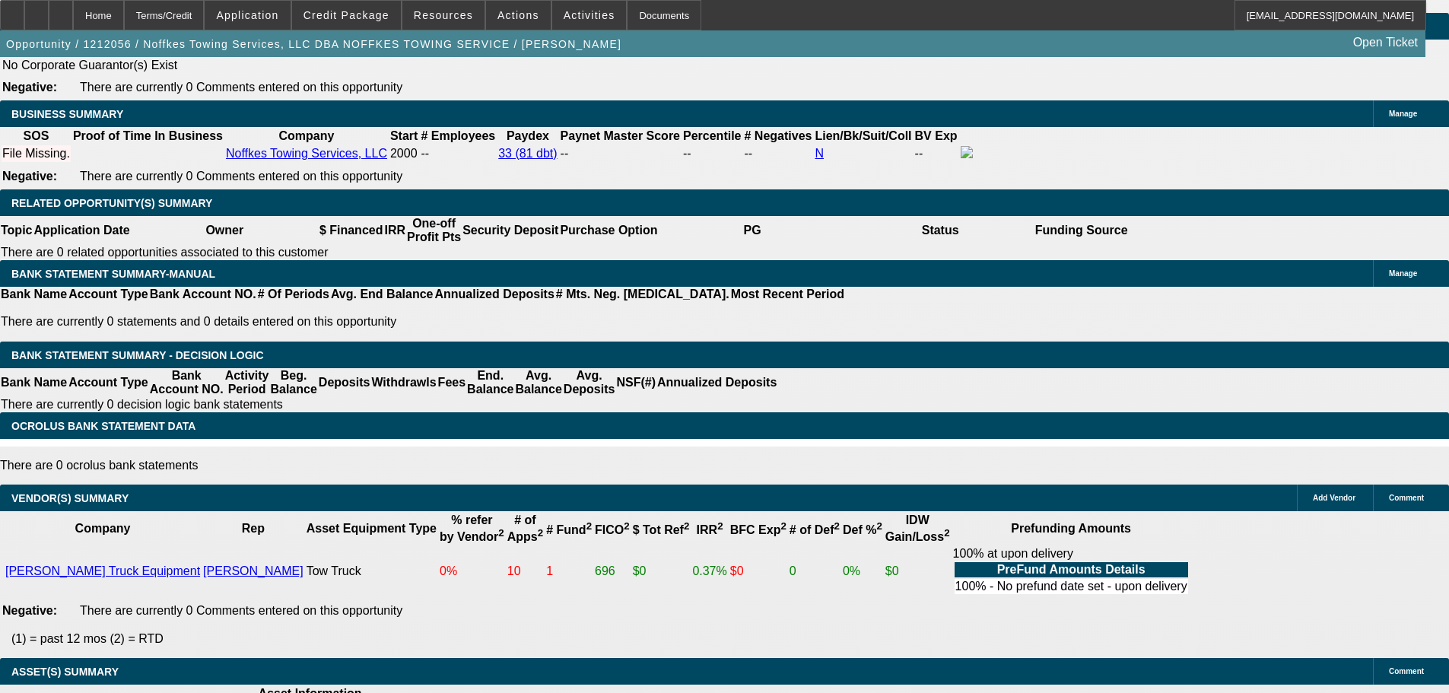
drag, startPoint x: 737, startPoint y: 444, endPoint x: 709, endPoint y: 375, distance: 74.7
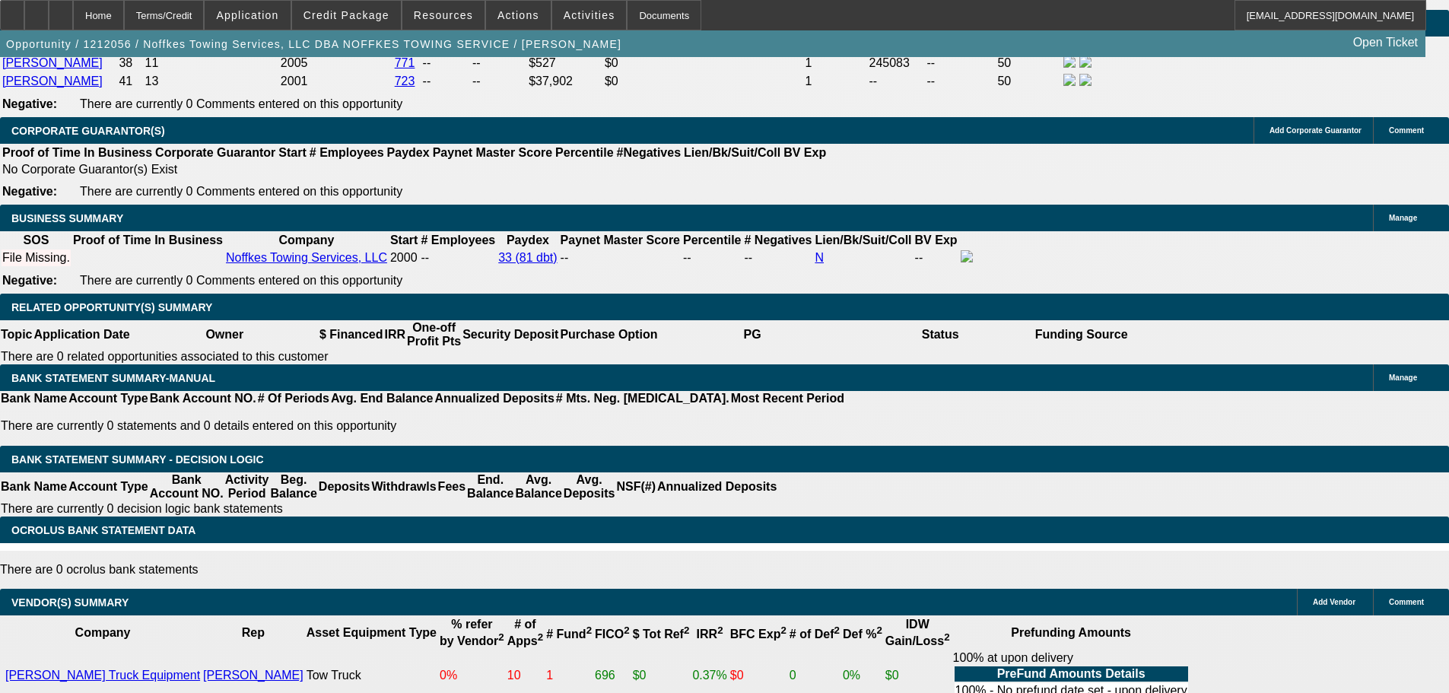
drag, startPoint x: 709, startPoint y: 375, endPoint x: 693, endPoint y: 280, distance: 96.4
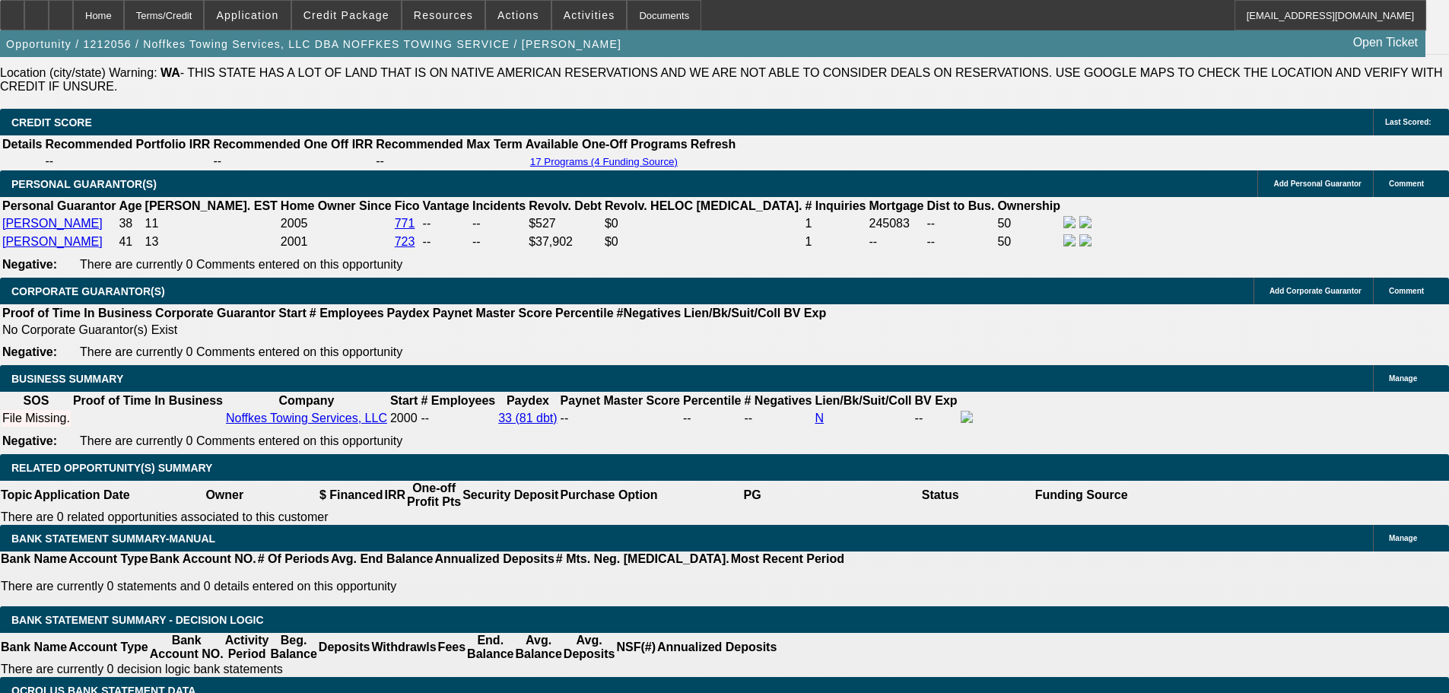
scroll to position [577, 0]
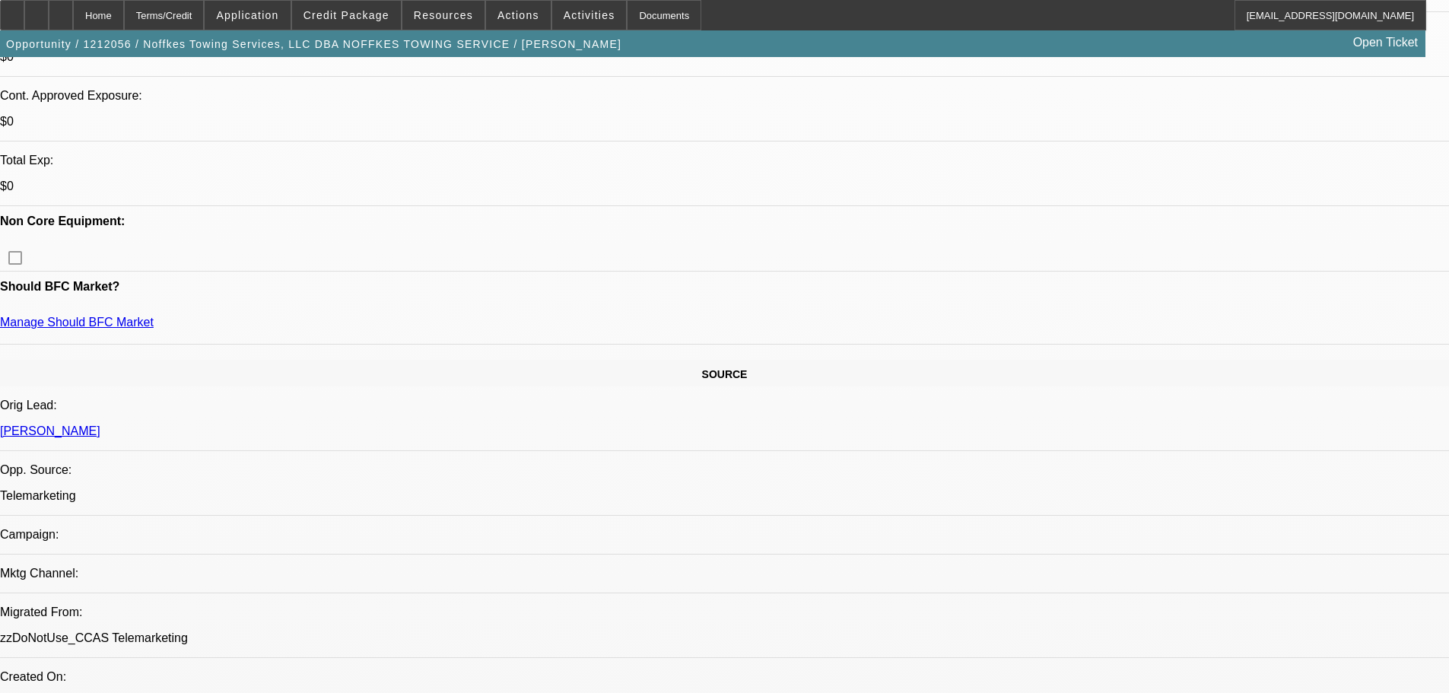
drag, startPoint x: 842, startPoint y: 262, endPoint x: 840, endPoint y: 133, distance: 128.6
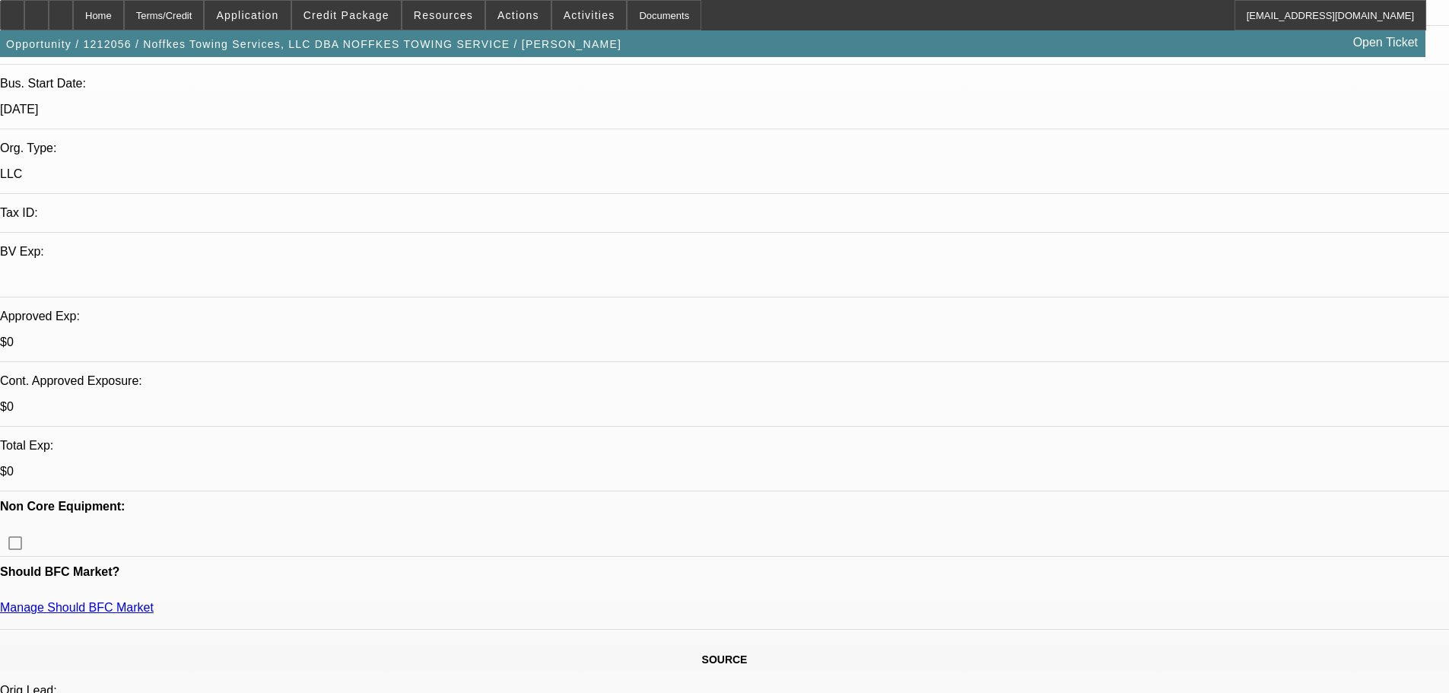
scroll to position [380, 0]
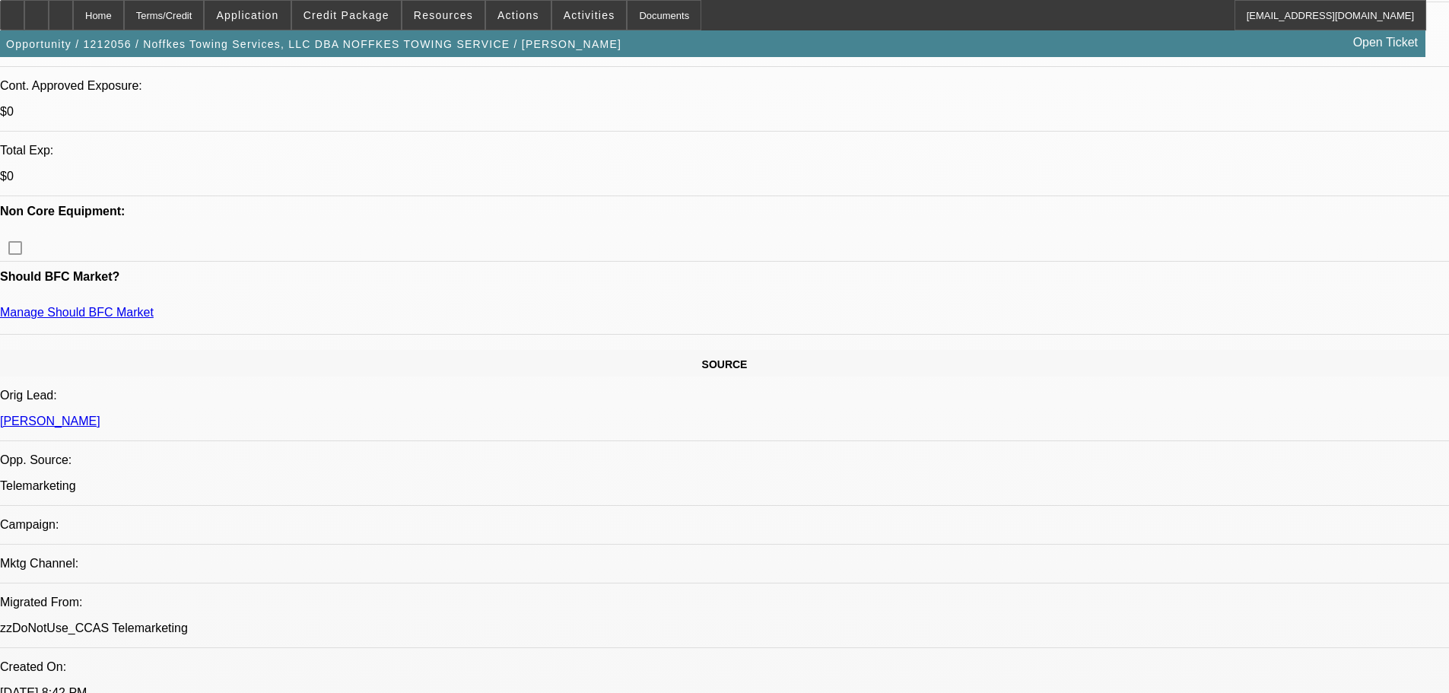
drag, startPoint x: 579, startPoint y: 345, endPoint x: 590, endPoint y: 394, distance: 50.7
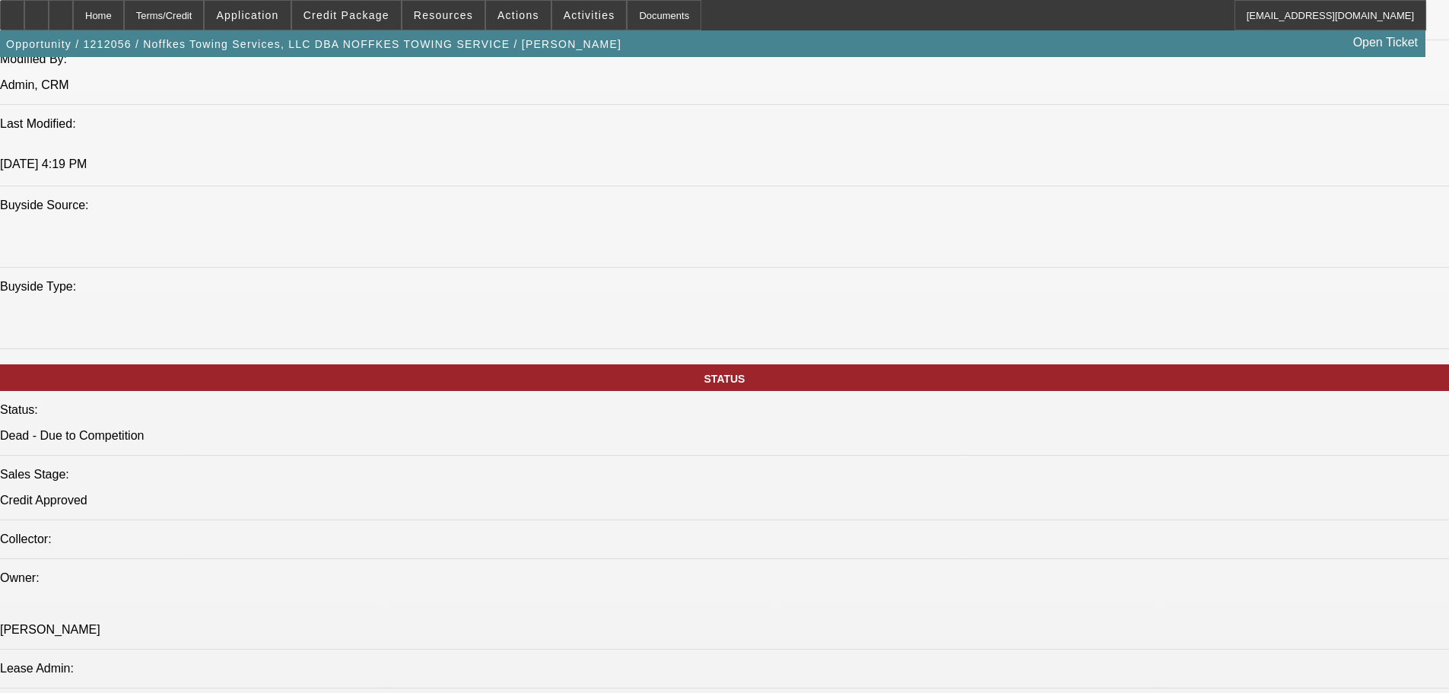
drag, startPoint x: 616, startPoint y: 328, endPoint x: 596, endPoint y: 527, distance: 200.4
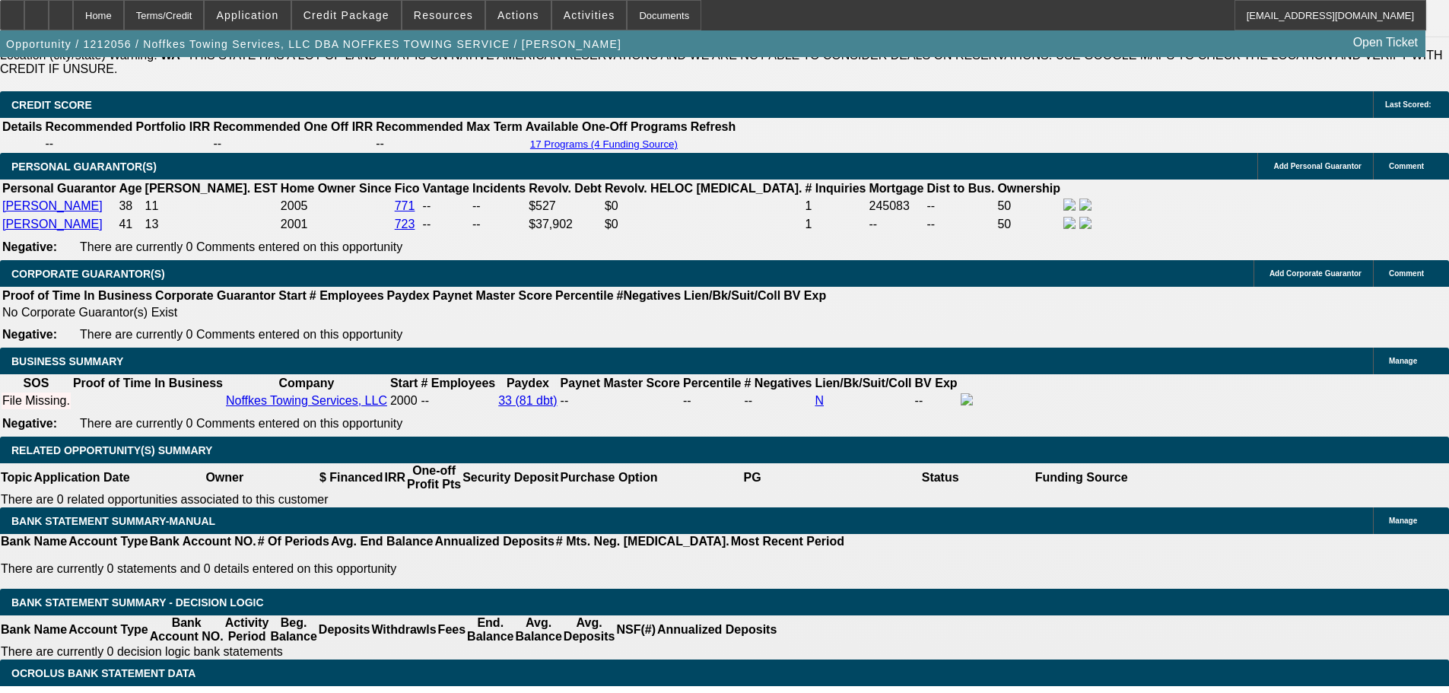
drag, startPoint x: 615, startPoint y: 602, endPoint x: 613, endPoint y: 590, distance: 12.3
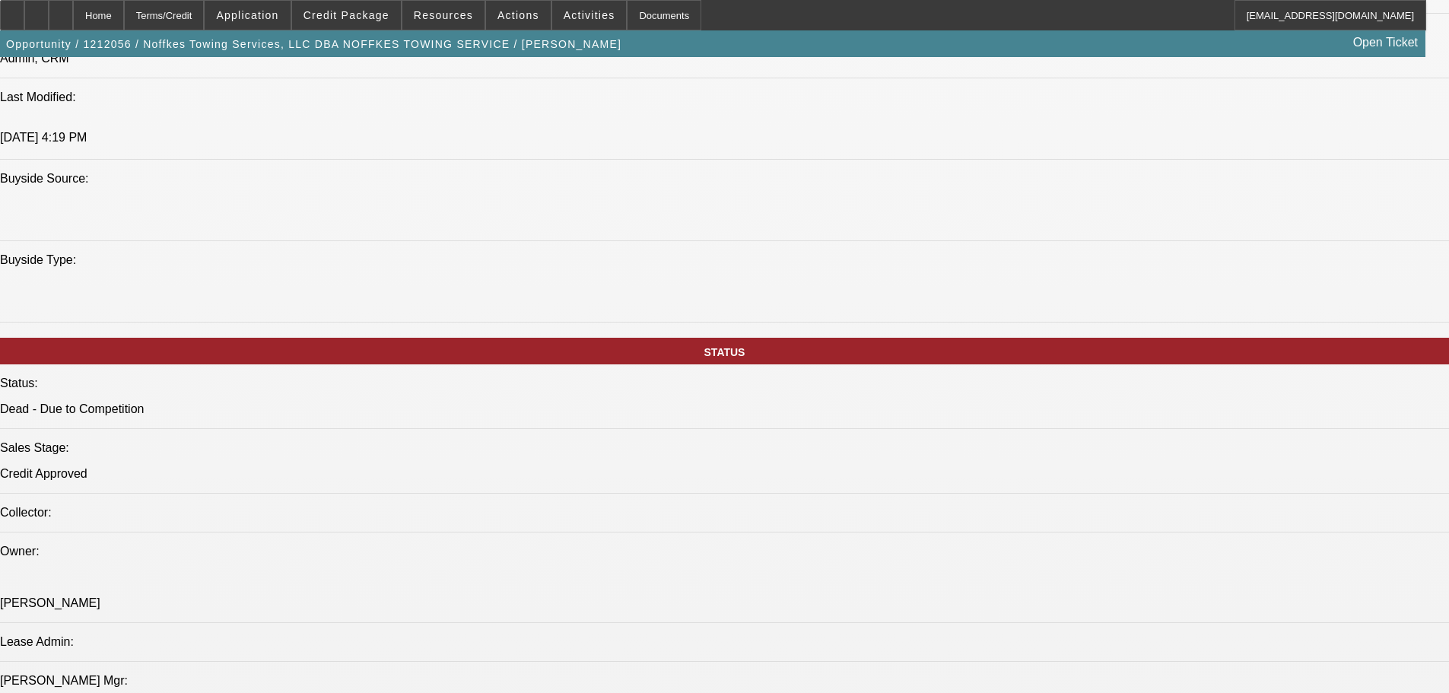
drag, startPoint x: 561, startPoint y: 501, endPoint x: 542, endPoint y: 163, distance: 339.1
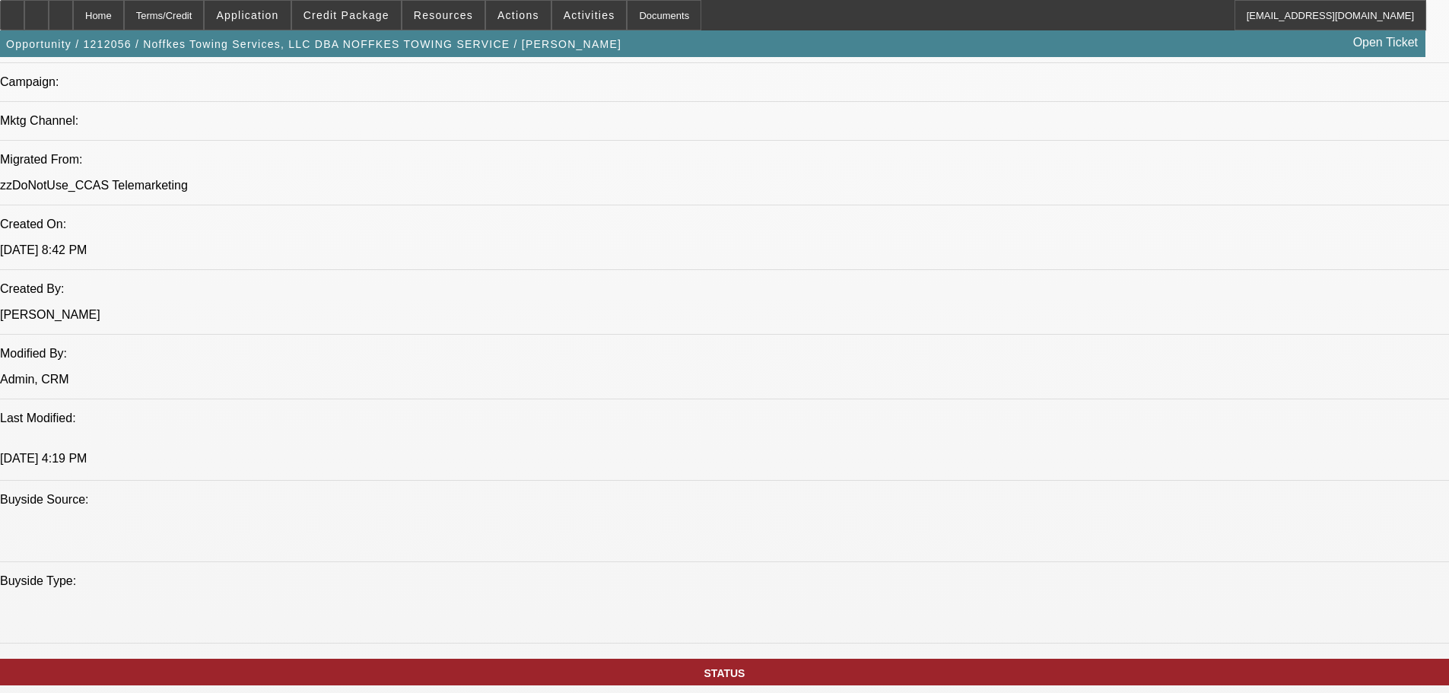
scroll to position [447, 0]
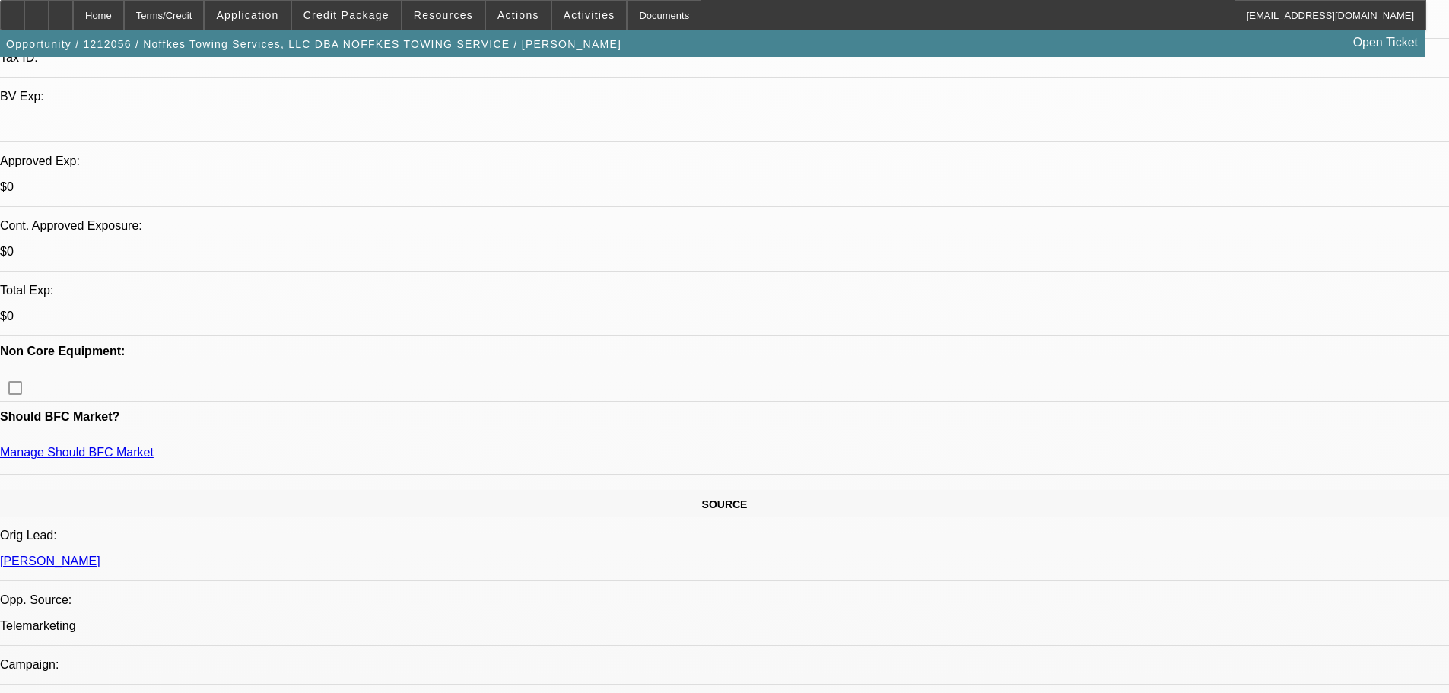
drag, startPoint x: 507, startPoint y: 536, endPoint x: 524, endPoint y: 279, distance: 256.9
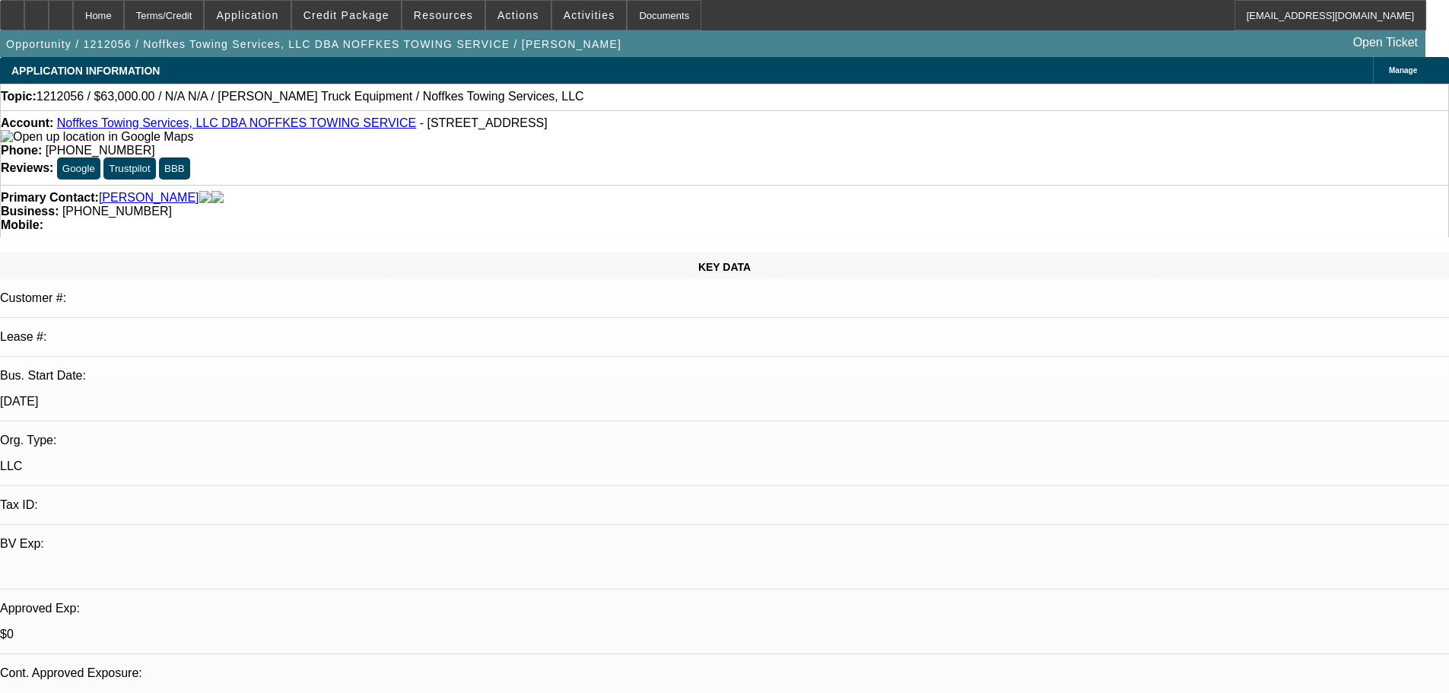
drag, startPoint x: 477, startPoint y: 383, endPoint x: 494, endPoint y: 347, distance: 39.5
drag, startPoint x: 587, startPoint y: 710, endPoint x: 575, endPoint y: 681, distance: 31.4
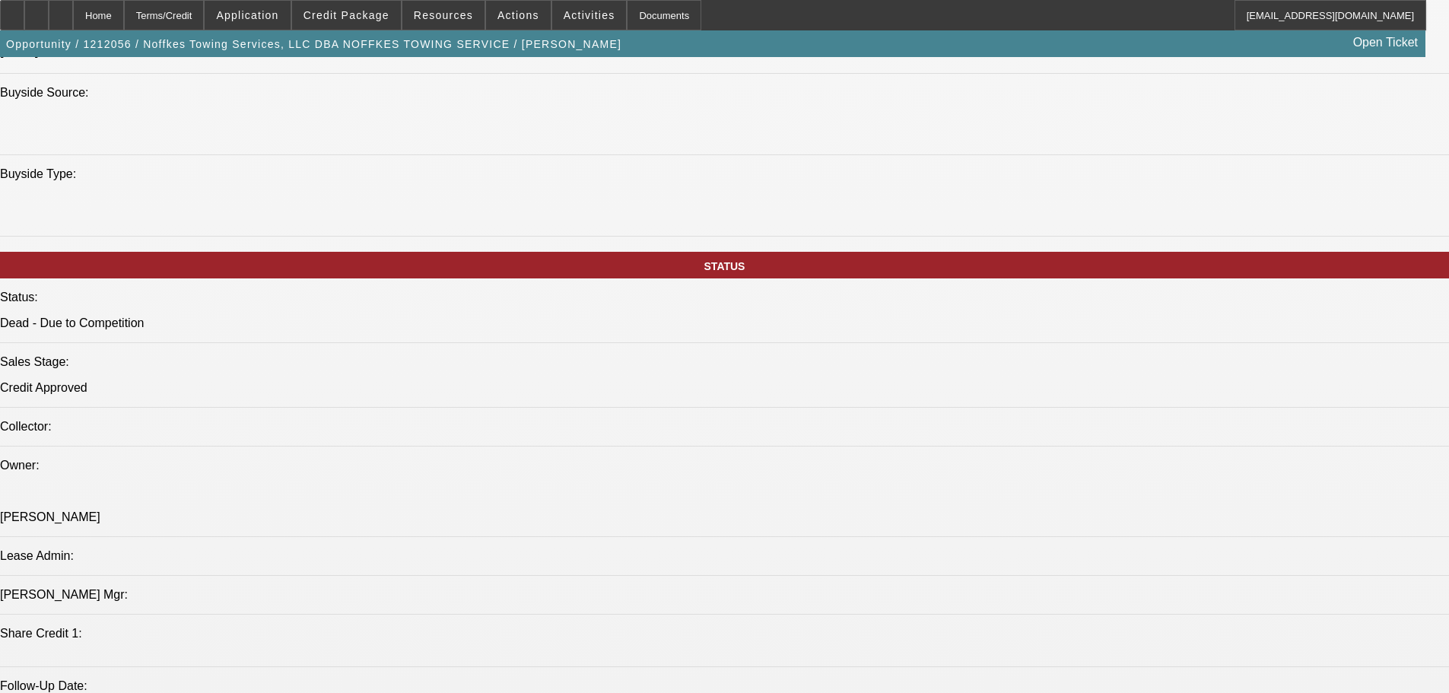
drag, startPoint x: 605, startPoint y: 370, endPoint x: 561, endPoint y: 585, distance: 219.6
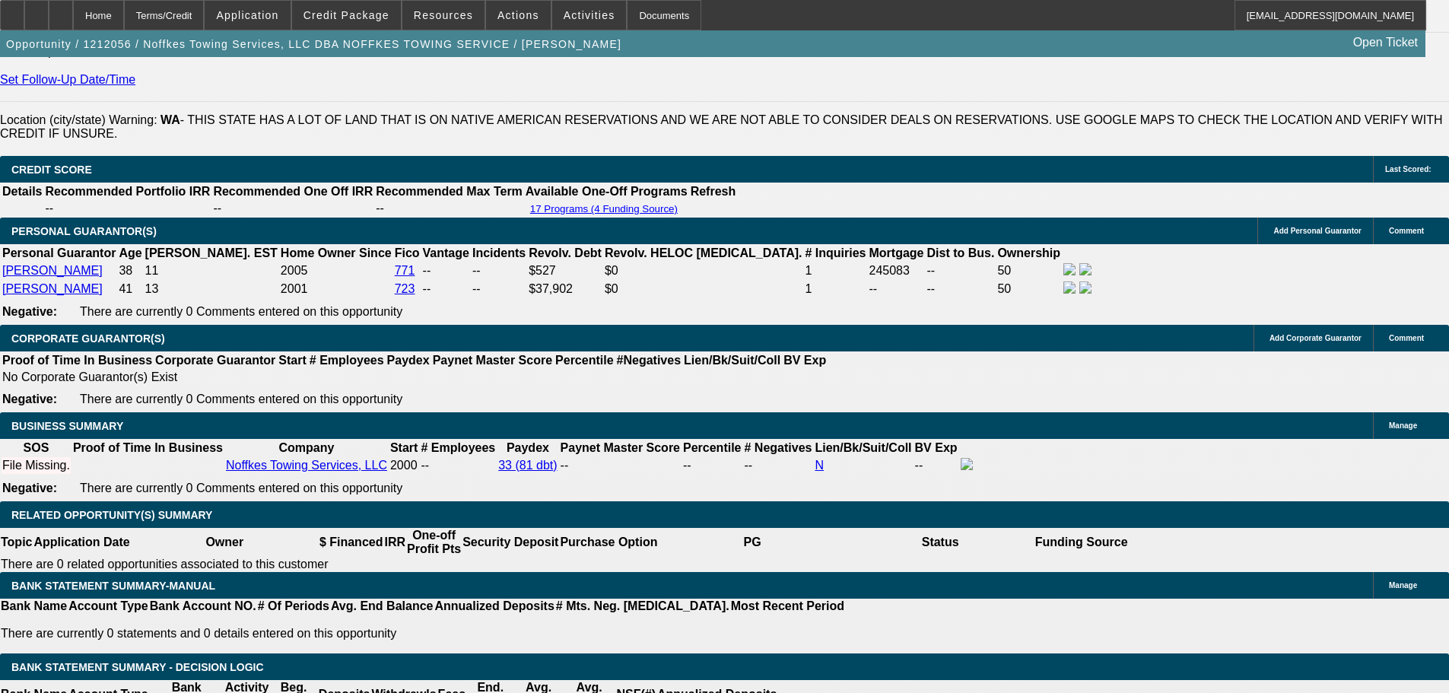
scroll to position [1480, 0]
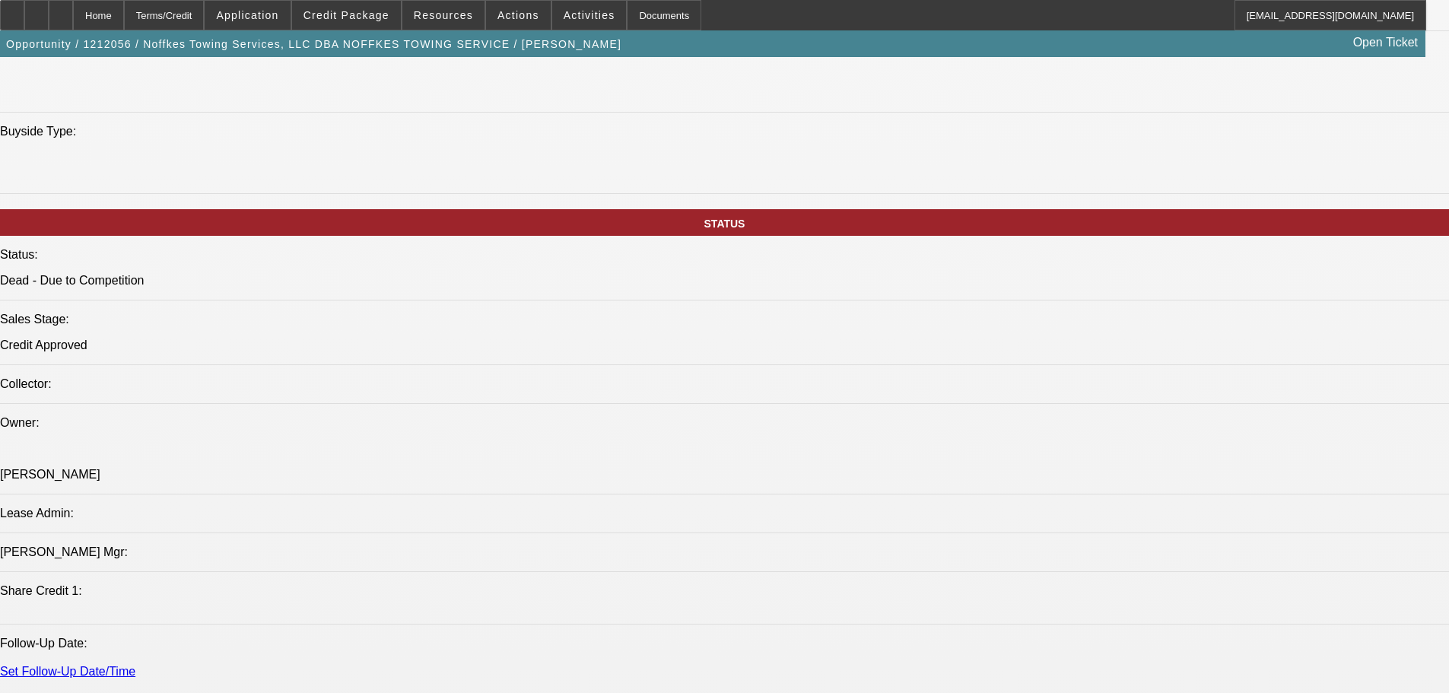
drag, startPoint x: 602, startPoint y: 454, endPoint x: 594, endPoint y: 223, distance: 231.4
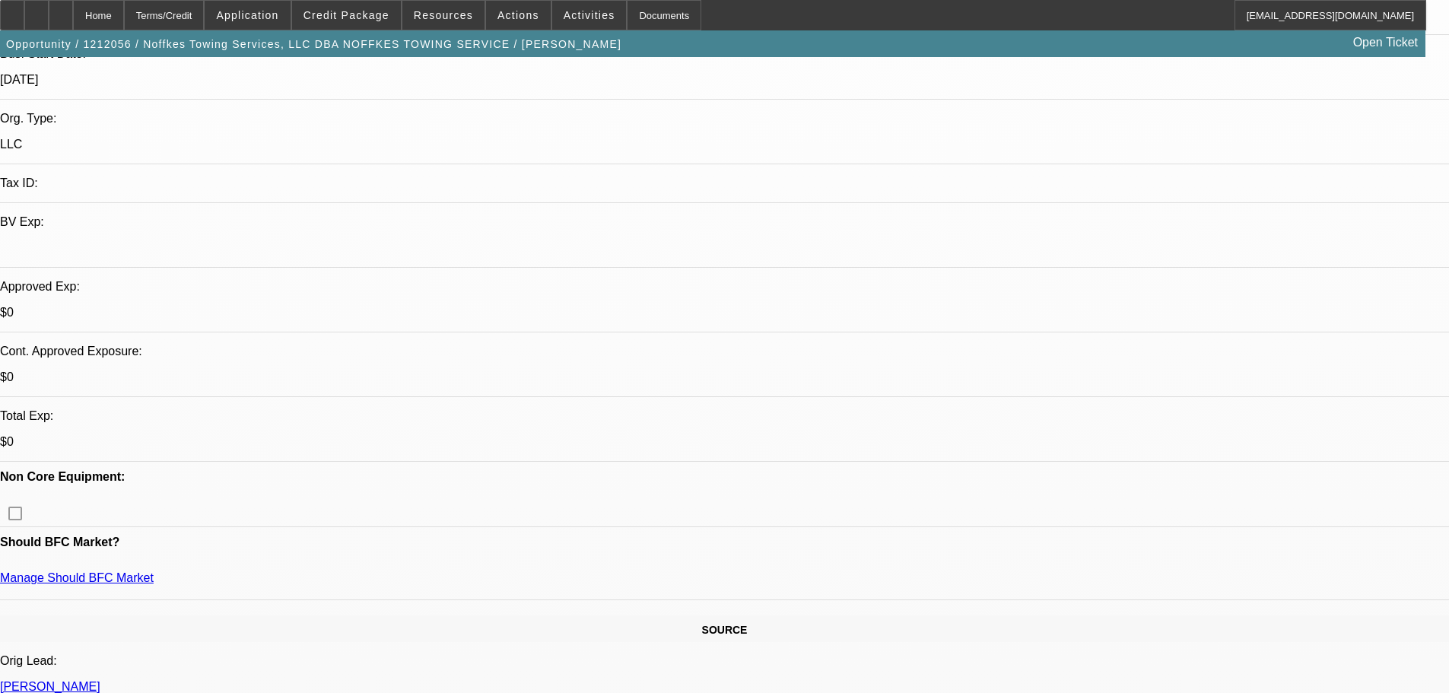
drag, startPoint x: 518, startPoint y: 314, endPoint x: 539, endPoint y: 360, distance: 50.0
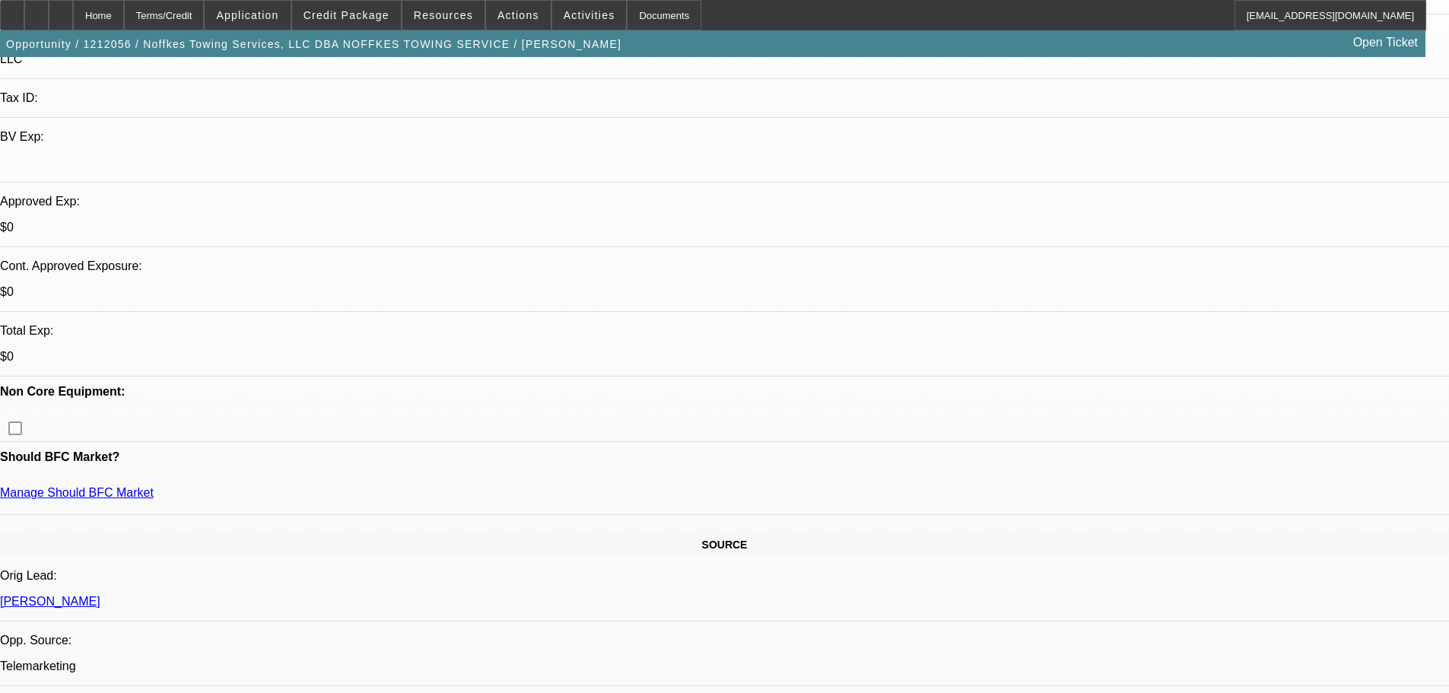
scroll to position [548, 0]
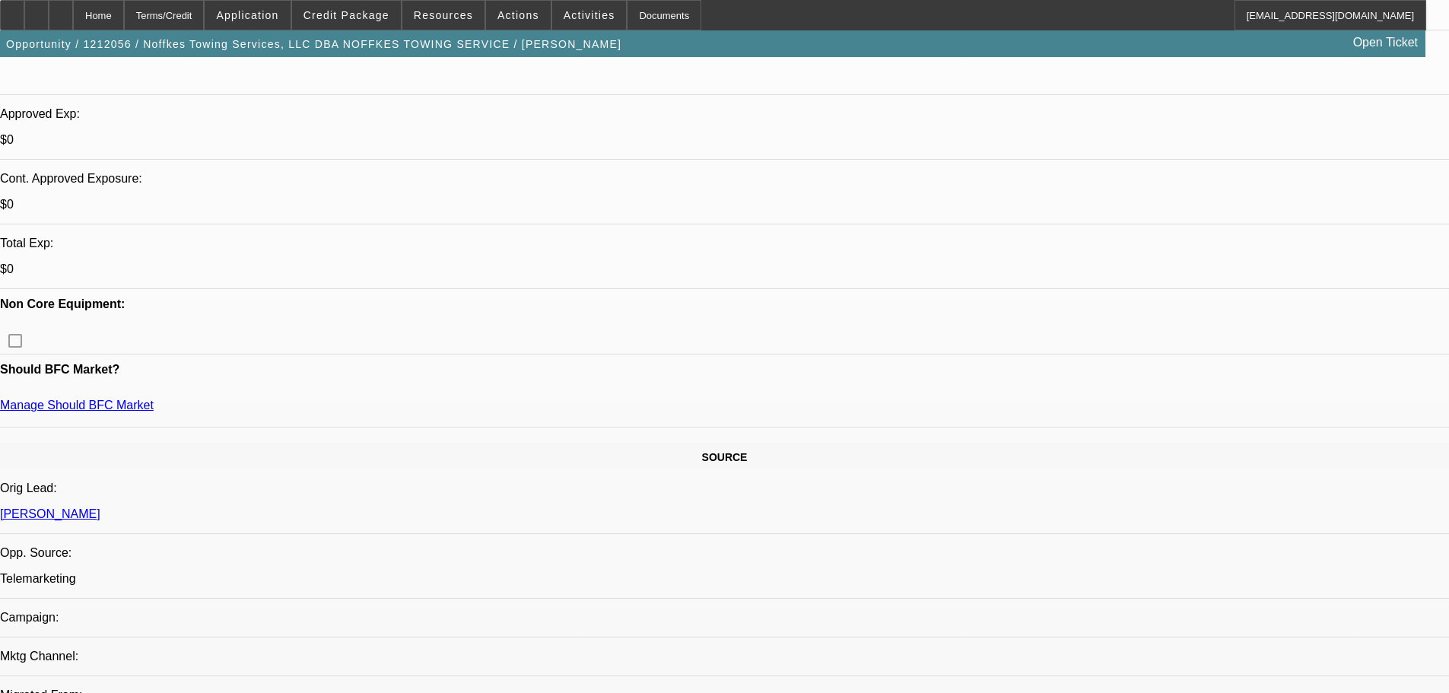
drag, startPoint x: 568, startPoint y: 409, endPoint x: 563, endPoint y: 367, distance: 42.2
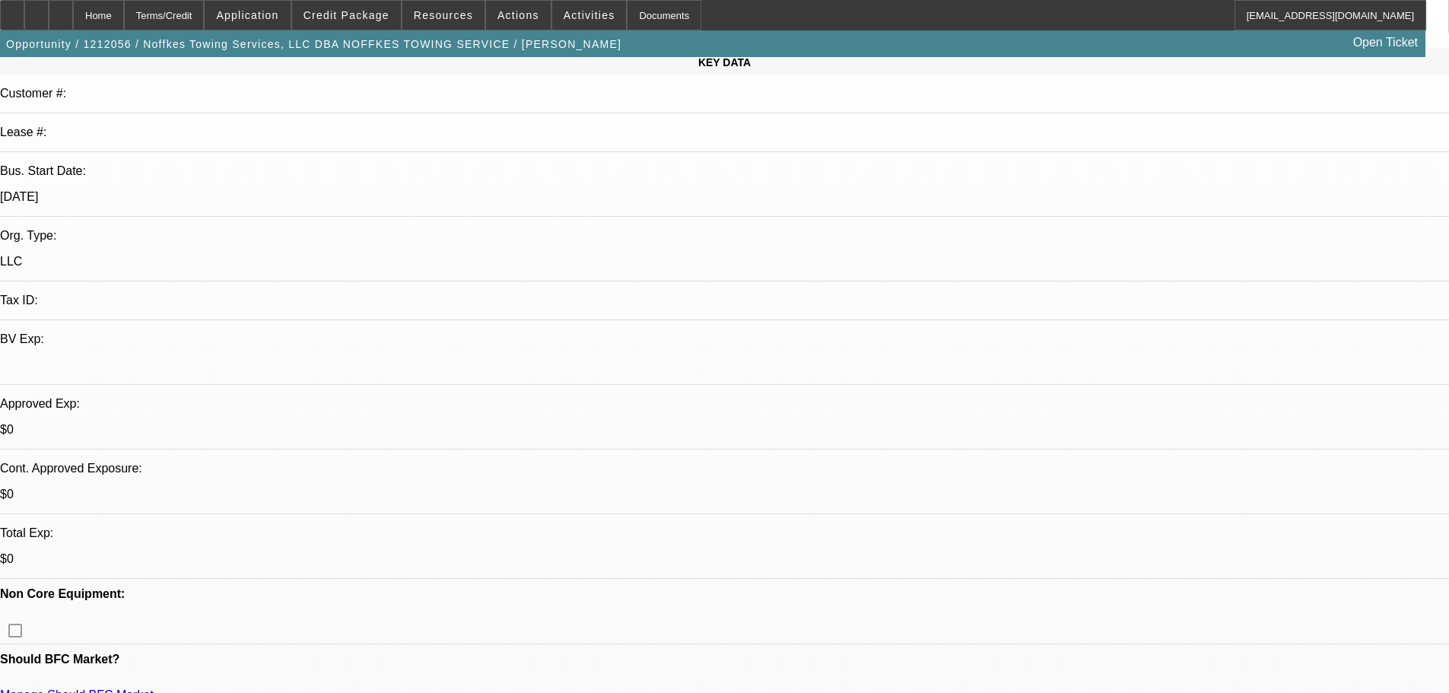
scroll to position [16, 0]
